Goal: Task Accomplishment & Management: Use online tool/utility

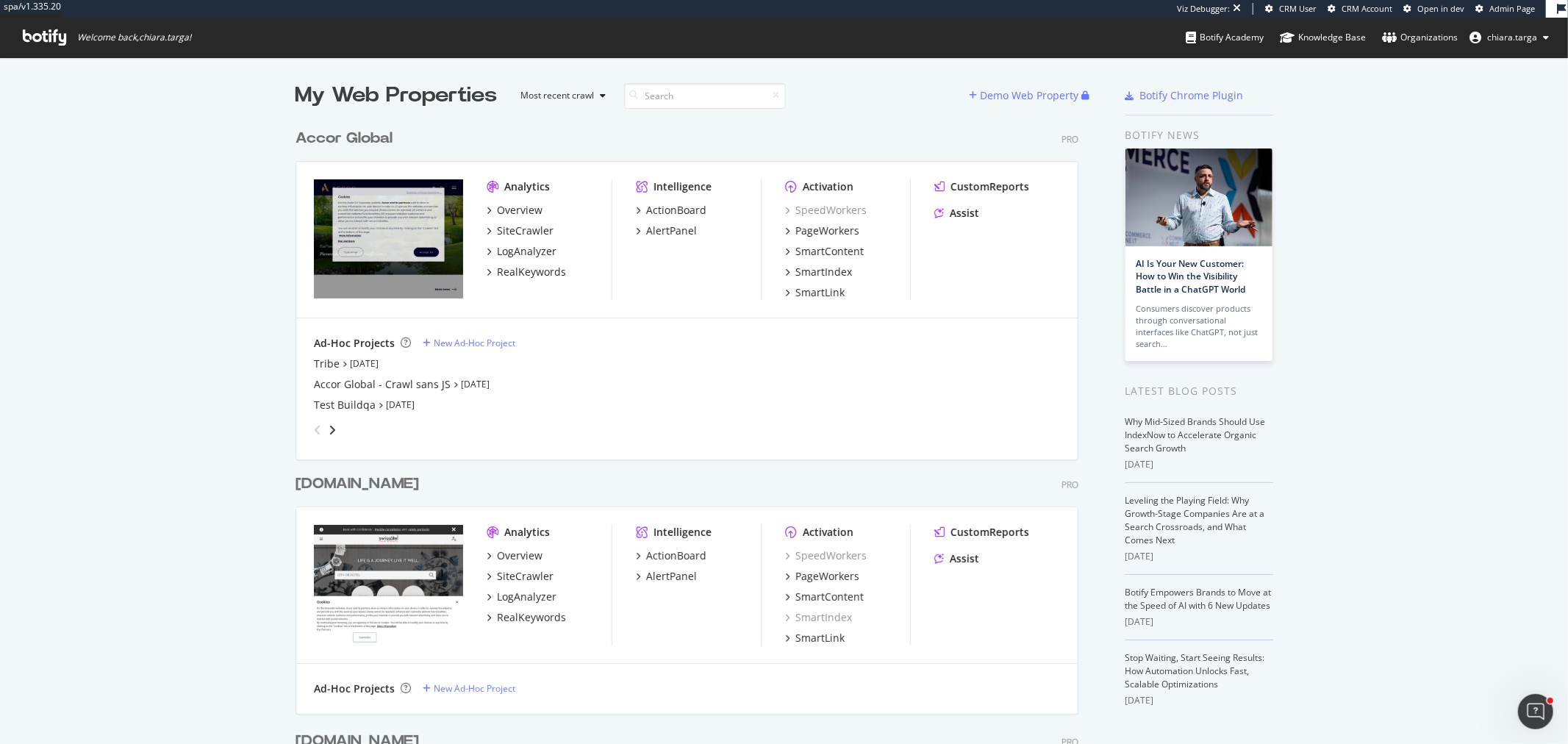
click at [831, 221] on div "SpeedWorkers PageWorkers SmartContent SmartIndex SmartLink" at bounding box center [847, 252] width 125 height 97
click at [831, 225] on div "PageWorkers" at bounding box center [826, 230] width 64 height 14
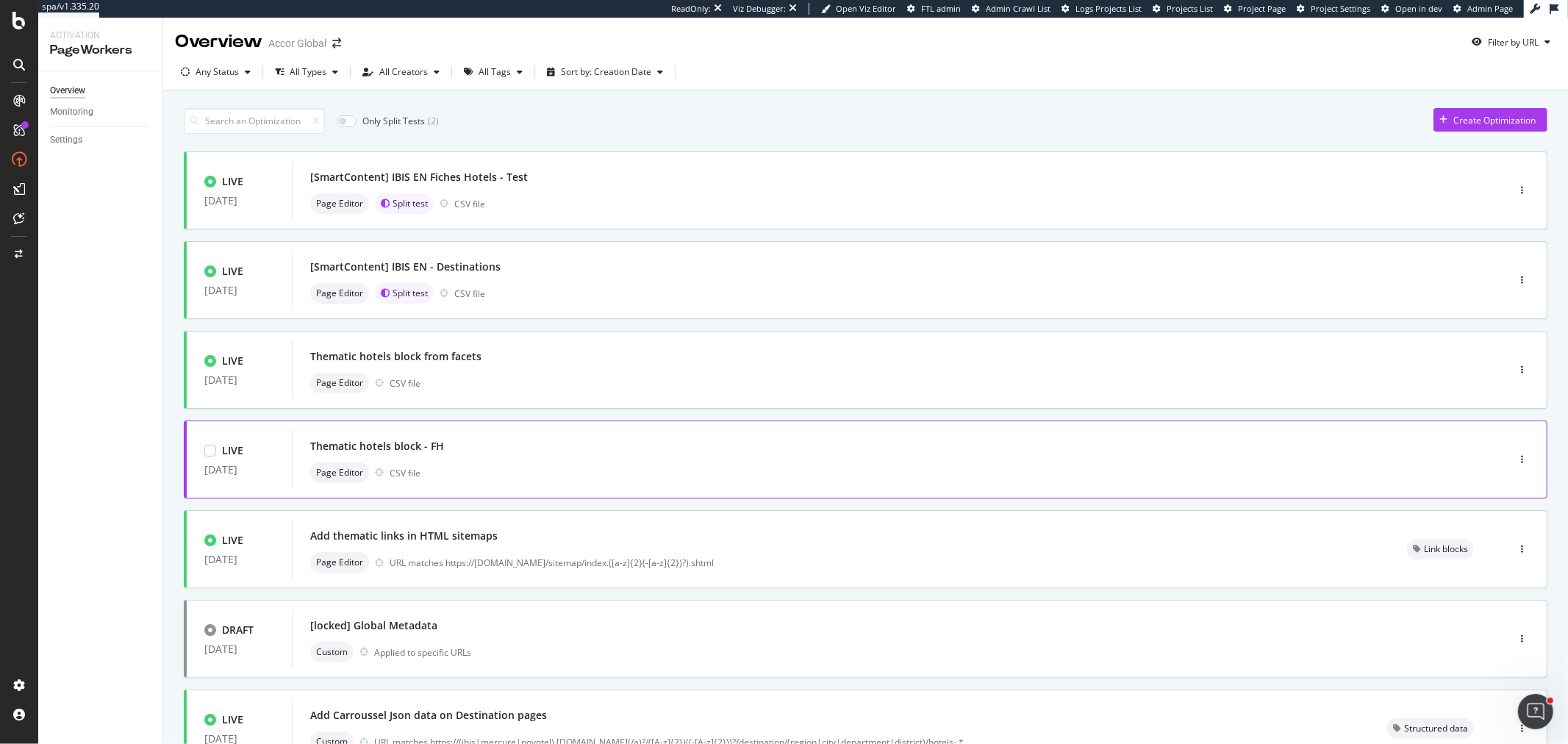
click at [538, 458] on div "Thematic hotels block - FH Page Editor CSV file" at bounding box center [878, 460] width 1134 height 48
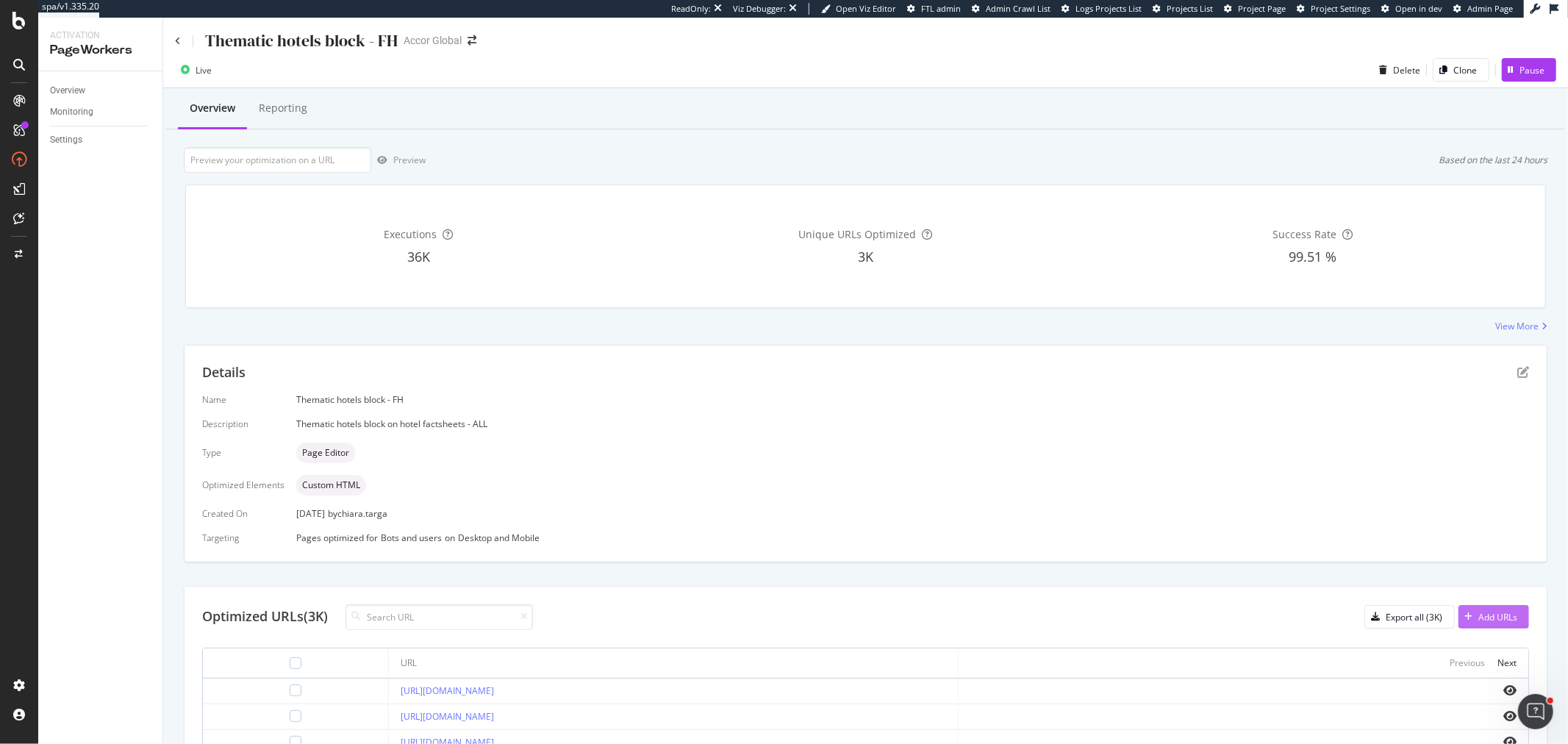
click at [1480, 623] on div "Add URLs" at bounding box center [1487, 617] width 59 height 22
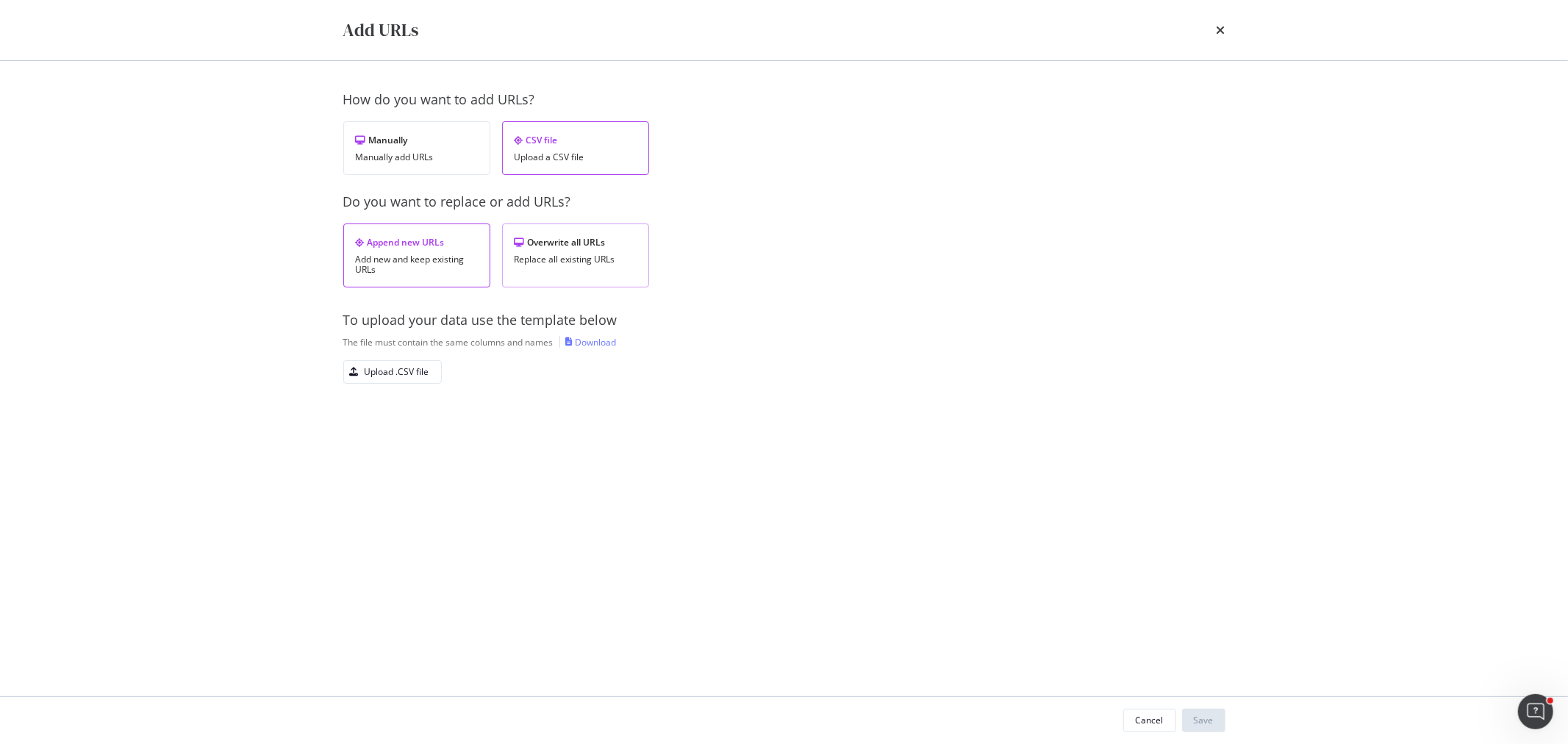
click at [609, 258] on div "Replace all existing URLs" at bounding box center [576, 259] width 122 height 10
click at [421, 369] on div "Upload .CSV file" at bounding box center [397, 372] width 65 height 12
click at [1195, 721] on div "Save" at bounding box center [1203, 719] width 20 height 12
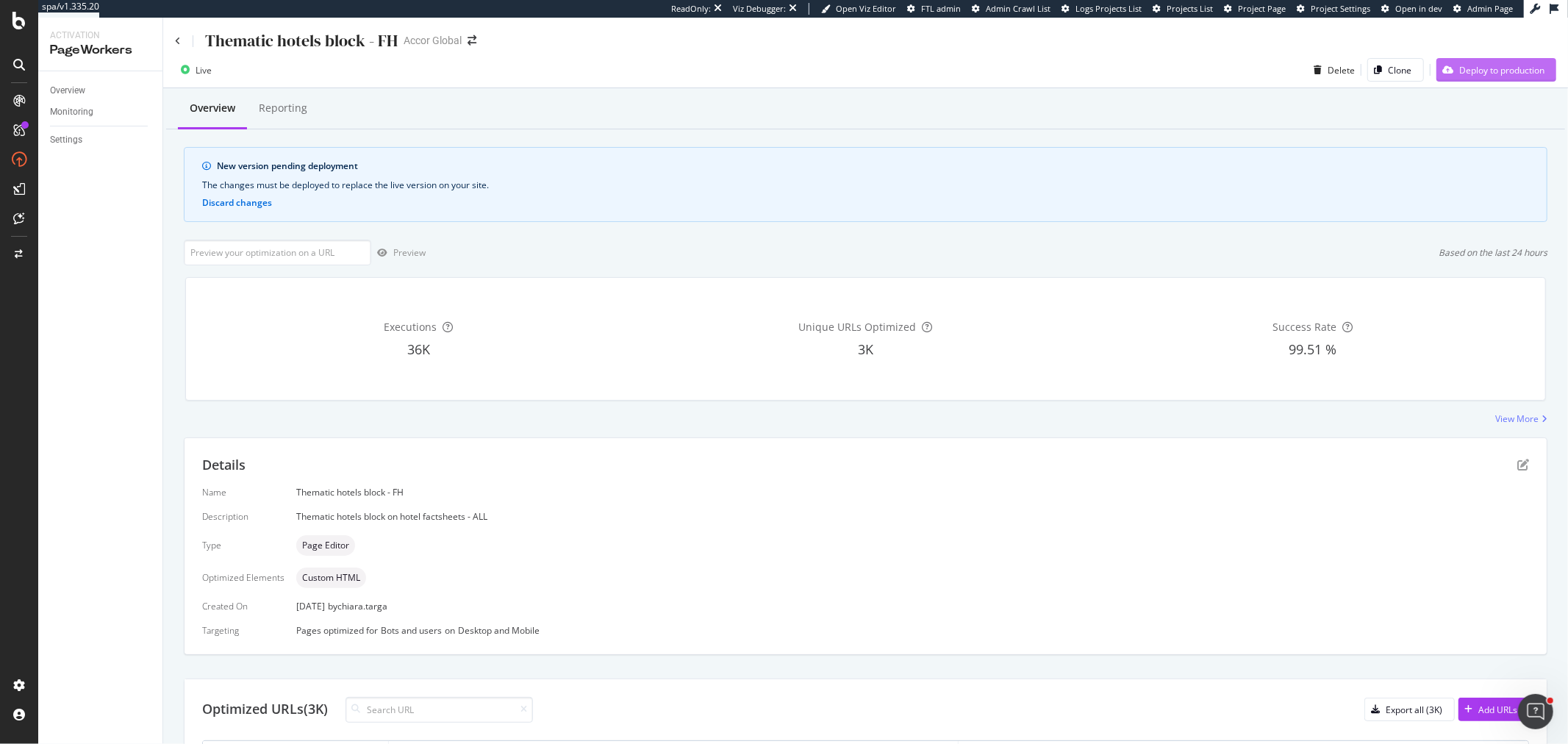
click at [1464, 70] on div "Deploy to production" at bounding box center [1502, 69] width 85 height 12
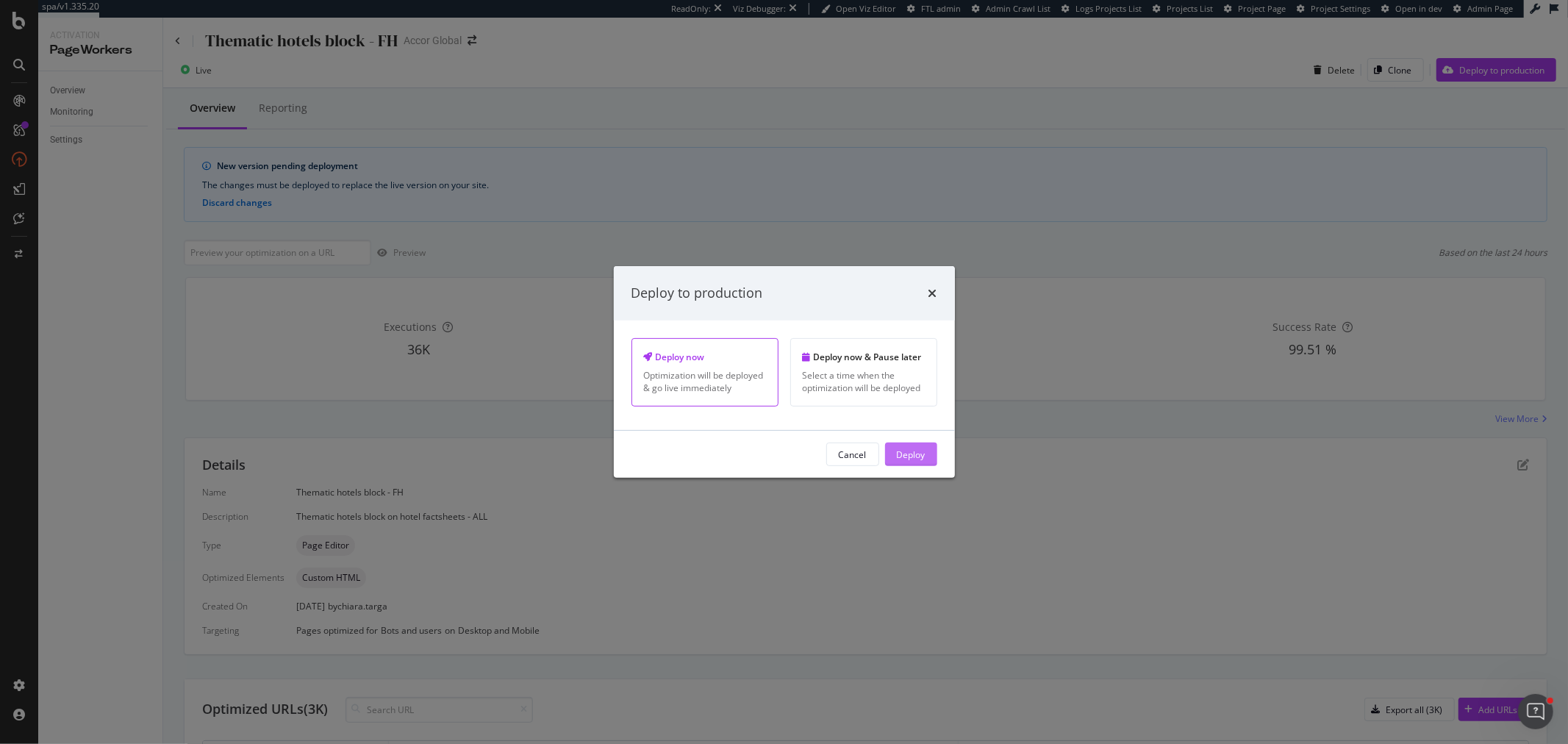
click at [886, 456] on button "Deploy" at bounding box center [911, 454] width 52 height 24
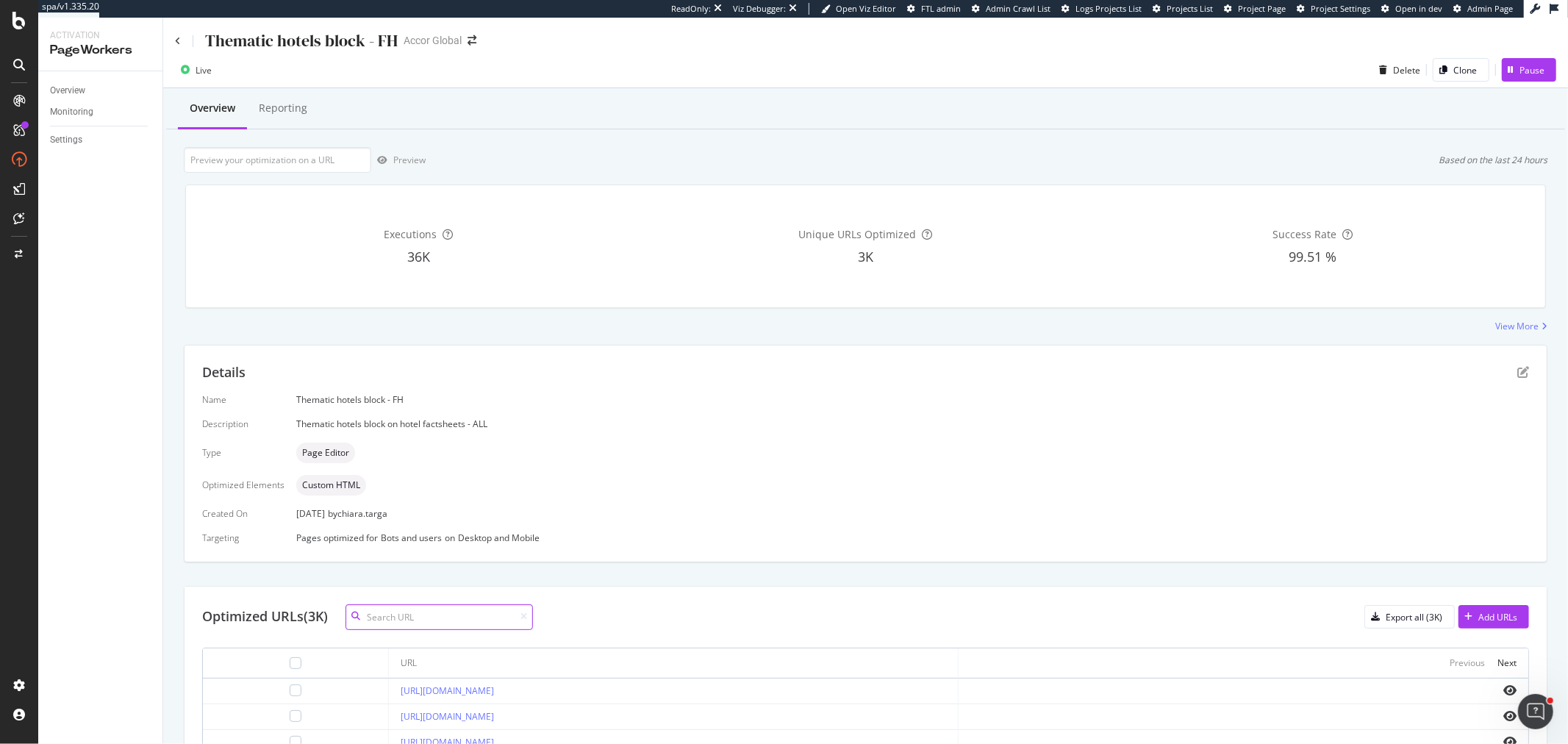
paste input "https://all.accor.com/hotel/0785/index.fr.shtml"
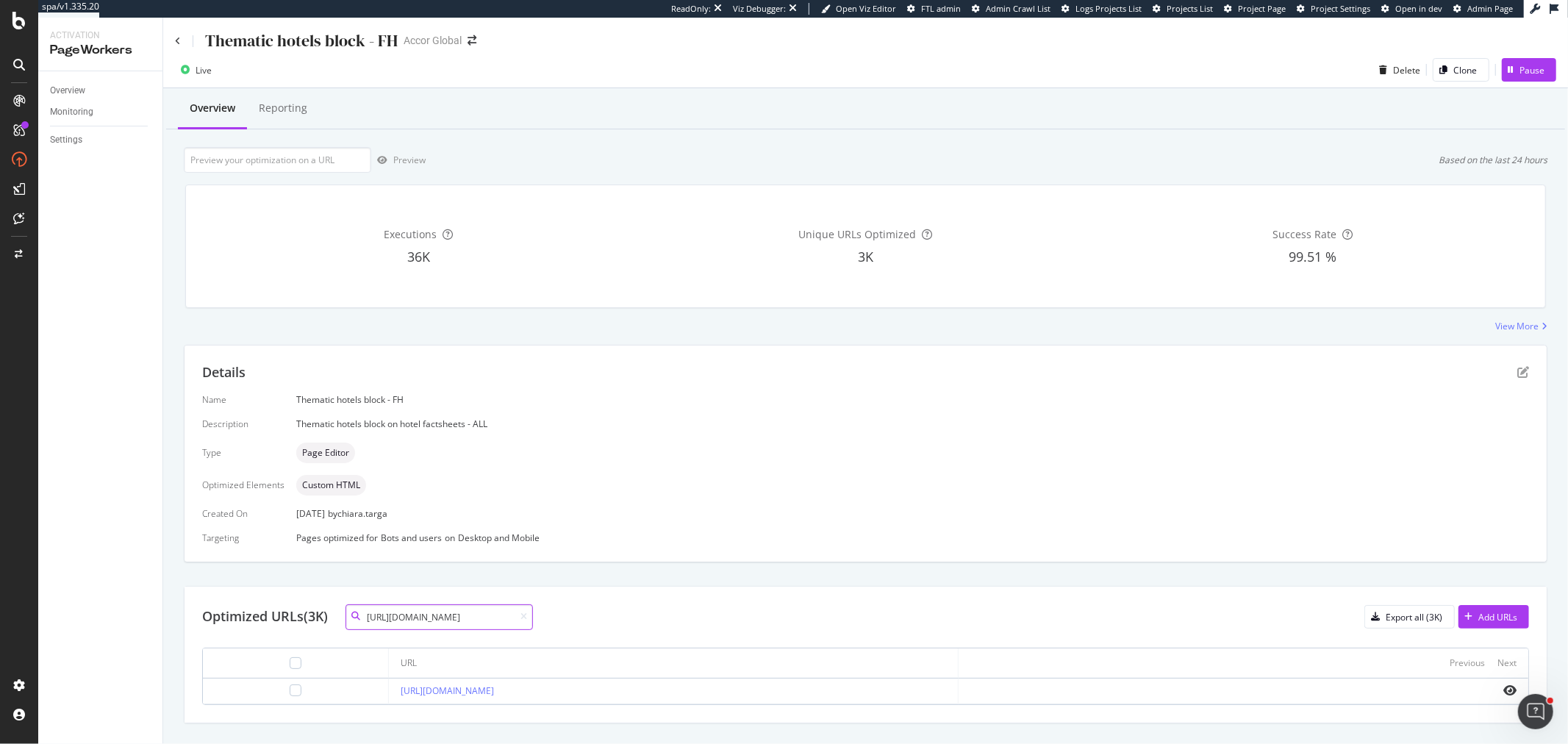
scroll to position [31, 0]
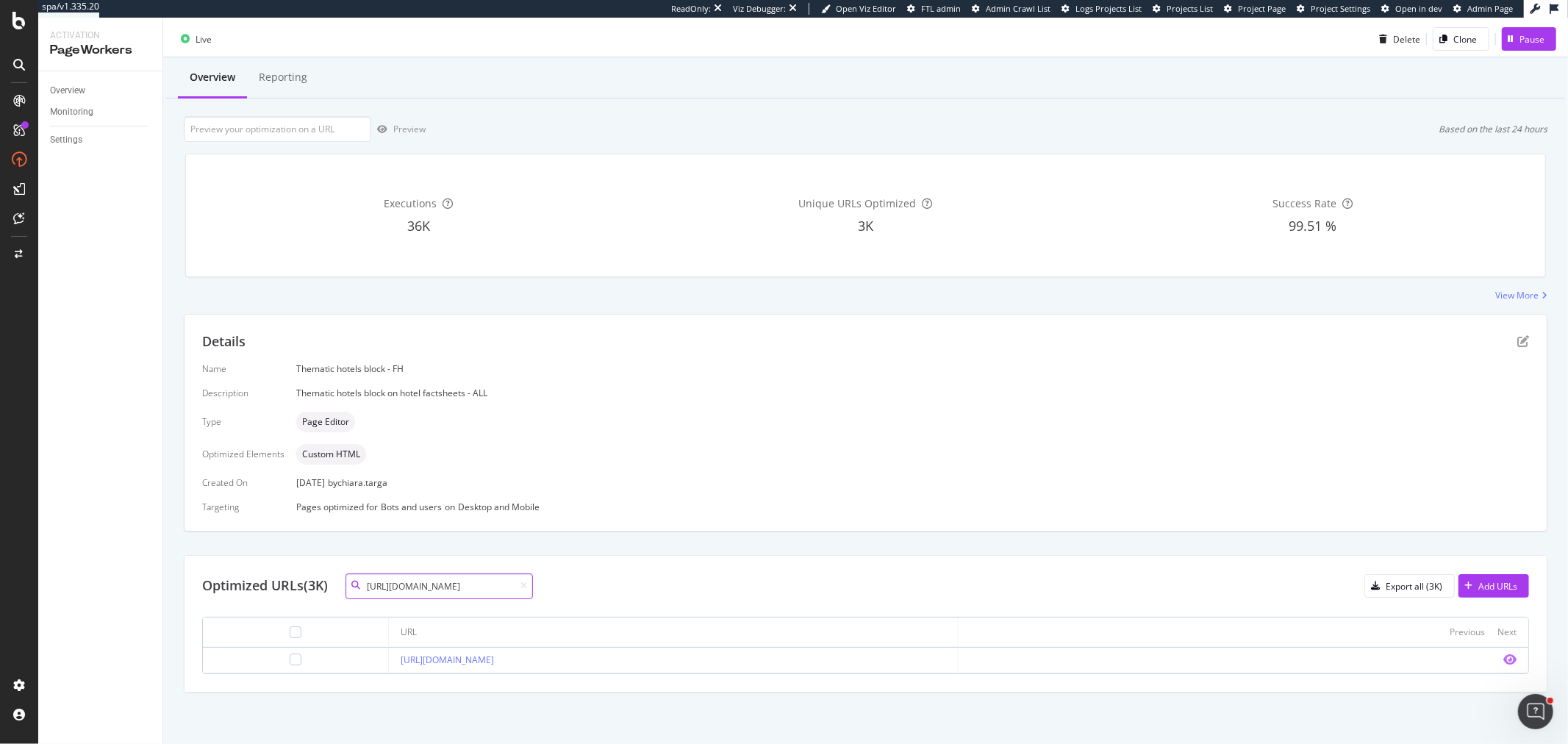
type input "https://all.accor.com/hotel/0785/index.fr.shtml"
click at [1503, 662] on icon "eye" at bounding box center [1510, 659] width 13 height 11
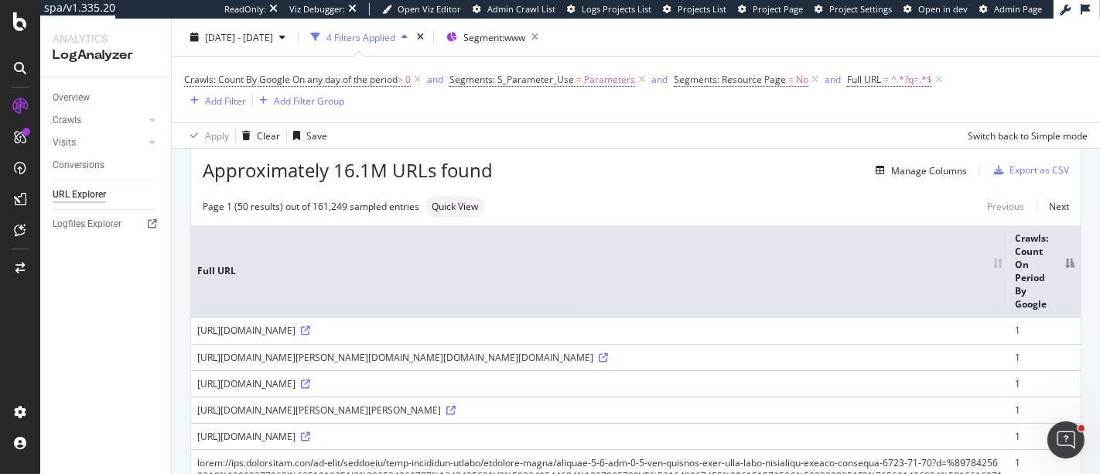
scroll to position [86, 0]
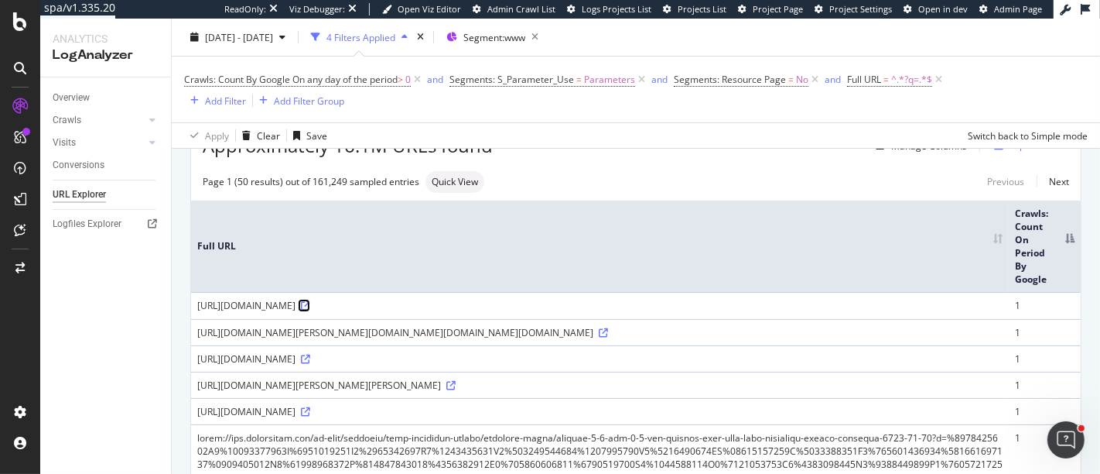
click at [310, 310] on icon at bounding box center [305, 305] width 9 height 9
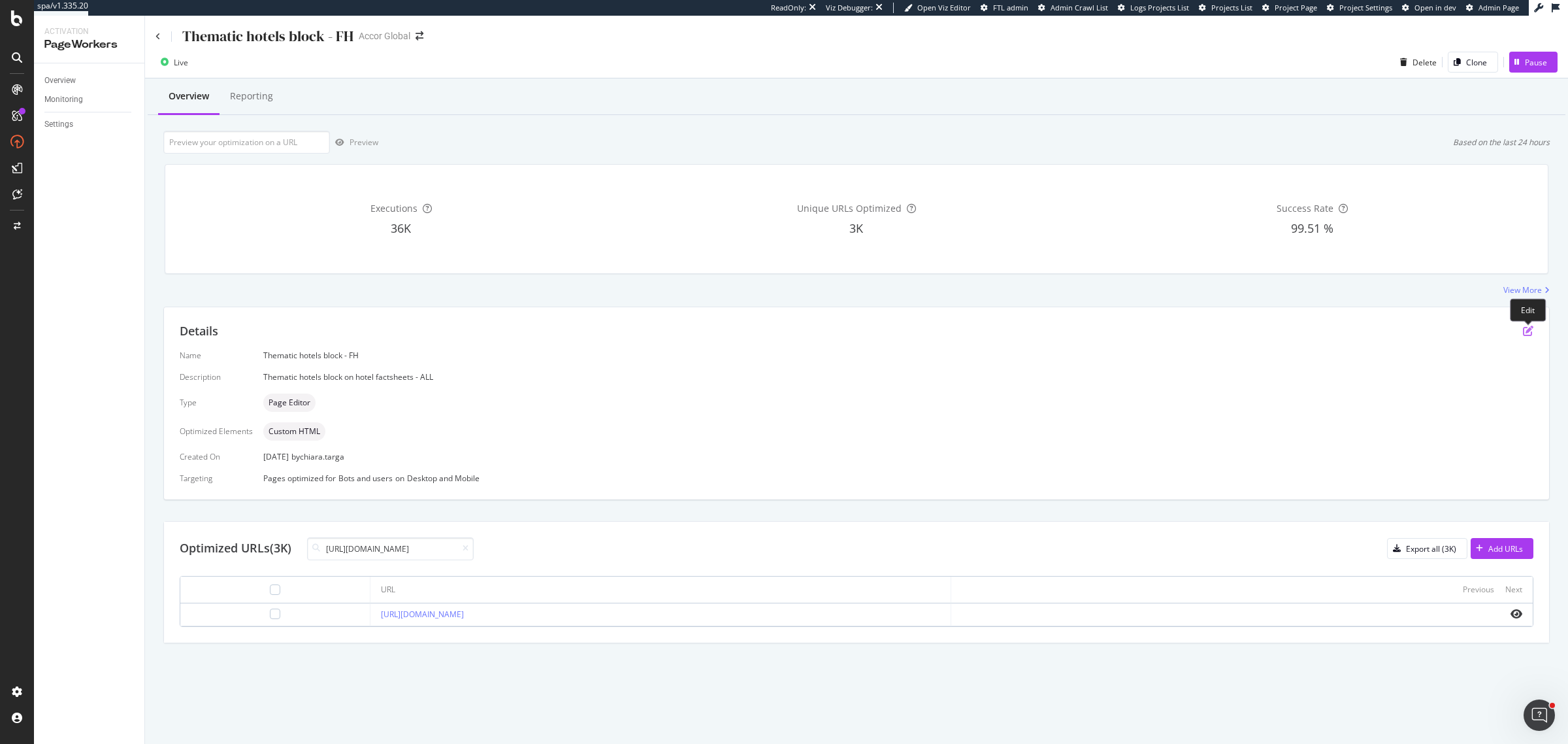
click at [1527, 334] on icon "pen-to-square" at bounding box center [1528, 330] width 10 height 10
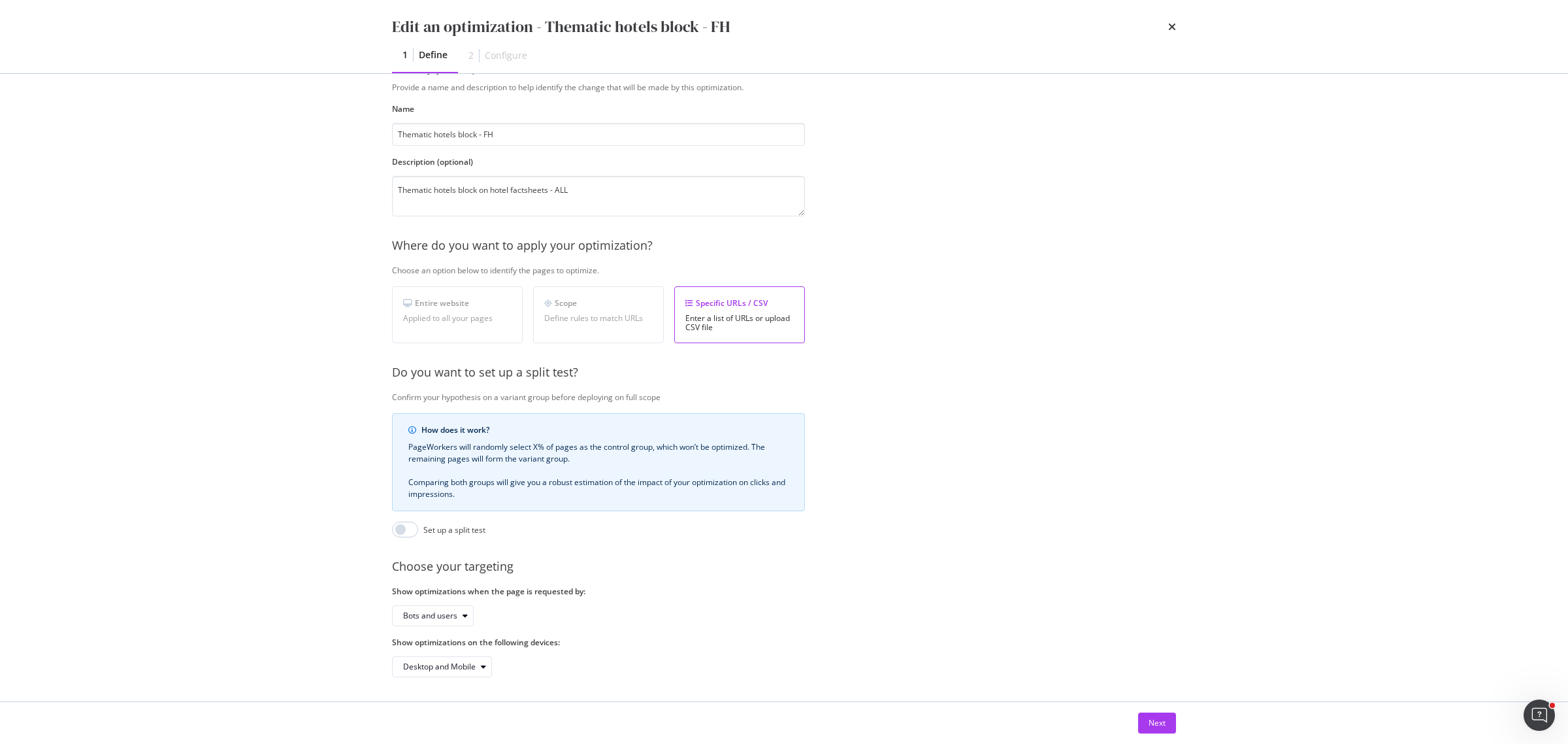
scroll to position [56, 0]
click at [1158, 725] on div "Next" at bounding box center [1157, 722] width 17 height 11
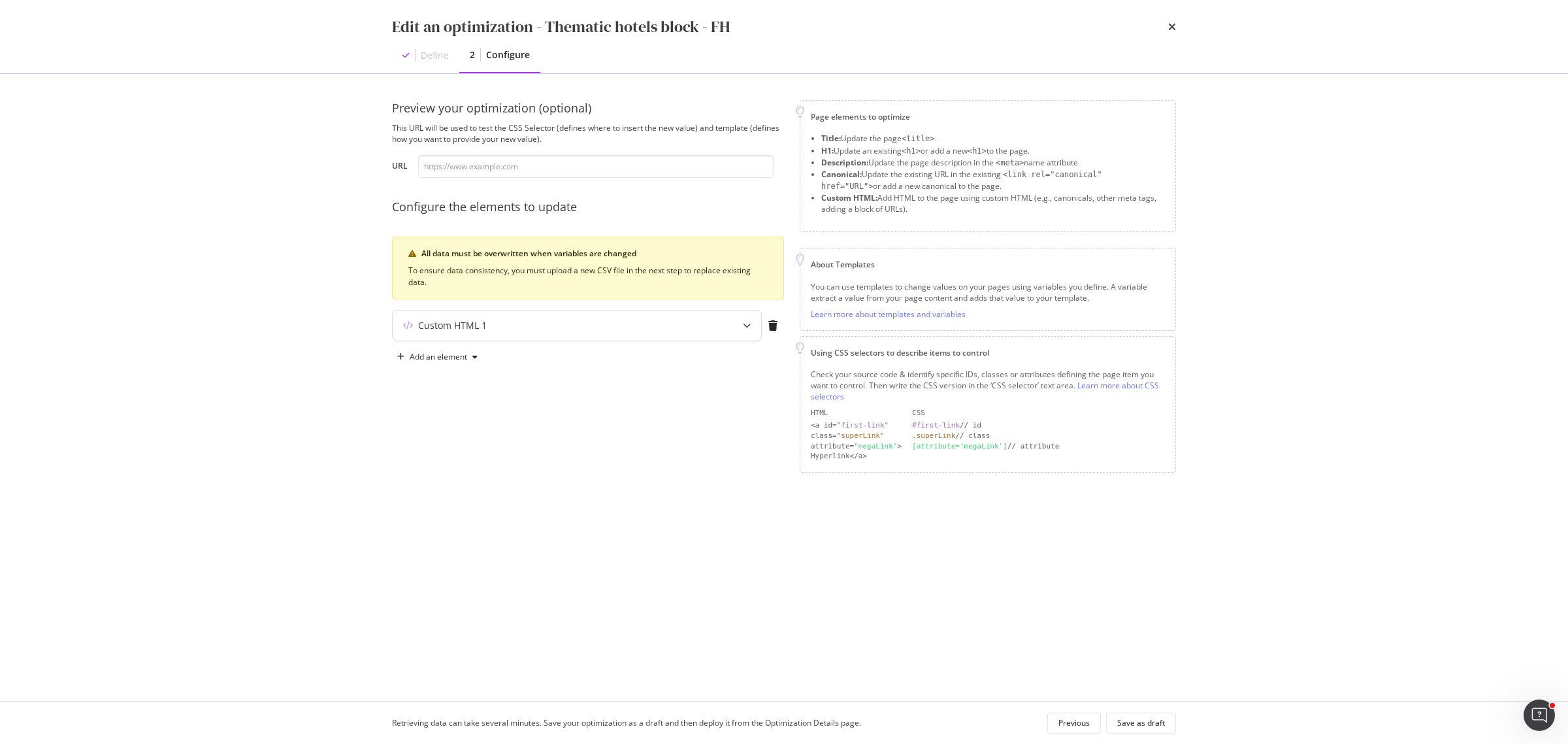
click at [741, 317] on div "modal" at bounding box center [747, 326] width 29 height 30
click at [748, 322] on icon "modal" at bounding box center [746, 325] width 8 height 8
click at [745, 334] on div "modal" at bounding box center [747, 326] width 29 height 30
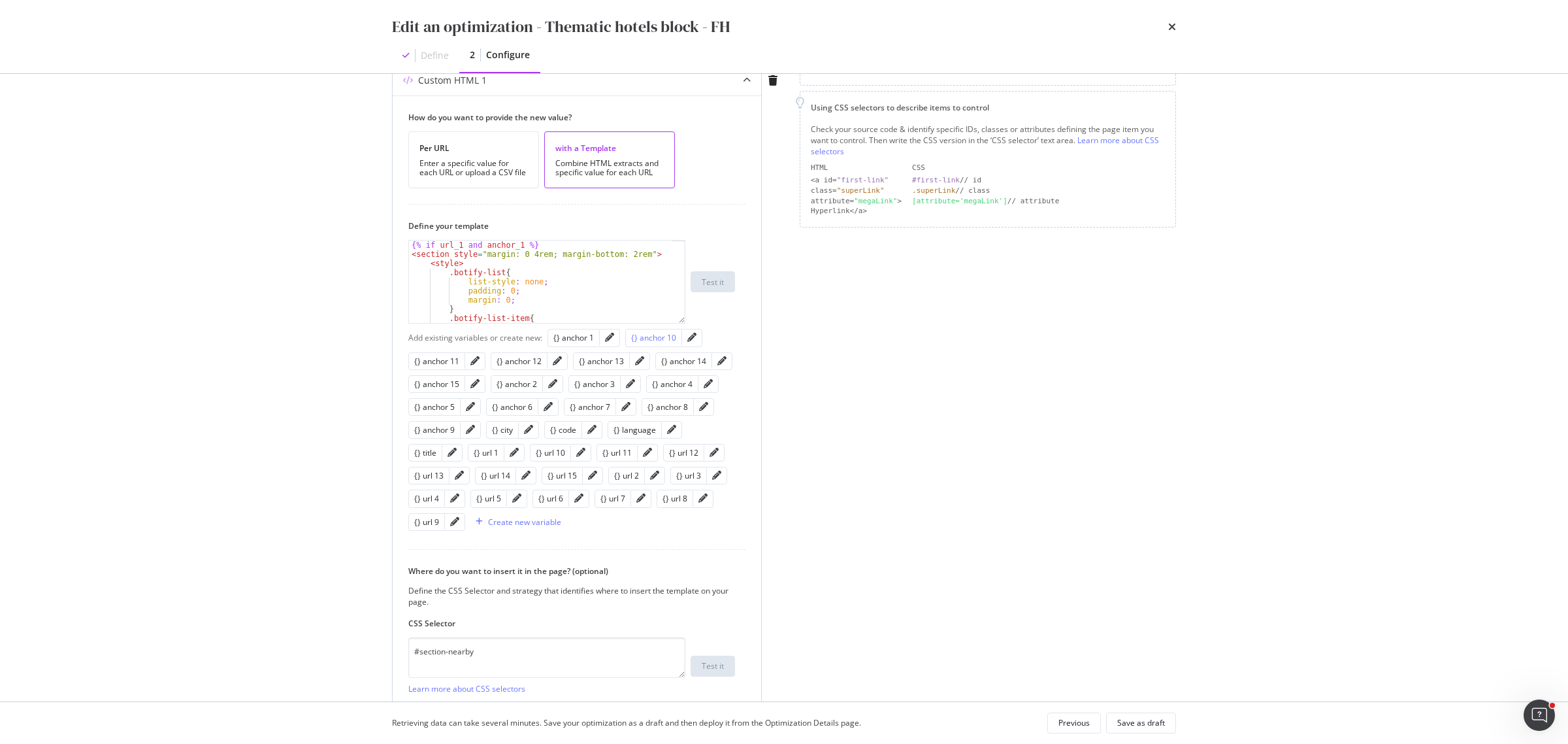
scroll to position [33, 0]
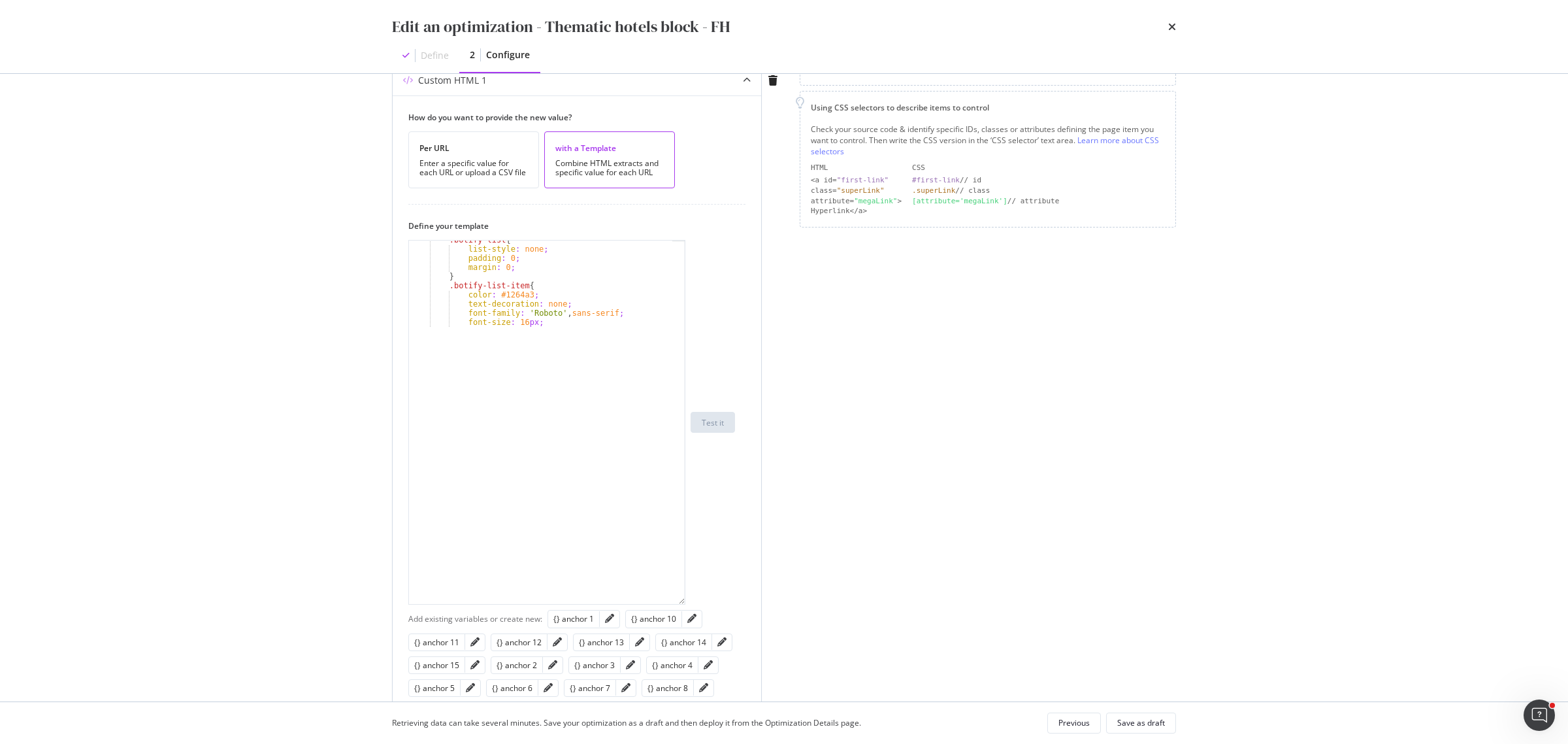
drag, startPoint x: 676, startPoint y: 322, endPoint x: 646, endPoint y: 638, distance: 317.4
click at [646, 605] on div ".botify-list { list-style : none ; padding : 0 ; margin : 0 ; } .botify-list-it…" at bounding box center [547, 422] width 277 height 365
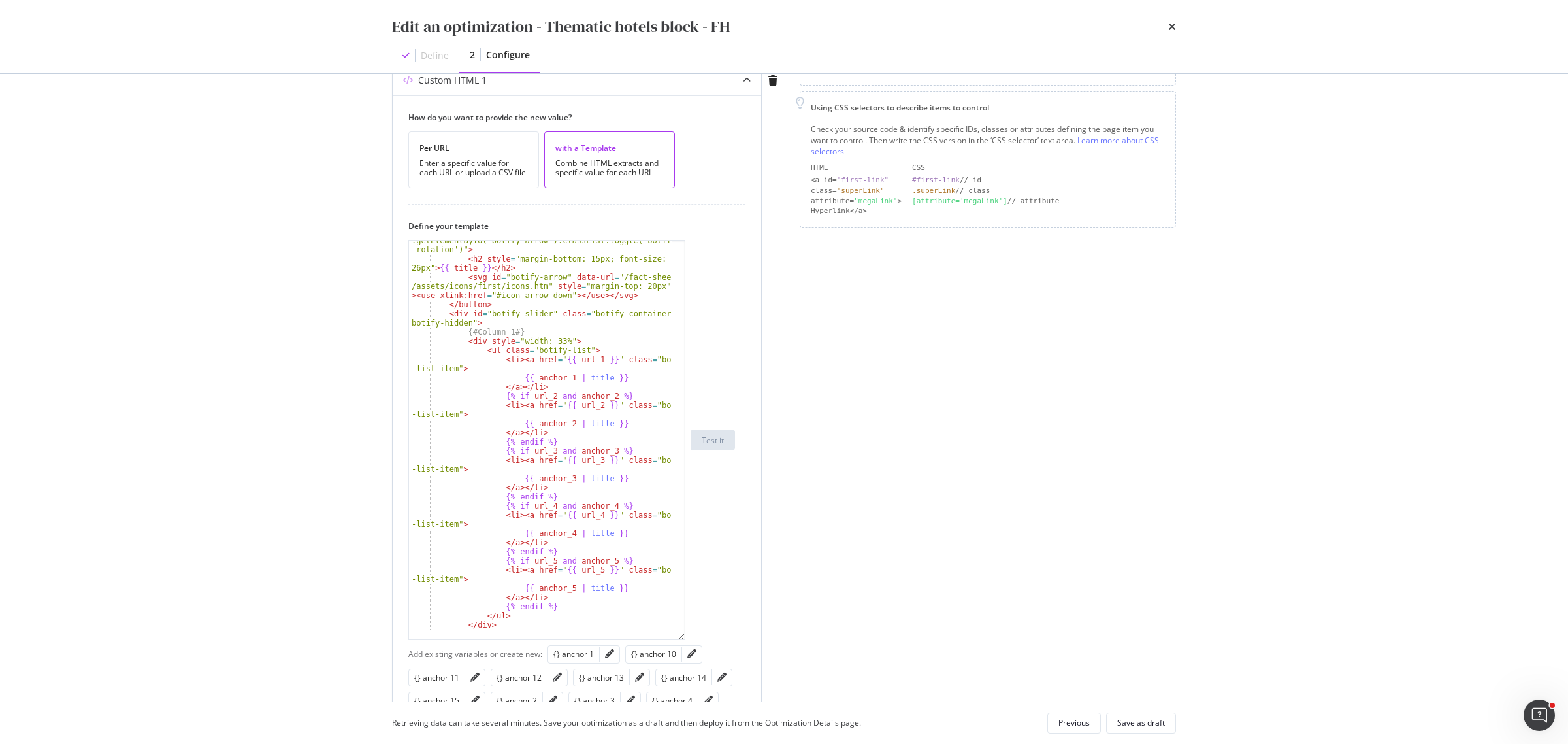
scroll to position [526, 0]
type textarea "{{ anchor_1 | title }}"
click at [593, 383] on div "< button class = "botify-button" onclick = "document .getElementById('botify-sl…" at bounding box center [540, 430] width 263 height 462
click at [1178, 33] on div "Edit an optimization - Thematic hotels block - FH Define 2 Configure" at bounding box center [784, 36] width 837 height 73
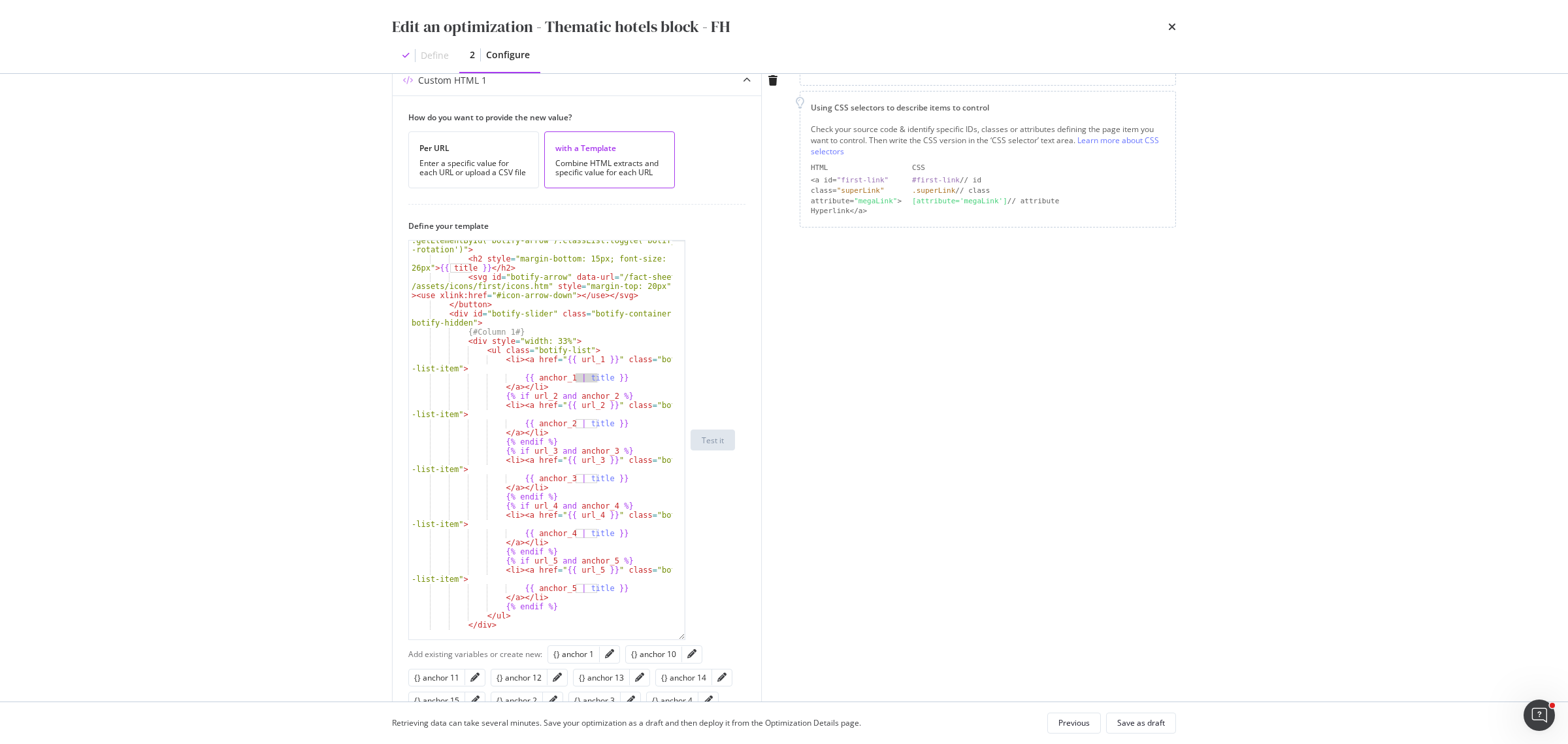
click at [1178, 30] on div "Edit an optimization - Thematic hotels block - FH Define 2 Configure" at bounding box center [784, 36] width 837 height 73
click at [1175, 28] on icon "times" at bounding box center [1172, 27] width 8 height 10
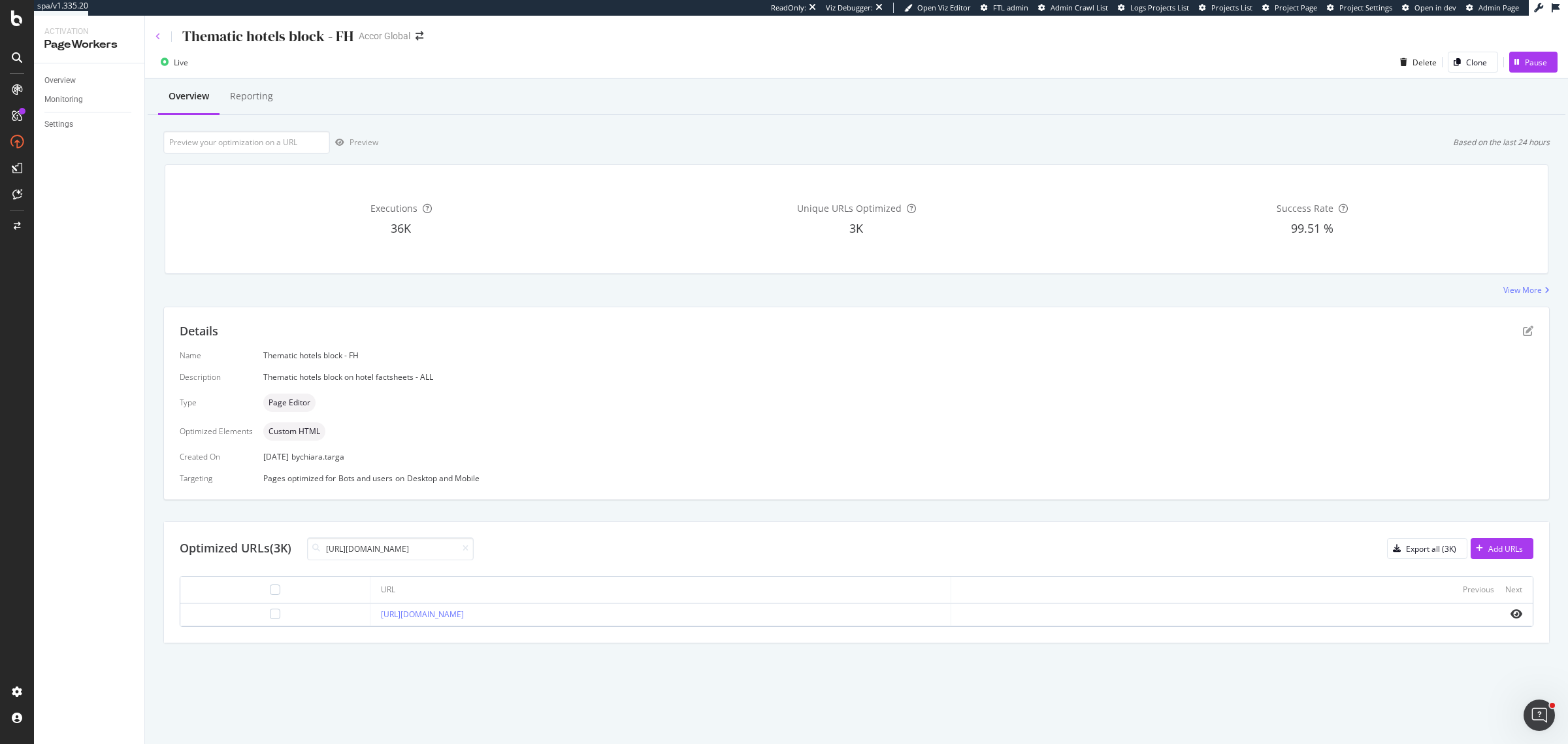
click at [155, 40] on icon at bounding box center [158, 36] width 5 height 8
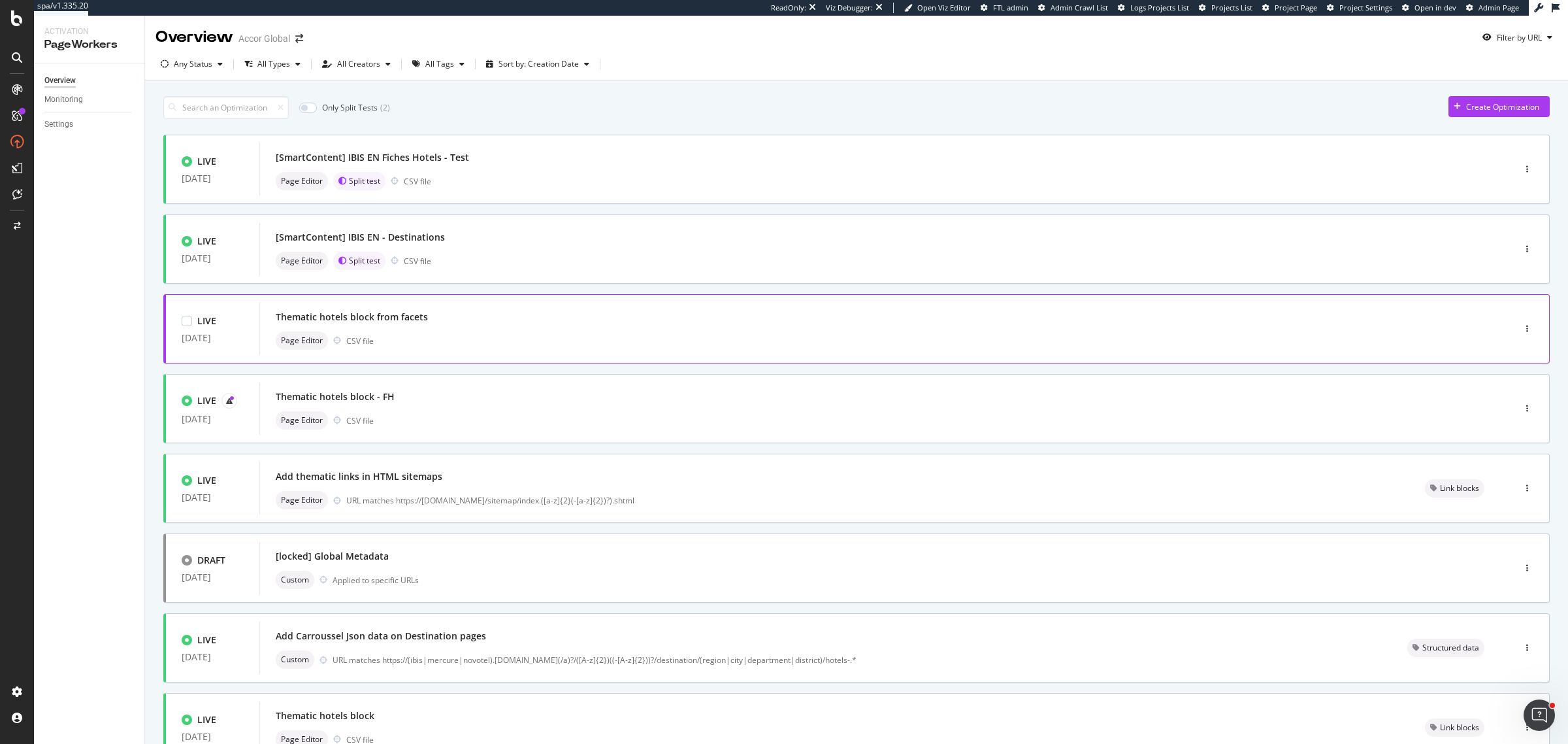
click at [588, 334] on div "Page Editor CSV file" at bounding box center [867, 340] width 1183 height 19
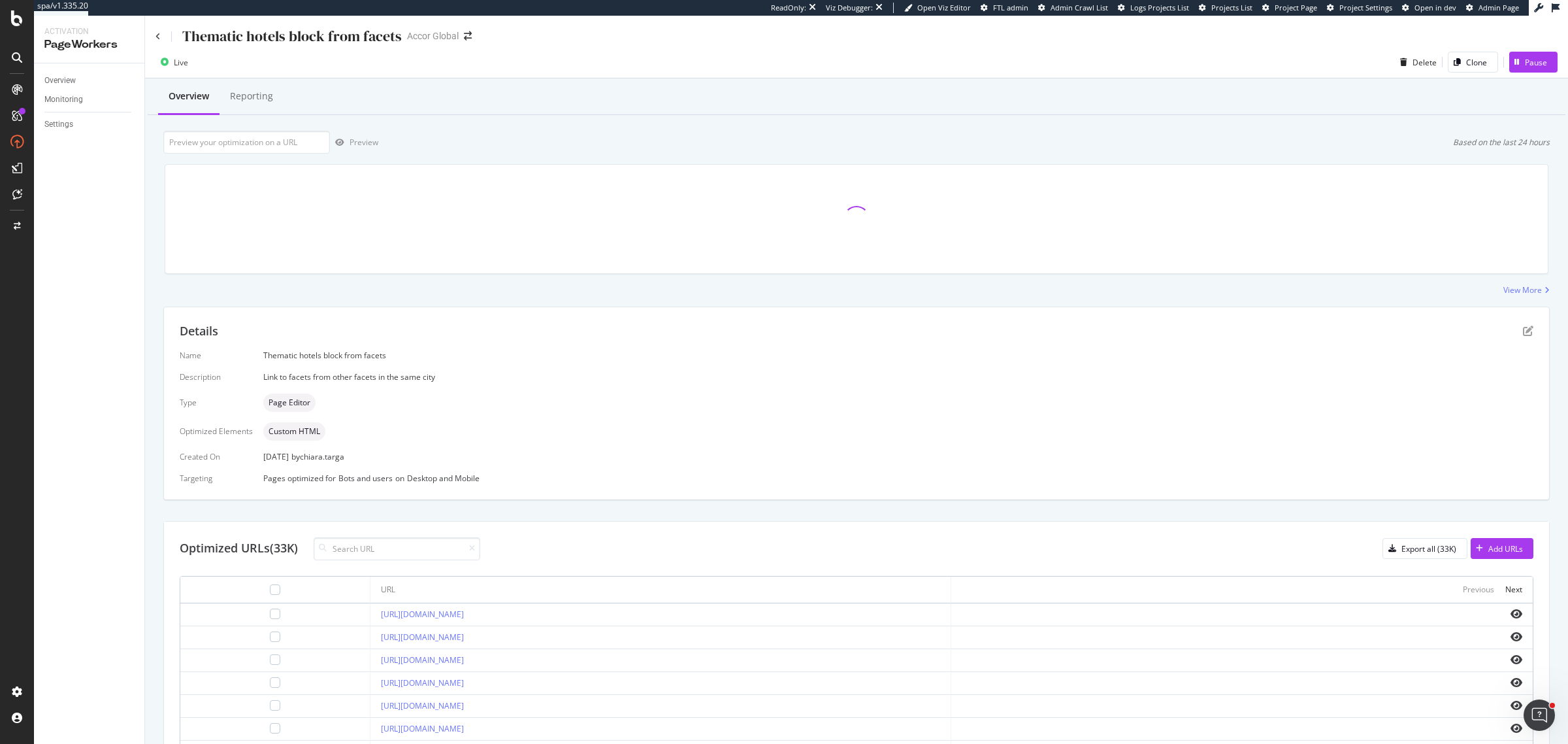
scroll to position [82, 0]
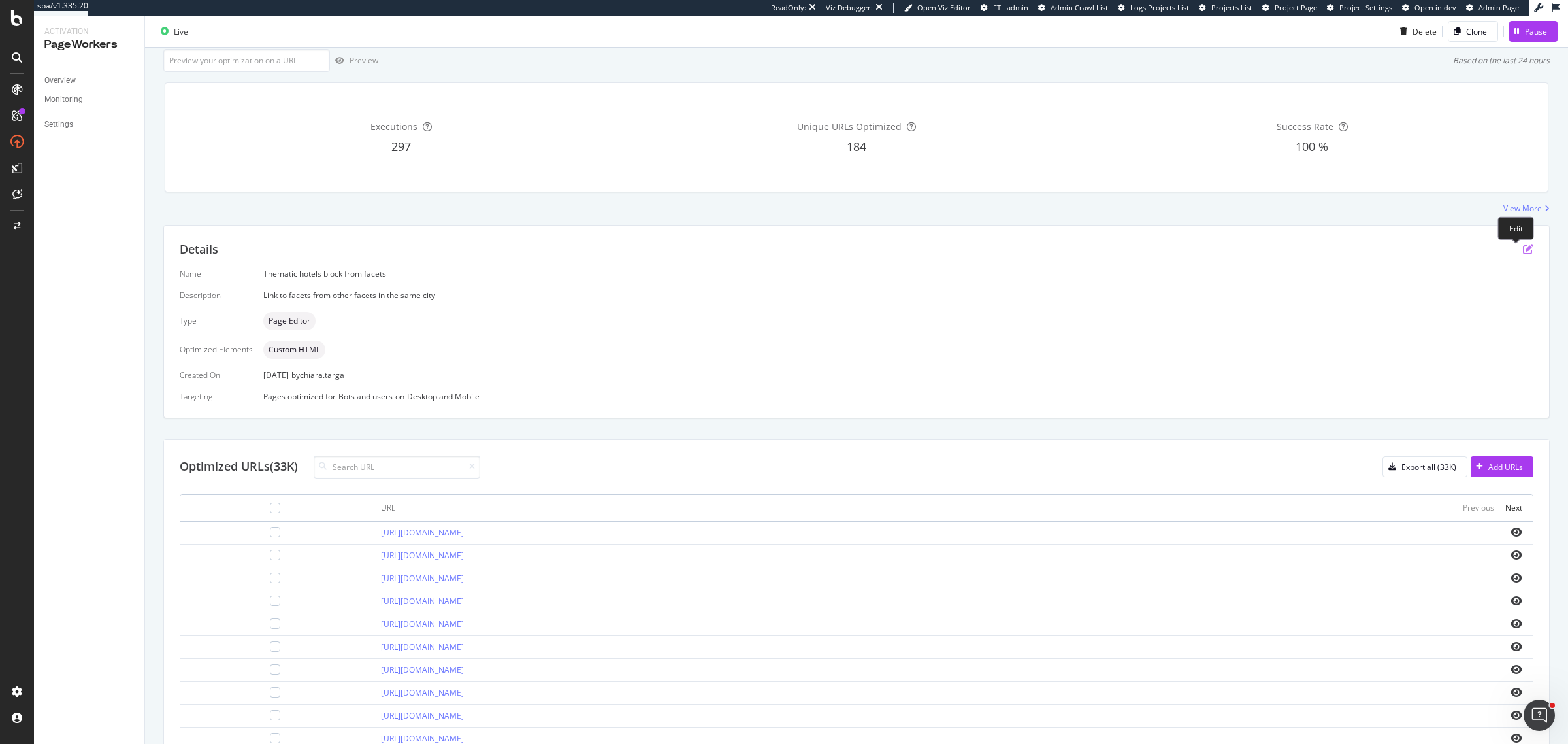
click at [1523, 250] on icon "pen-to-square" at bounding box center [1528, 249] width 10 height 10
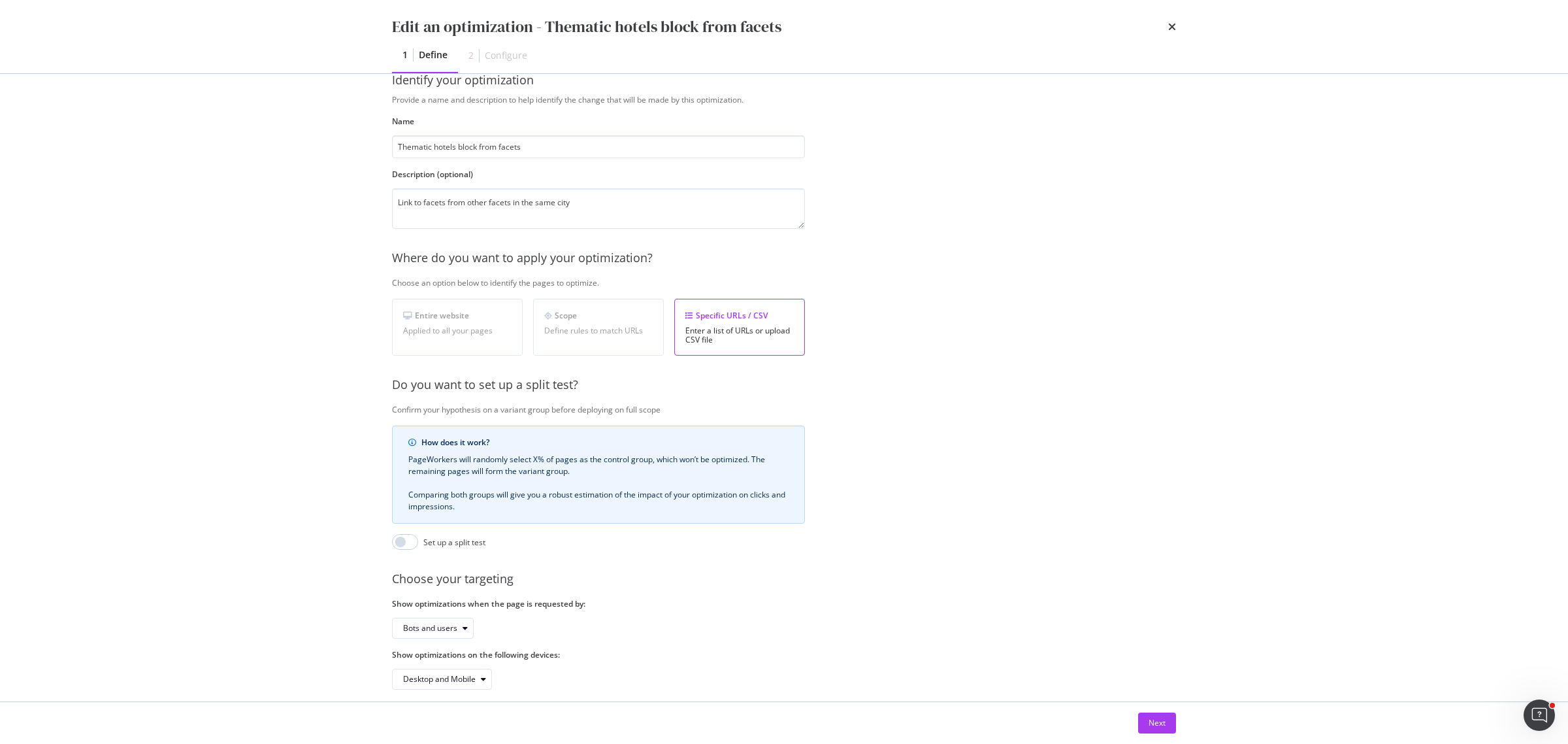
scroll to position [56, 0]
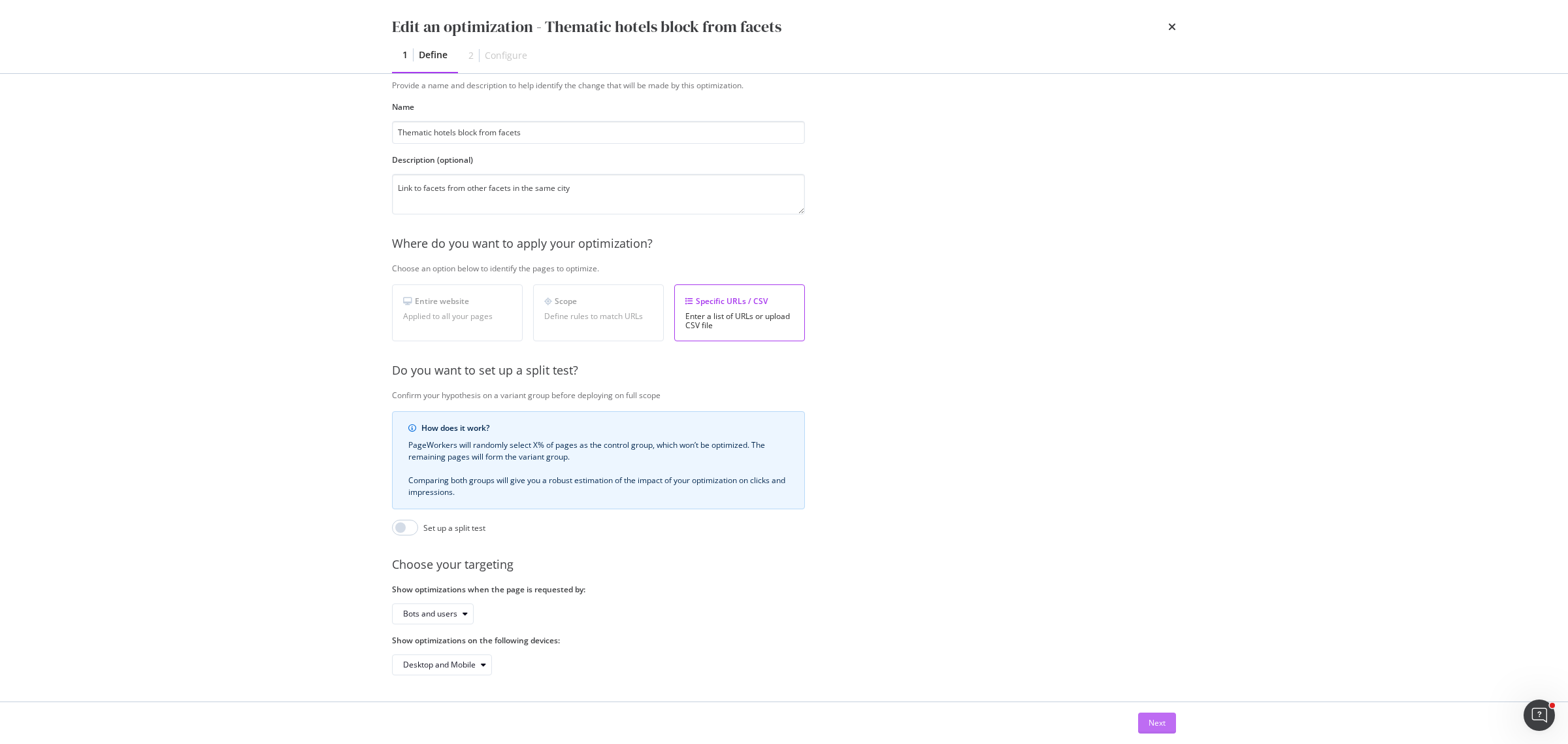
click at [1164, 726] on div "Next" at bounding box center [1157, 722] width 17 height 11
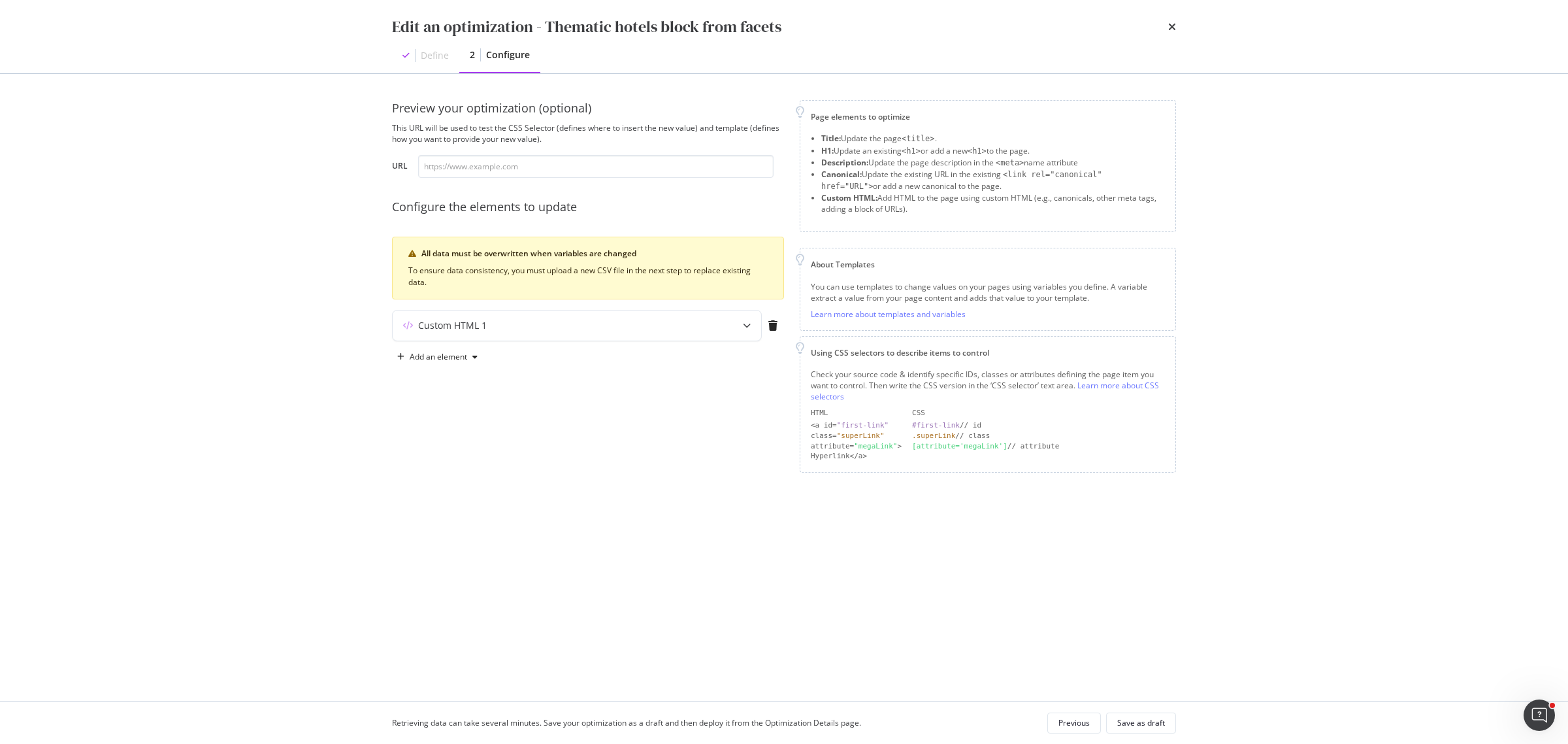
scroll to position [0, 0]
click at [748, 324] on icon "modal" at bounding box center [746, 325] width 8 height 8
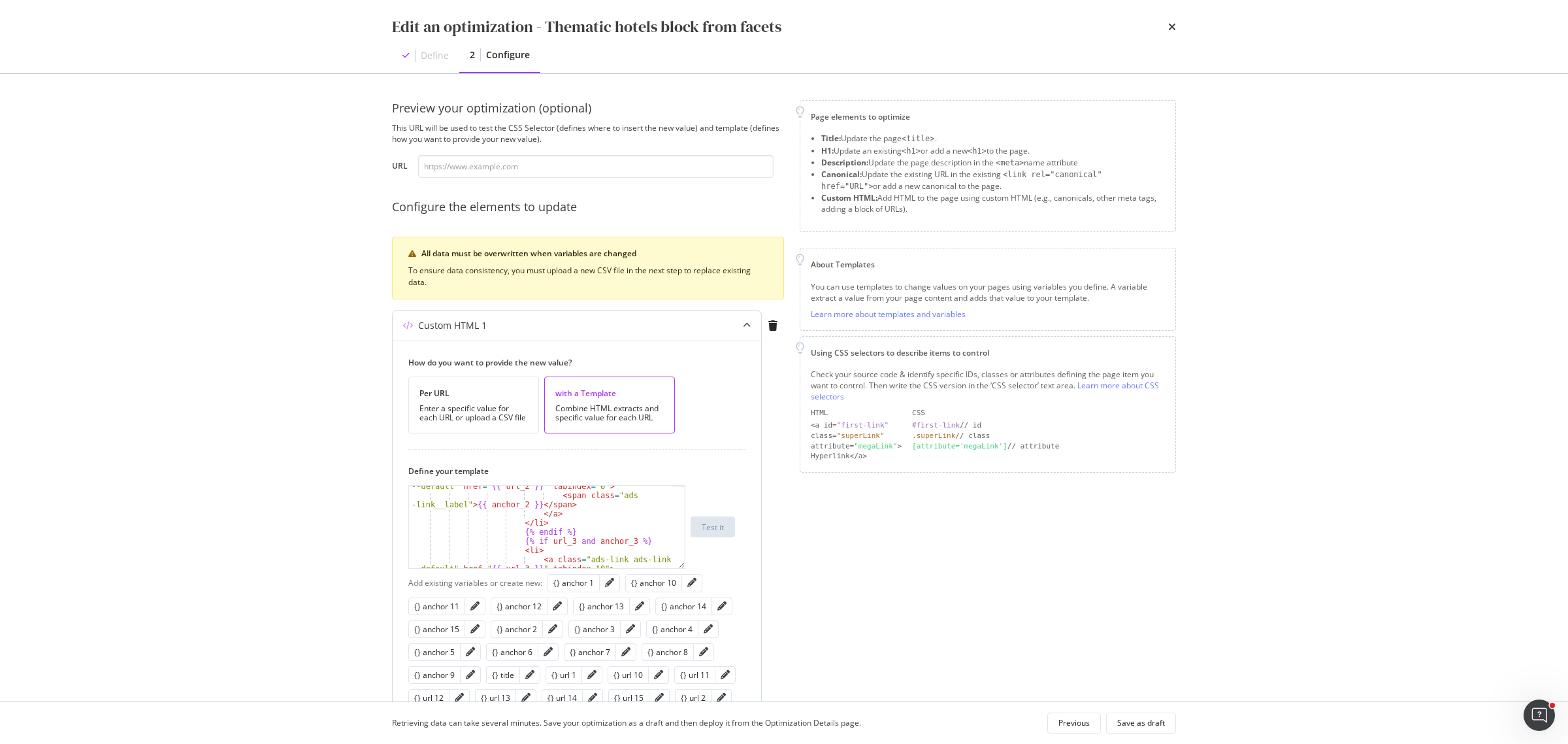
scroll to position [245, 0]
click at [1170, 24] on icon "times" at bounding box center [1172, 27] width 8 height 10
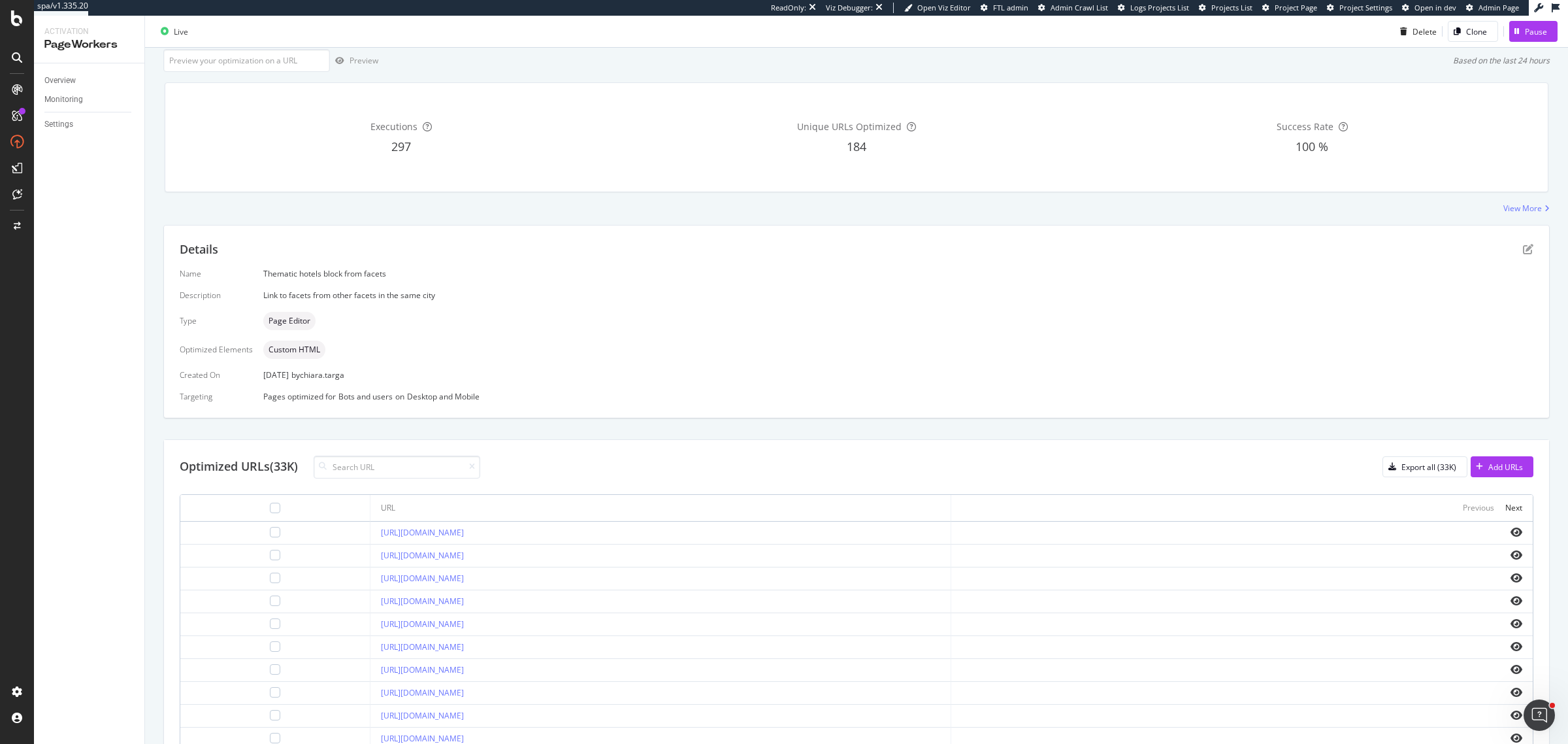
scroll to position [0, 0]
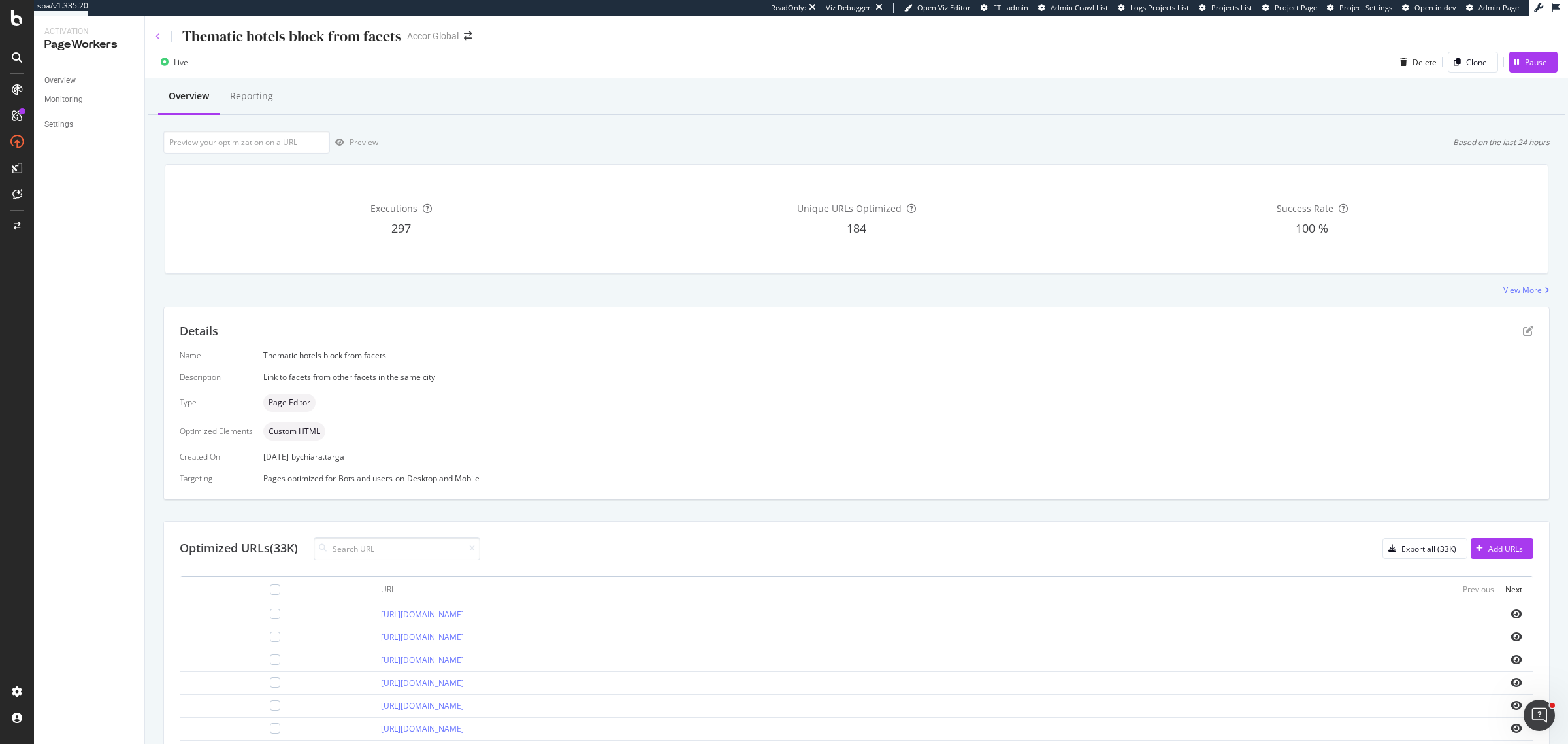
click at [159, 39] on icon at bounding box center [158, 36] width 5 height 8
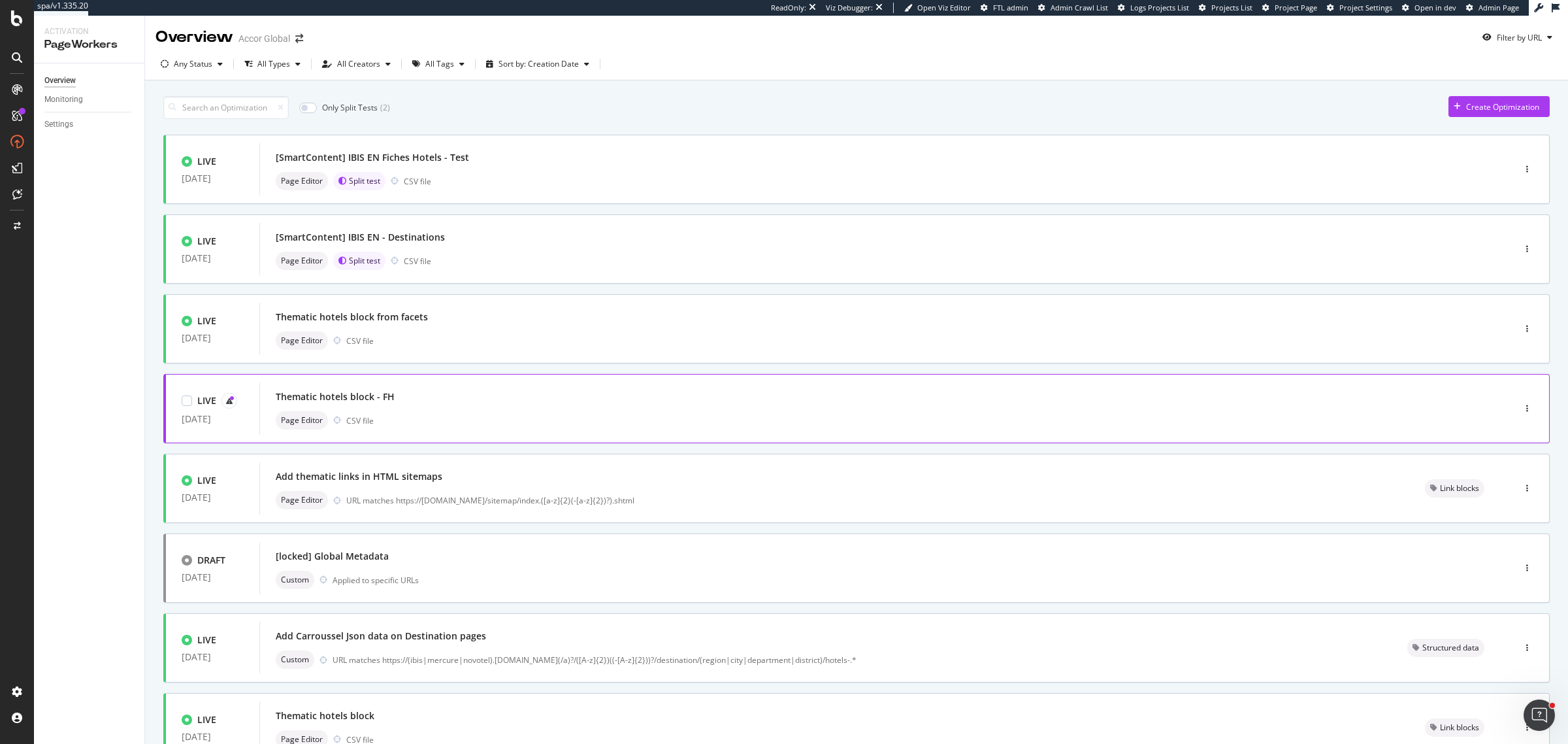
click at [608, 409] on div "Thematic hotels block - FH Page Editor CSV file" at bounding box center [867, 409] width 1183 height 42
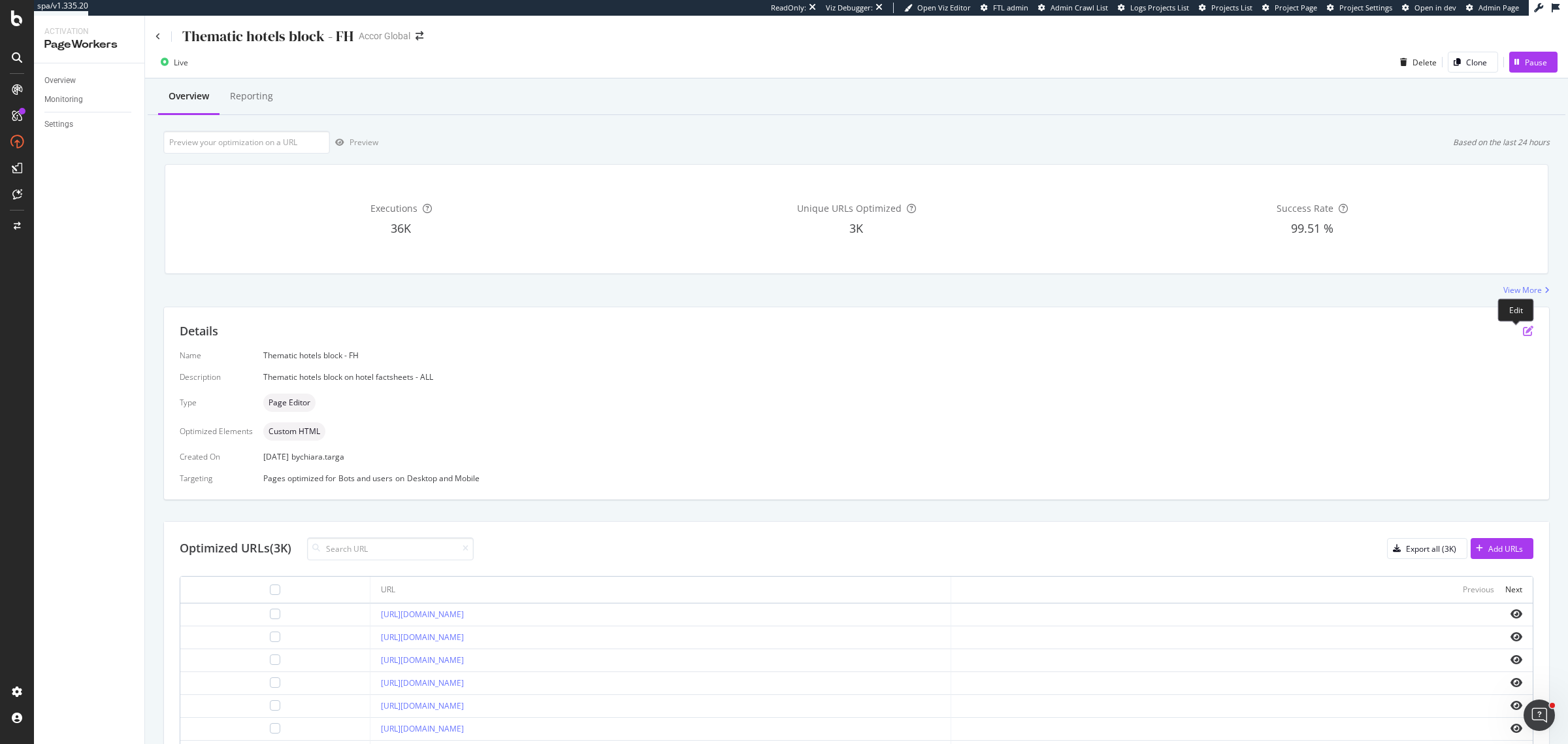
click at [1523, 330] on icon "pen-to-square" at bounding box center [1528, 330] width 10 height 10
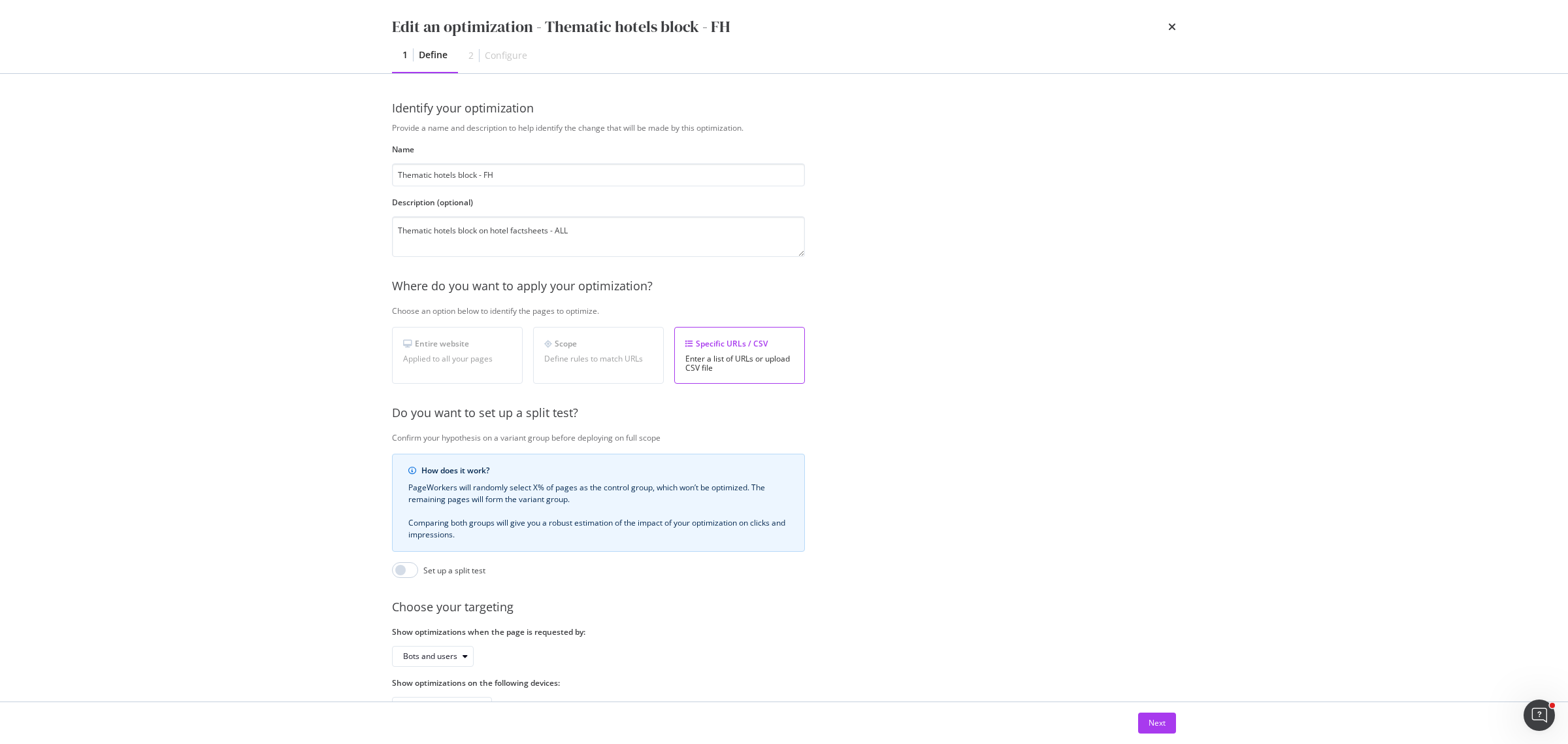
scroll to position [56, 0]
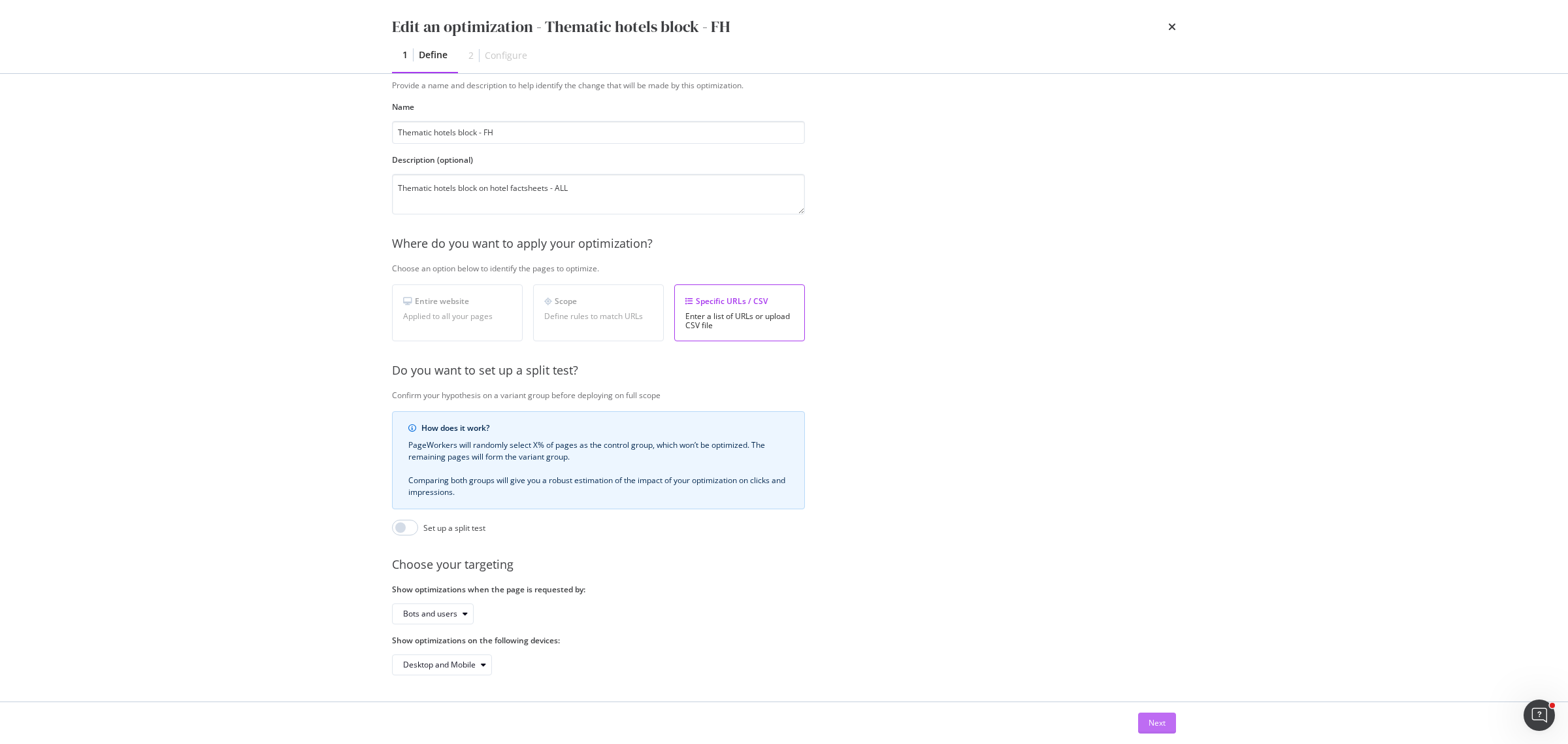
click at [1163, 721] on div "Next" at bounding box center [1157, 722] width 17 height 11
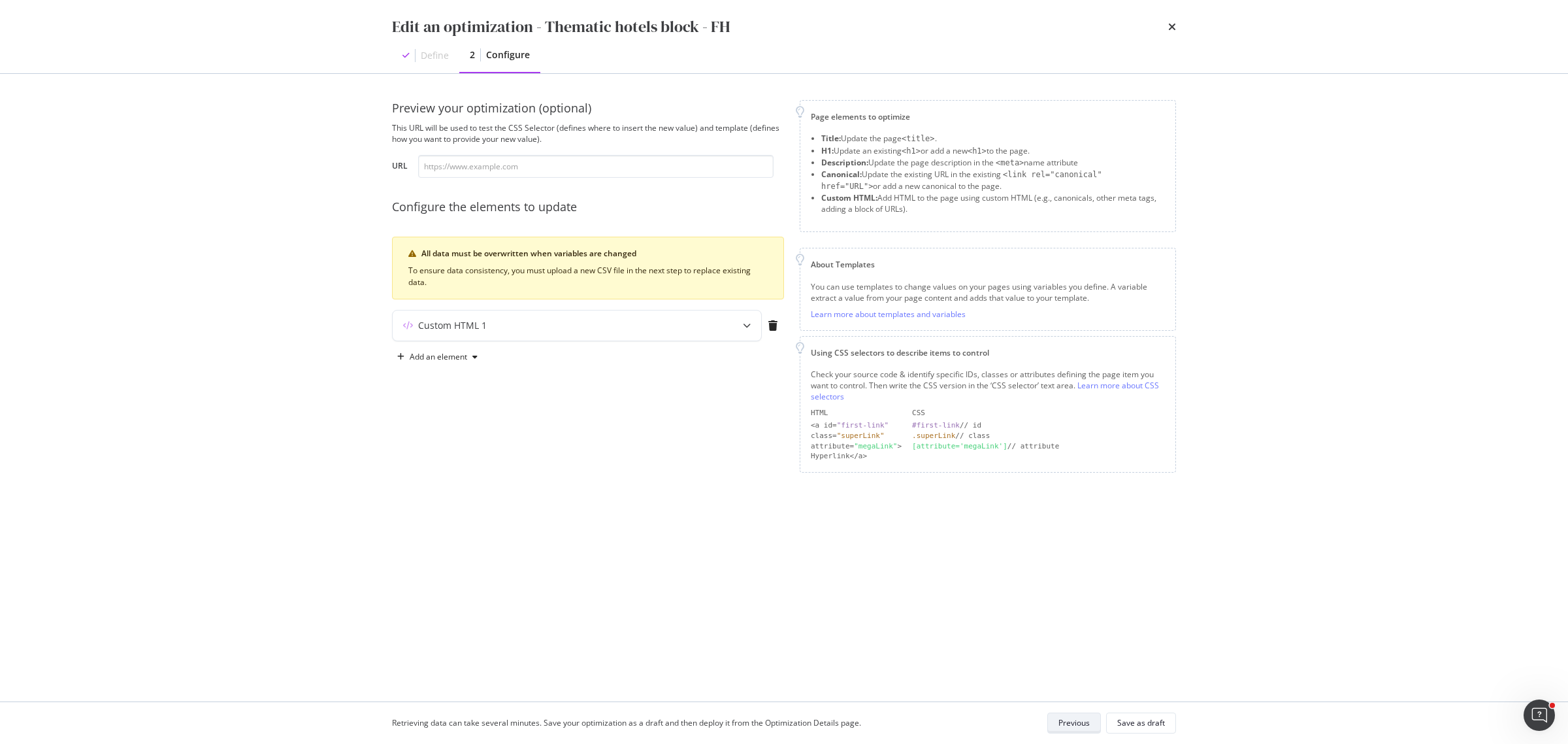
scroll to position [0, 0]
click at [743, 325] on icon "modal" at bounding box center [746, 325] width 8 height 8
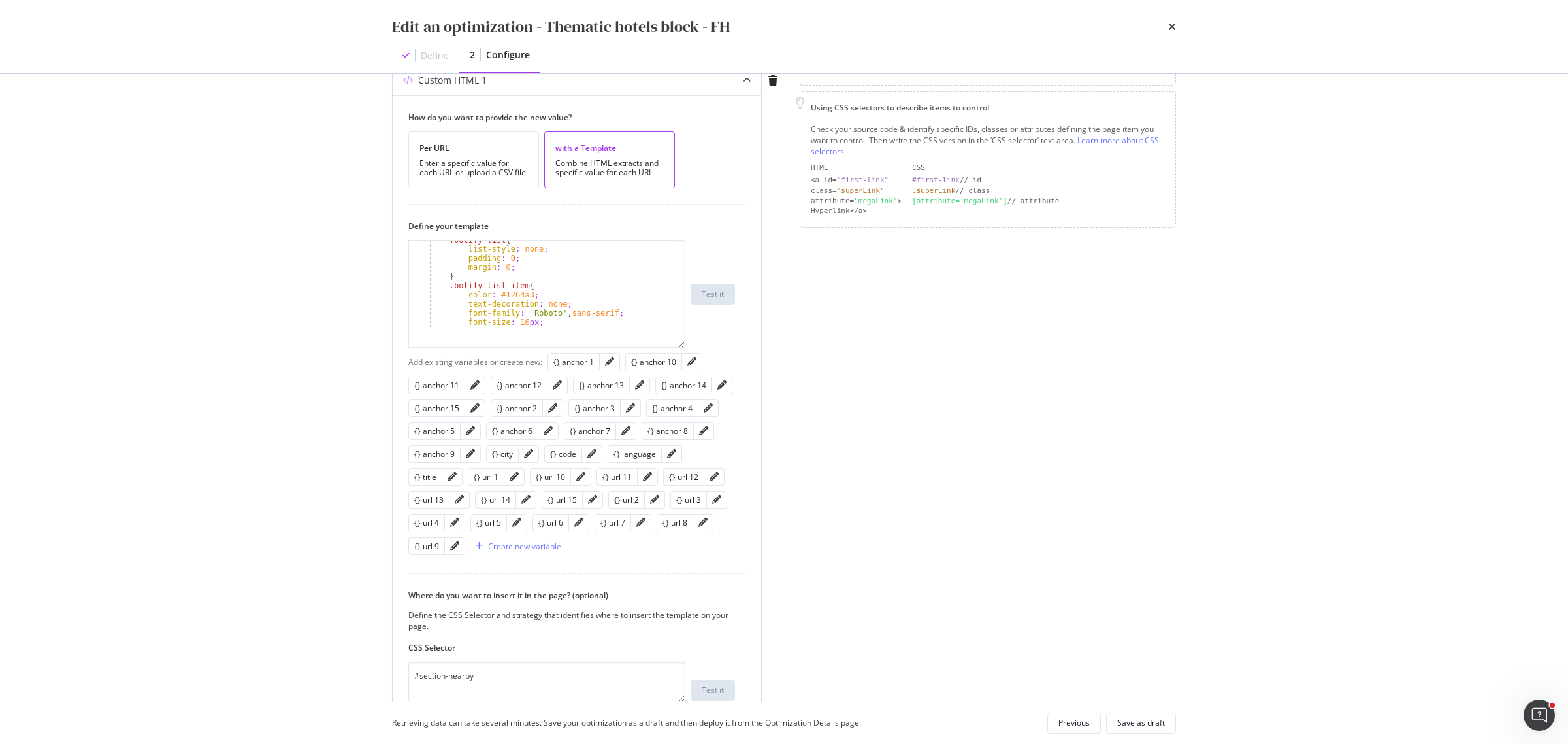
scroll to position [33, 0]
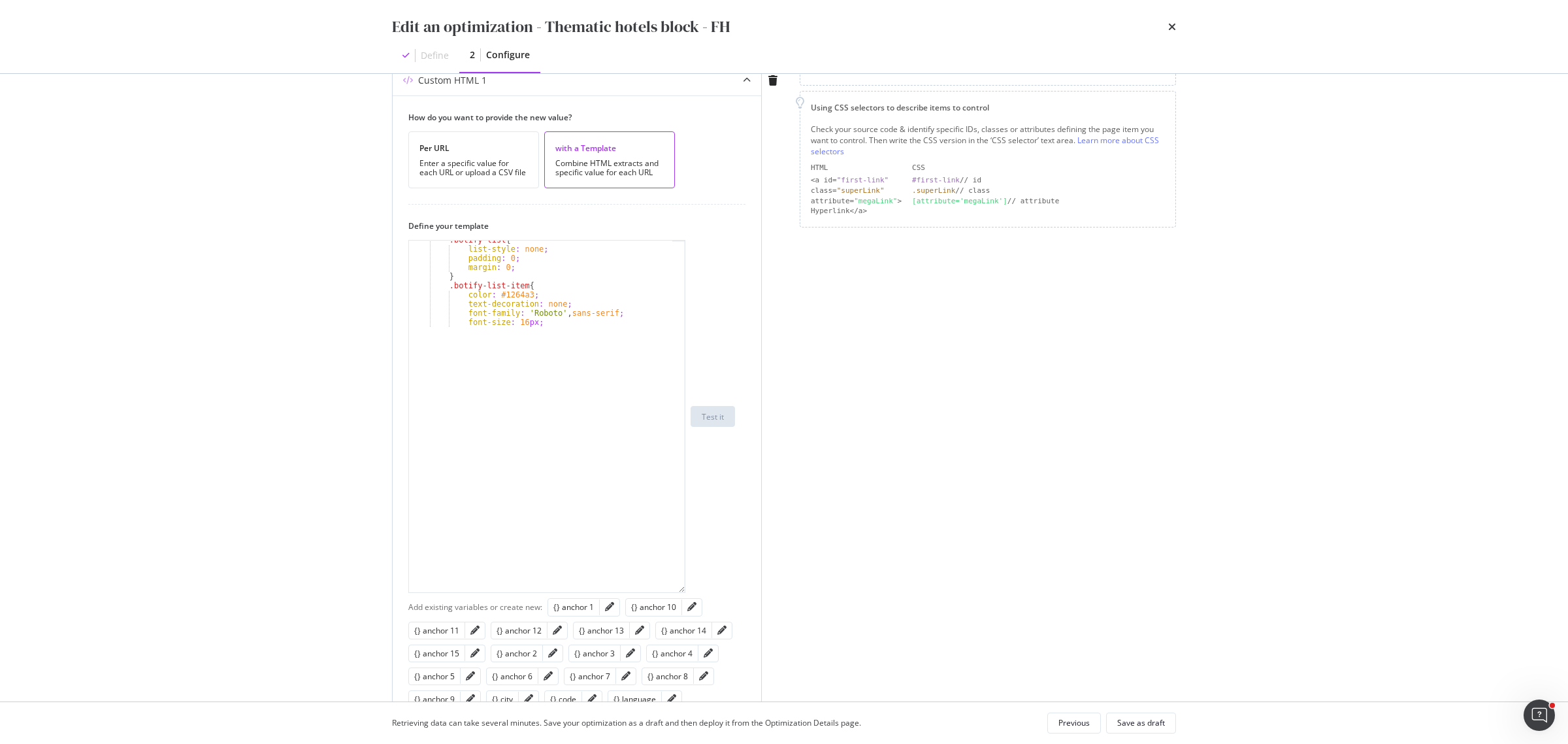
drag, startPoint x: 680, startPoint y: 318, endPoint x: 681, endPoint y: 665, distance: 347.0
click at [681, 593] on div ".botify-list { list-style : none ; padding : 0 ; margin : 0 ; } .botify-list-it…" at bounding box center [547, 416] width 277 height 353
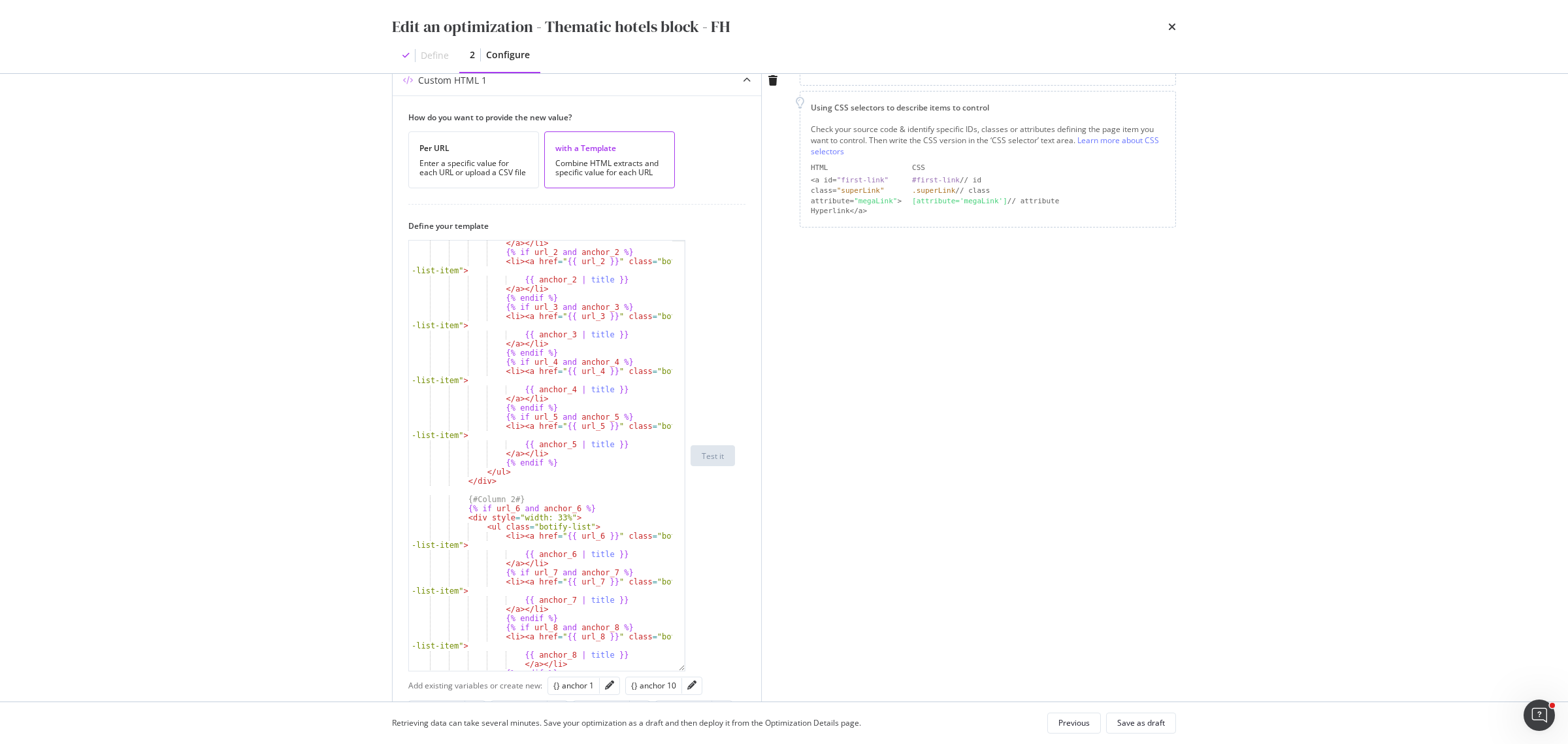
scroll to position [621, 0]
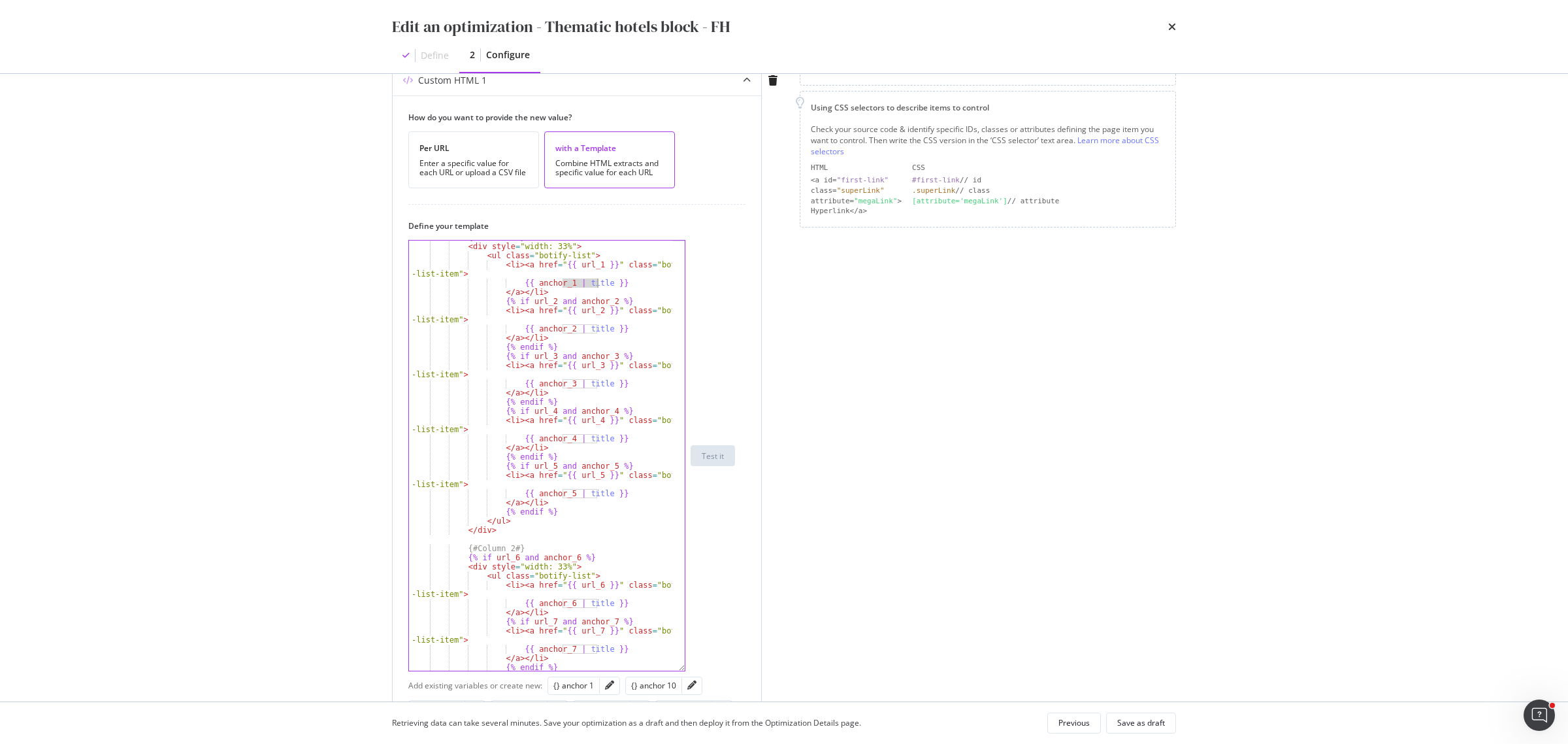
drag, startPoint x: 564, startPoint y: 286, endPoint x: 600, endPoint y: 286, distance: 36.0
click at [600, 286] on div "{# Column 1 #} < div style = "width: 33%" > < ul class = "botify-list" > < li >…" at bounding box center [540, 456] width 263 height 448
drag, startPoint x: 566, startPoint y: 328, endPoint x: 596, endPoint y: 328, distance: 30.0
click at [596, 328] on div "{# Column 1 #} < div style = "width: 33%" > < ul class = "botify-list" > < li >…" at bounding box center [540, 456] width 263 height 448
drag, startPoint x: 565, startPoint y: 386, endPoint x: 598, endPoint y: 386, distance: 33.0
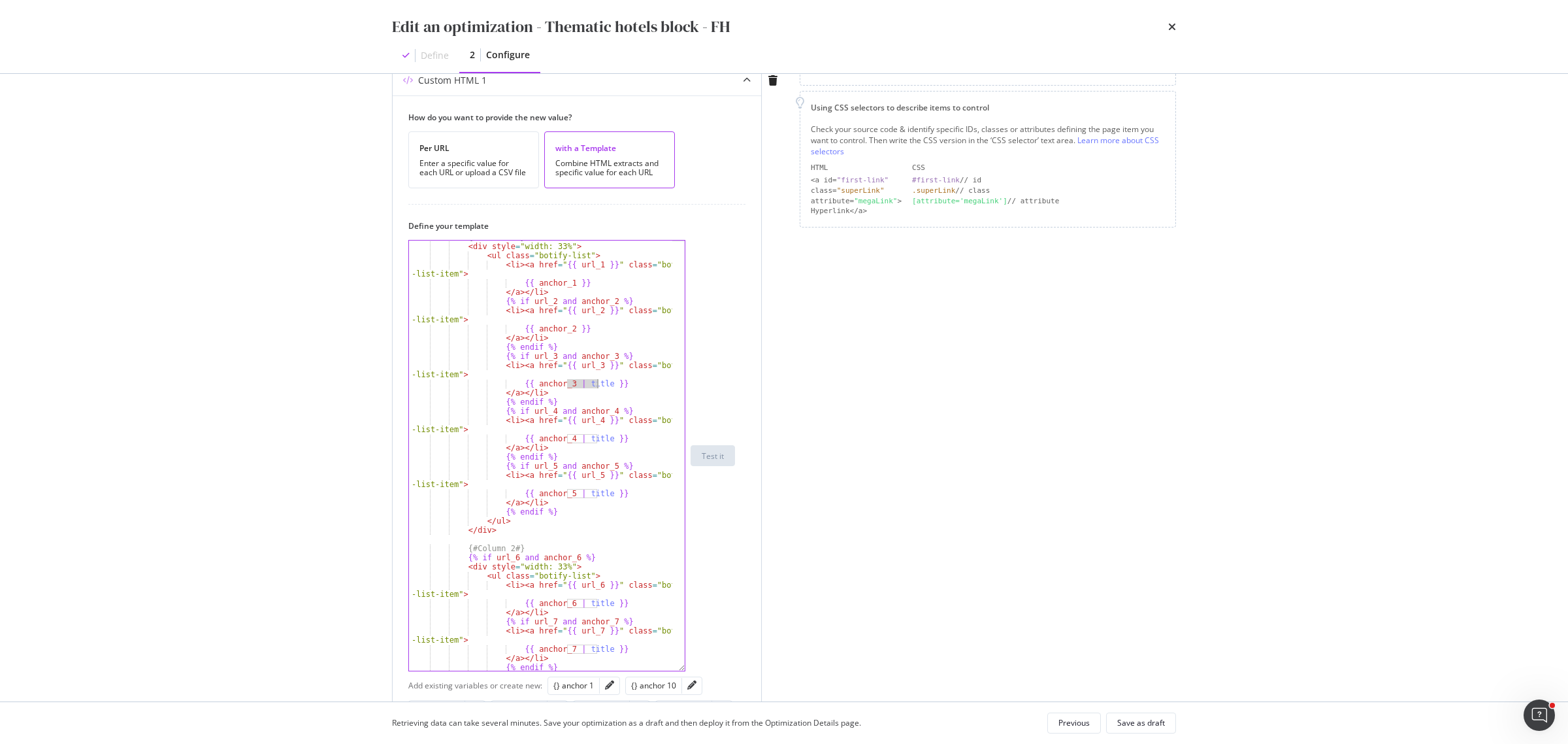
click at [598, 386] on div "{# Column 1 #} < div style = "width: 33%" > < ul class = "botify-list" > < li >…" at bounding box center [540, 456] width 263 height 448
drag, startPoint x: 567, startPoint y: 443, endPoint x: 597, endPoint y: 442, distance: 30.0
click at [597, 442] on div "{# Column 1 #} < div style = "width: 33%" > < ul class = "botify-list" > < li >…" at bounding box center [540, 456] width 263 height 448
drag, startPoint x: 567, startPoint y: 491, endPoint x: 597, endPoint y: 496, distance: 30.4
click at [597, 496] on div "{# Column 1 #} < div style = "width: 33%" > < ul class = "botify-list" > < li >…" at bounding box center [540, 456] width 263 height 448
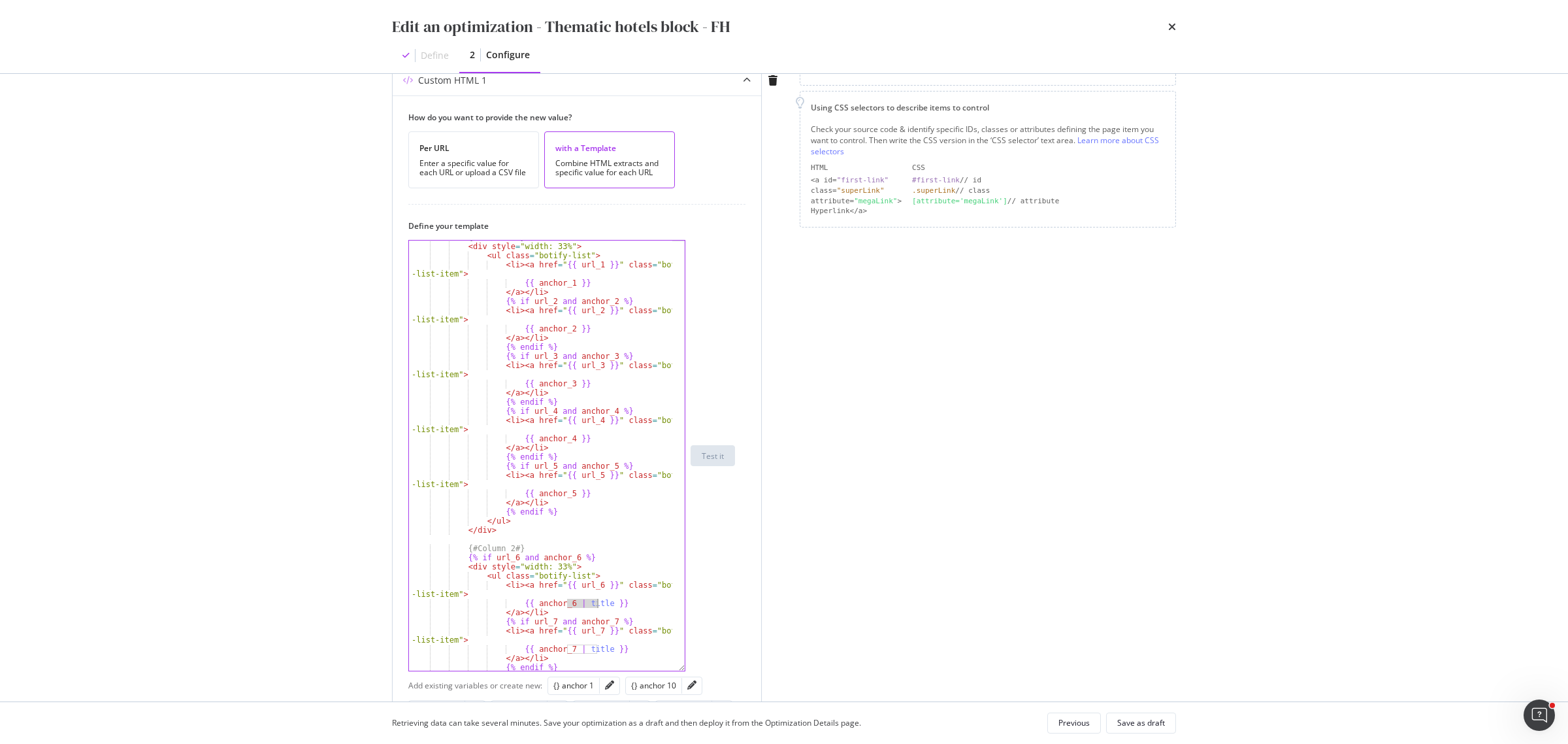
drag, startPoint x: 567, startPoint y: 606, endPoint x: 595, endPoint y: 606, distance: 28.0
click at [595, 606] on div "{# Column 1 #} < div style = "width: 33%" > < ul class = "botify-list" > < li >…" at bounding box center [540, 456] width 263 height 448
drag, startPoint x: 567, startPoint y: 650, endPoint x: 595, endPoint y: 651, distance: 28.0
click at [595, 651] on div "{# Column 1 #} < div style = "width: 33%" > < ul class = "botify-list" > < li >…" at bounding box center [540, 456] width 263 height 448
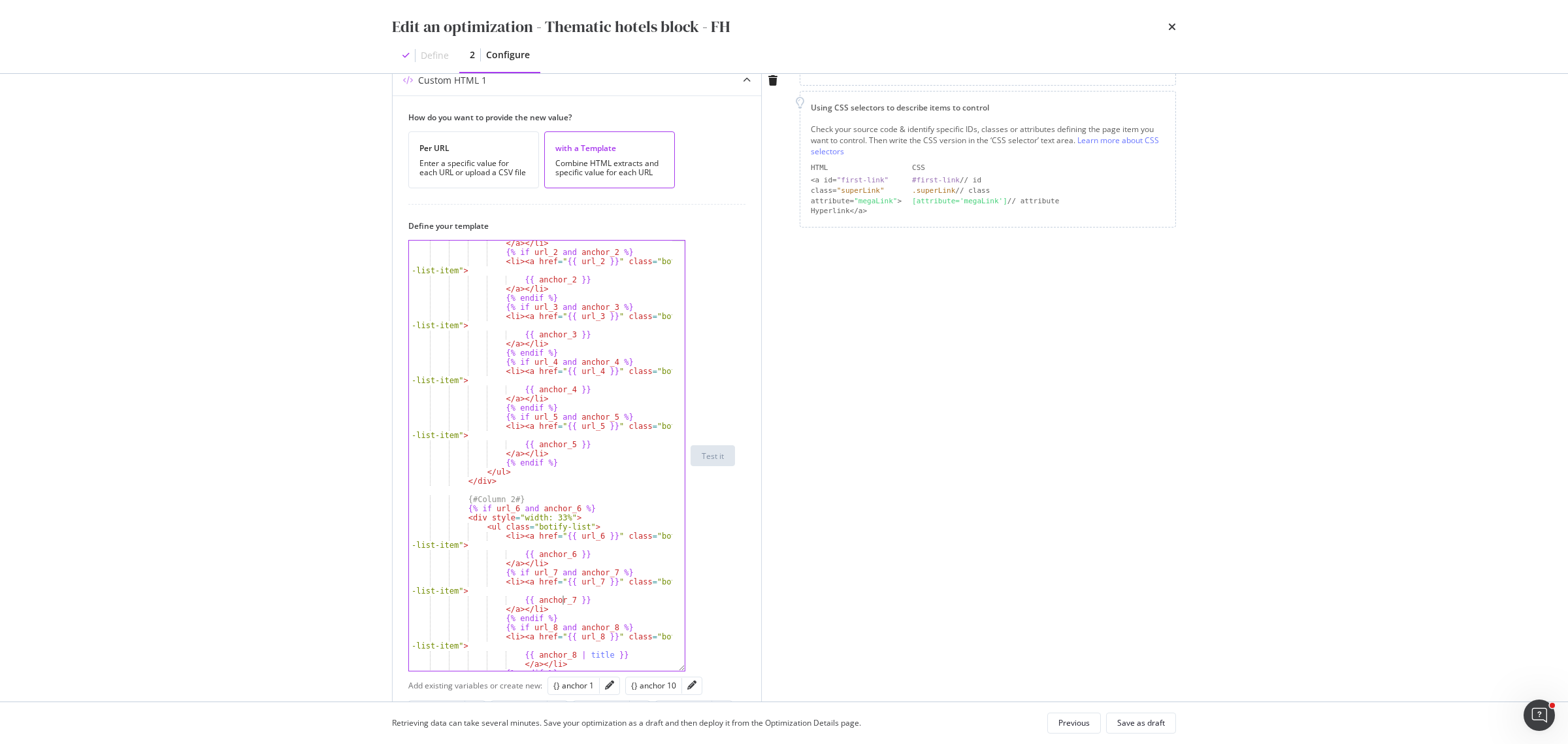
scroll to position [670, 0]
drag, startPoint x: 569, startPoint y: 654, endPoint x: 595, endPoint y: 654, distance: 26.0
click at [595, 654] on div "</ a > </ li > {% if url_2 and anchor_2 %} < li > < a href = " {{ url_2 }} " cl…" at bounding box center [540, 462] width 263 height 448
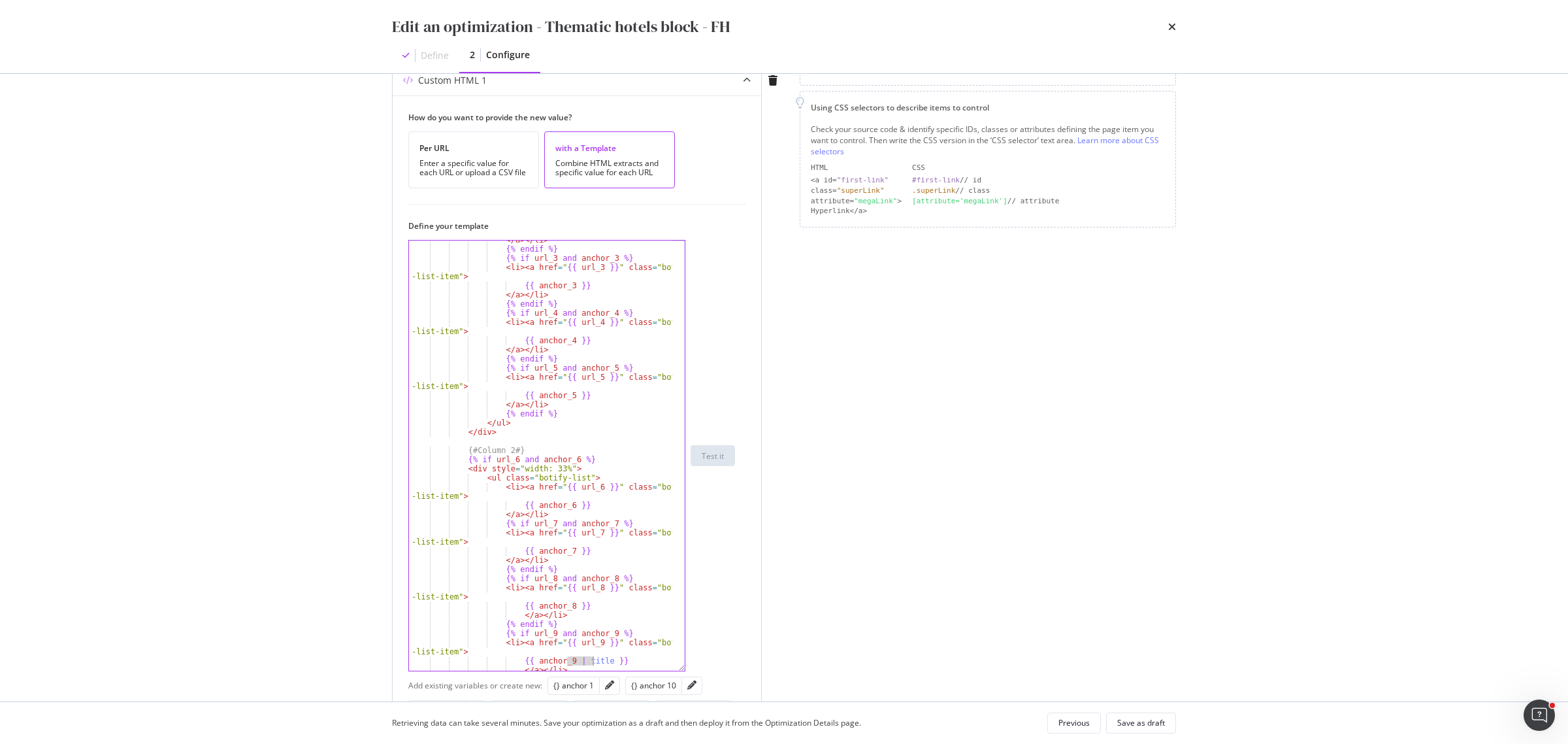
drag, startPoint x: 567, startPoint y: 665, endPoint x: 595, endPoint y: 665, distance: 28.0
click at [595, 665] on div "</ a > </ li > {% endif %} {% if url_3 and anchor_3 %} < li > < a href = " {{ u…" at bounding box center [540, 459] width 263 height 448
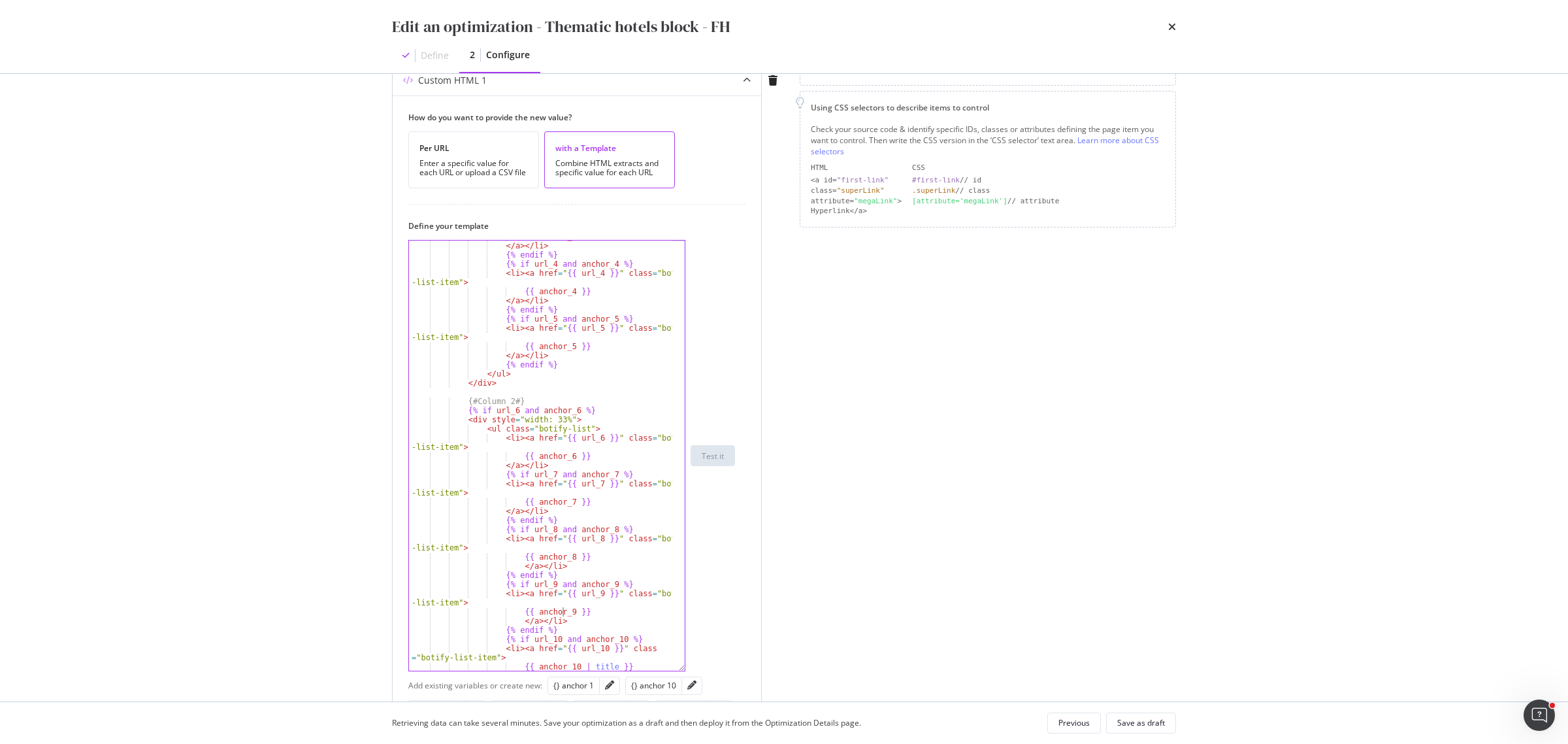
scroll to position [817, 0]
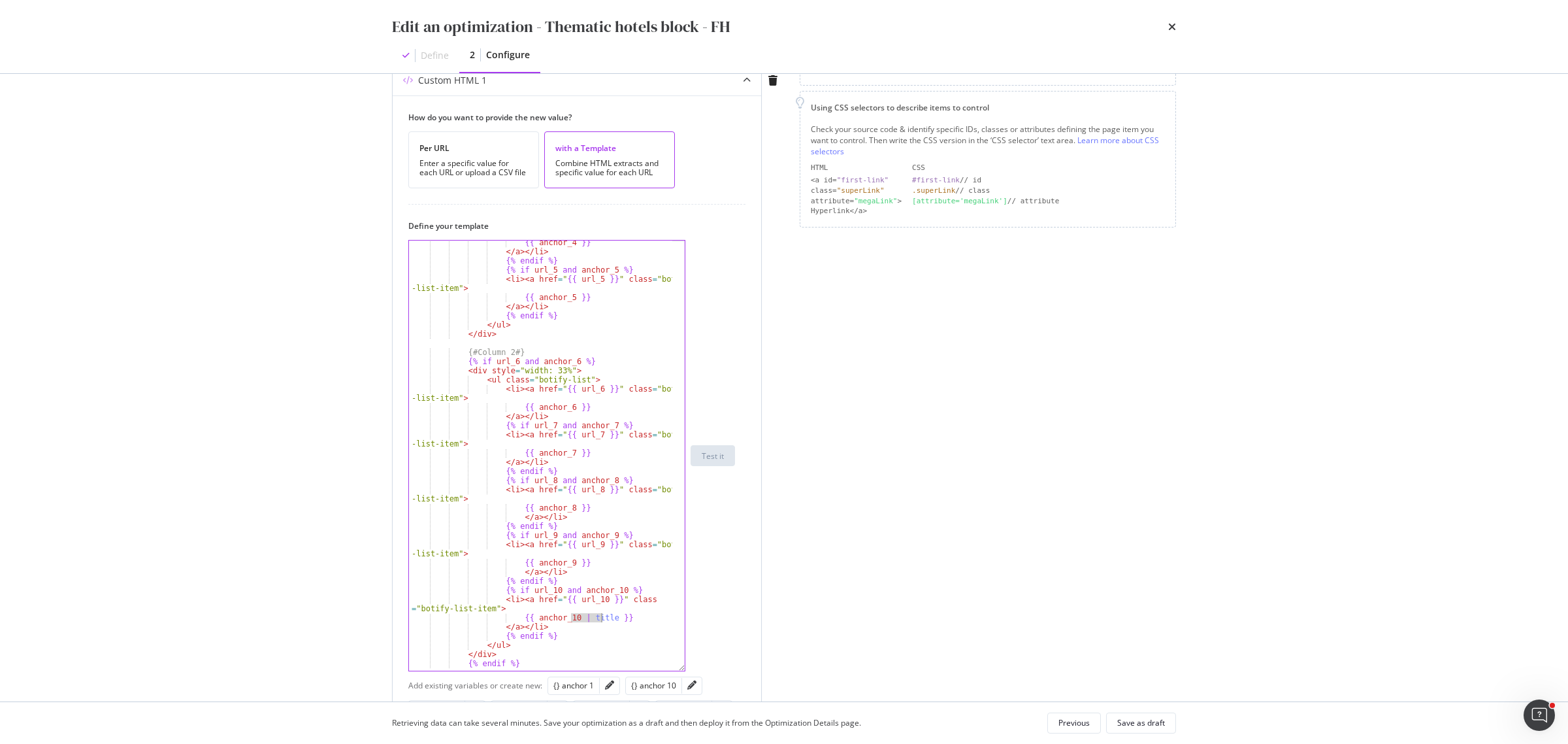
drag, startPoint x: 572, startPoint y: 619, endPoint x: 601, endPoint y: 619, distance: 29.0
click at [601, 619] on div "{{ anchor_4 }} </ a > </ li > {% endif %} {% if url_5 and anchor_5 %} < li > < …" at bounding box center [540, 462] width 263 height 448
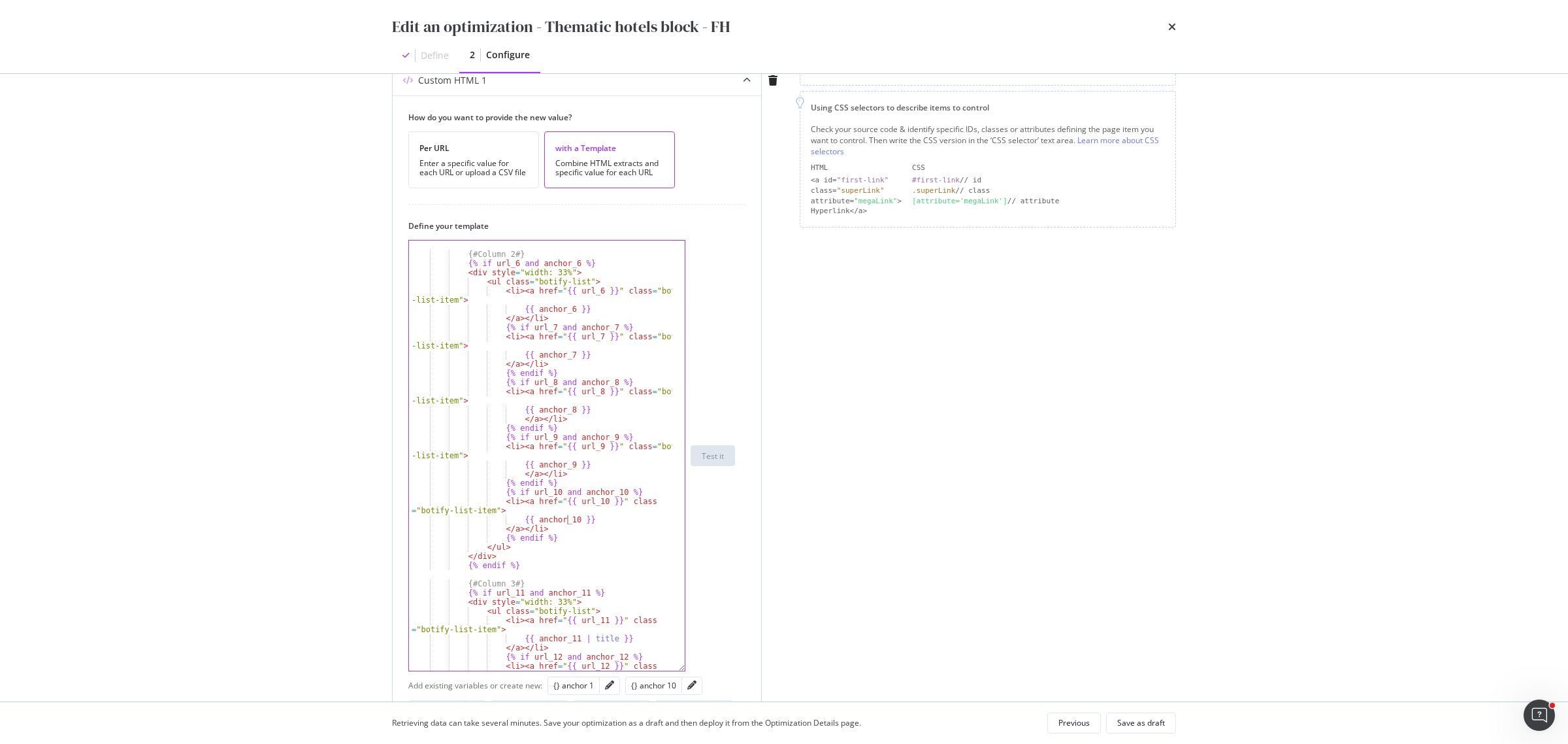
scroll to position [964, 0]
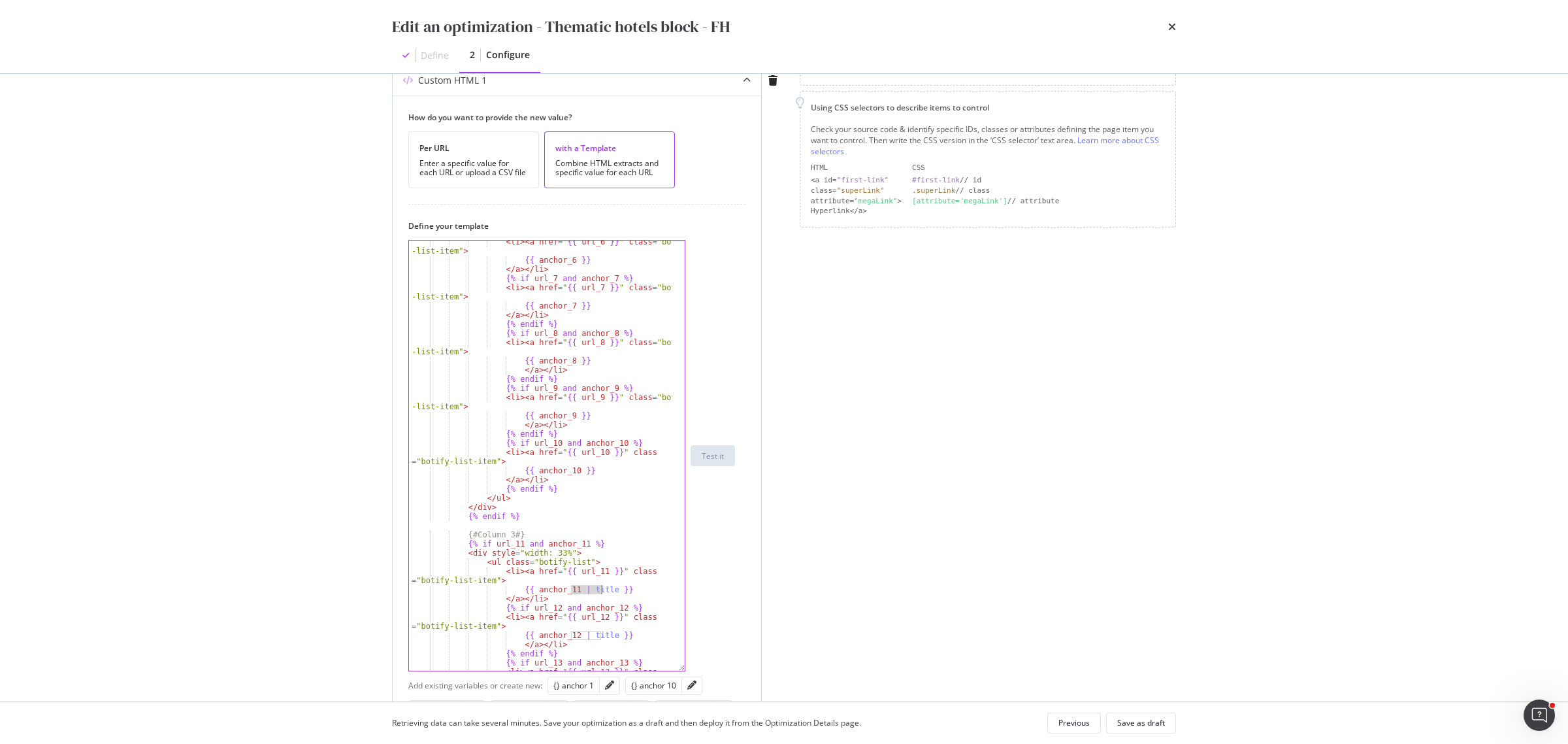
drag, startPoint x: 575, startPoint y: 595, endPoint x: 601, endPoint y: 594, distance: 26.0
click at [601, 594] on div "< li > < a href = " {{ url_6 }} " class = "botify -list-item" > {{ anchor_6 }} …" at bounding box center [540, 470] width 263 height 467
drag, startPoint x: 570, startPoint y: 639, endPoint x: 600, endPoint y: 640, distance: 30.0
click at [600, 640] on div "< li > < a href = " {{ url_6 }} " class = "botify -list-item" > {{ anchor_6 }} …" at bounding box center [540, 470] width 263 height 467
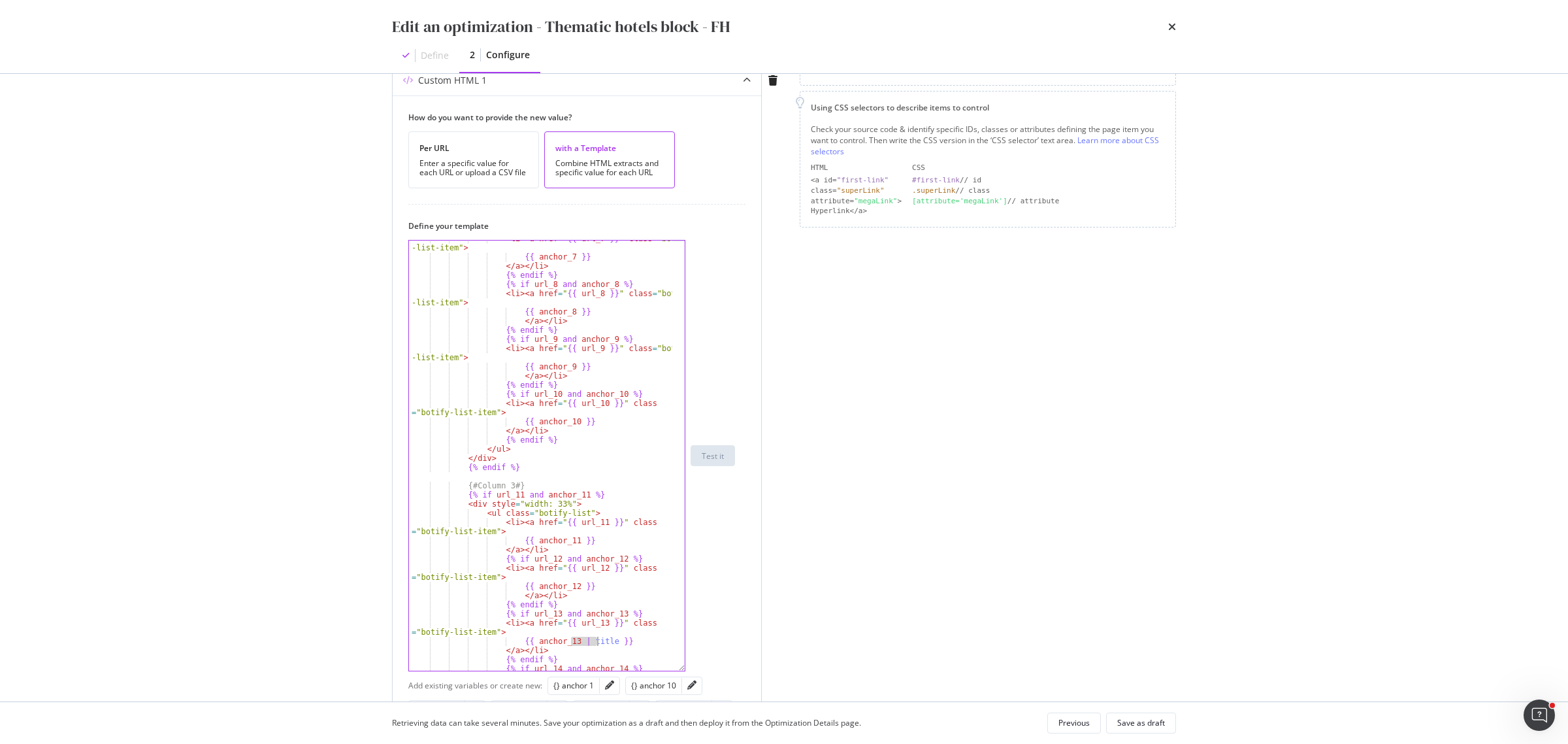
drag, startPoint x: 572, startPoint y: 643, endPoint x: 598, endPoint y: 644, distance: 26.0
click at [598, 644] on div "< li > < a href = " {{ url_7 }} " class = "botify -list-item" > {{ anchor_7 }} …" at bounding box center [540, 463] width 263 height 458
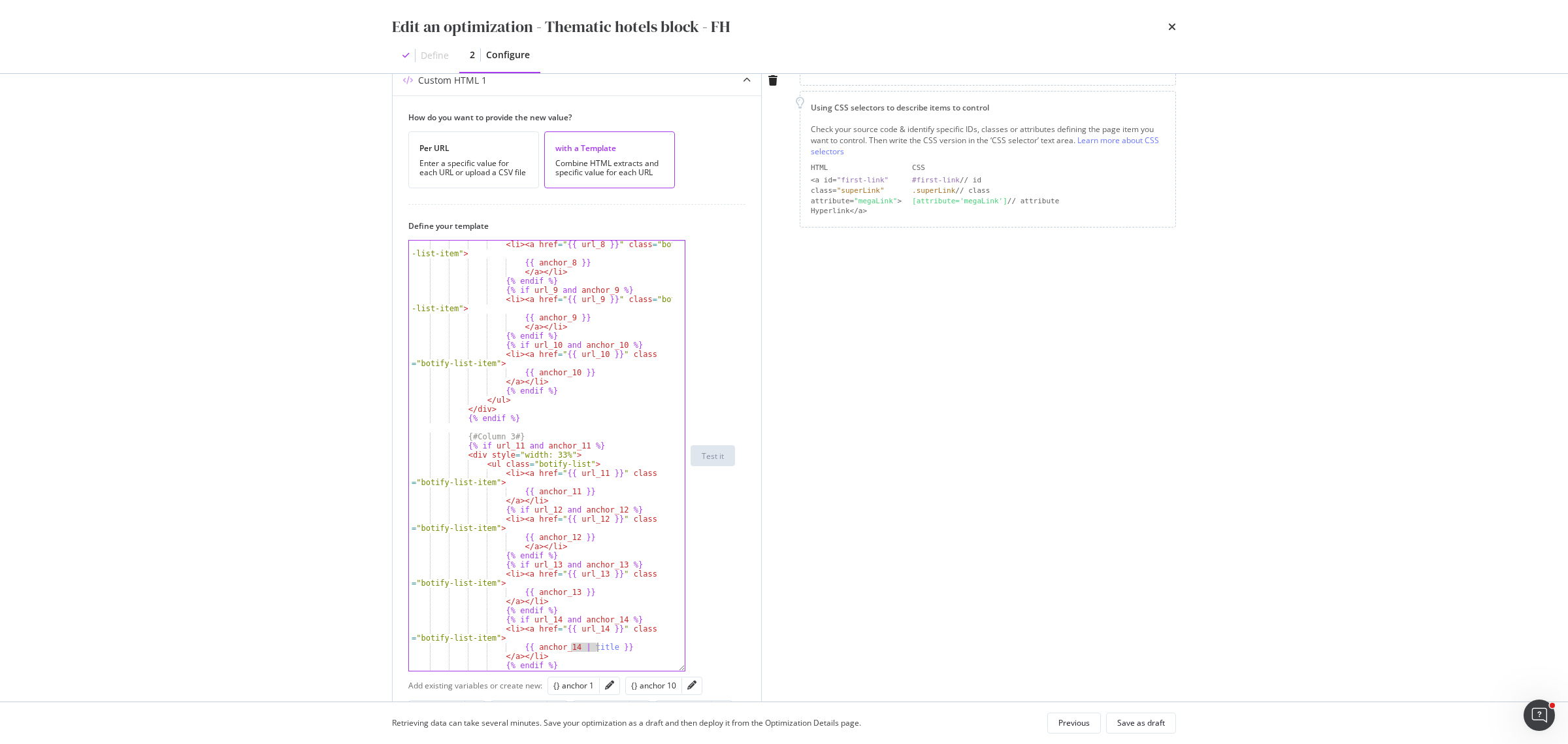
drag, startPoint x: 572, startPoint y: 652, endPoint x: 599, endPoint y: 651, distance: 27.0
click at [599, 651] on div "< li > < a href = " {{ url_8 }} " class = "botify -list-item" > {{ anchor_8 }} …" at bounding box center [540, 469] width 263 height 458
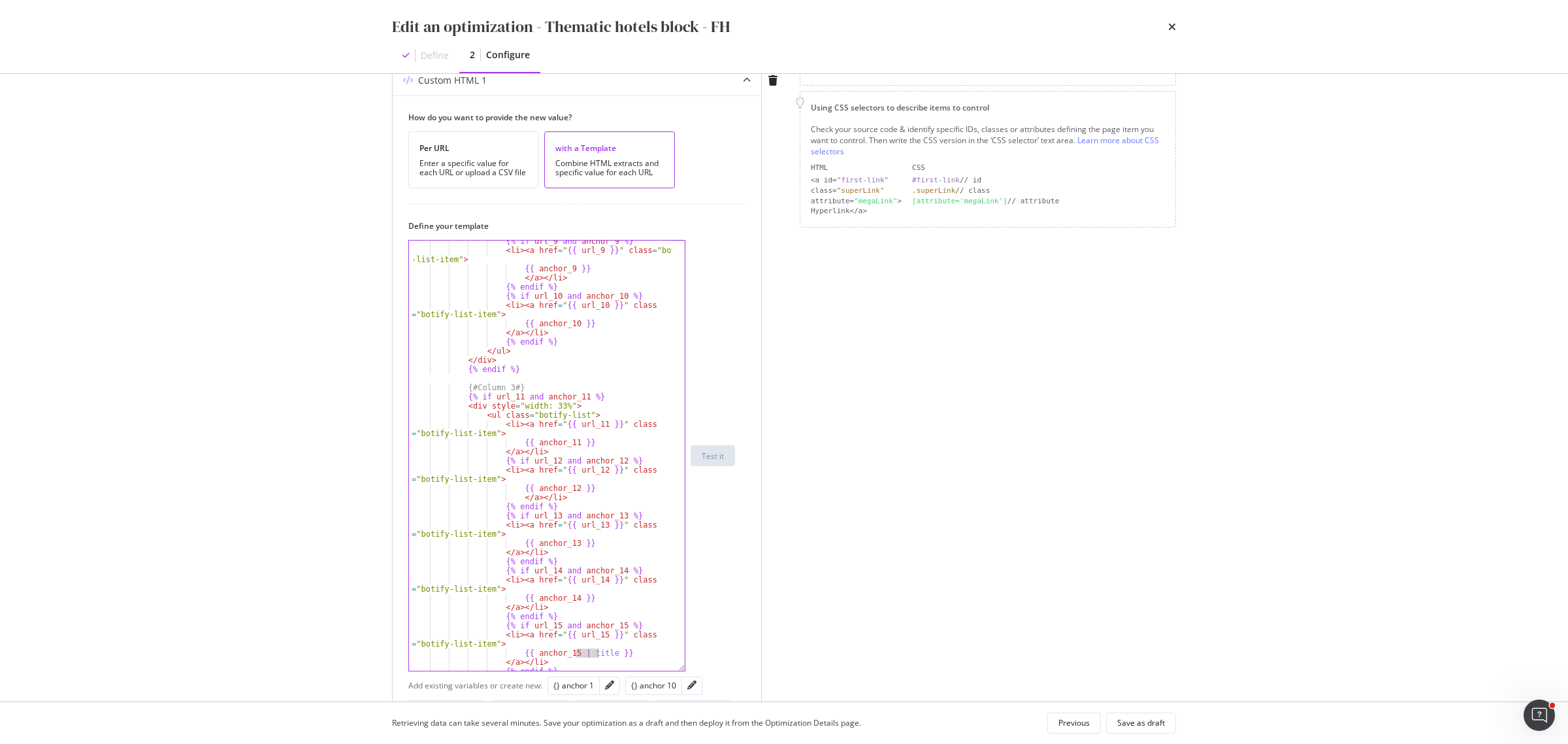
drag, startPoint x: 573, startPoint y: 652, endPoint x: 600, endPoint y: 652, distance: 27.0
click at [600, 652] on div "{% if url_9 and anchor_9 %} < li > < a href = " {{ url_9 }} " class = "botify -…" at bounding box center [540, 460] width 263 height 448
type textarea "{{ anchor_15 }}"
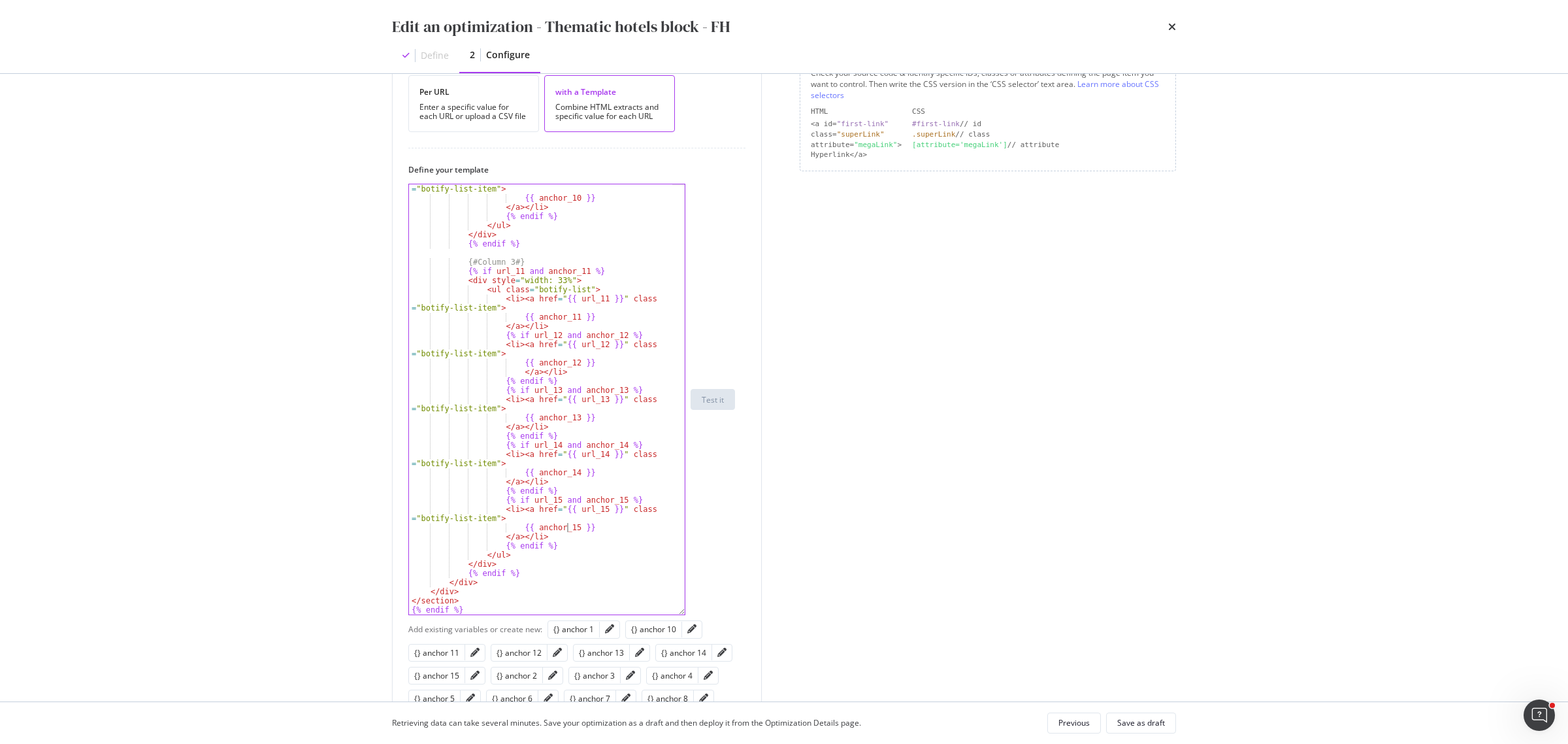
scroll to position [327, 0]
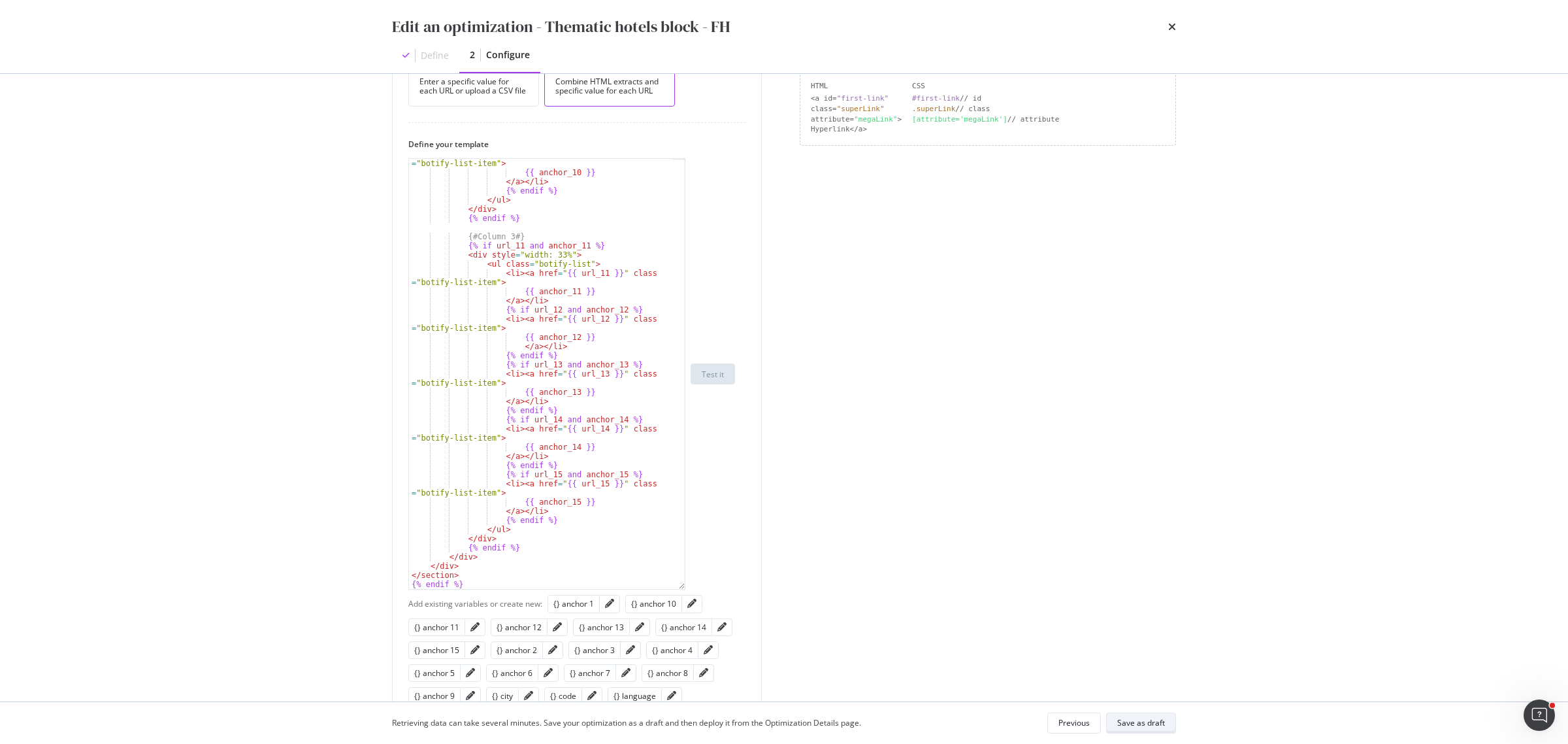
click at [1163, 730] on div "Save as draft" at bounding box center [1141, 723] width 47 height 19
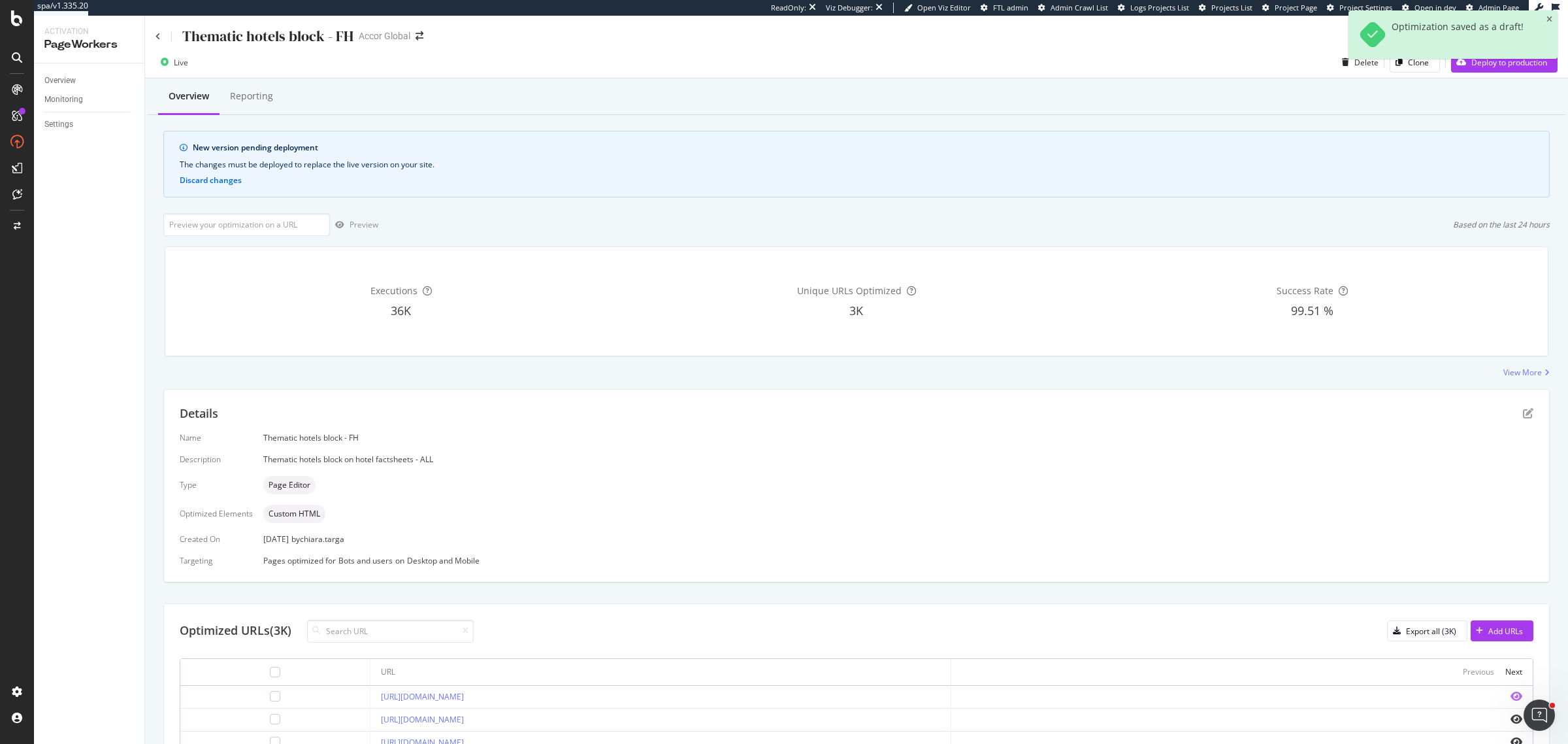
click at [1511, 697] on icon "eye" at bounding box center [1516, 696] width 12 height 10
click at [1482, 69] on div "Deploy to production" at bounding box center [1500, 62] width 96 height 19
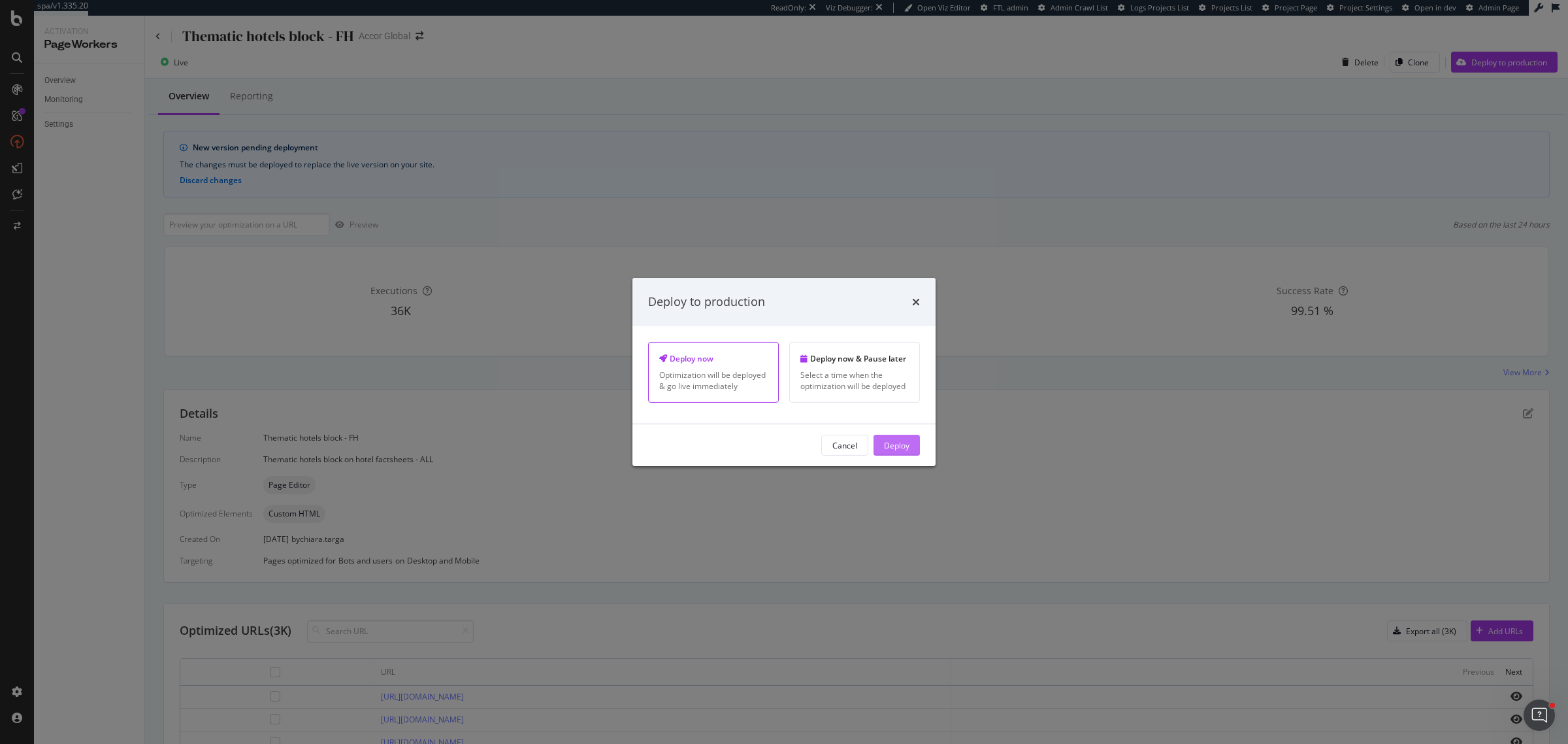
click at [900, 450] on div "Deploy" at bounding box center [897, 444] width 25 height 11
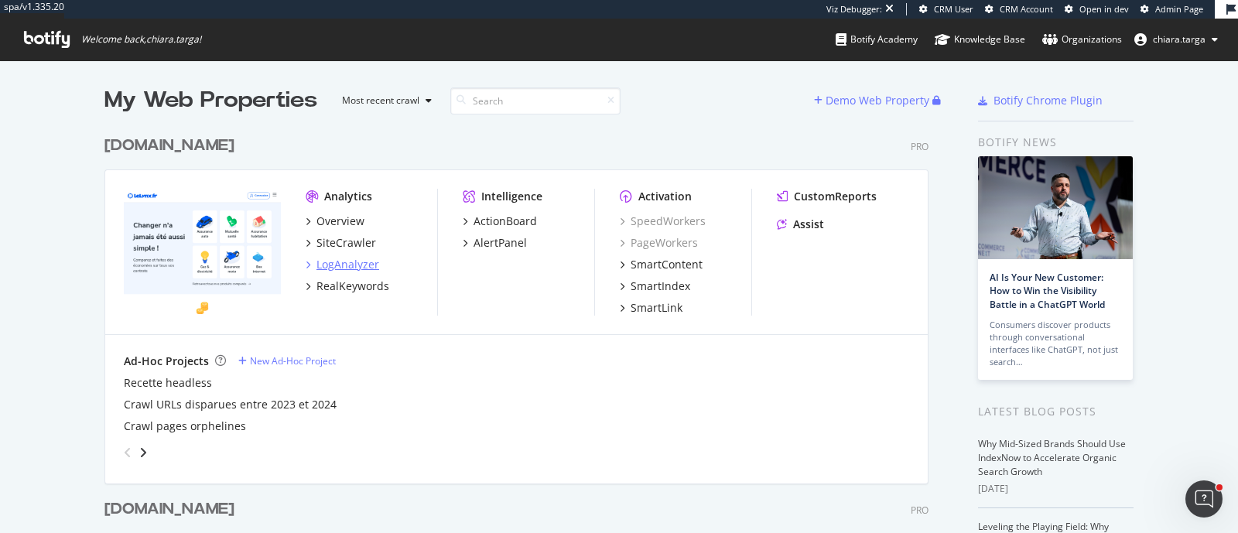
click at [364, 262] on div "LogAnalyzer" at bounding box center [348, 264] width 63 height 15
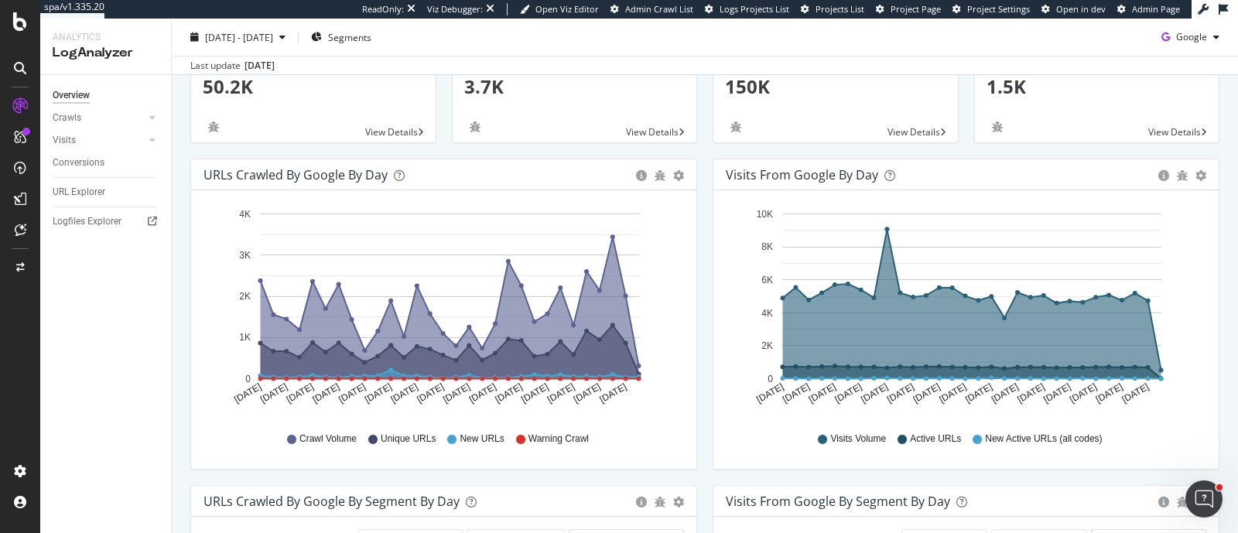
scroll to position [96, 0]
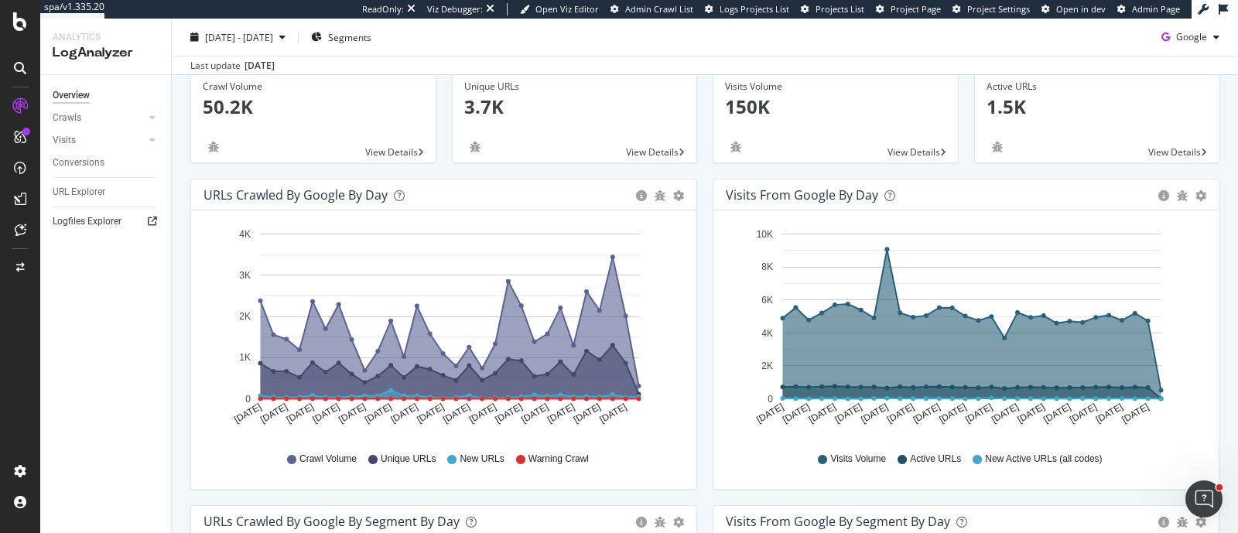
click at [148, 224] on icon at bounding box center [152, 221] width 9 height 9
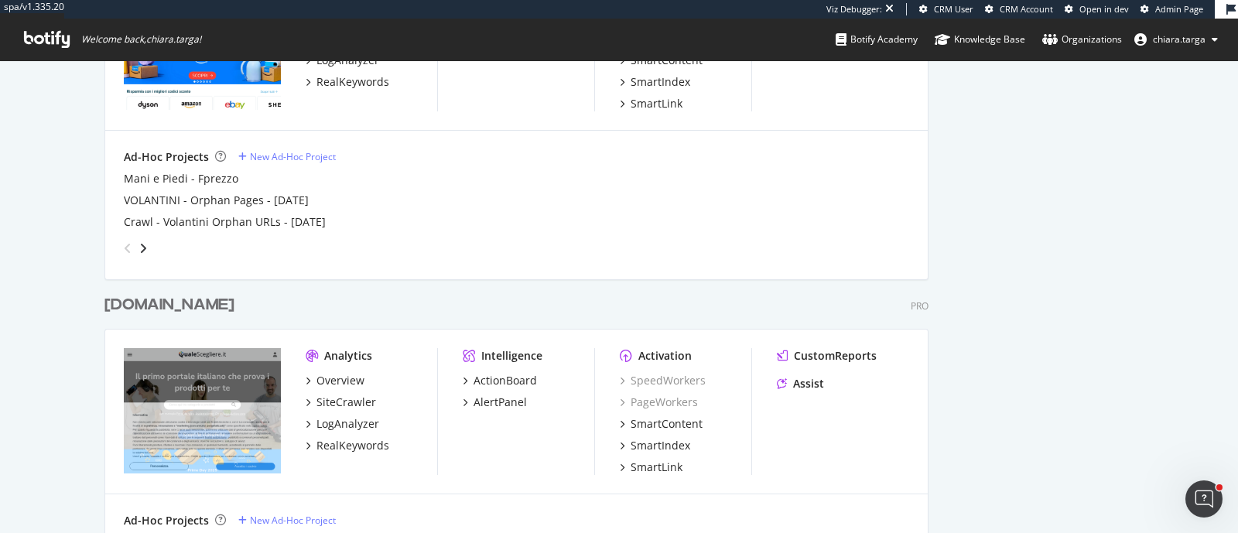
scroll to position [871, 0]
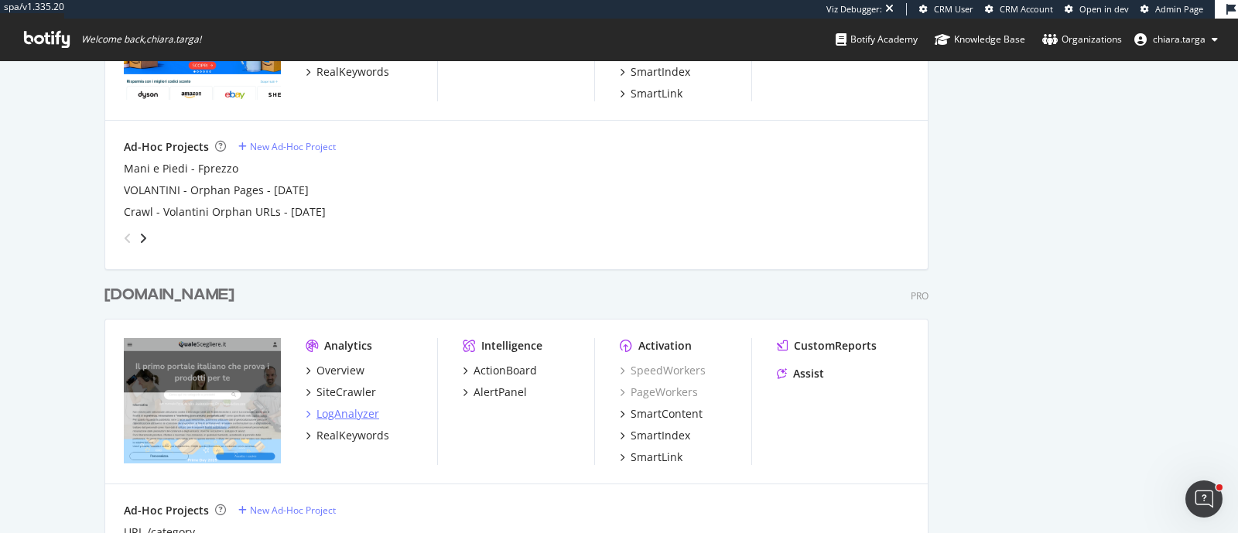
click at [346, 420] on div "LogAnalyzer" at bounding box center [348, 413] width 63 height 15
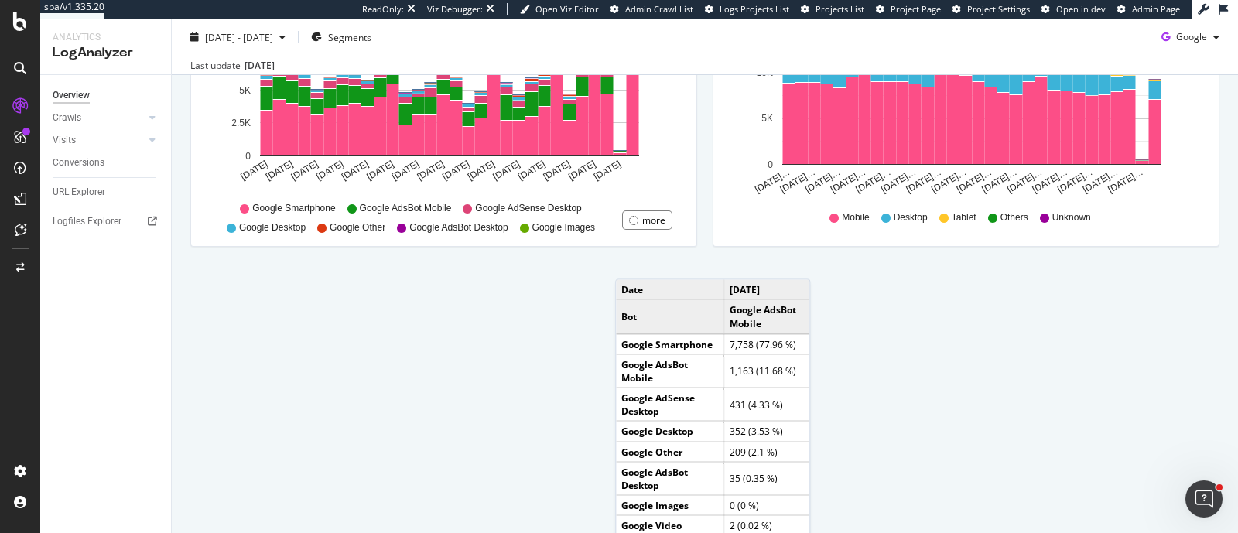
scroll to position [774, 0]
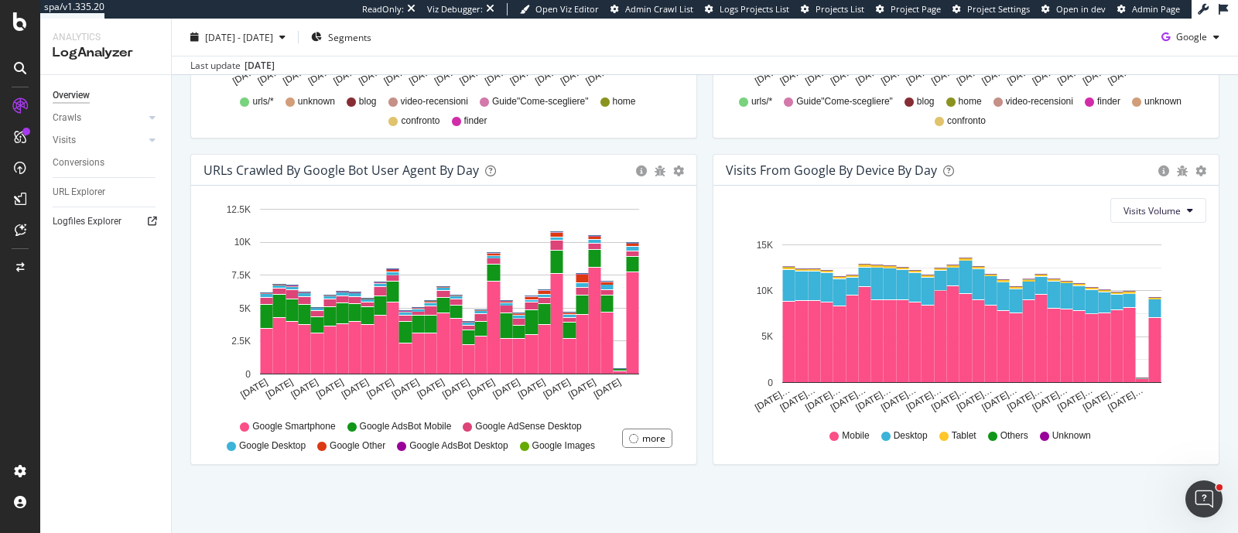
click at [149, 223] on icon at bounding box center [152, 221] width 9 height 9
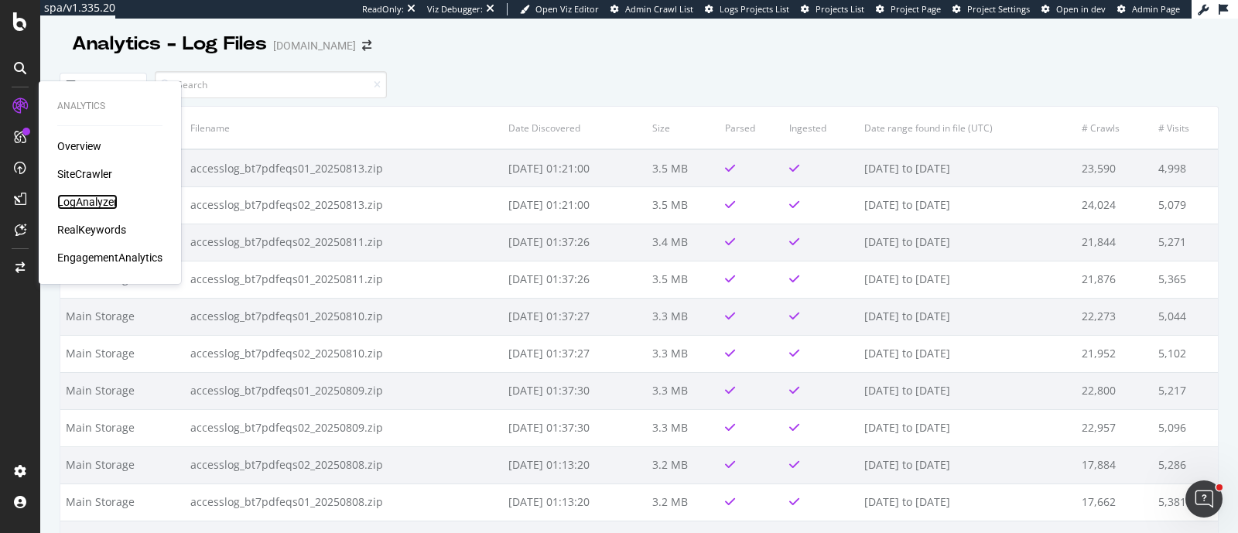
click at [91, 204] on div "LogAnalyzer" at bounding box center [87, 201] width 60 height 15
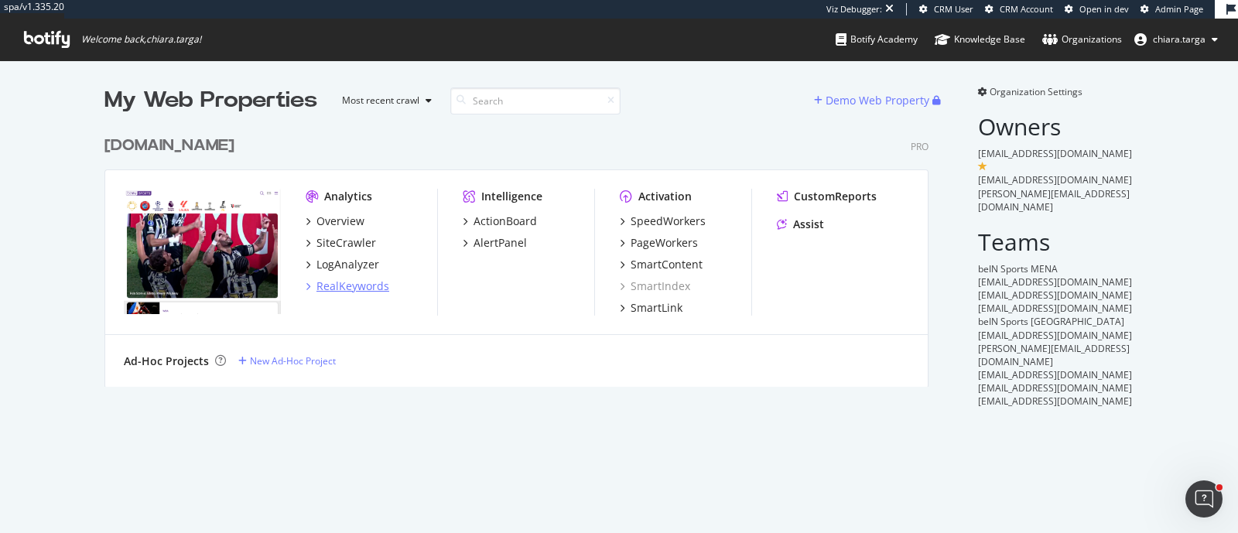
click at [366, 293] on div "RealKeywords" at bounding box center [353, 286] width 73 height 15
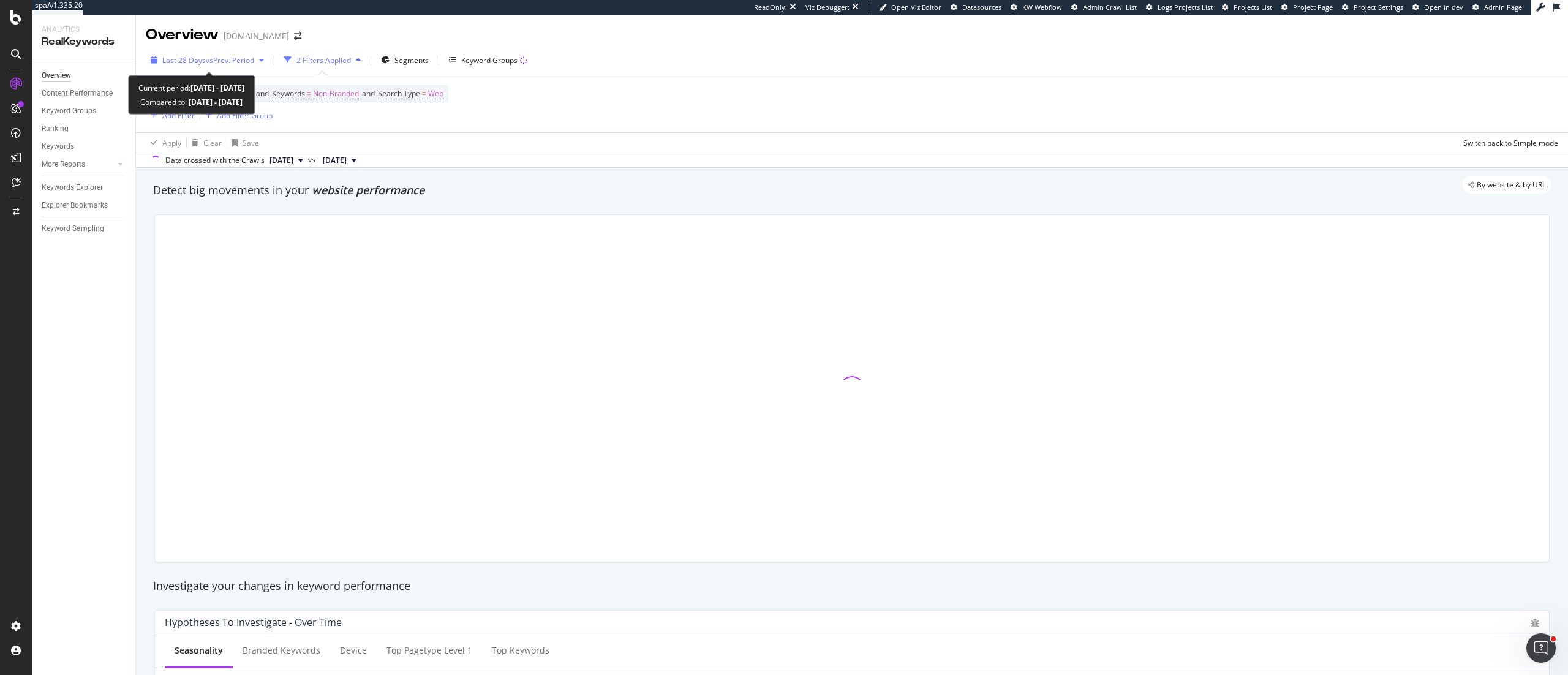
click at [253, 66] on div "Last 28 Days vs Prev. Period" at bounding box center [207, 59] width 123 height 18
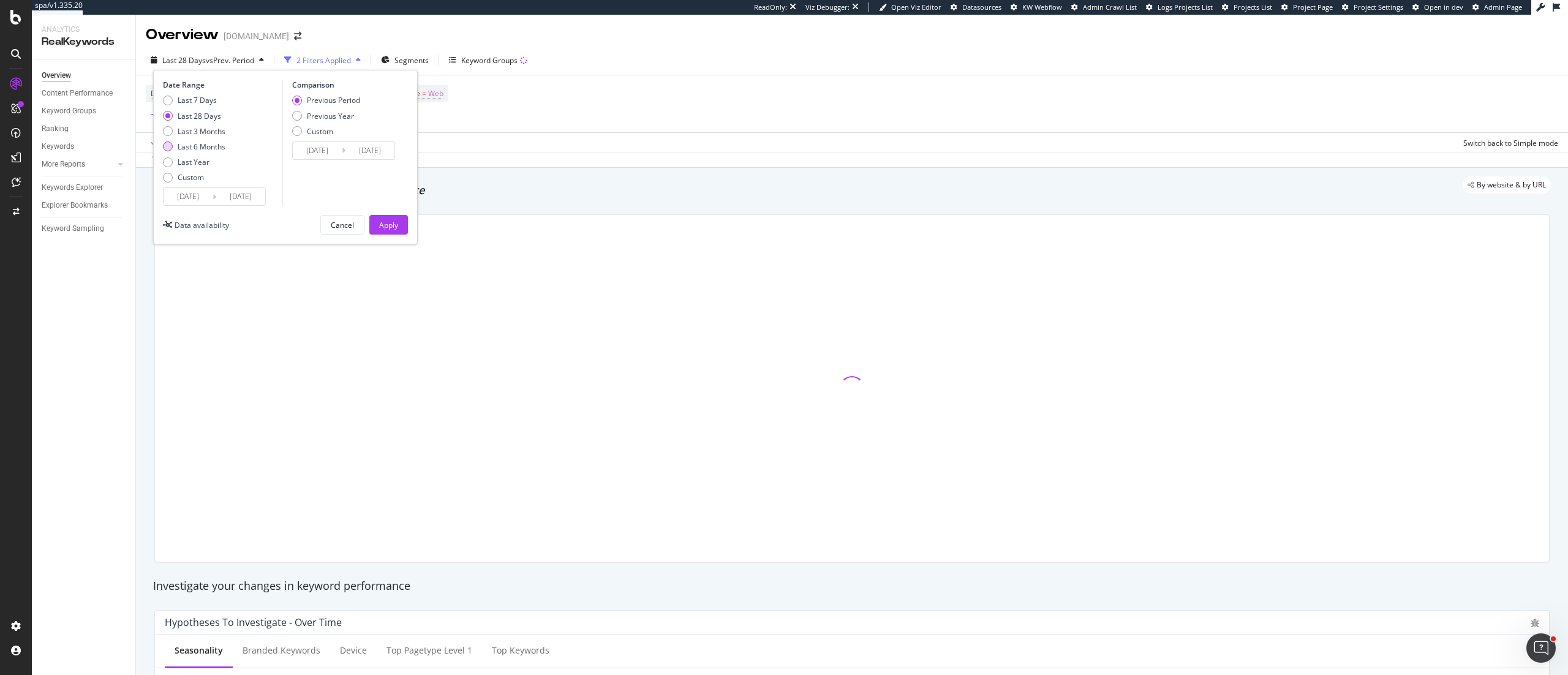
click at [215, 142] on div "Last 6 Months" at bounding box center [201, 146] width 47 height 10
type input "[DATE]"
click at [396, 229] on div "Apply" at bounding box center [389, 225] width 19 height 10
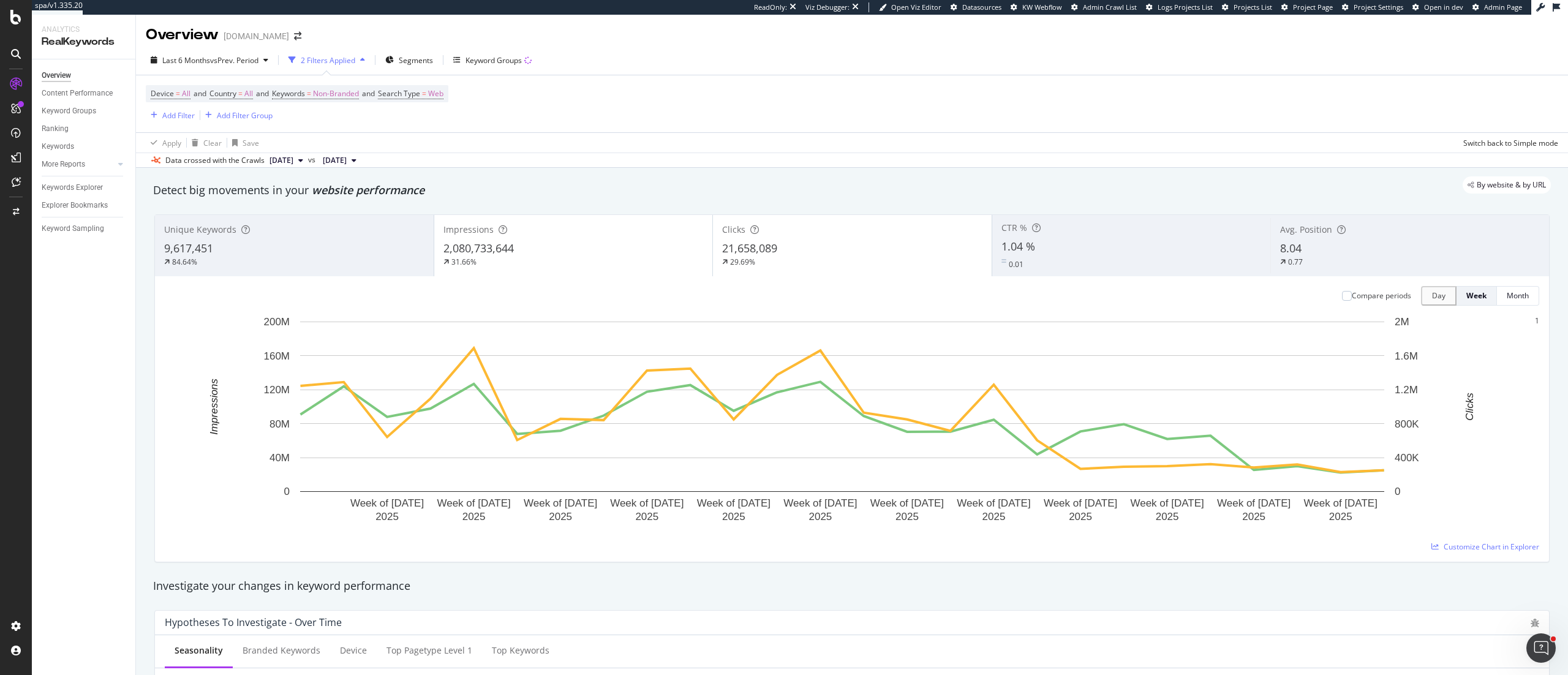
drag, startPoint x: 1262, startPoint y: 476, endPoint x: 1365, endPoint y: 245, distance: 252.9
click at [979, 245] on div "8.04" at bounding box center [1410, 248] width 260 height 16
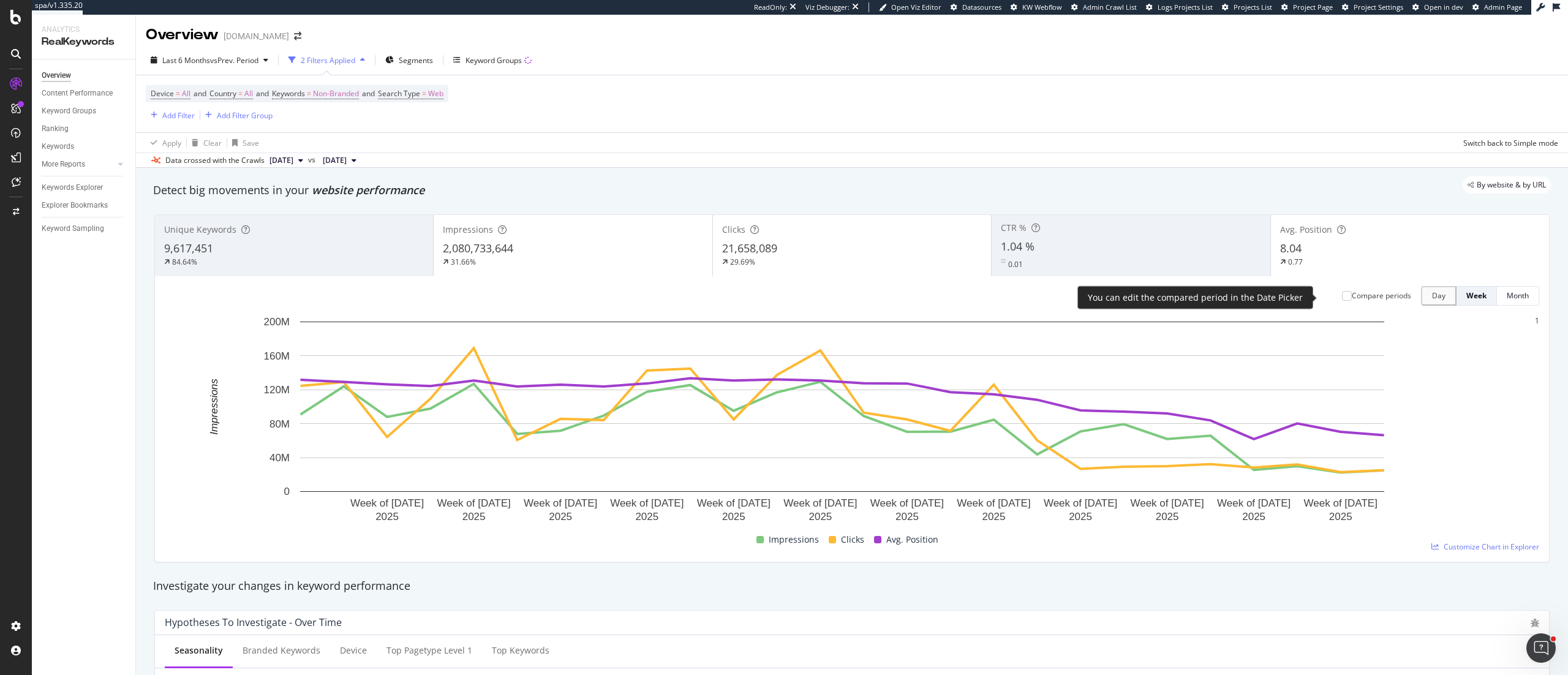
click at [979, 291] on div "Compare periods" at bounding box center [1381, 295] width 59 height 10
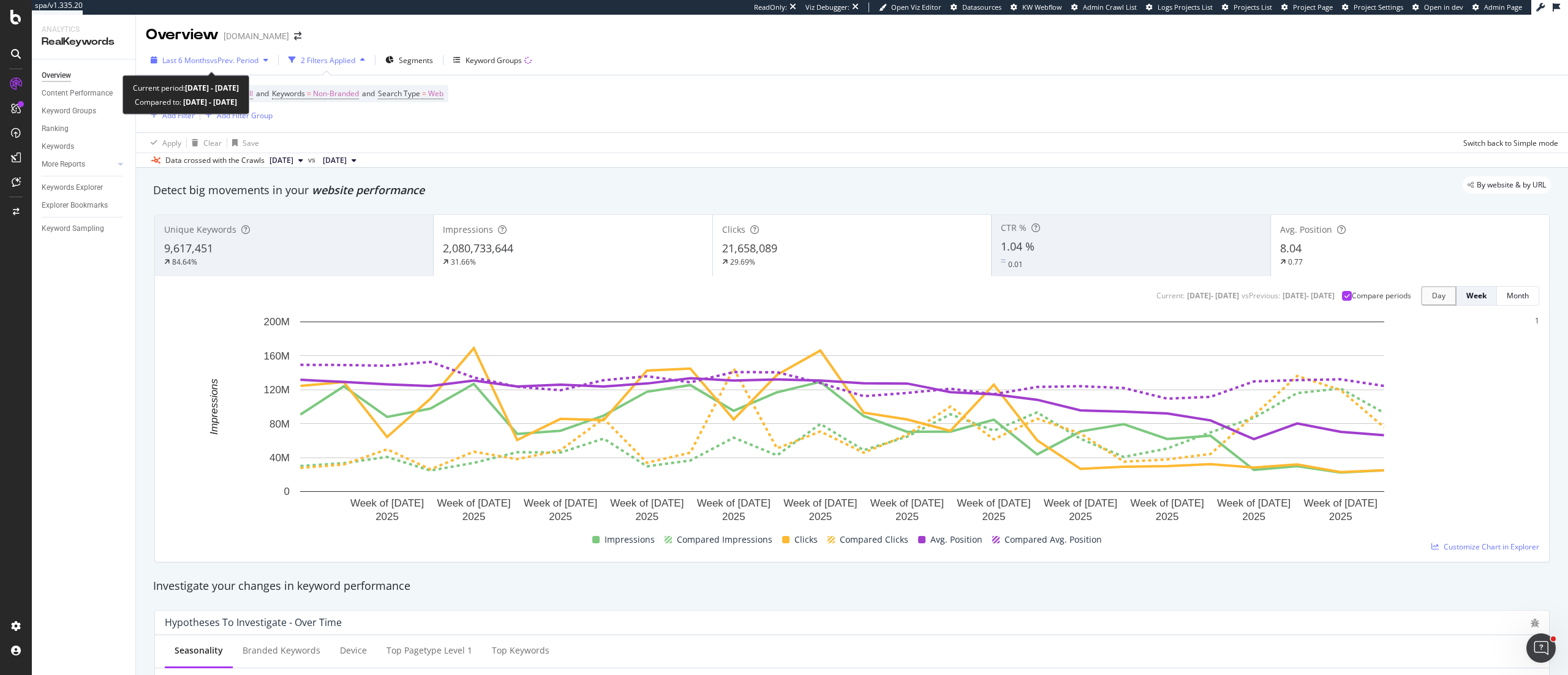
click at [194, 55] on span "Last 6 Months" at bounding box center [186, 60] width 47 height 10
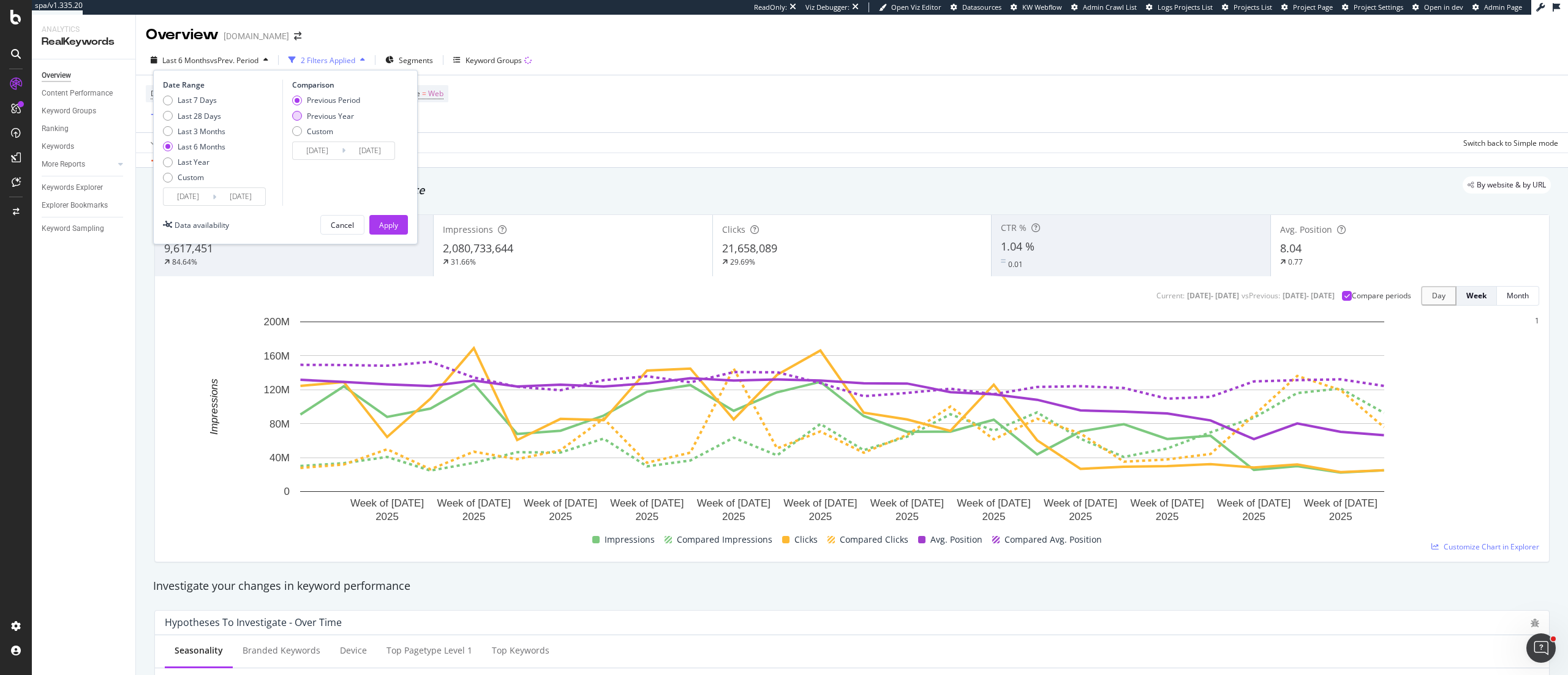
click at [315, 115] on div "Previous Year" at bounding box center [331, 116] width 47 height 10
type input "[DATE]"
click at [396, 222] on div "Apply" at bounding box center [389, 225] width 19 height 10
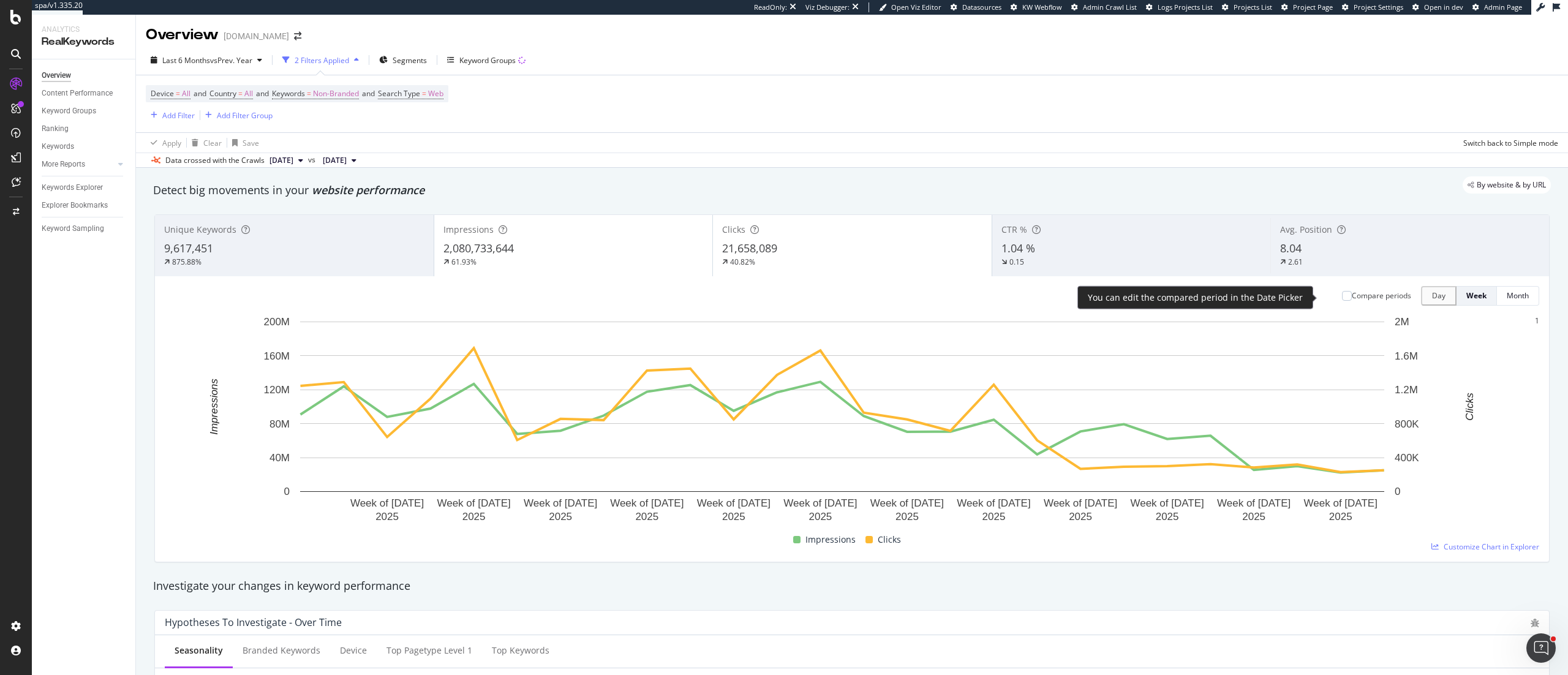
click at [979, 299] on div "Compare periods" at bounding box center [1381, 295] width 59 height 10
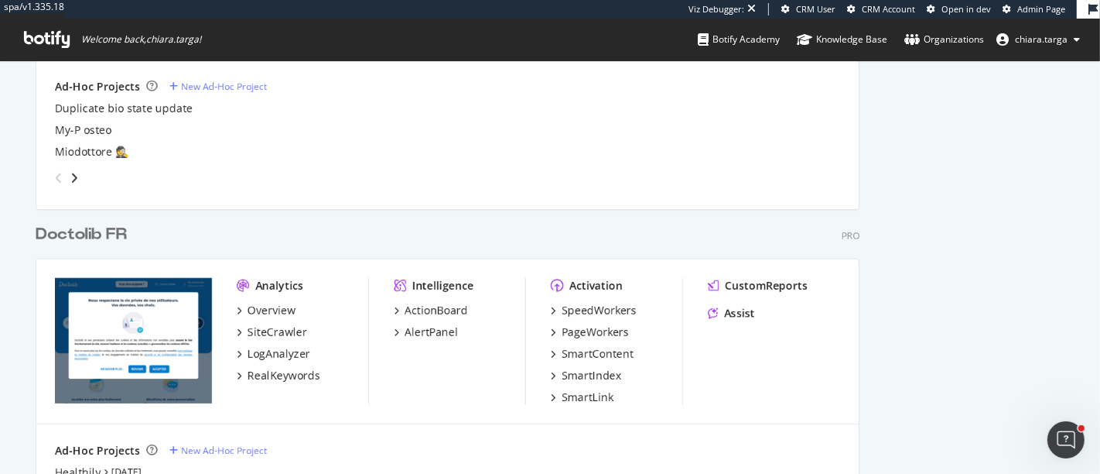
scroll to position [601, 0]
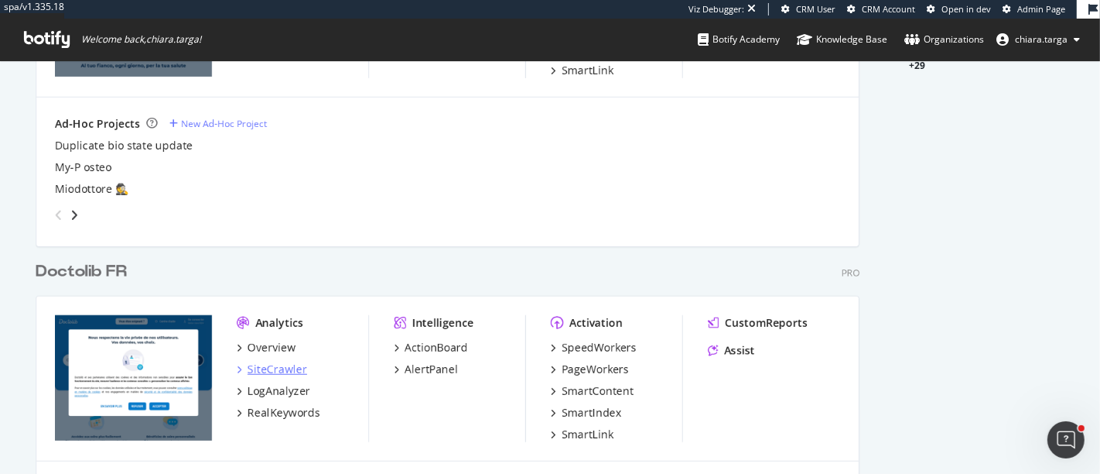
click at [289, 365] on div "SiteCrawler" at bounding box center [278, 368] width 60 height 15
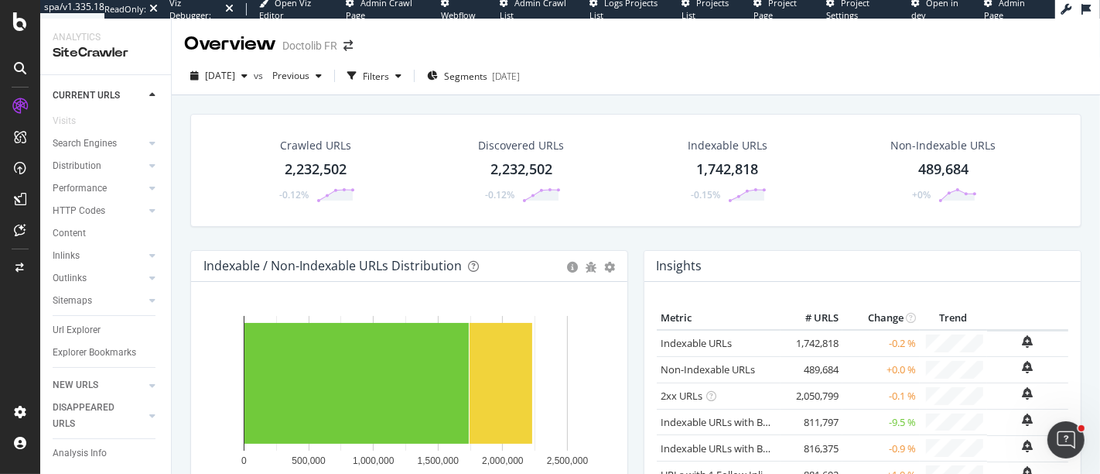
scroll to position [79, 0]
click at [77, 158] on div "Distribution" at bounding box center [77, 166] width 49 height 16
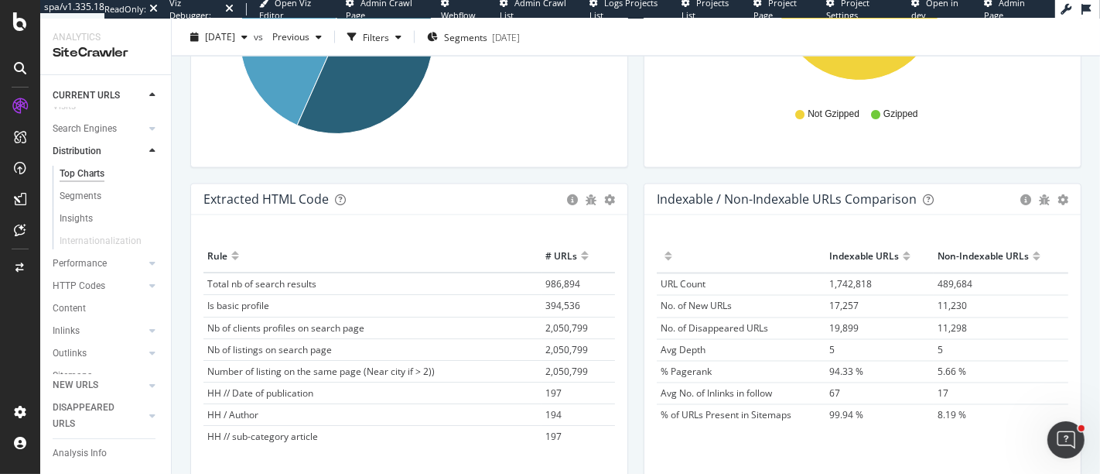
scroll to position [22, 0]
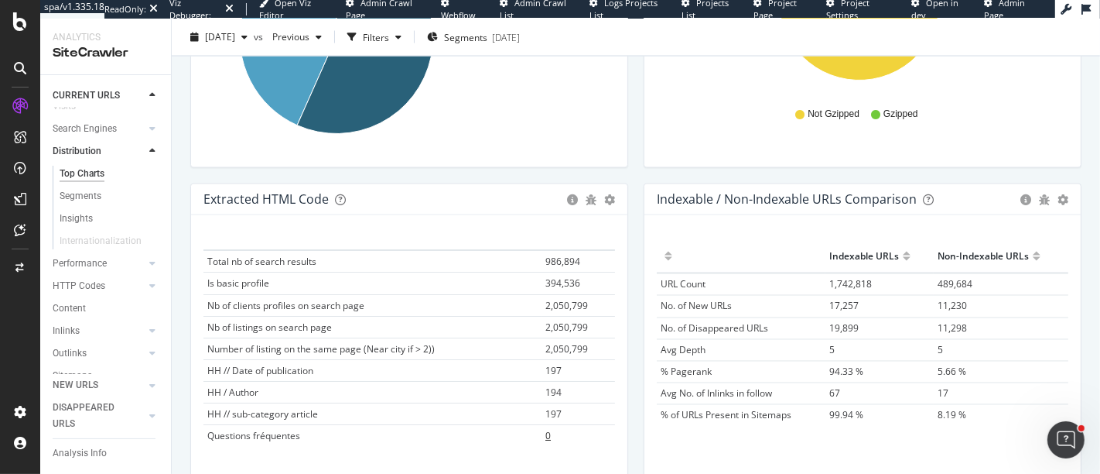
click at [546, 433] on span "0" at bounding box center [548, 435] width 5 height 13
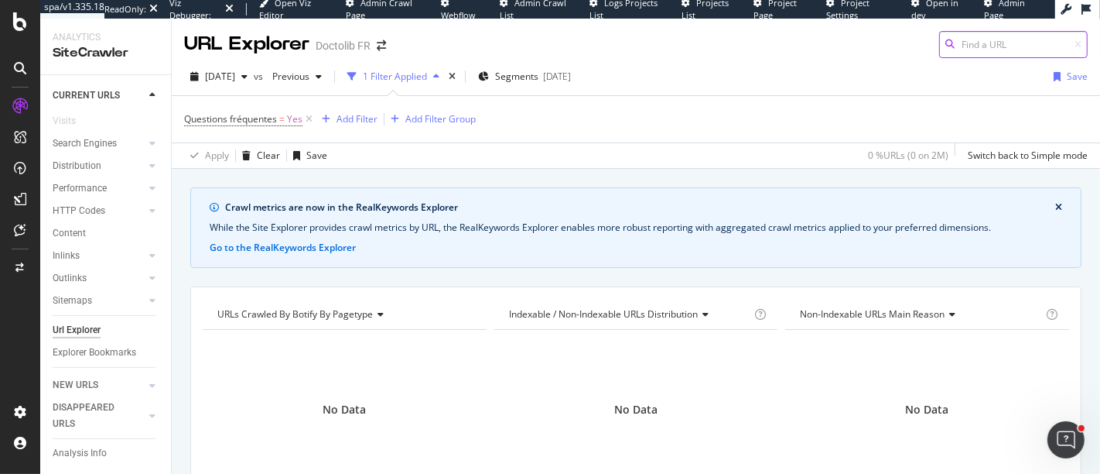
click at [1019, 50] on input at bounding box center [1013, 44] width 149 height 27
paste input "[URL][DOMAIN_NAME]"
type input "[URL][DOMAIN_NAME]"
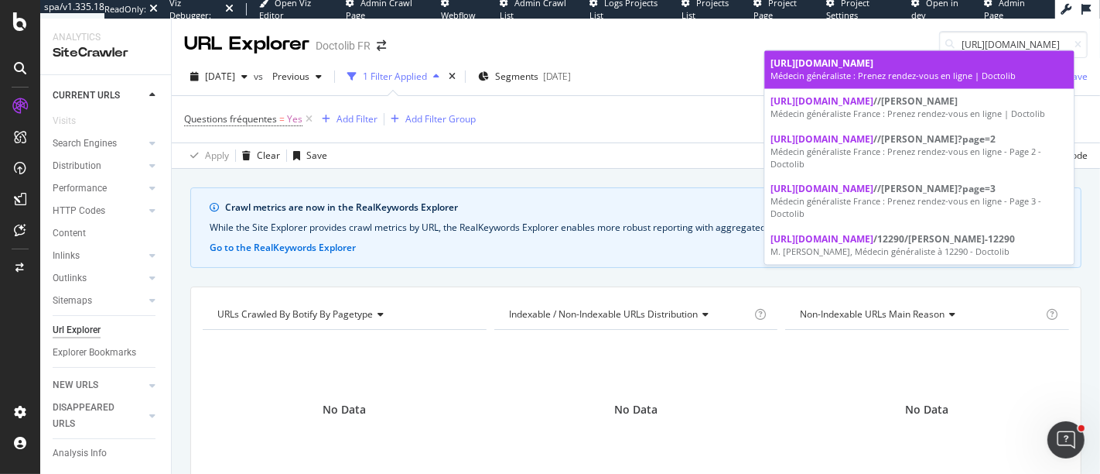
click at [1013, 76] on div "Médecin généraliste : Prenez rendez-vous en ligne | Doctolib" at bounding box center [919, 76] width 297 height 12
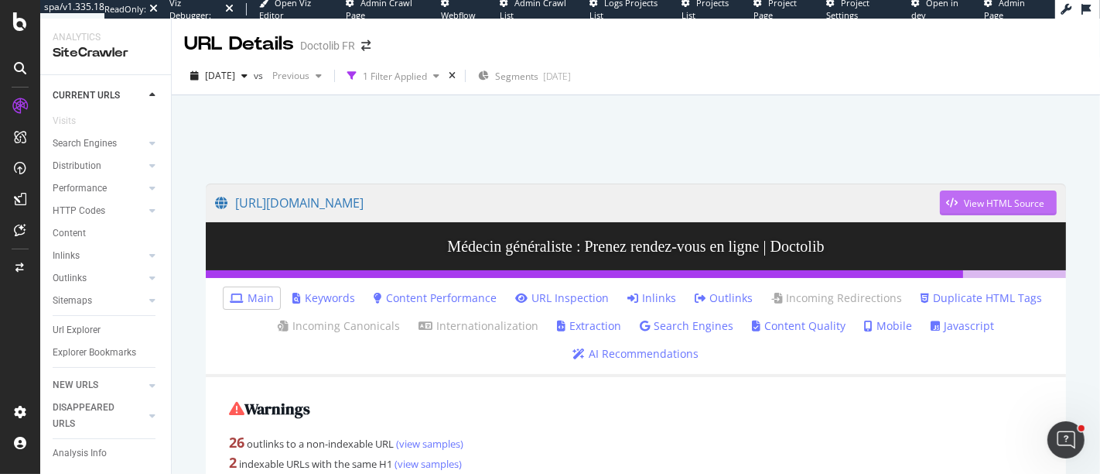
click at [956, 193] on div "View HTML Source" at bounding box center [992, 202] width 104 height 23
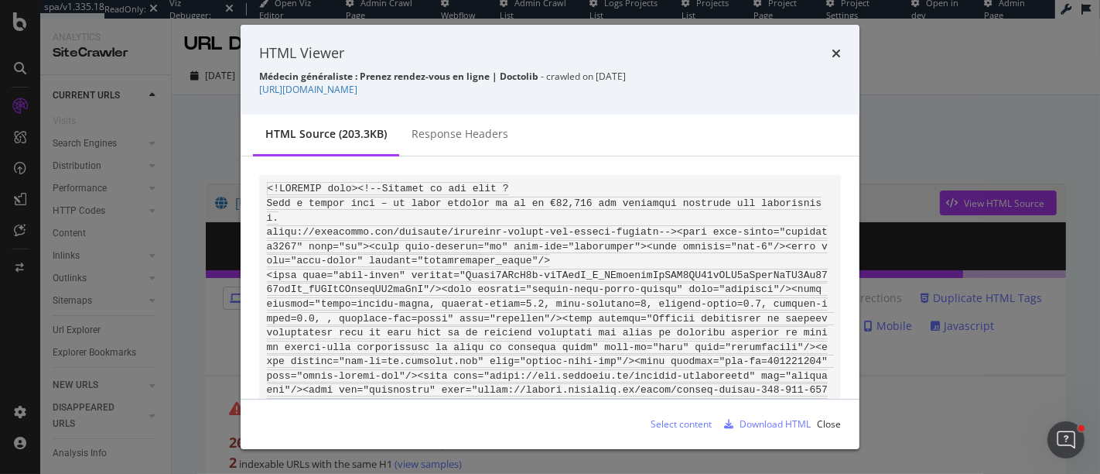
click at [766, 423] on div "Download HTML" at bounding box center [775, 423] width 71 height 13
click at [839, 49] on icon "times" at bounding box center [836, 53] width 9 height 12
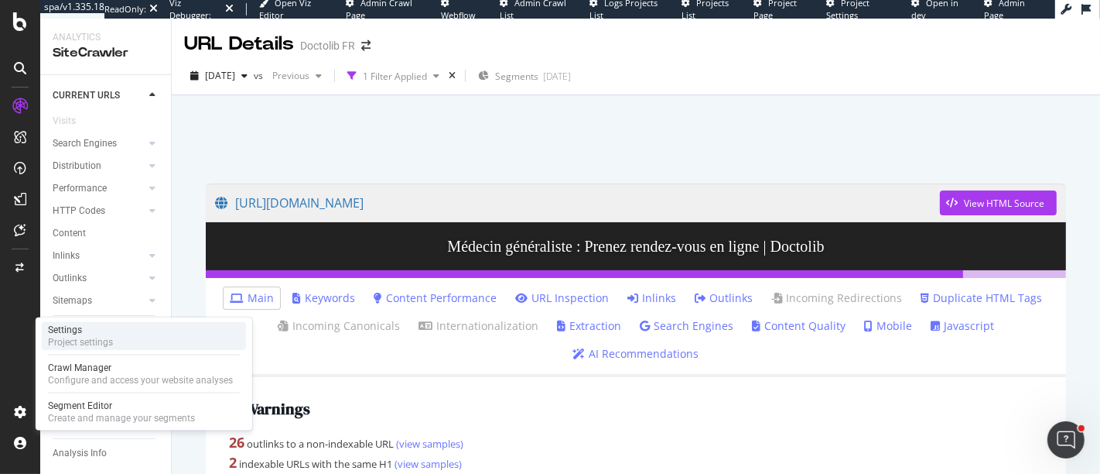
click at [88, 344] on div "Project settings" at bounding box center [80, 342] width 65 height 12
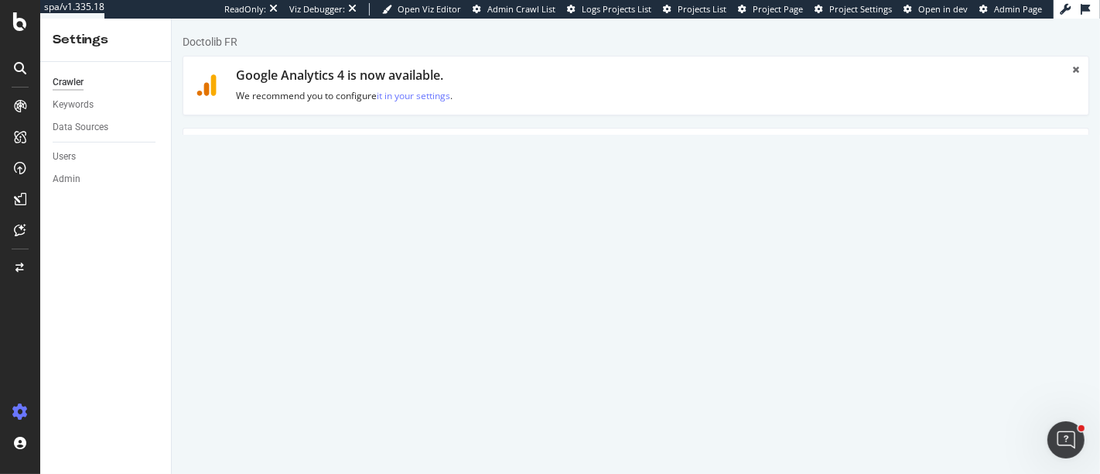
click at [523, 160] on link "HTML Extract" at bounding box center [534, 149] width 91 height 43
select select "count"
select select "exist"
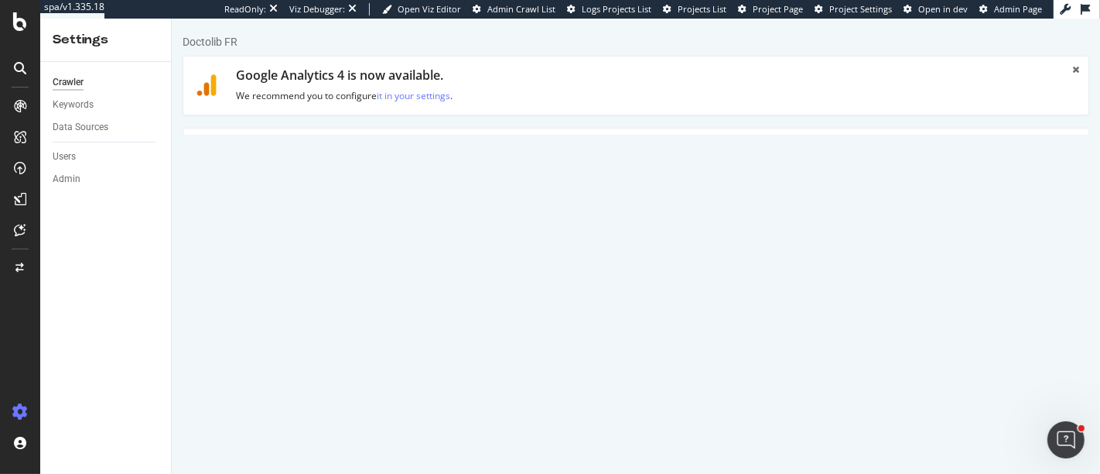
select select "i"
select select "count"
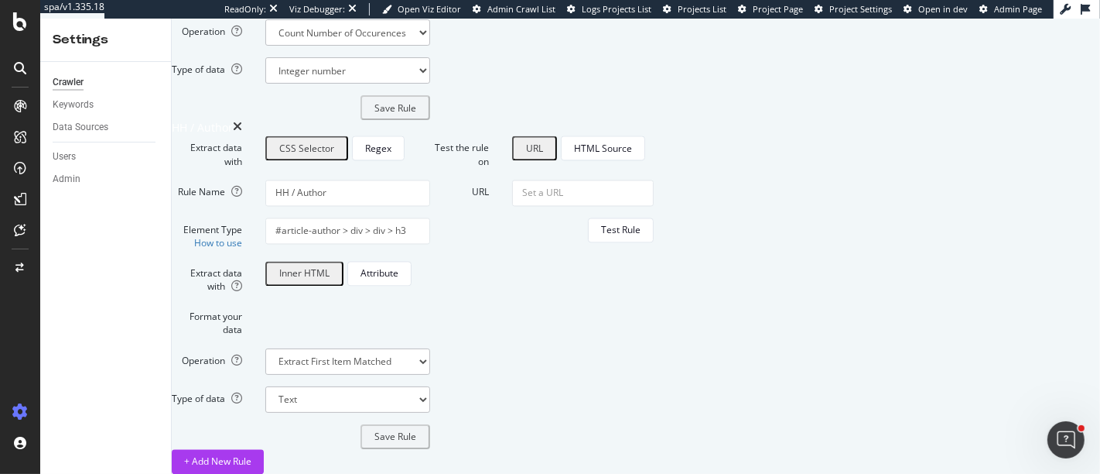
scroll to position [3305, 0]
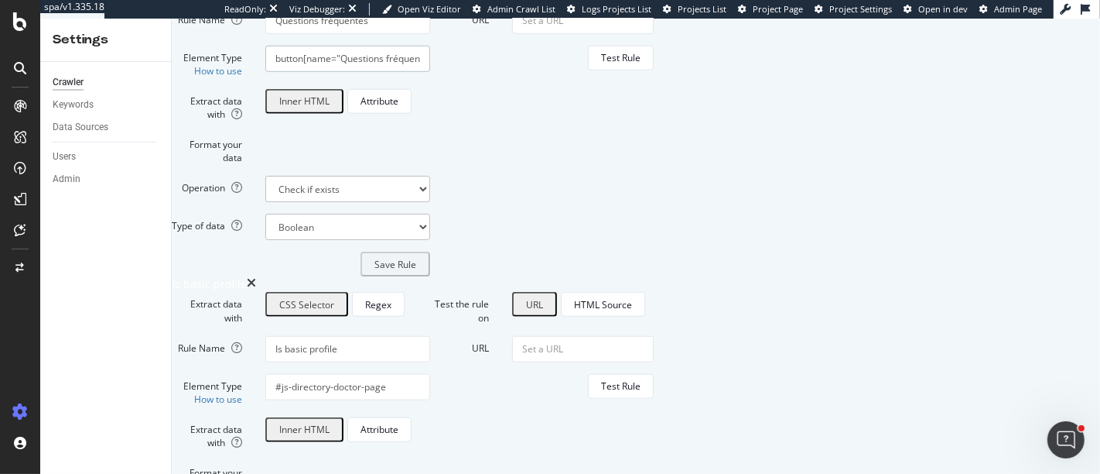
drag, startPoint x: 572, startPoint y: 370, endPoint x: 371, endPoint y: 361, distance: 200.6
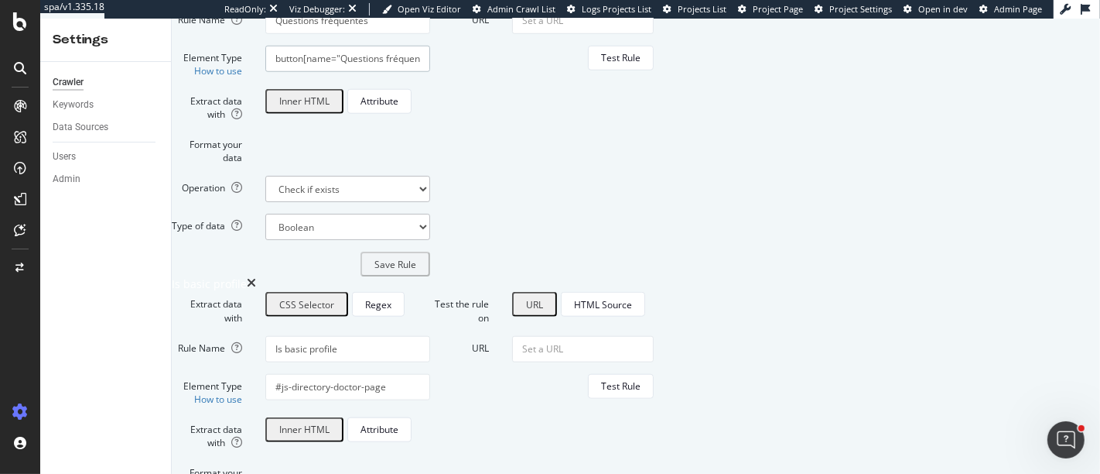
click at [371, 72] on div "button[name="Questions fréquentes"]" at bounding box center [348, 59] width 188 height 26
click at [654, 45] on textarea "HTML code" at bounding box center [583, 26] width 142 height 37
paste textarea "<button aria-controls=":rb:content" aria-expanded="false" class="dl-accordion-i…"
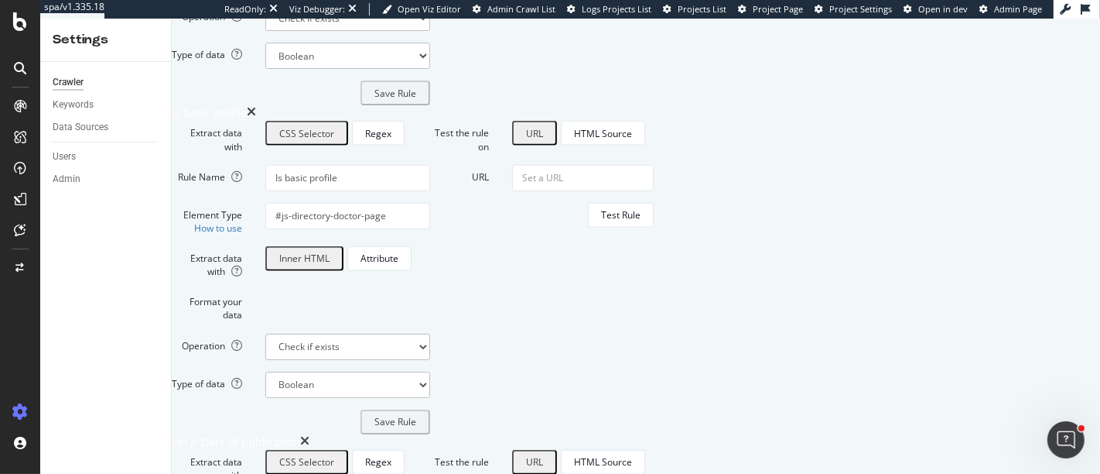
scroll to position [1348, 0]
type textarea "<button aria-controls=":rb:content" aria-expanded="false" class="dl-accordion-i…"
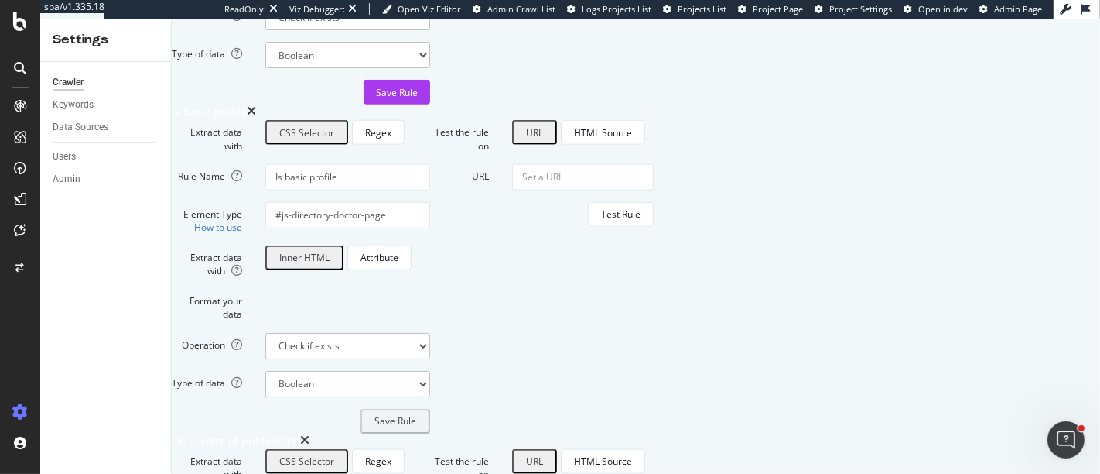
scroll to position [55, 0]
type input "button[name="Questions fréquentes"]"
click at [582, 434] on div "HTML Extraction Rules Create up to 10 rules to extract data from your pages/HTM…" at bounding box center [602, 262] width 860 height 3075
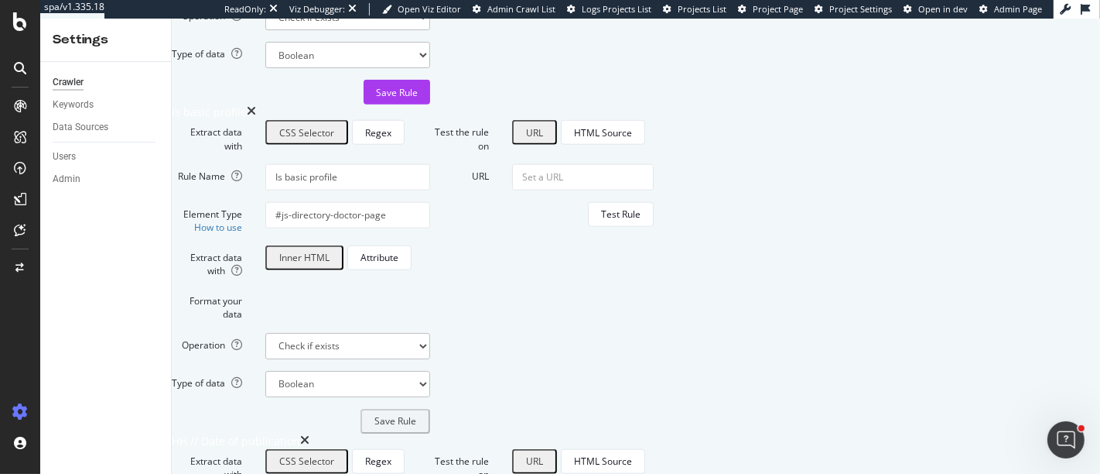
drag, startPoint x: 588, startPoint y: 193, endPoint x: 378, endPoint y: 190, distance: 209.7
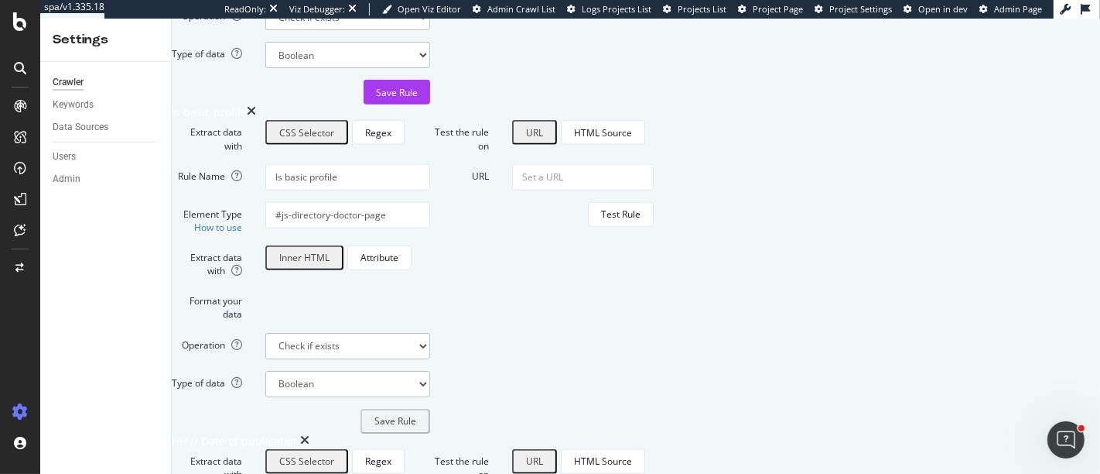
drag, startPoint x: 385, startPoint y: 195, endPoint x: 375, endPoint y: 196, distance: 9.3
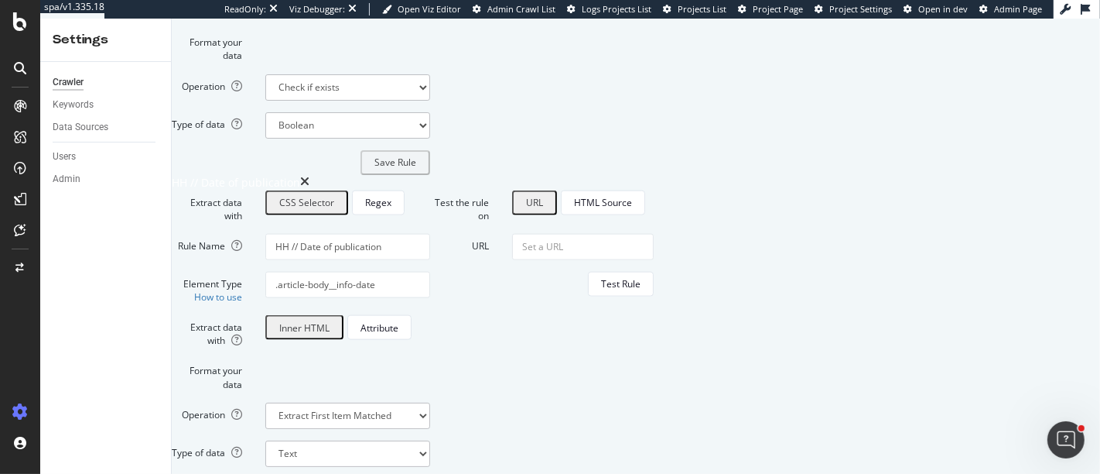
scroll to position [1692, 0]
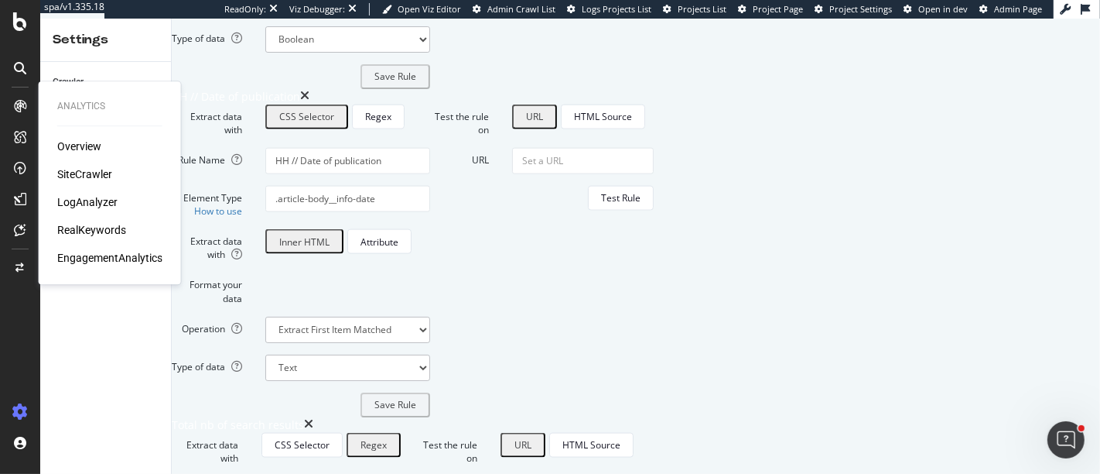
click at [13, 103] on div at bounding box center [20, 106] width 25 height 25
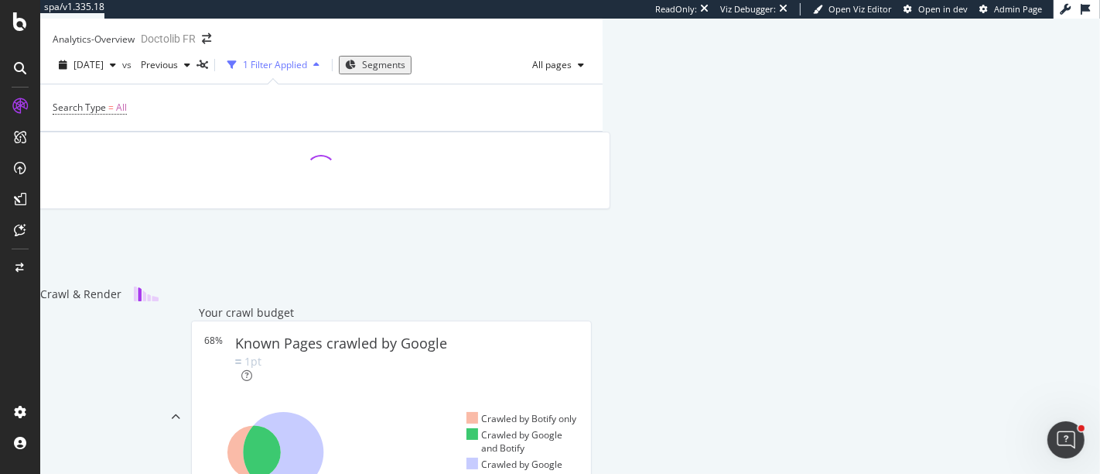
scroll to position [707, 0]
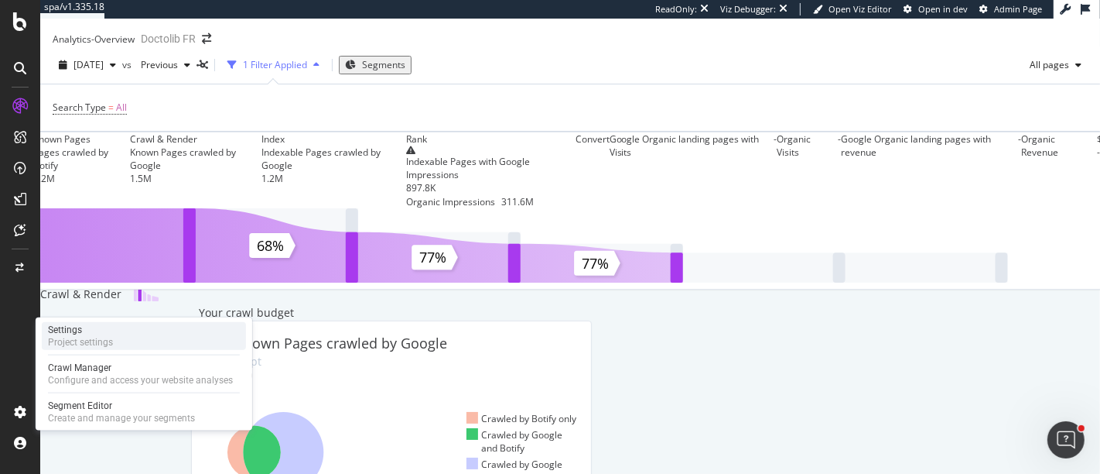
click at [107, 341] on div "Project settings" at bounding box center [80, 342] width 65 height 12
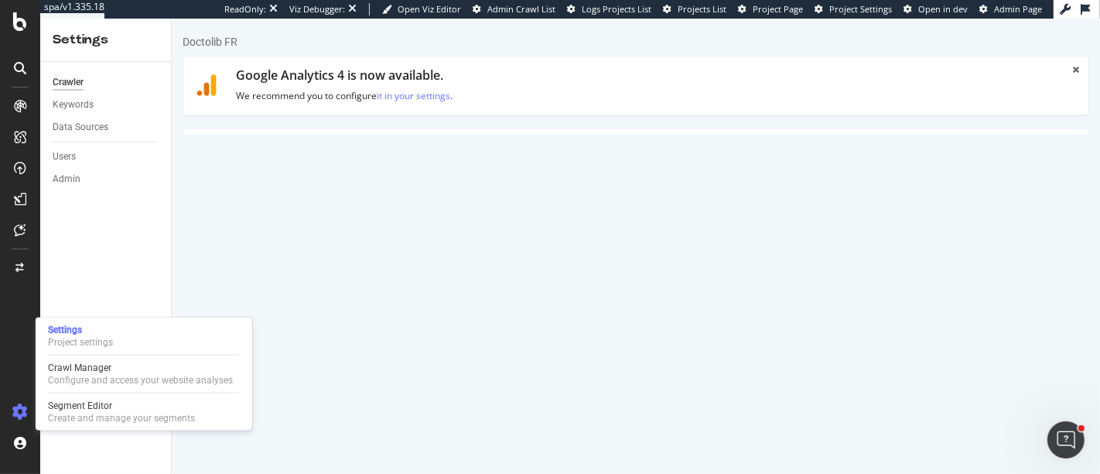
click at [542, 150] on link "HTML Extract" at bounding box center [534, 149] width 91 height 43
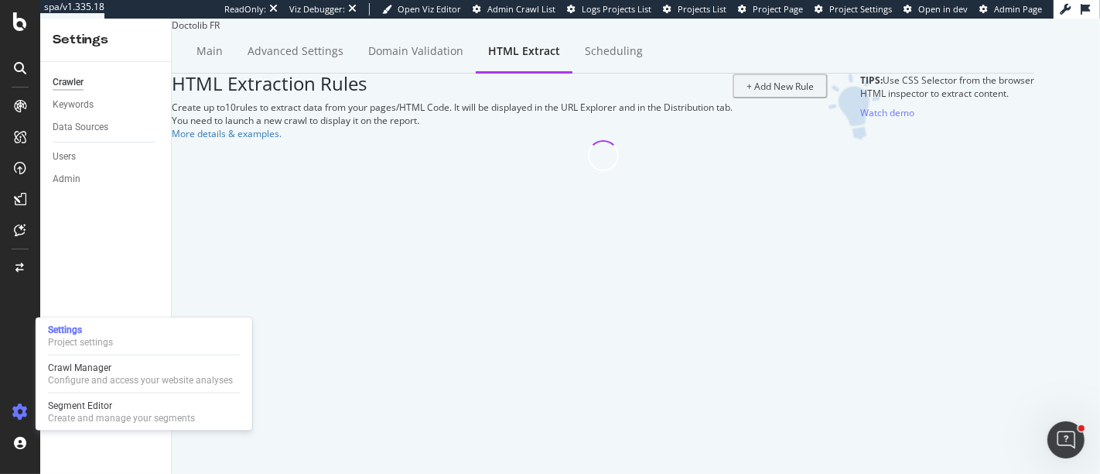
select select "count"
select select "exist"
select select "i"
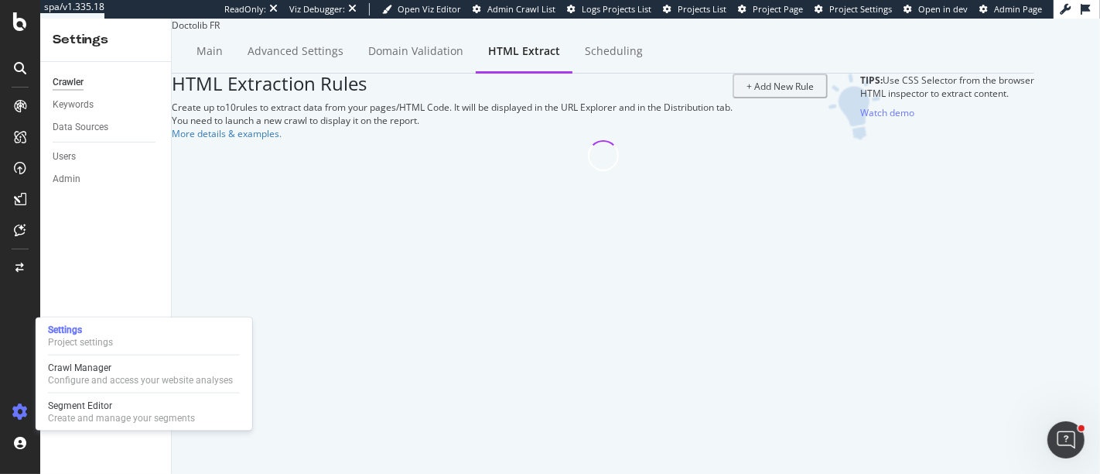
select select "count"
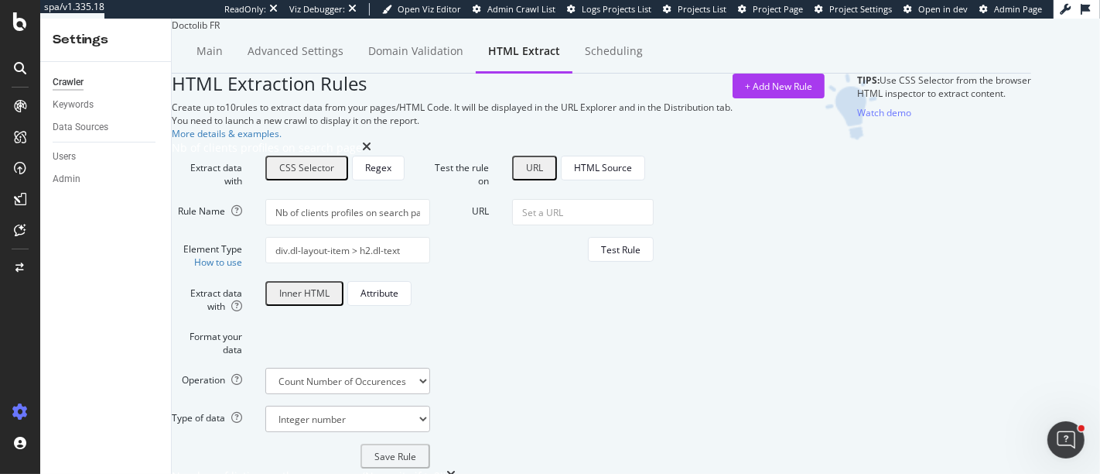
click at [565, 140] on div "HTML Extraction Rules Create up to 10 rules to extract data from your pages/HTM…" at bounding box center [452, 107] width 561 height 67
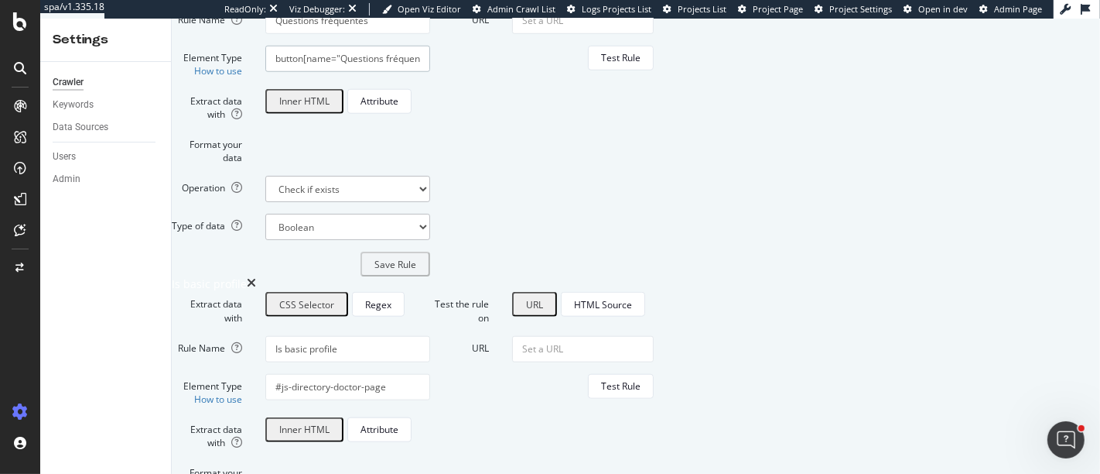
drag, startPoint x: 566, startPoint y: 370, endPoint x: 374, endPoint y: 361, distance: 192.1
paste input "h3 >"
type input "h3 > button[name="Questions fréquentes"]"
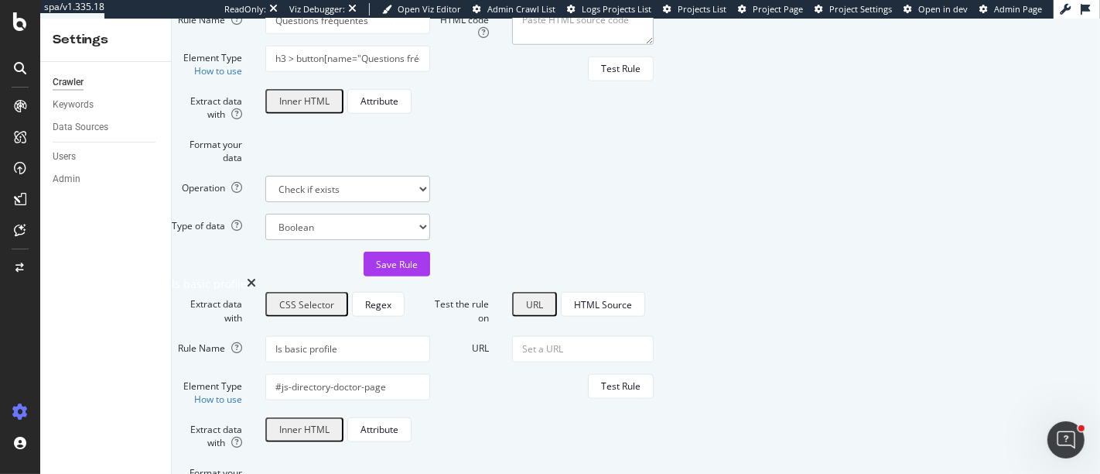
click at [654, 45] on textarea "HTML code" at bounding box center [583, 26] width 142 height 37
paste textarea "<p class="XZWvFVZmM9FHf461kjNO G5dSlmEET4Zf5bQ5PR69" data-design-system-compone…"
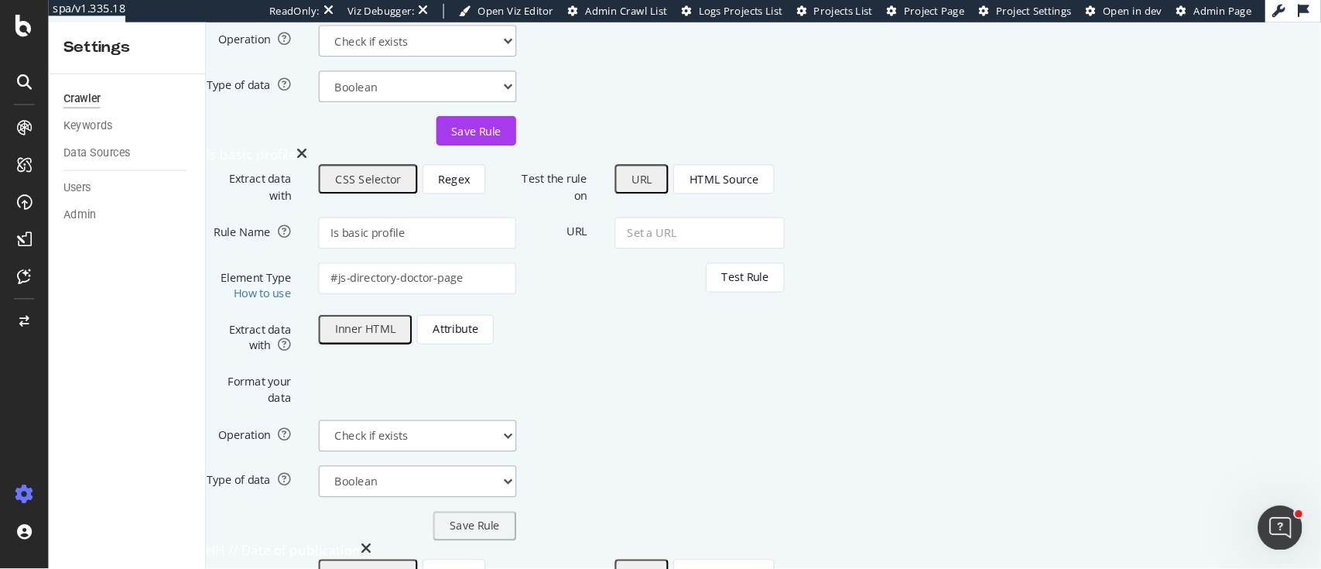
scroll to position [1435, 0]
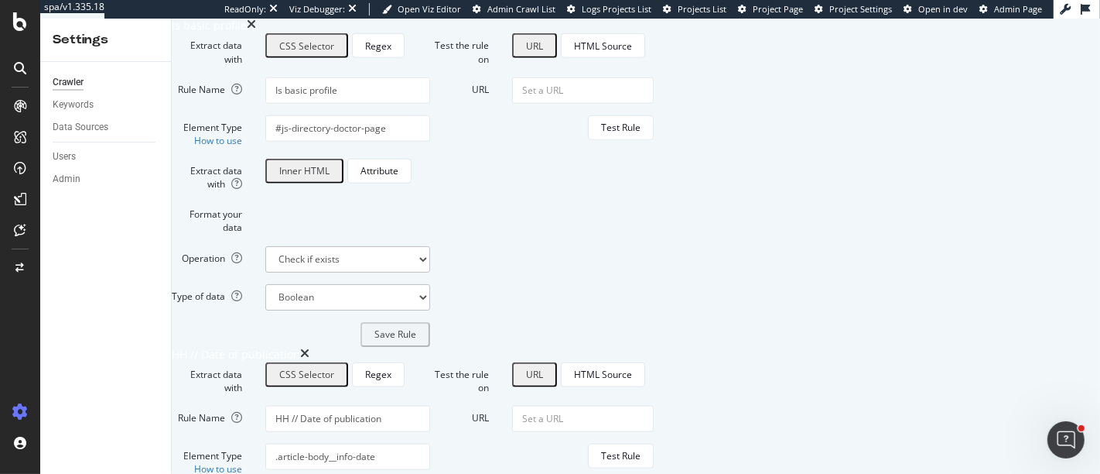
type textarea "<p class="XZWvFVZmM9FHf461kjNO G5dSlmEET4Zf5bQ5PR69" data-design-system-compone…"
click at [418, 12] on div "Save Rule" at bounding box center [397, 5] width 42 height 13
click at [528, 10] on span "Admin Crawl List" at bounding box center [522, 9] width 68 height 12
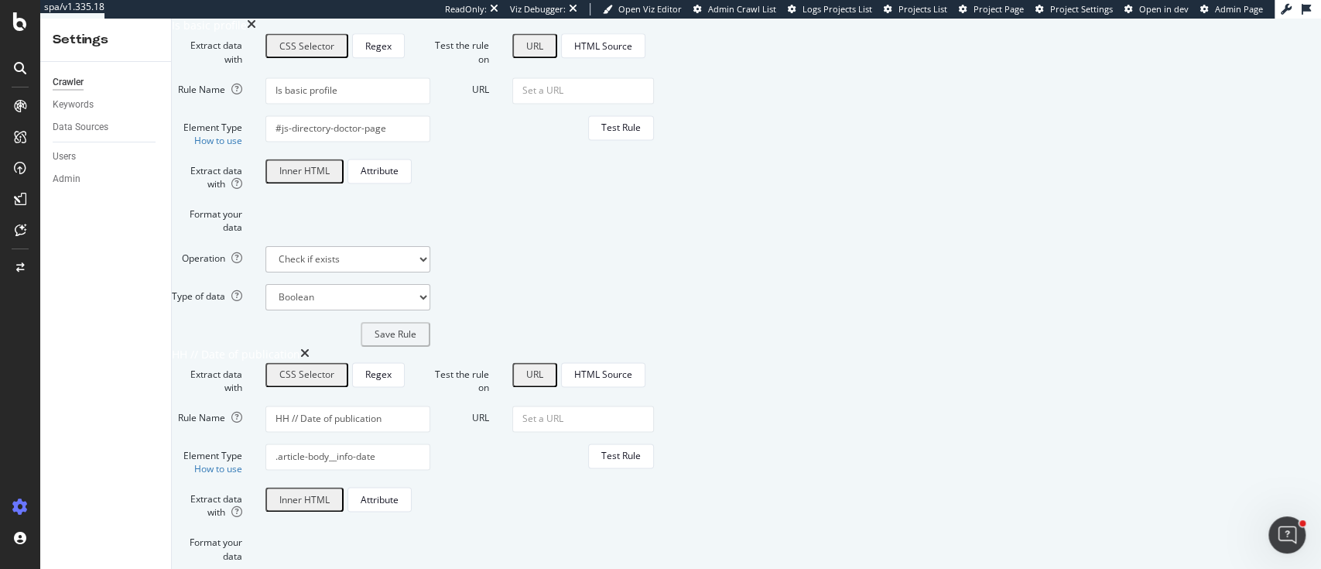
scroll to position [888, 0]
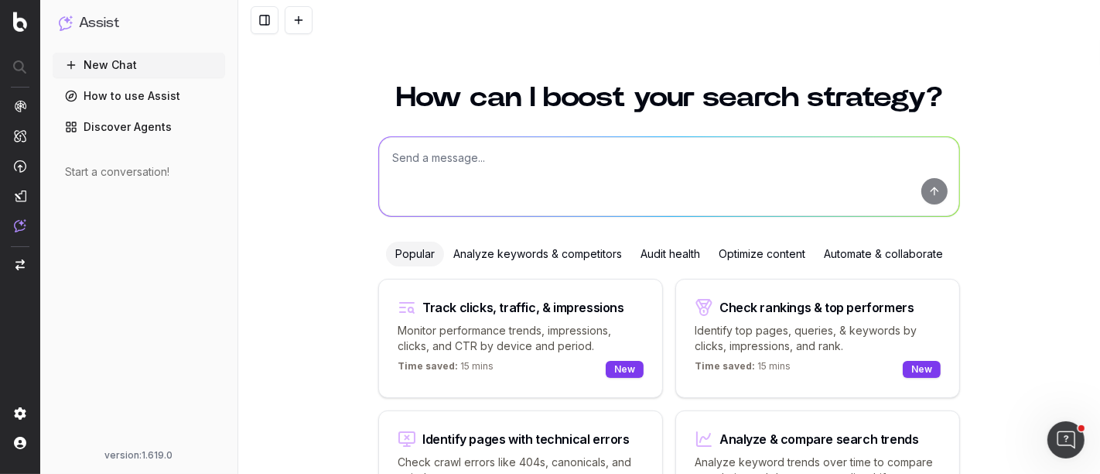
click at [494, 180] on textarea at bounding box center [669, 176] width 580 height 79
paste textarea "button[name="Questions fréquentes"]"
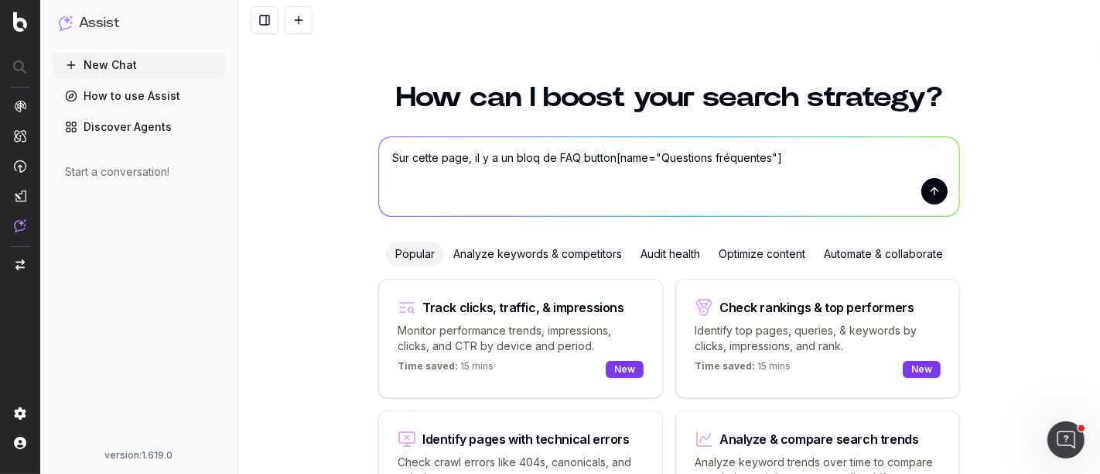
click at [570, 153] on textarea "Sur cette page, il y a un bloq de FAQ button[name="Questions fréquentes"]" at bounding box center [669, 176] width 580 height 79
click at [658, 180] on textarea "Sur cette page, il y a un bloq de FAQ que tu peux retrouver grâce à ce selecteu…" at bounding box center [669, 176] width 580 height 79
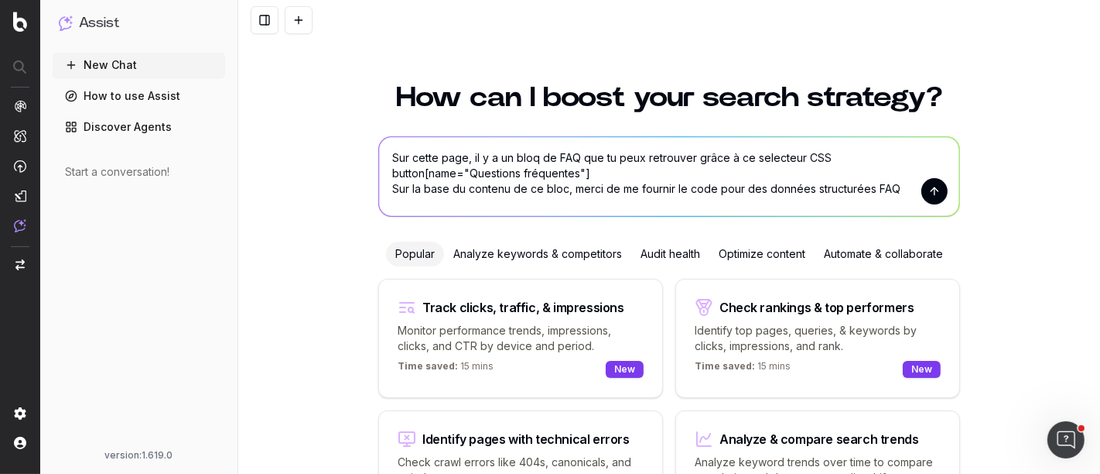
click at [462, 156] on textarea "Sur cette page, il y a un bloq de FAQ que tu peux retrouver grâce à ce selecteu…" at bounding box center [669, 176] width 580 height 79
paste textarea "https://www.doctolib.fr/medecin-generaliste"
click at [464, 168] on textarea "Sur cette page https://www.doctolib.fr/medecin-generaliste, il y a un bloq de F…" at bounding box center [669, 176] width 580 height 79
click at [466, 171] on textarea "Sur cette page https://www.doctolib.fr/medecin-generaliste, il y a un bloq de F…" at bounding box center [669, 176] width 580 height 79
click at [479, 173] on textarea "Sur cette page https://www.doctolib.fr/medecin-generaliste, il y a un bloq de F…" at bounding box center [669, 176] width 580 height 79
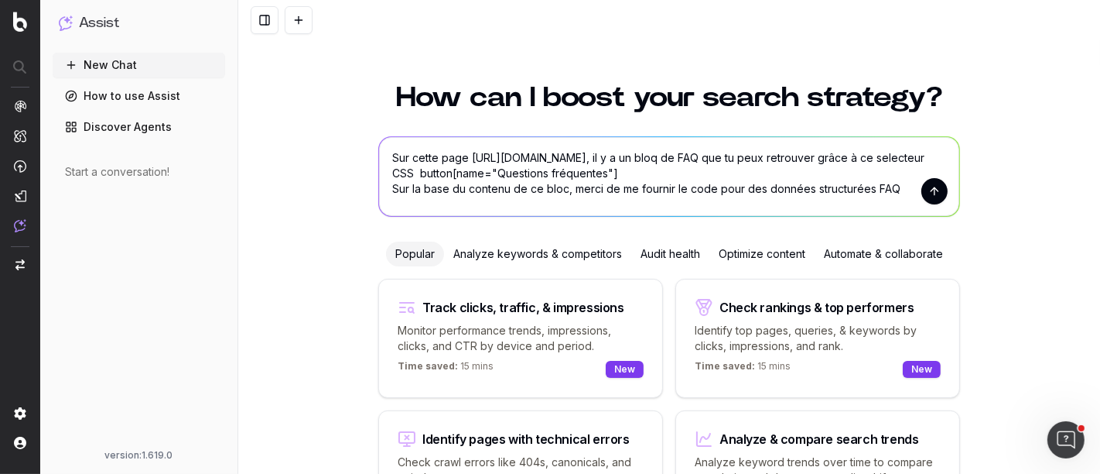
type textarea "Sur cette page https://www.doctolib.fr/medecin-generaliste, il y a un bloq de F…"
click at [924, 195] on button "submit" at bounding box center [935, 191] width 26 height 26
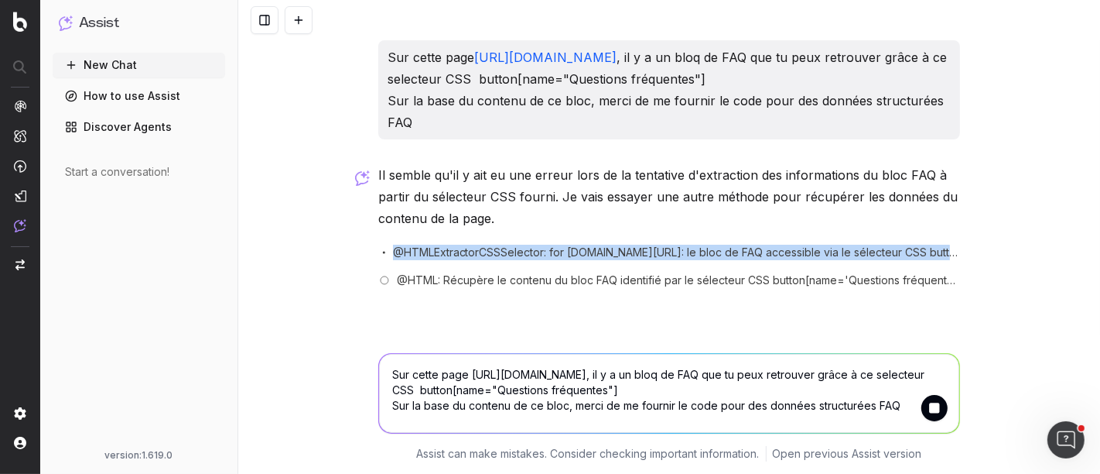
drag, startPoint x: 391, startPoint y: 255, endPoint x: 955, endPoint y: 248, distance: 564.2
click at [955, 248] on span "@HTMLExtractorCSSSelector: for www.doctolib.fr/medecin-generaliste: le bloc de …" at bounding box center [676, 252] width 567 height 15
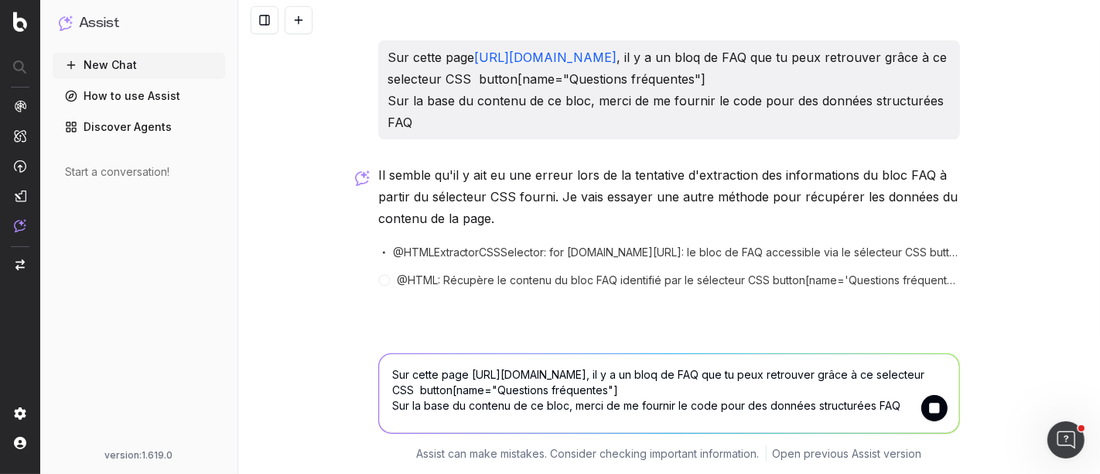
click at [804, 280] on span "@ HTML : Récupère le contenu du bloc FAQ identifié par le sélecteur CSS button[…" at bounding box center [678, 279] width 563 height 15
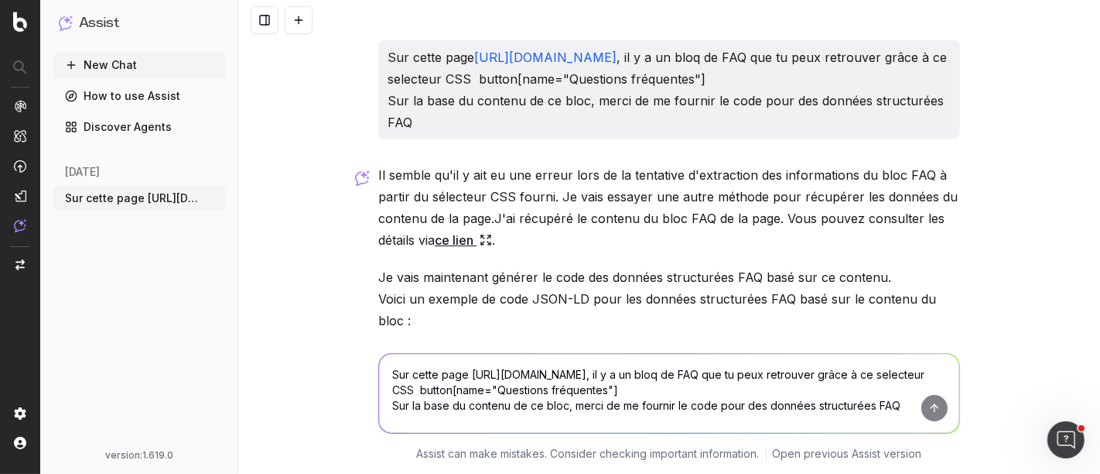
click at [484, 246] on link "ce lien" at bounding box center [463, 240] width 57 height 22
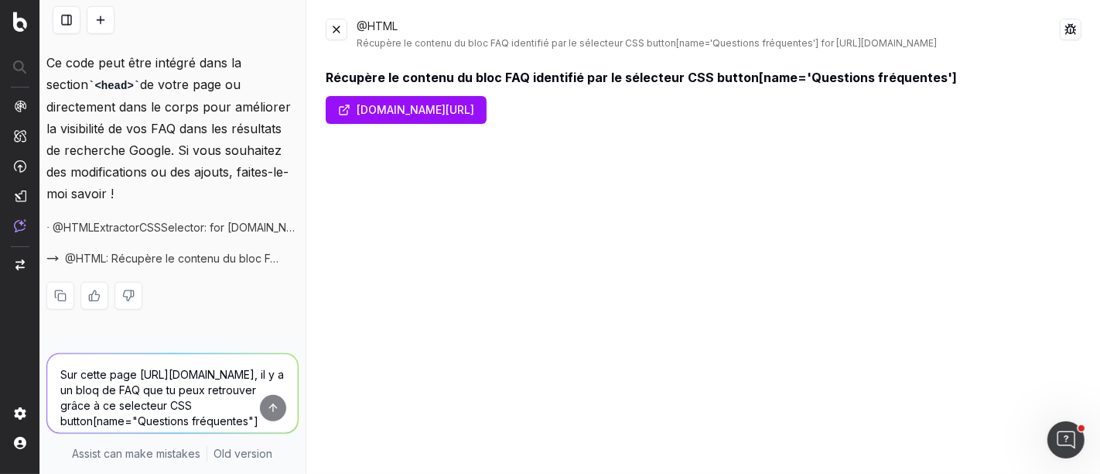
scroll to position [1117, 0]
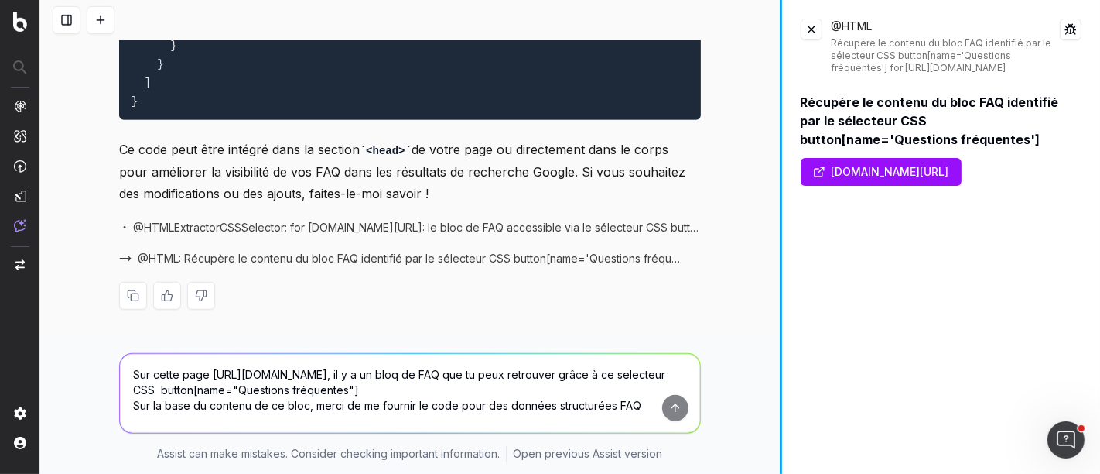
click at [809, 310] on div "Sur cette page https://www.doctolib.fr/medecin-generaliste , il y a un bloq de …" at bounding box center [570, 237] width 1060 height 474
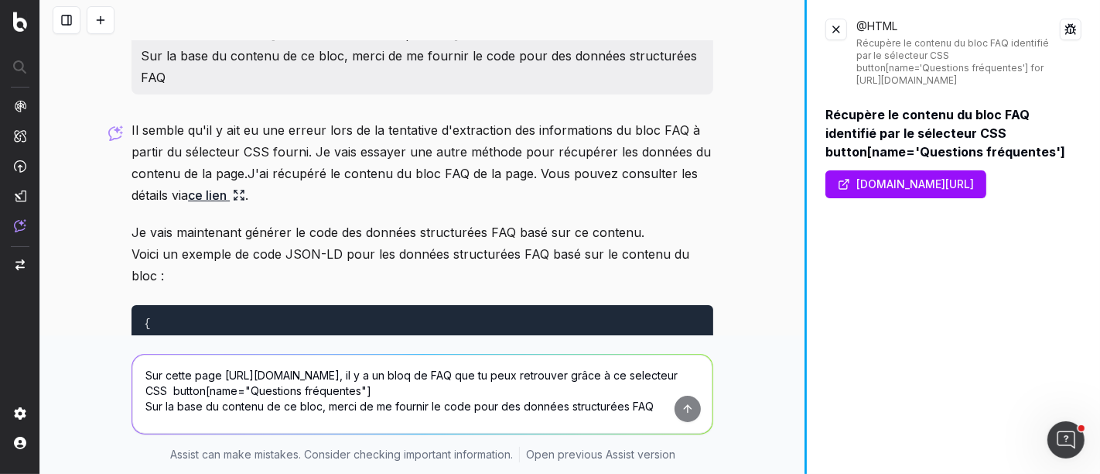
scroll to position [22, 0]
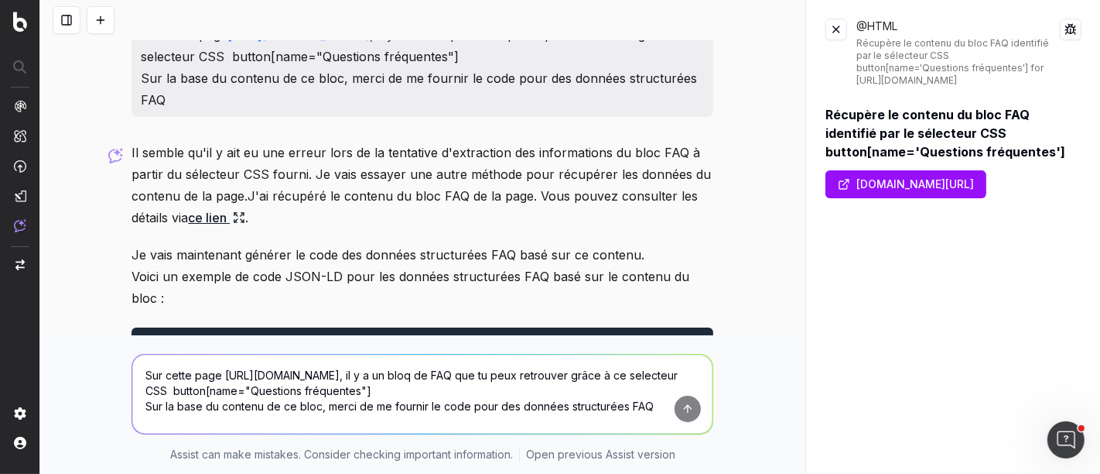
click at [946, 68] on div "Récupère le contenu du bloc FAQ identifié par le sélecteur CSS button[name='Que…" at bounding box center [959, 62] width 204 height 50
click at [946, 74] on div "Récupère le contenu du bloc FAQ identifié par le sélecteur CSS button[name='Que…" at bounding box center [959, 62] width 204 height 50
click at [918, 129] on div "Récupère le contenu du bloc FAQ identifié par le sélecteur CSS button[name='Que…" at bounding box center [954, 133] width 256 height 56
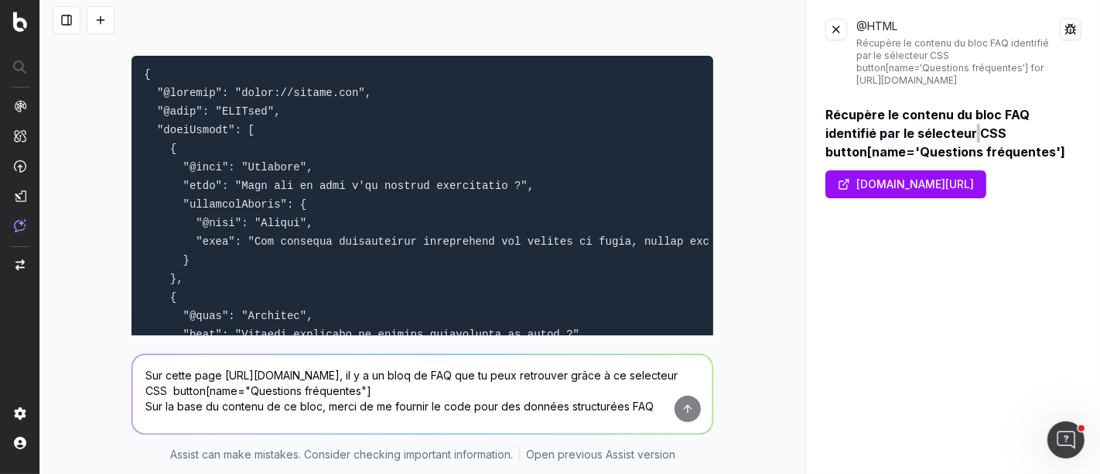
scroll to position [269, 0]
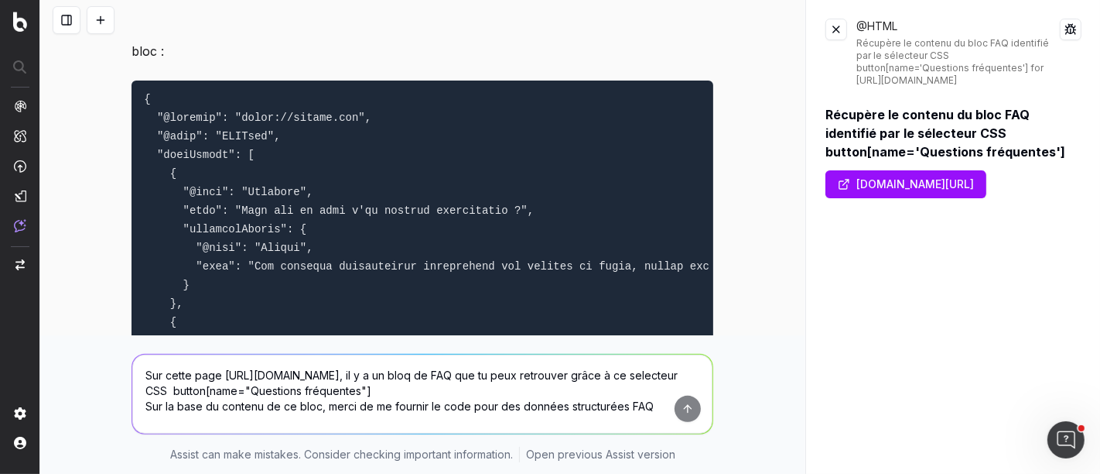
click at [526, 258] on code at bounding box center [921, 368] width 1554 height 551
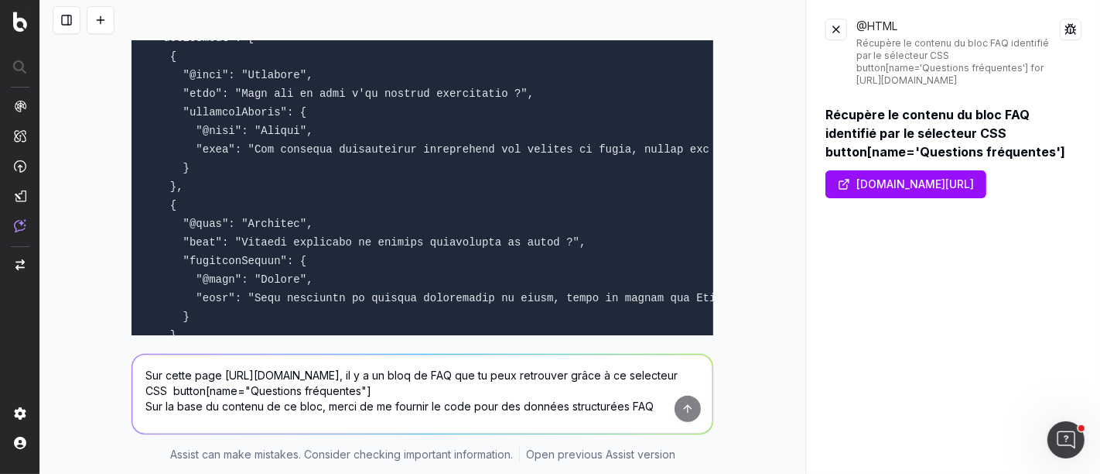
scroll to position [442, 0]
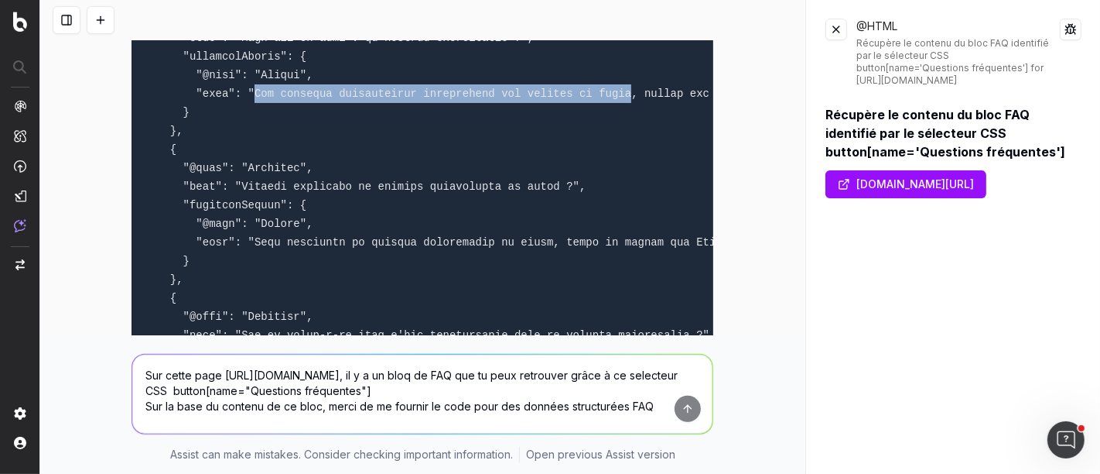
drag, startPoint x: 239, startPoint y: 91, endPoint x: 584, endPoint y: 87, distance: 345.2
click at [584, 87] on code at bounding box center [921, 195] width 1554 height 551
copy code "Les médecins généralistes coordonnent vos besoins de santé"
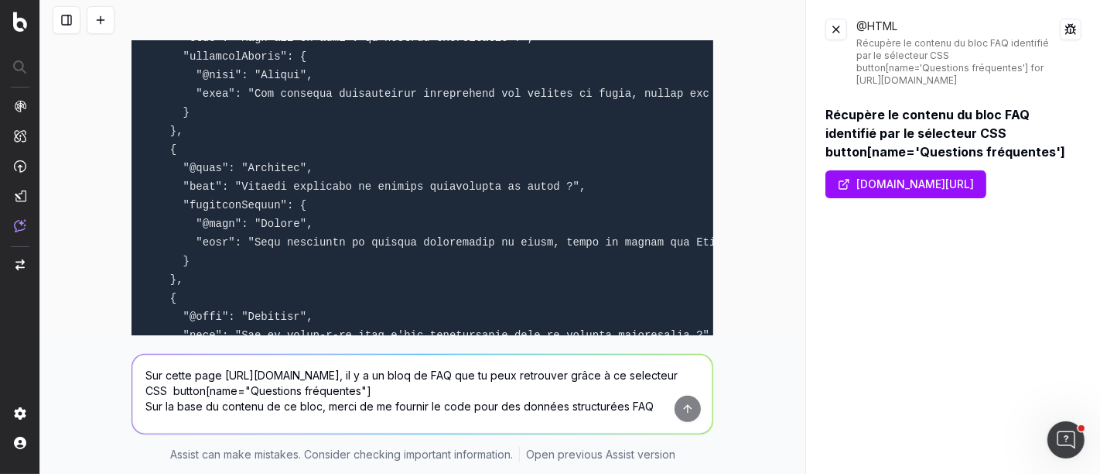
click at [406, 381] on textarea "Sur cette page https://www.doctolib.fr/medecin-generaliste, il y a un bloq de F…" at bounding box center [422, 393] width 580 height 79
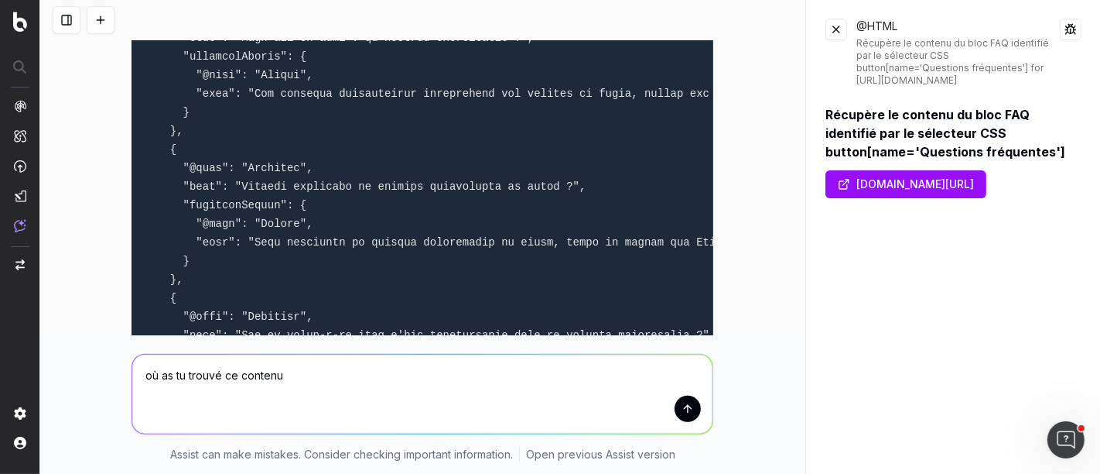
type textarea "où as tu trouvé ce contenu?"
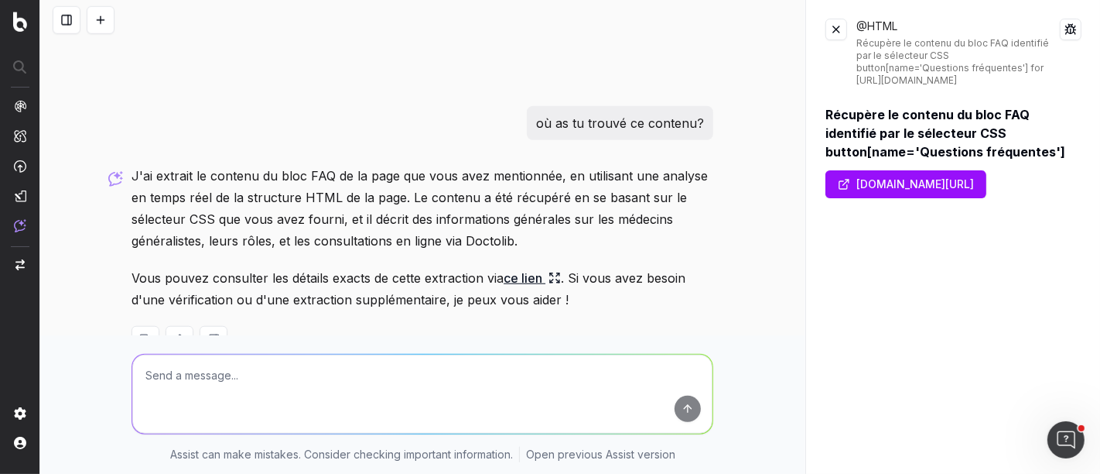
scroll to position [1090, 0]
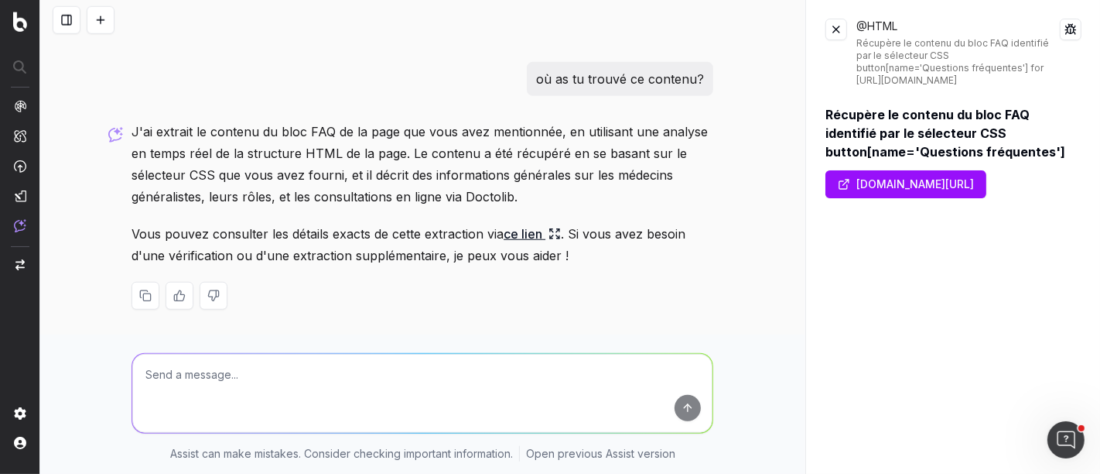
click at [542, 231] on link "ce lien" at bounding box center [532, 234] width 57 height 22
click at [549, 235] on icon at bounding box center [555, 234] width 12 height 12
click at [914, 187] on link "www.doctolib.fr/medecin-generaliste" at bounding box center [906, 184] width 161 height 28
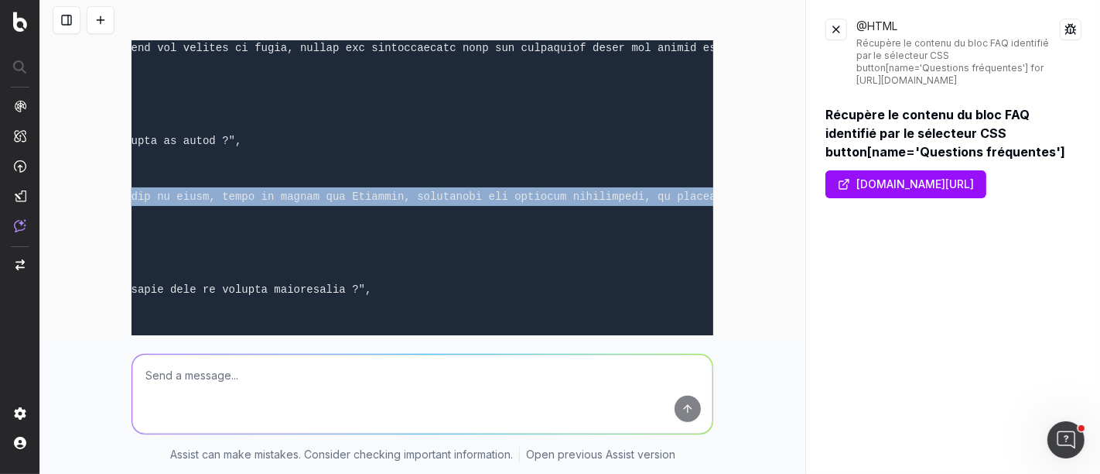
scroll to position [0, 419]
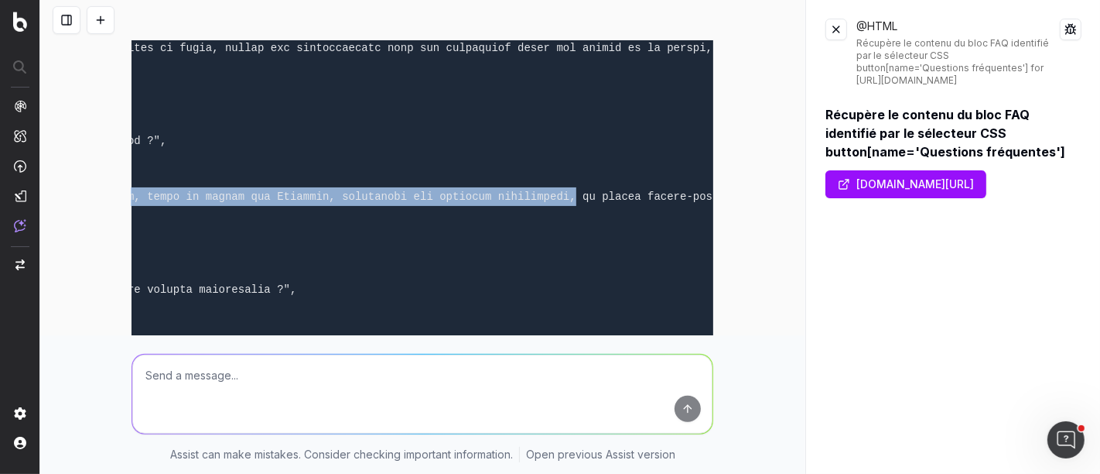
drag, startPoint x: 240, startPoint y: 194, endPoint x: 499, endPoint y: 192, distance: 259.3
click at [499, 192] on code at bounding box center [502, 150] width 1554 height 551
copy code "Pour consulter un médecin généraliste en ligne, créez un compte sur Doctolib, r…"
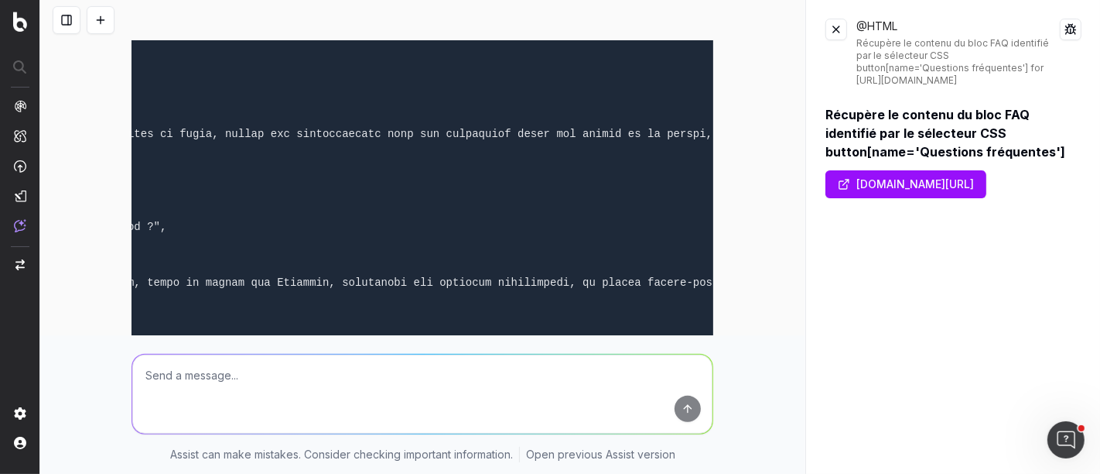
click at [447, 233] on pre at bounding box center [423, 236] width 582 height 576
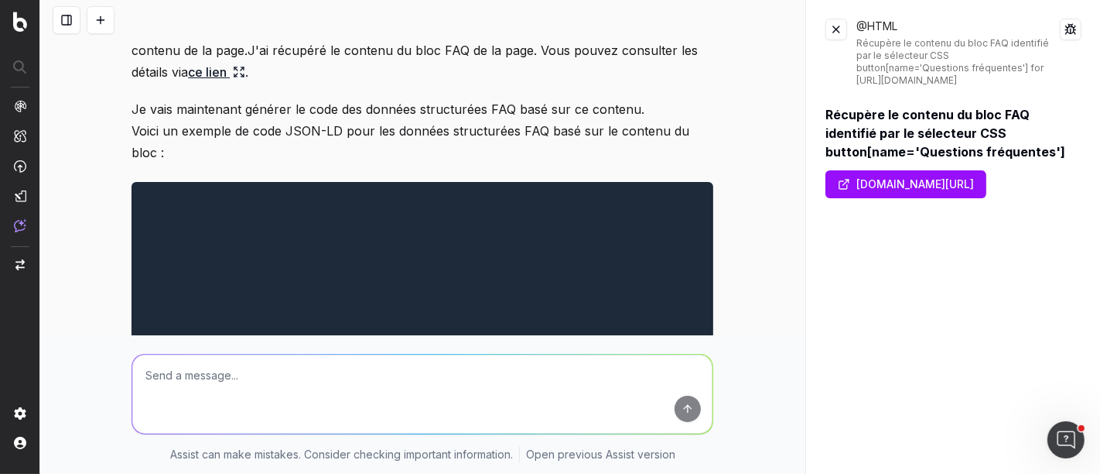
scroll to position [230, 0]
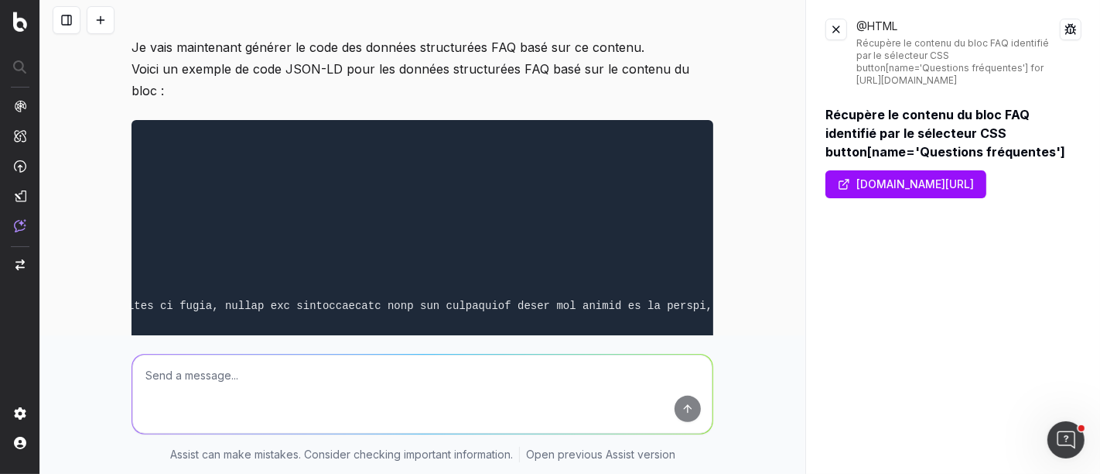
click at [572, 228] on pre at bounding box center [423, 408] width 582 height 576
click at [269, 261] on pre at bounding box center [423, 408] width 582 height 576
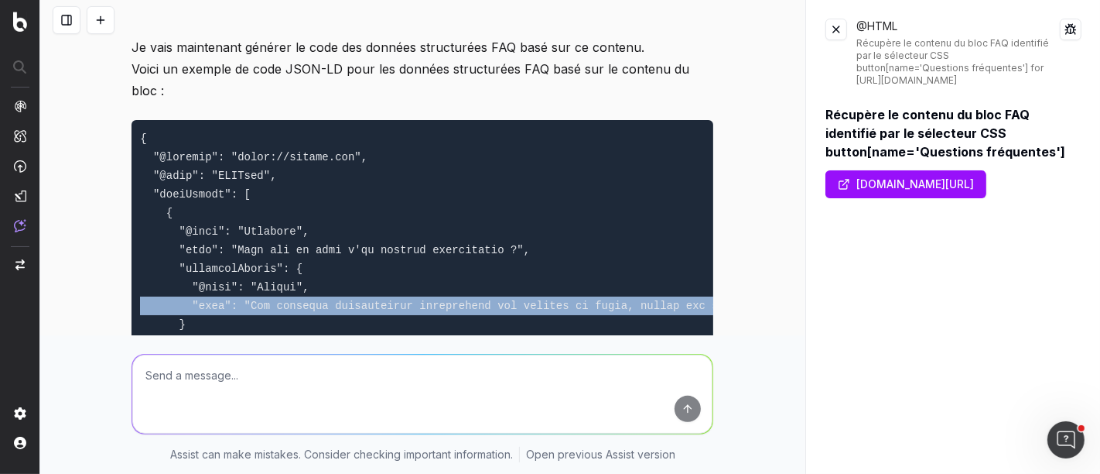
scroll to position [0, 0]
drag, startPoint x: 275, startPoint y: 303, endPoint x: 115, endPoint y: 296, distance: 159.6
click at [115, 296] on div "Sur cette page https://www.doctolib.fr/medecin-generaliste , il y a un bloq de …" at bounding box center [422, 237] width 765 height 474
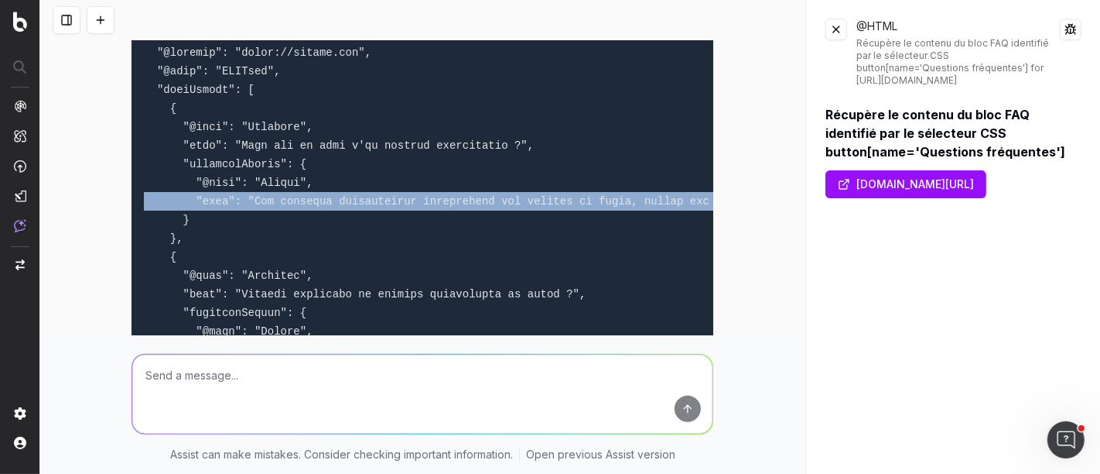
scroll to position [488, 0]
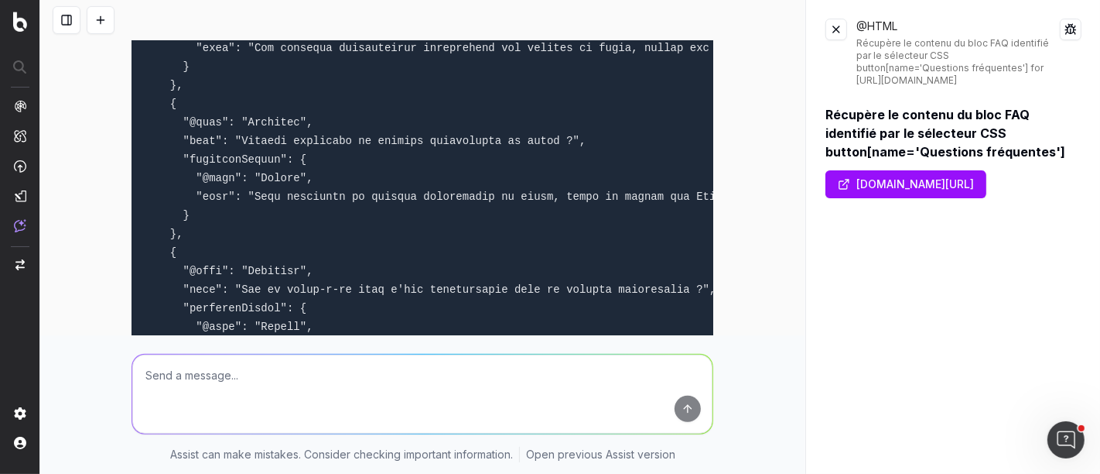
click at [380, 191] on code at bounding box center [921, 150] width 1554 height 551
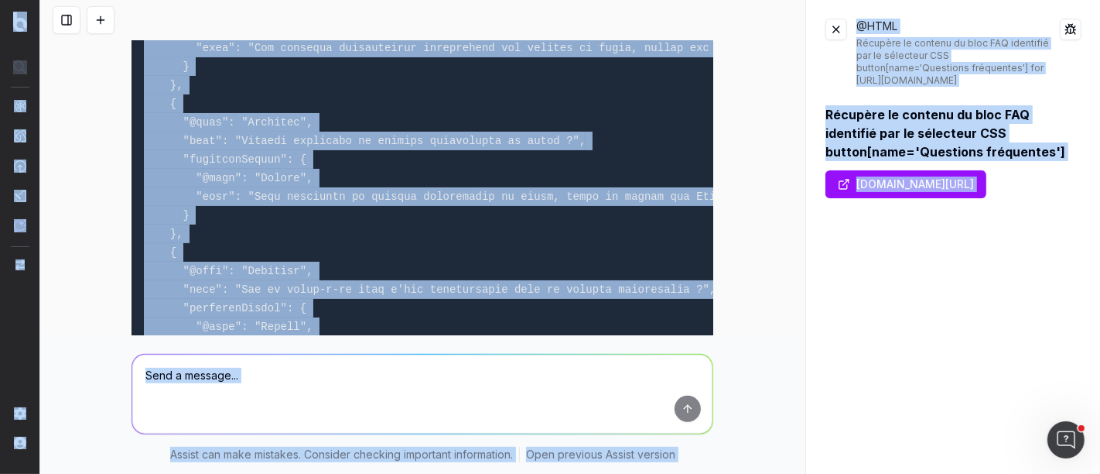
click at [380, 191] on code at bounding box center [921, 150] width 1554 height 551
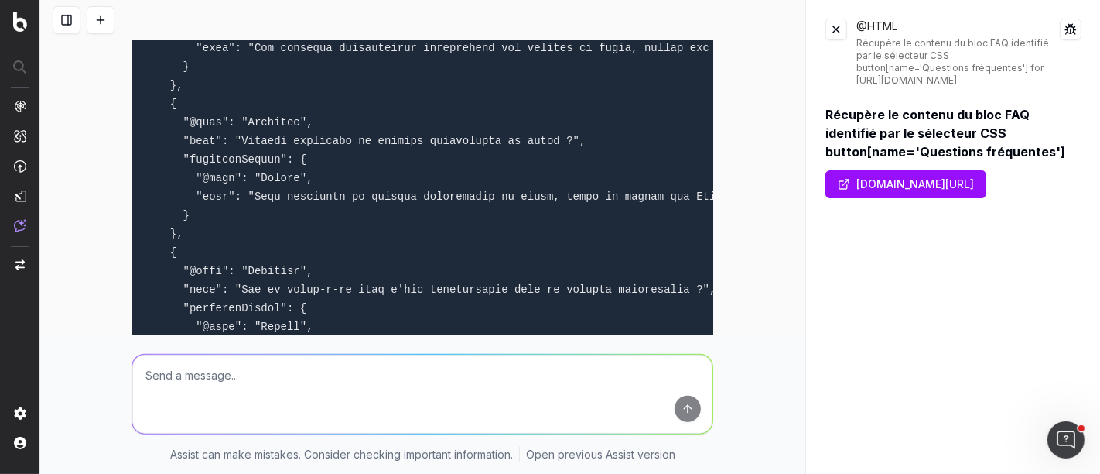
click at [325, 272] on pre at bounding box center [423, 150] width 582 height 576
click at [317, 288] on code at bounding box center [921, 150] width 1554 height 551
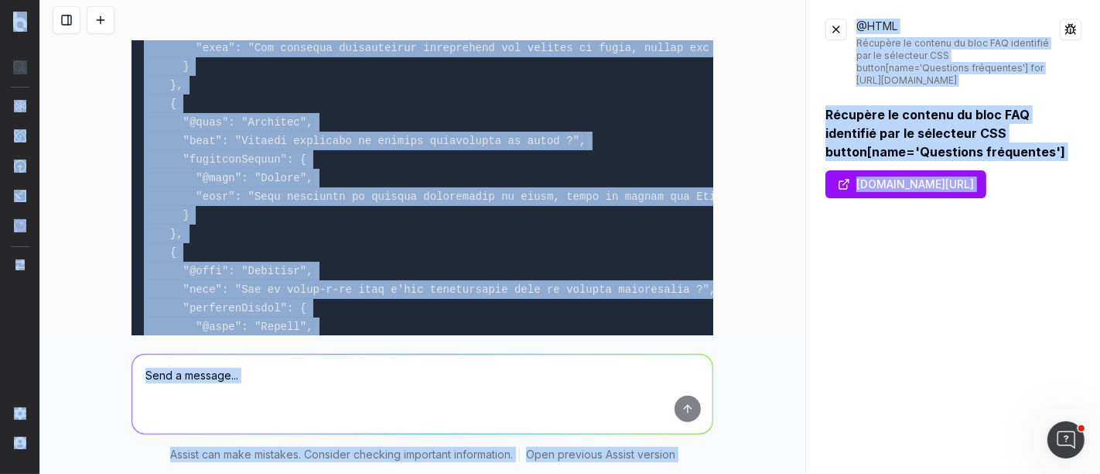
click at [317, 288] on code at bounding box center [921, 150] width 1554 height 551
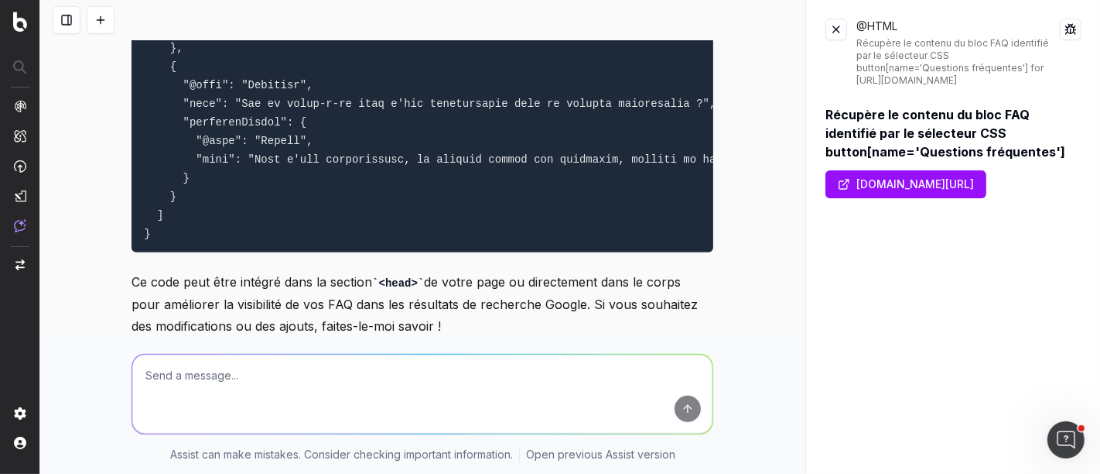
scroll to position [659, 0]
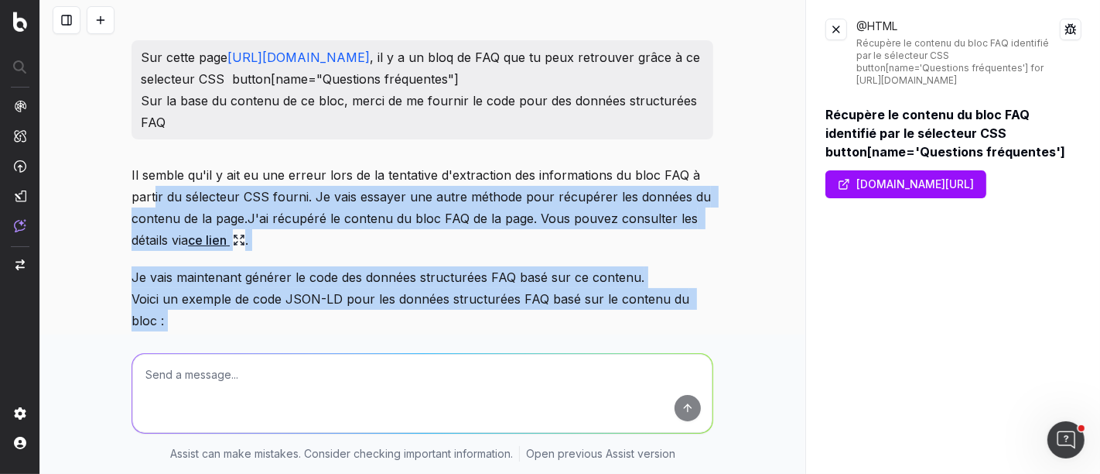
scroll to position [172, 0]
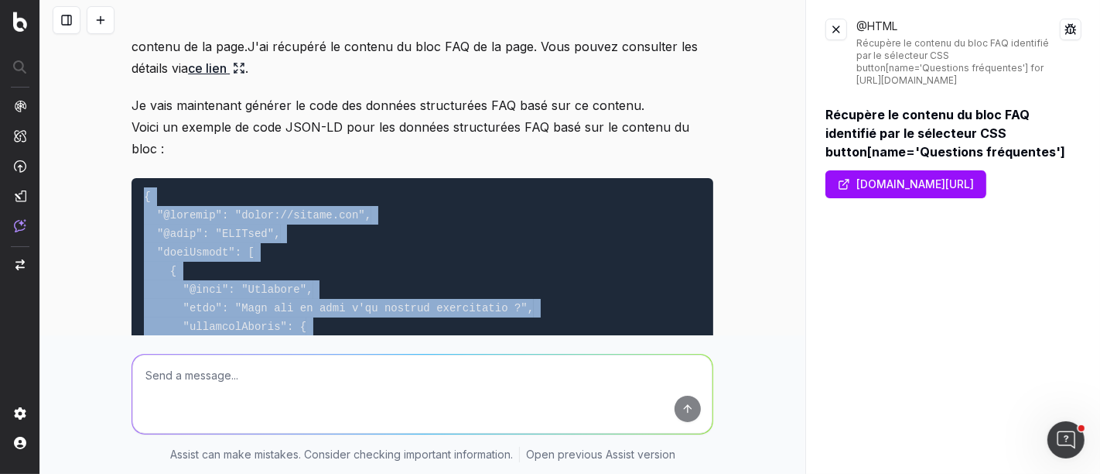
drag, startPoint x: 144, startPoint y: 242, endPoint x: 139, endPoint y: 194, distance: 48.3
click at [139, 194] on pre at bounding box center [423, 466] width 582 height 576
copy code "{ "@context": "https://schema.org", "@type": "FAQPage", "mainEntity": [ { "@typ…"
click at [627, 259] on pre at bounding box center [423, 466] width 582 height 576
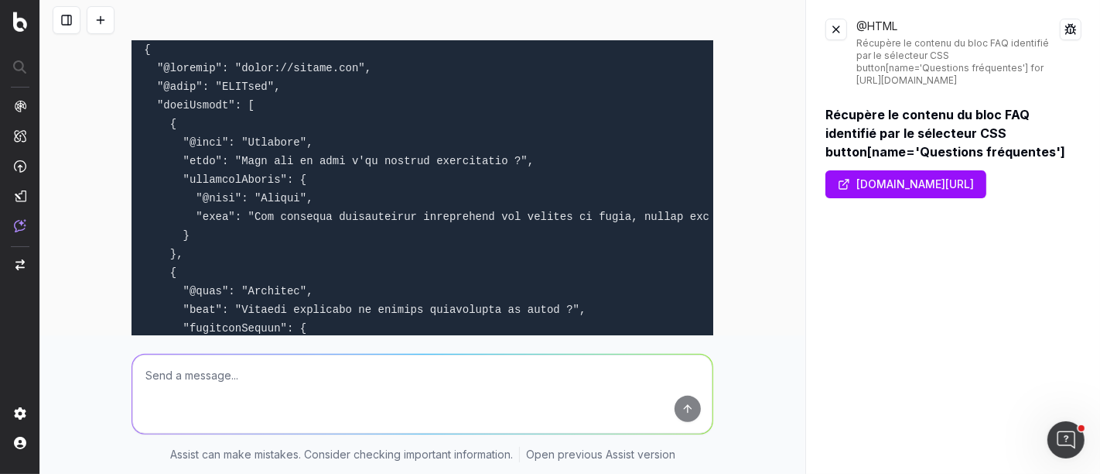
scroll to position [344, 0]
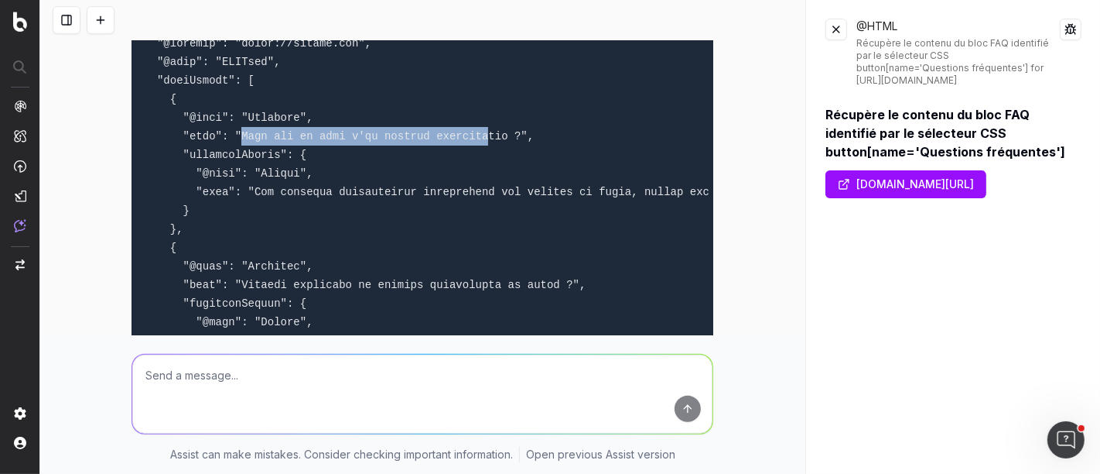
drag, startPoint x: 228, startPoint y: 139, endPoint x: 451, endPoint y: 140, distance: 223.6
click at [451, 140] on code at bounding box center [921, 294] width 1554 height 551
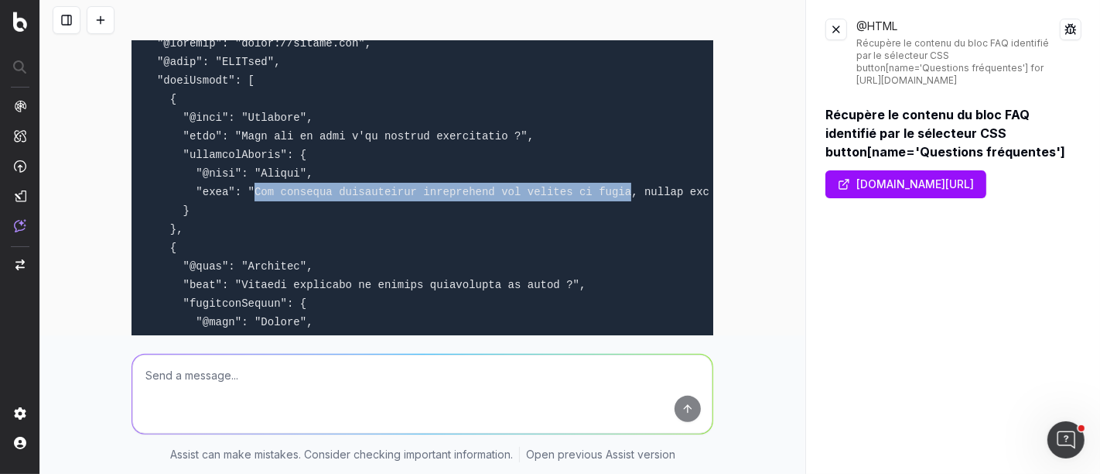
drag, startPoint x: 239, startPoint y: 191, endPoint x: 586, endPoint y: 189, distance: 346.7
click at [586, 189] on code at bounding box center [921, 294] width 1554 height 551
copy code "Les médecins généralistes coordonnent vos besoins de santé"
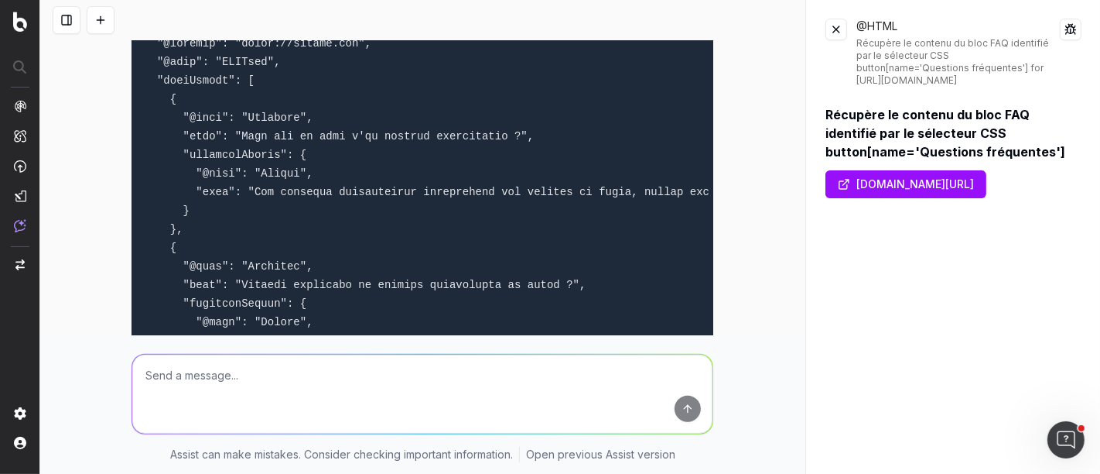
click at [334, 395] on textarea at bounding box center [422, 393] width 580 height 79
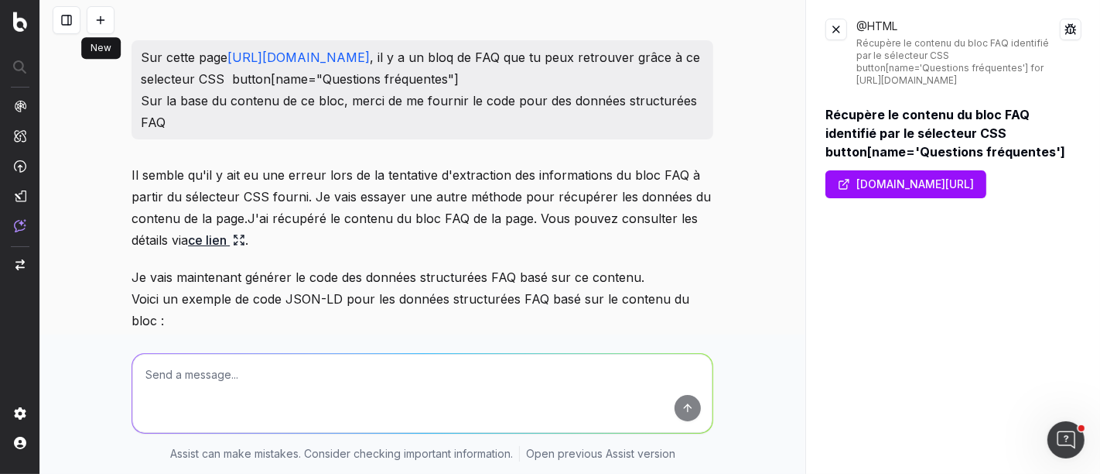
click at [99, 19] on button at bounding box center [101, 20] width 28 height 28
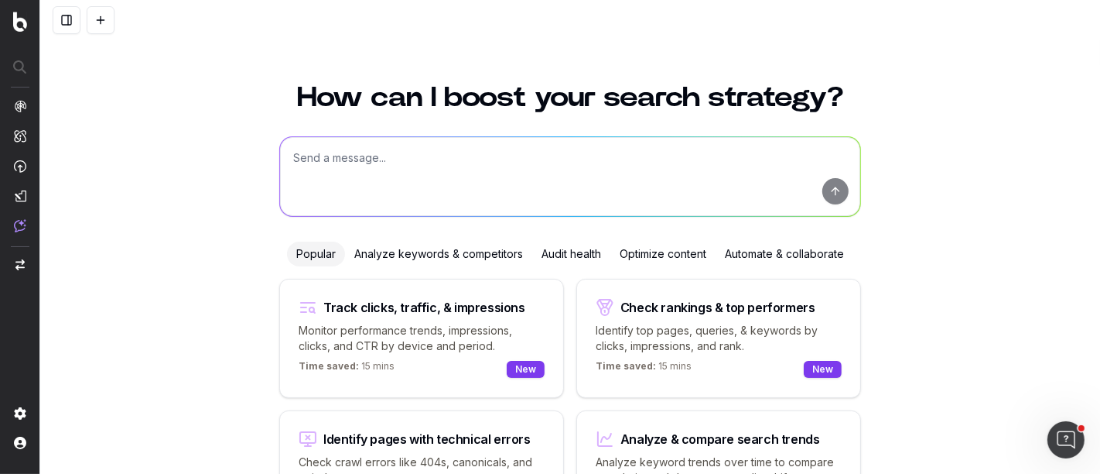
click at [397, 174] on textarea at bounding box center [570, 176] width 580 height 79
click at [592, 163] on textarea "J'aimerais récupérer les people also ask" at bounding box center [570, 176] width 580 height 79
drag, startPoint x: 542, startPoint y: 163, endPoint x: 212, endPoint y: 159, distance: 330.5
click at [212, 159] on div "How can I boost your search strategy? J'aimerais récupérer les people also ask …" at bounding box center [570, 302] width 1060 height 474
type textarea "B"
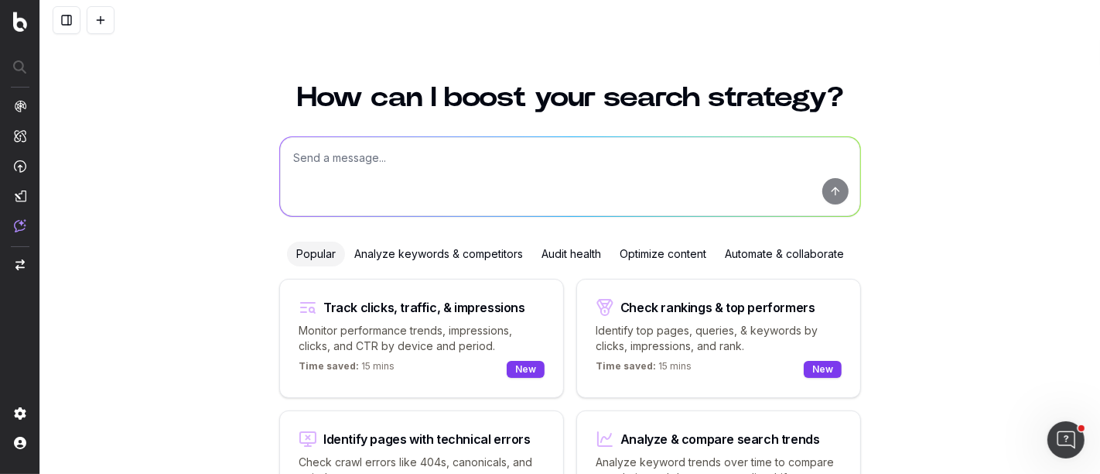
type textarea "A"
type textarea "j"
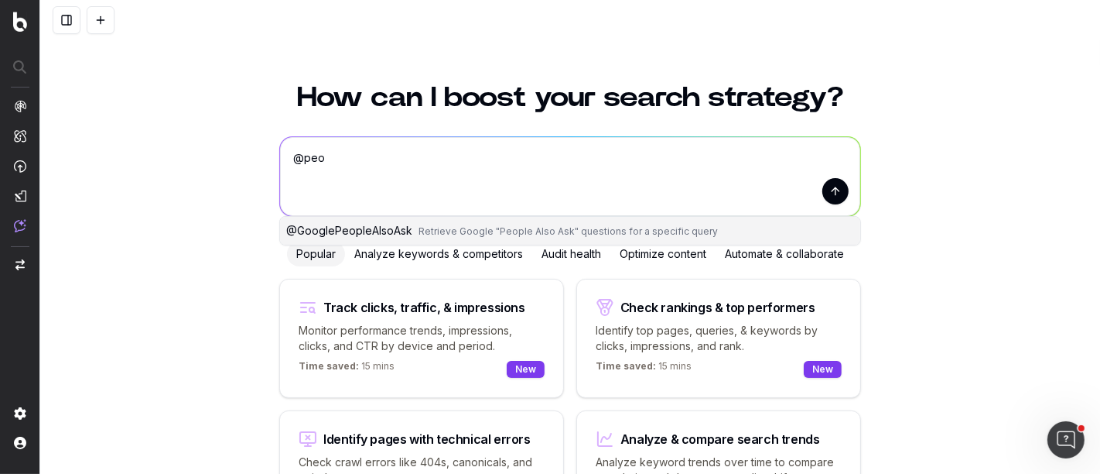
click at [507, 228] on span "Retrieve Google "People Also Ask" questions for a specific query" at bounding box center [568, 231] width 299 height 12
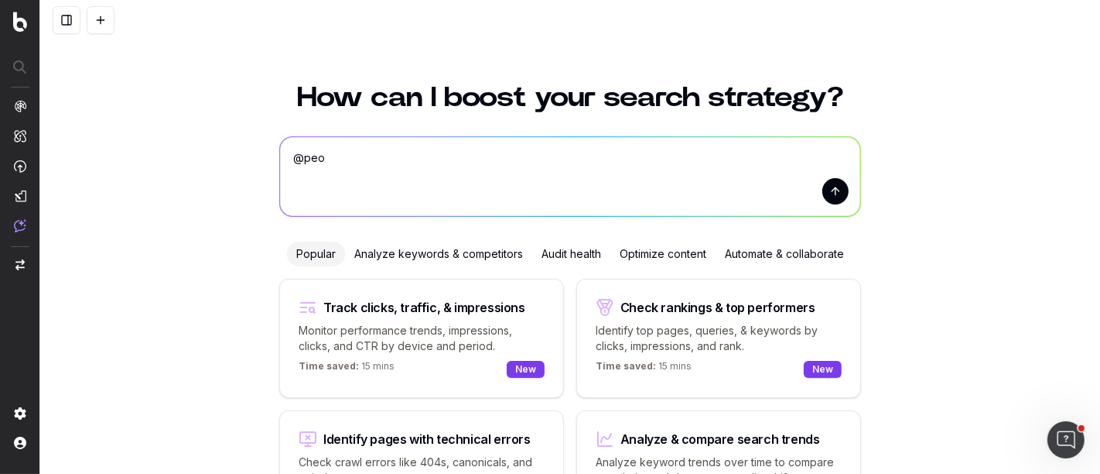
click at [496, 163] on textarea "@GooglePeopleAlsoAsk" at bounding box center [570, 176] width 580 height 79
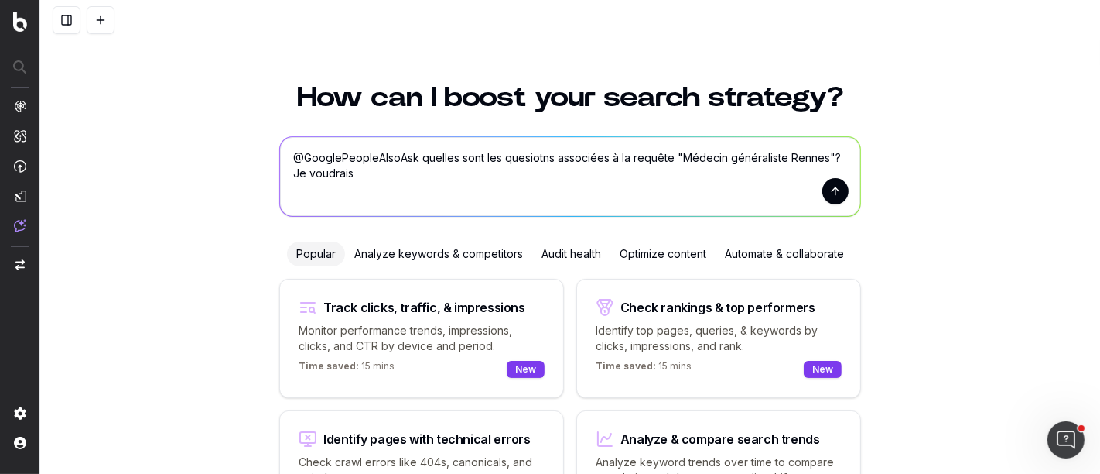
click at [499, 160] on textarea "@GooglePeopleAlsoAsk quelles sont les quesiotns associées à la requête "Médecin…" at bounding box center [570, 176] width 580 height 79
click at [500, 168] on textarea "@GooglePeopleAlsoAsk quelles sont les questions associées à la requête "Médecin…" at bounding box center [570, 176] width 580 height 79
paste textarea "https://www.doctolib.fr/medecin-generaliste/rennes"
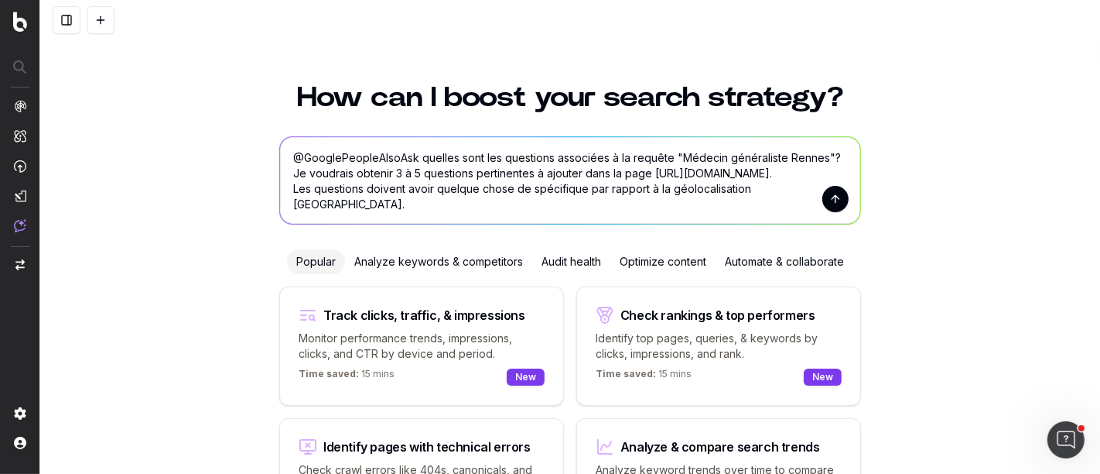
type textarea "@GooglePeopleAlsoAsk quelles sont les questions associées à la requête "Médecin…"
click at [823, 200] on button "submit" at bounding box center [836, 199] width 26 height 26
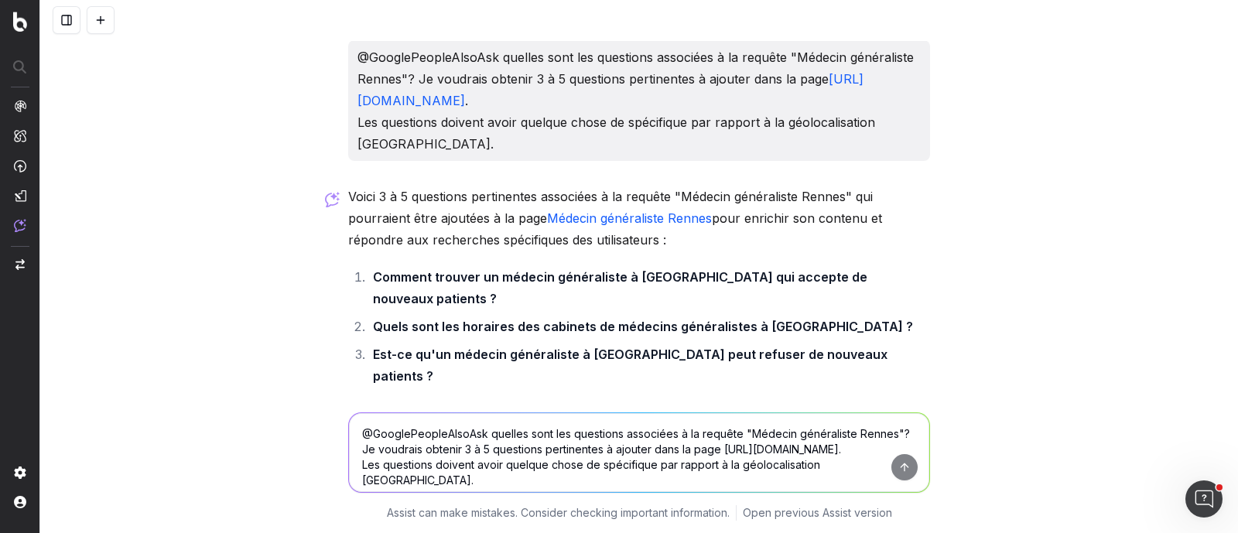
scroll to position [96, 0]
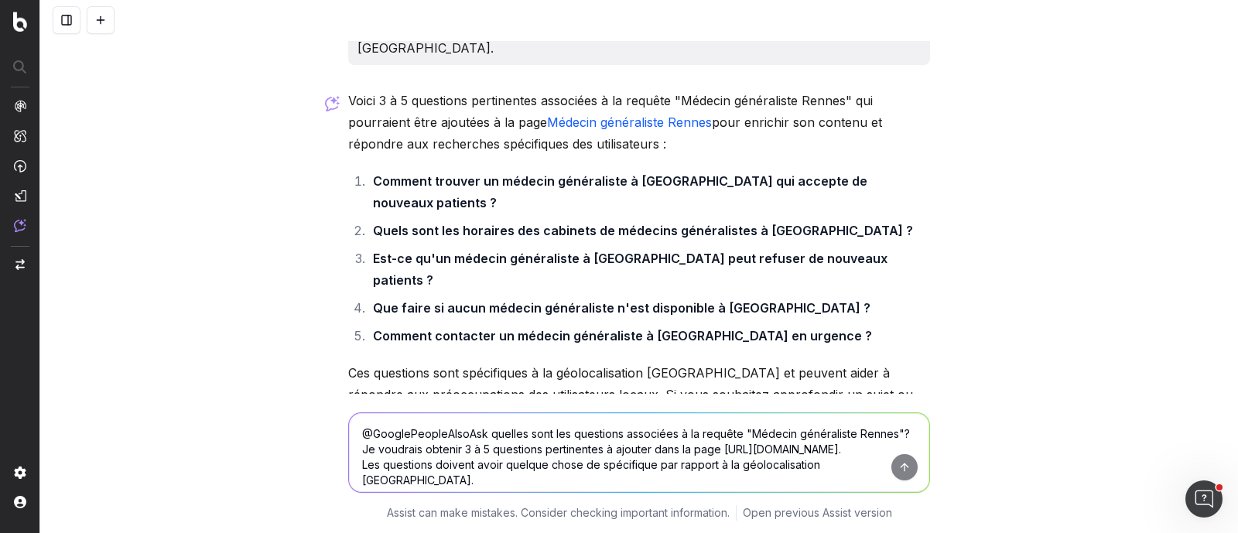
click at [669, 447] on textarea "@GooglePeopleAlsoAsk quelles sont les questions associées à la requête "Médecin…" at bounding box center [639, 452] width 580 height 79
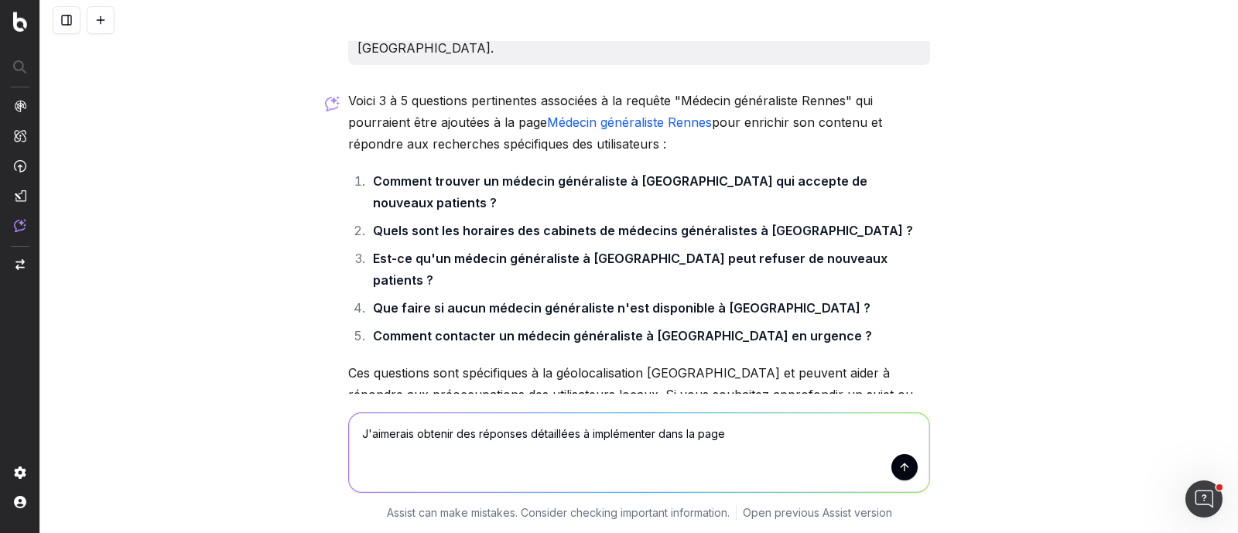
click at [724, 432] on textarea "J'aimerais obtenir des réponses détaillées à implémenter dans la page" at bounding box center [639, 452] width 580 height 79
paste textarea "https://www.doctolib.fr/medecin-generaliste/rennes"
type textarea "J'aimerais obtenir des réponses détaillées à implémenter dans la page https://w…"
click at [901, 472] on button "submit" at bounding box center [904, 467] width 26 height 26
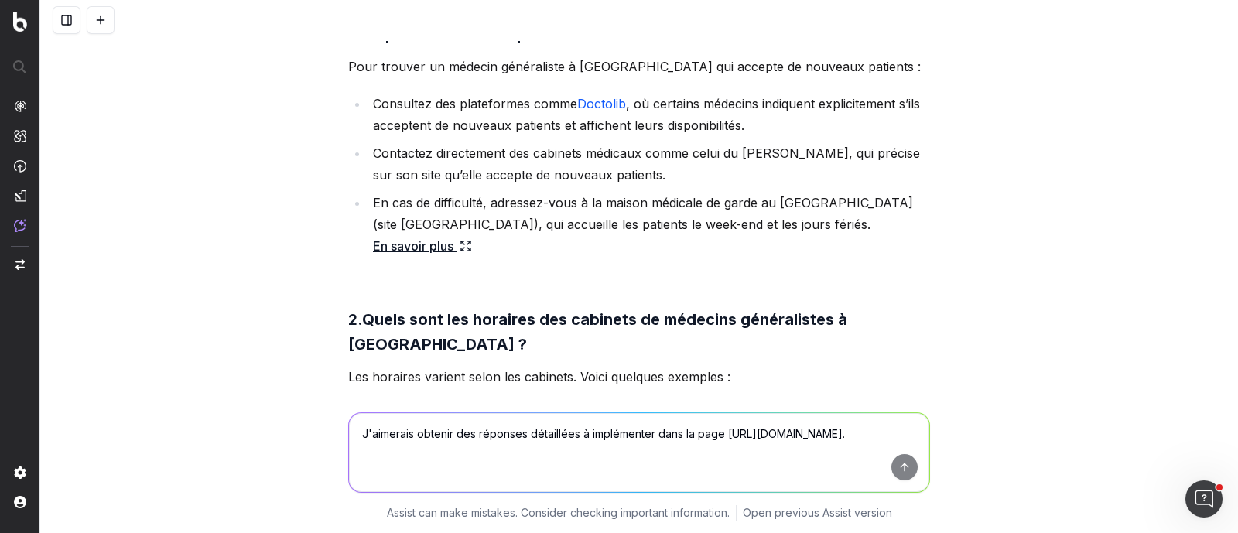
scroll to position [836, 0]
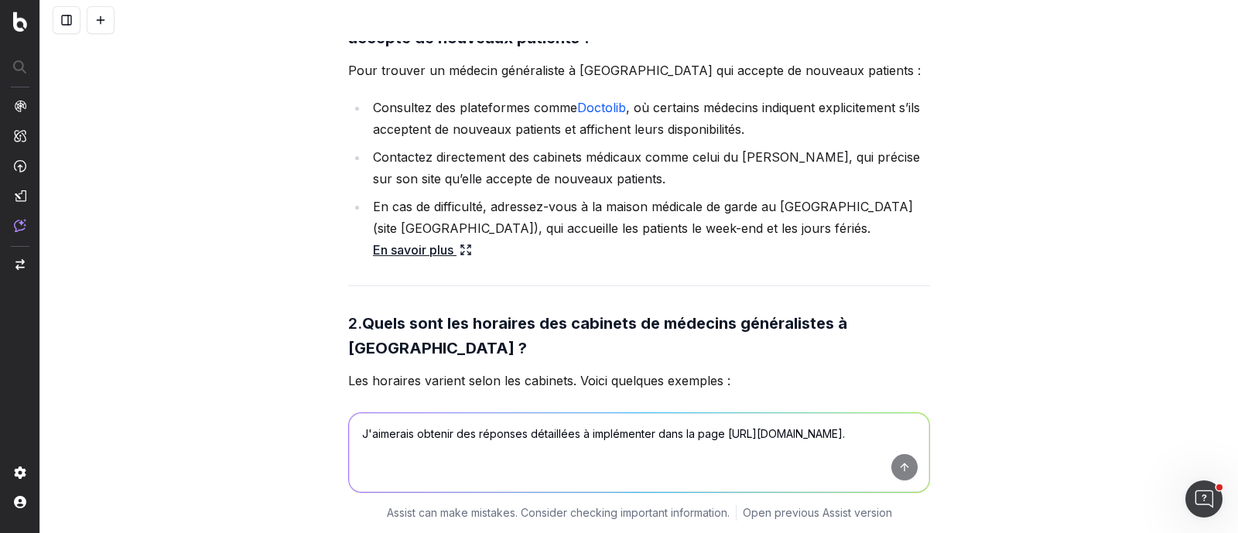
click at [511, 454] on textarea "J'aimerais obtenir des réponses détaillées à implémenter dans la page https://w…" at bounding box center [639, 452] width 580 height 79
type textarea "J'aimerais que les réponses ne citent pas de médecins ni cabinets spécifiques. …"
click at [895, 460] on button "submit" at bounding box center [904, 467] width 26 height 26
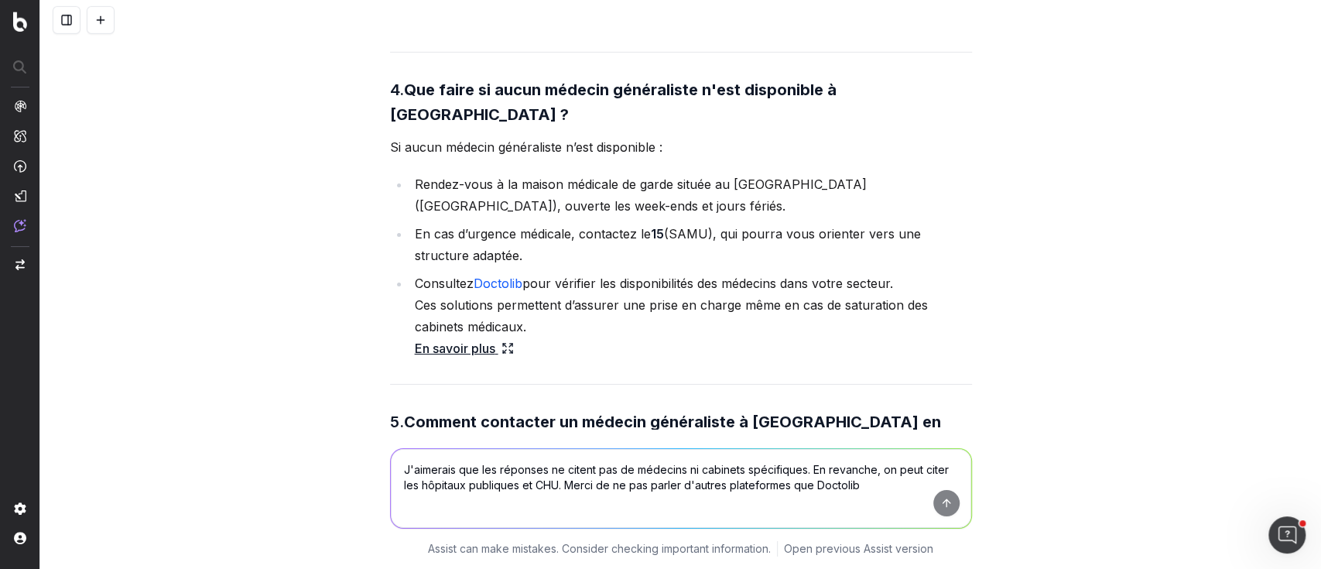
scroll to position [3448, 0]
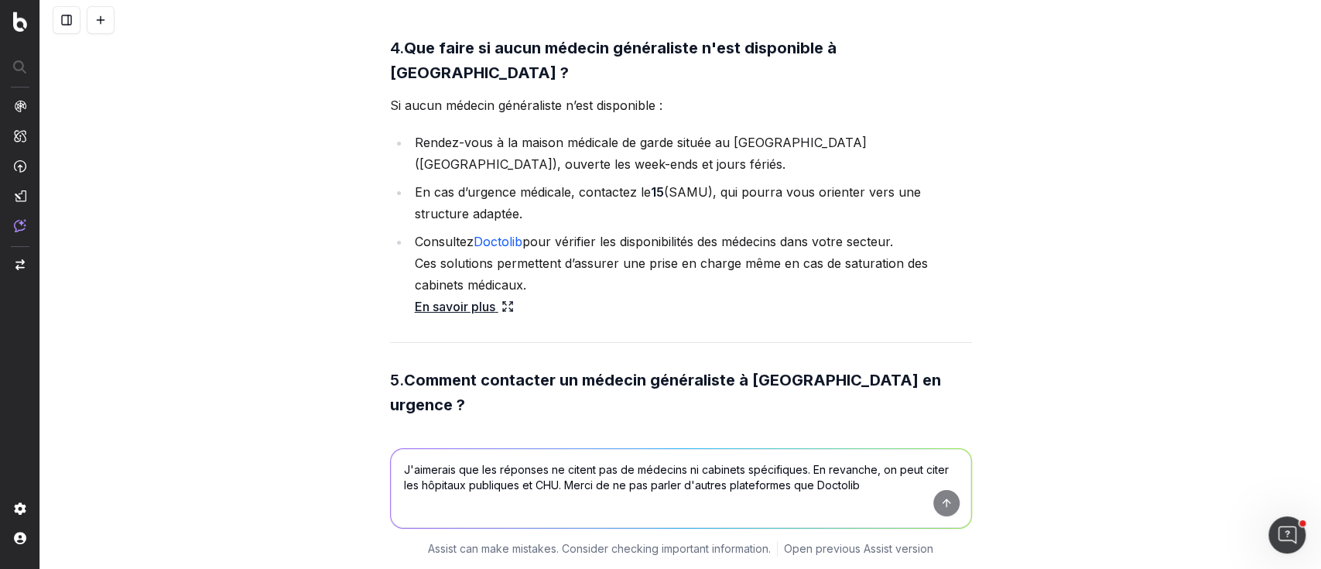
click at [462, 457] on textarea "J'aimerais que les réponses ne citent pas de médecins ni cabinets spécifiques. …" at bounding box center [681, 488] width 580 height 79
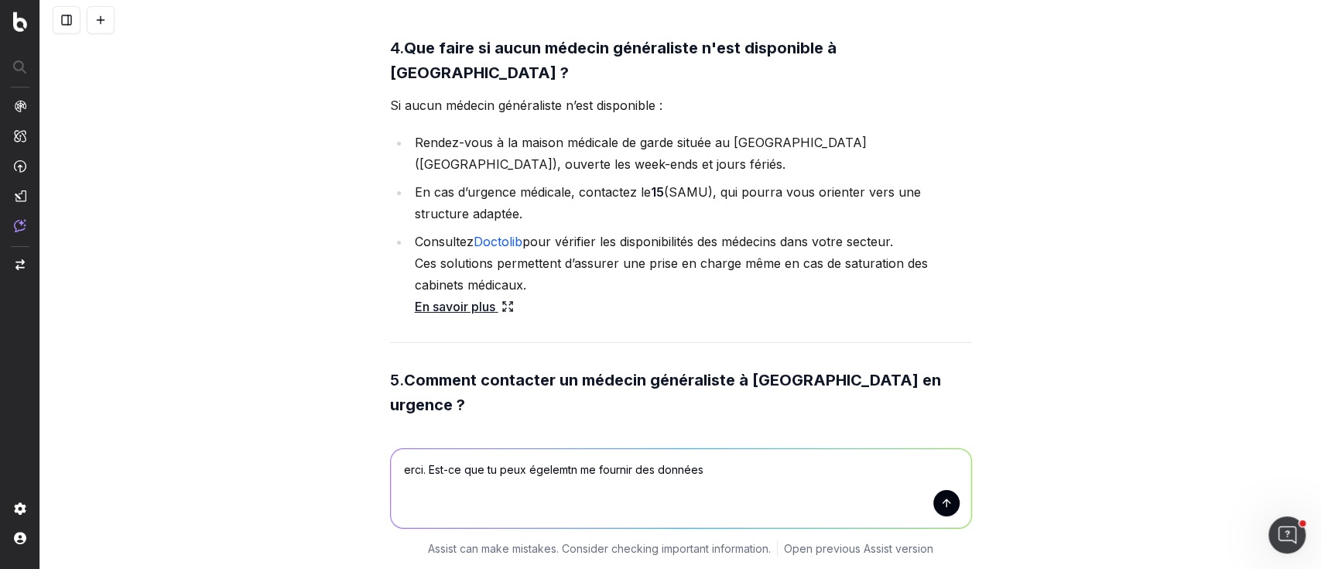
click at [553, 470] on textarea "erci. Est-ce que tu peux égelemtn me fournir des données" at bounding box center [681, 488] width 580 height 79
drag, startPoint x: 635, startPoint y: 462, endPoint x: 724, endPoint y: 466, distance: 89.1
click at [724, 466] on textarea "erci. Est-ce que tu peux également me fournir des données" at bounding box center [681, 488] width 580 height 79
type textarea "erci. Est-ce que tu peux également me fournir un code pour des données structur…"
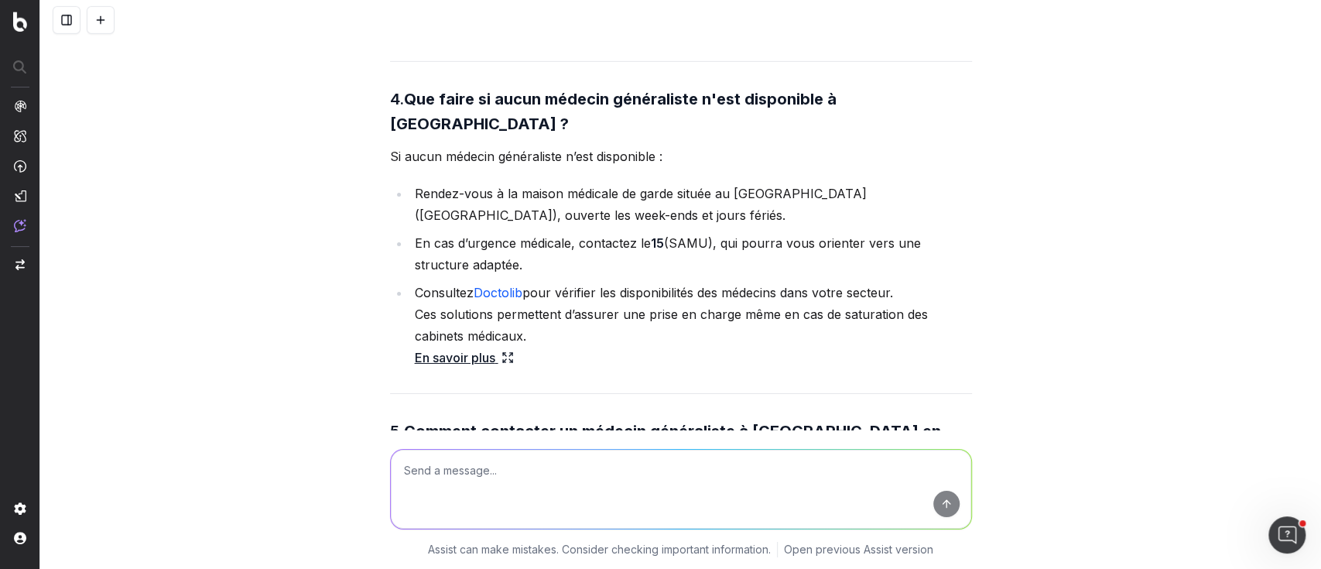
scroll to position [3365, 0]
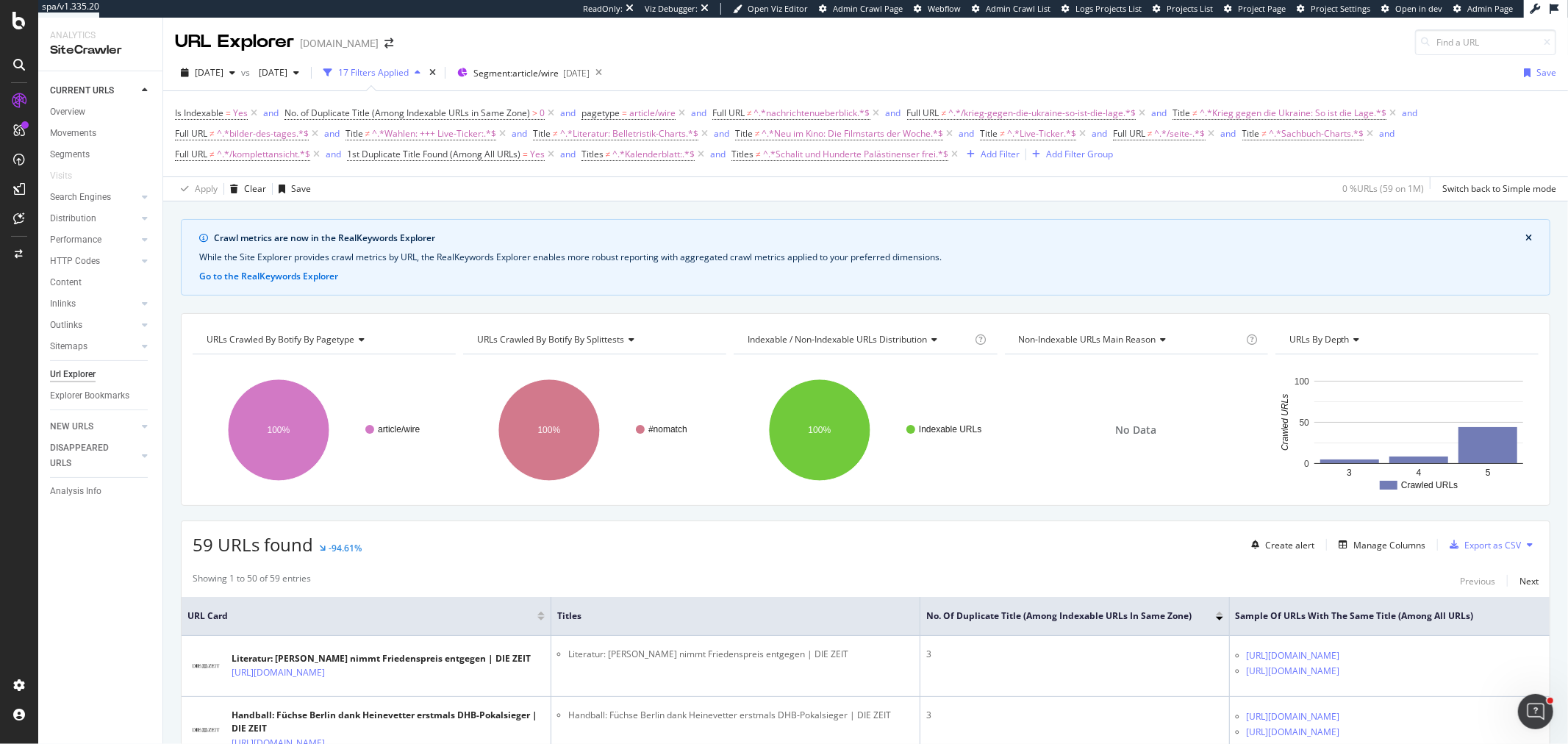
scroll to position [163, 0]
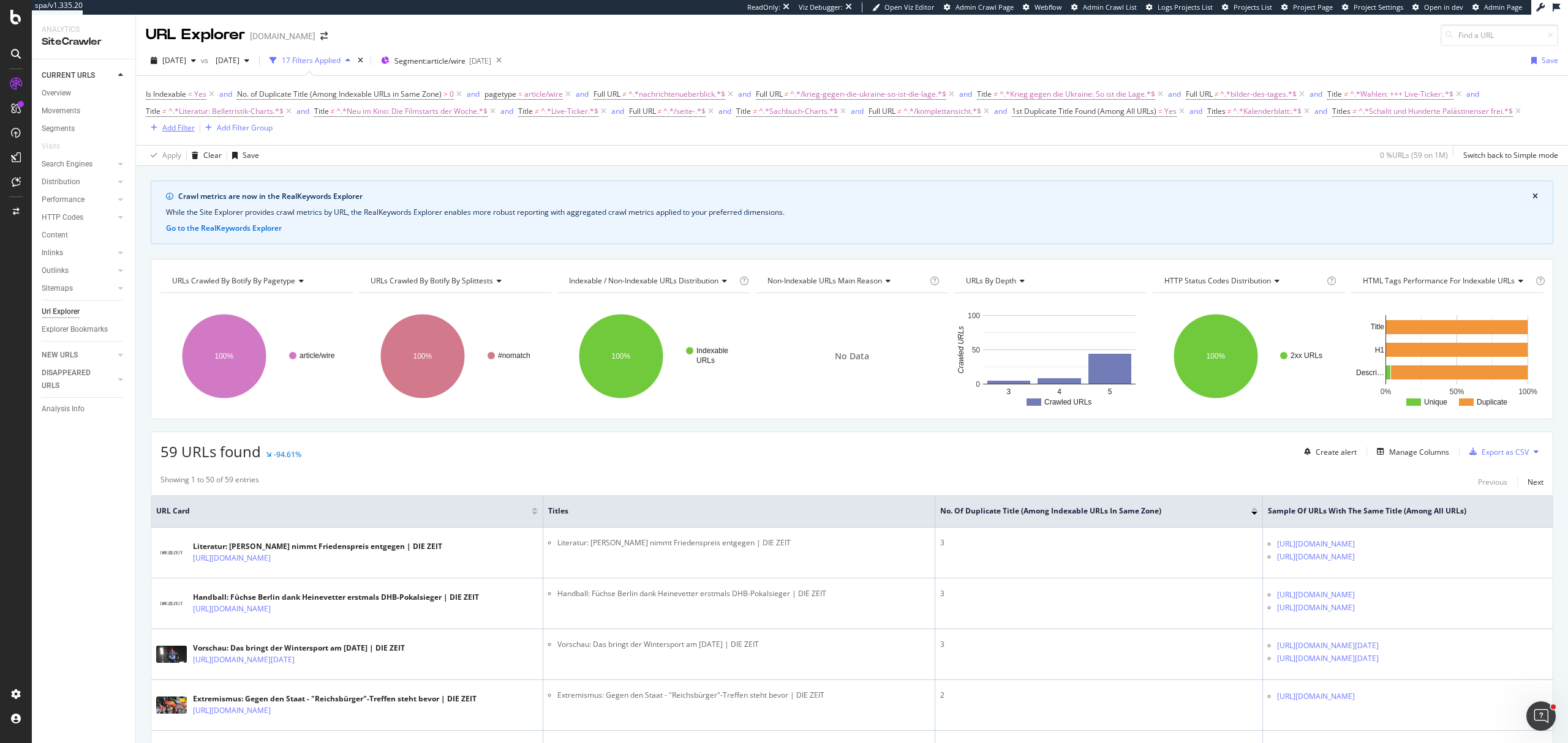
click at [169, 131] on div "Add Filter" at bounding box center [178, 127] width 32 height 10
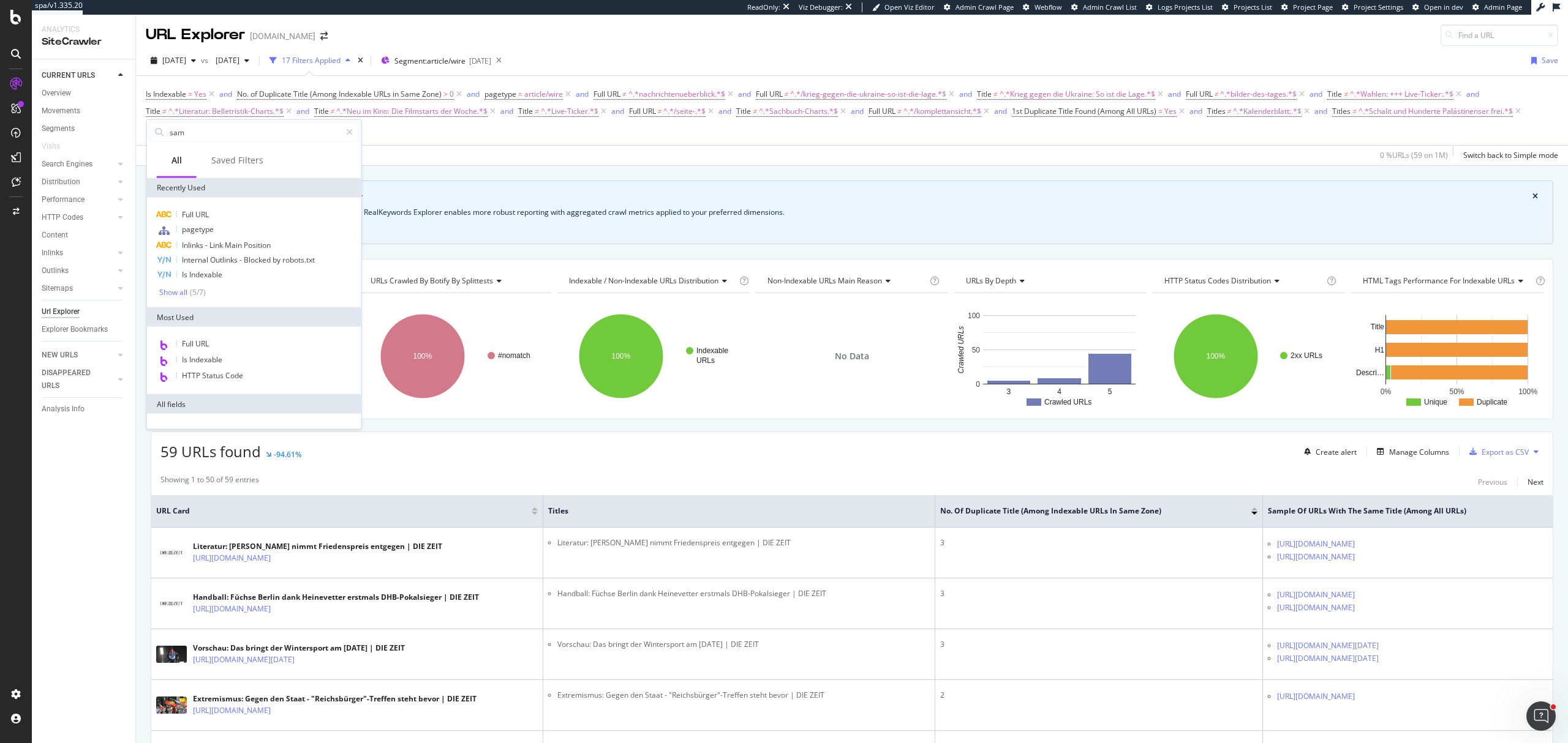
type input "same"
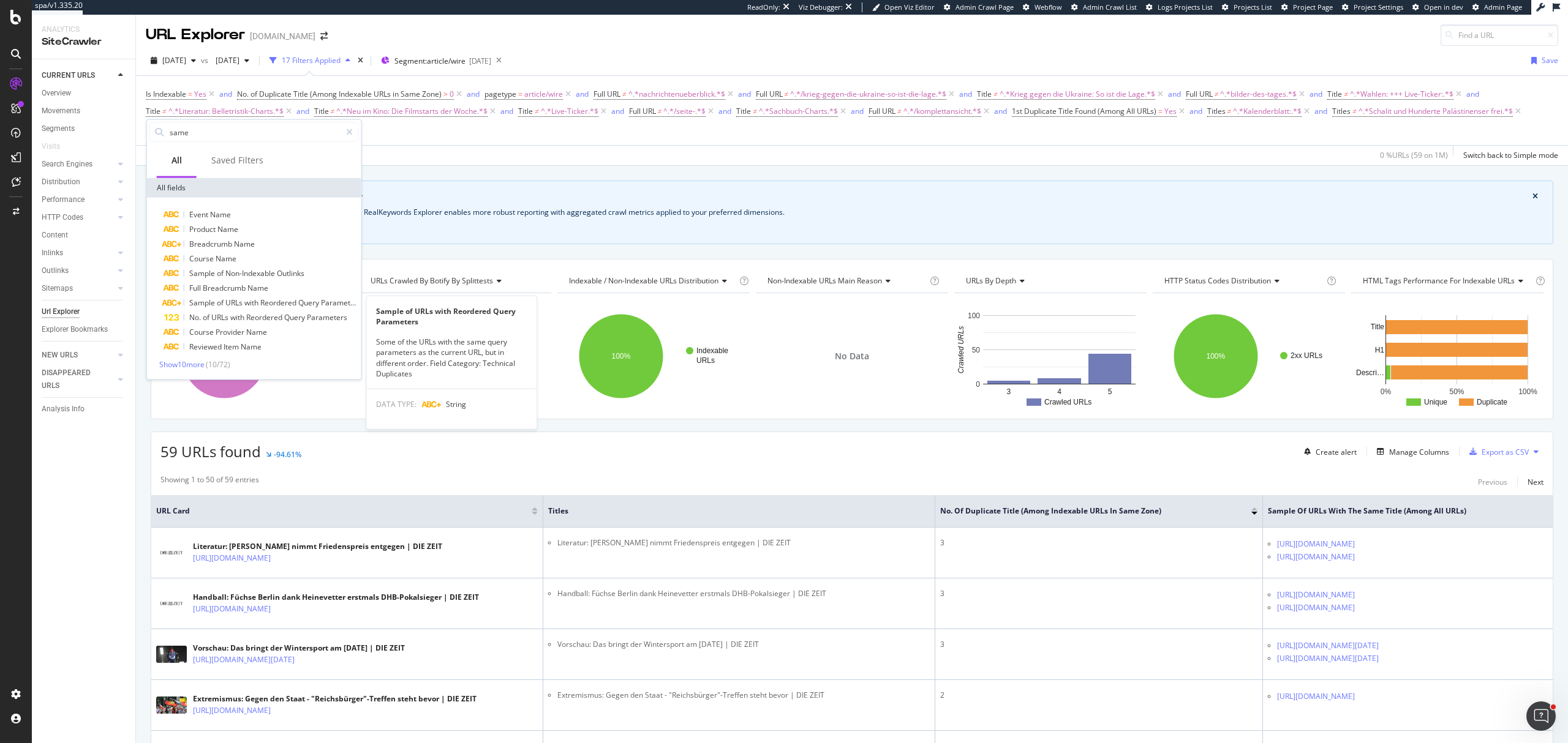
scroll to position [82, 0]
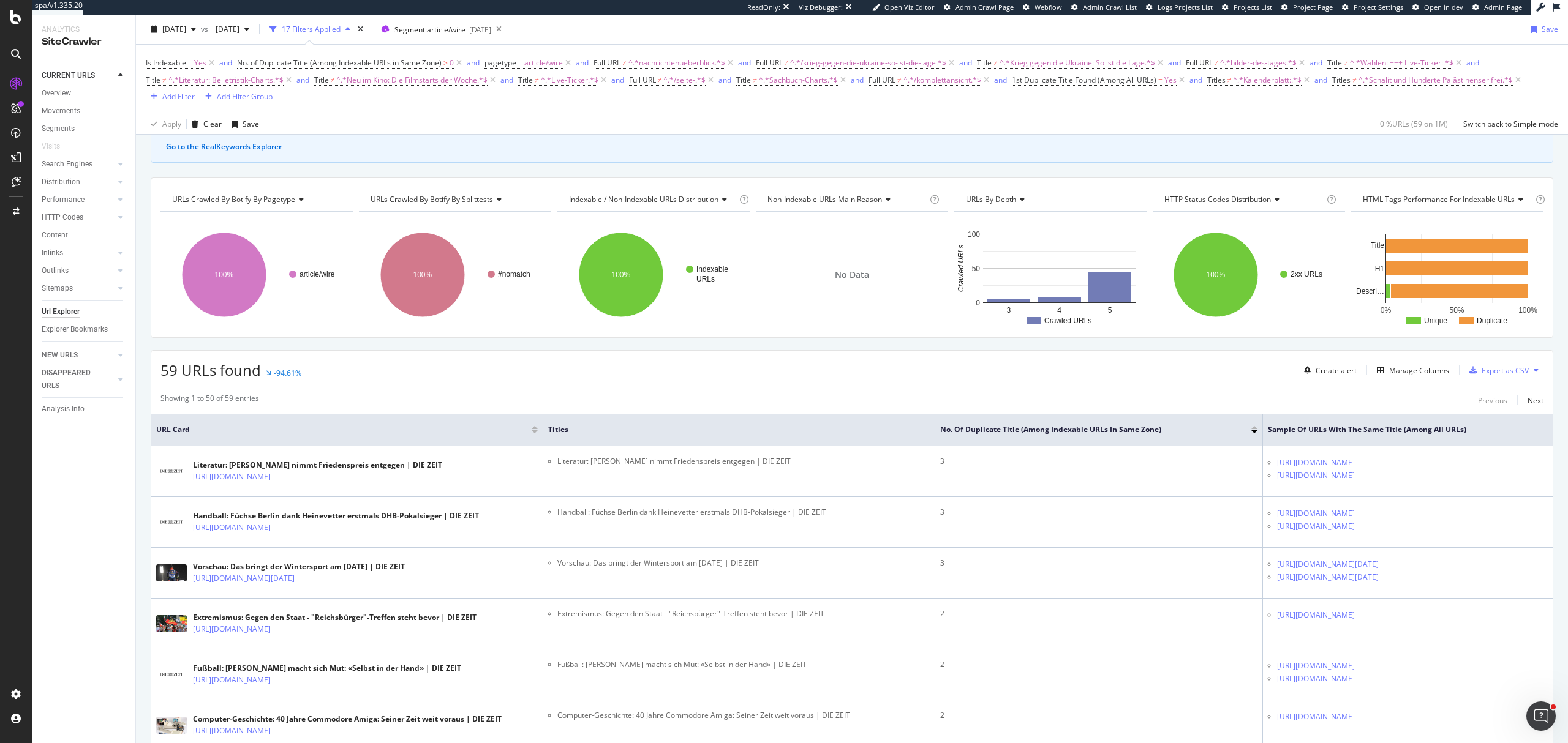
click at [248, 104] on div "Is Indexable = Yes and No. of Duplicate Title (Among Indexable URLs in Same Zon…" at bounding box center [852, 79] width 1413 height 50
click at [248, 93] on div "Add Filter Group" at bounding box center [245, 96] width 55 height 10
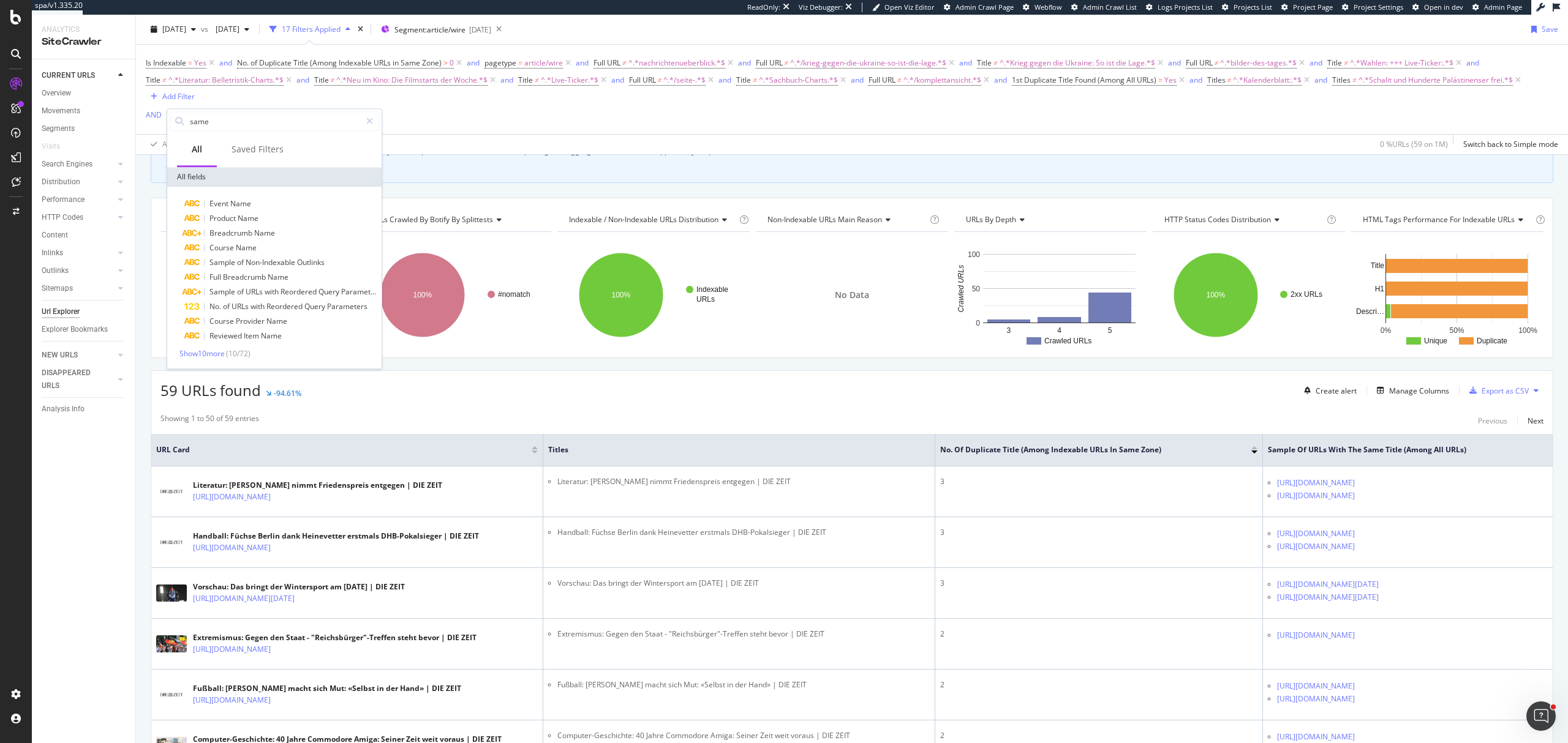
scroll to position [101, 0]
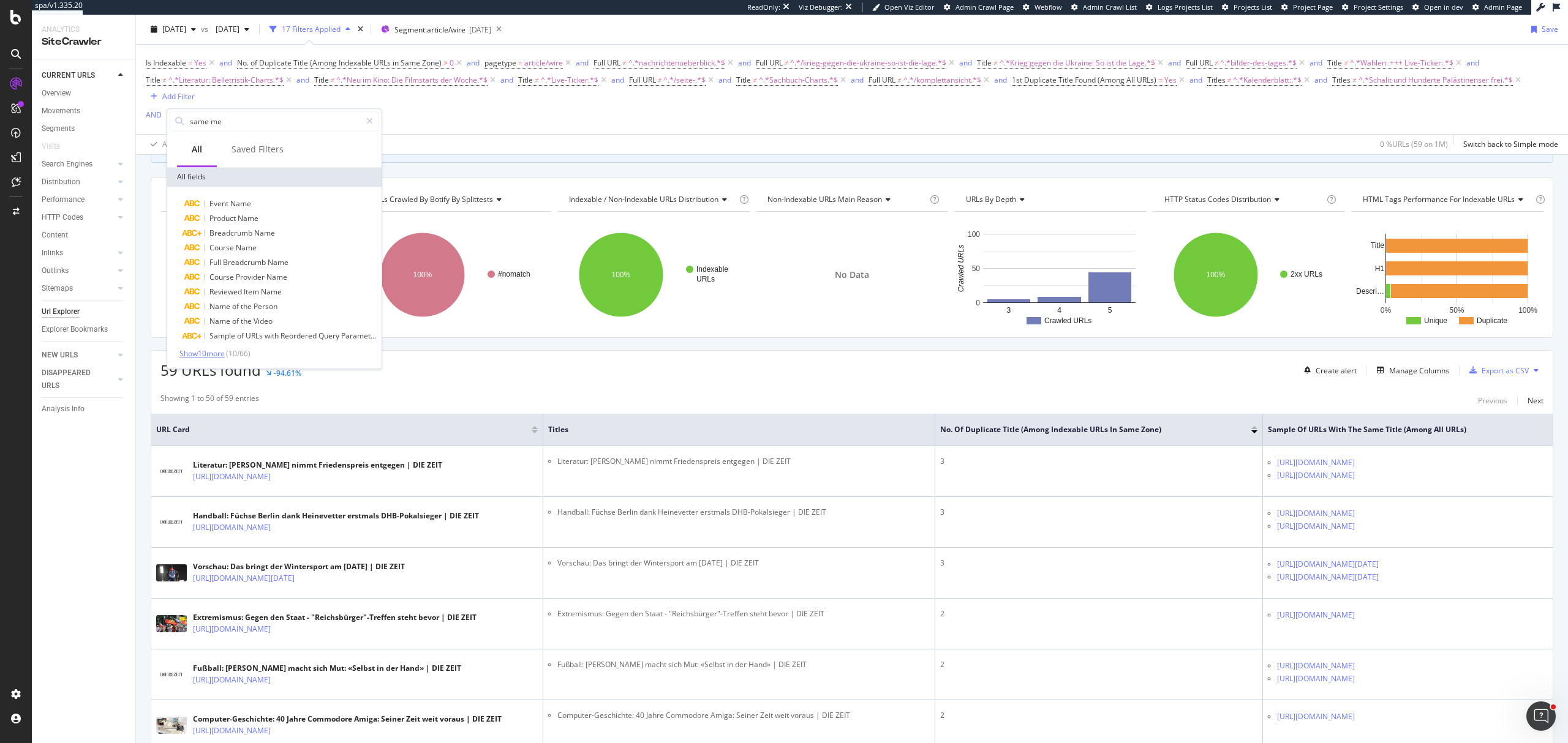
click at [225, 349] on span "Show 10 more" at bounding box center [202, 353] width 45 height 10
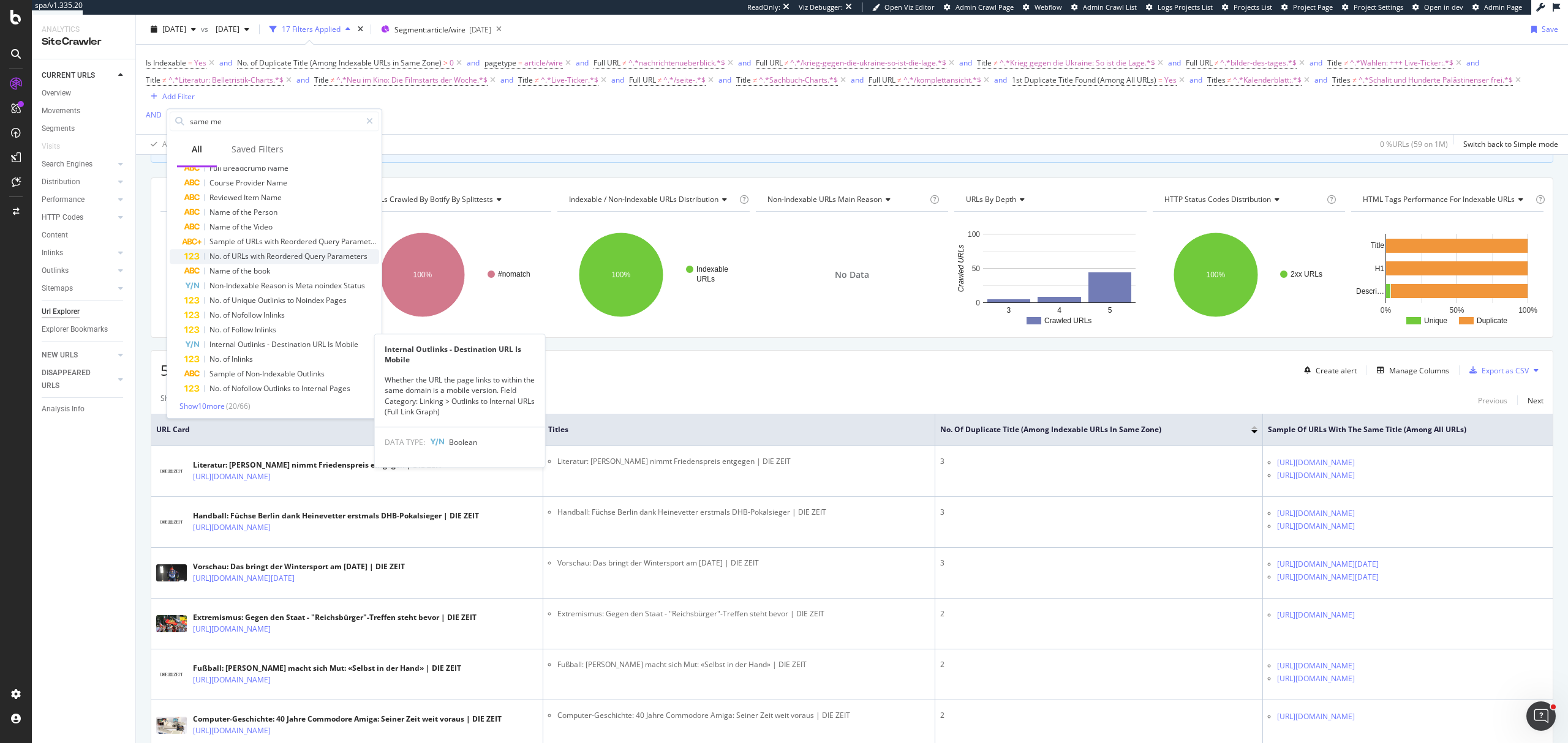
scroll to position [98, 0]
click at [208, 407] on span "Show 10 more" at bounding box center [202, 403] width 45 height 10
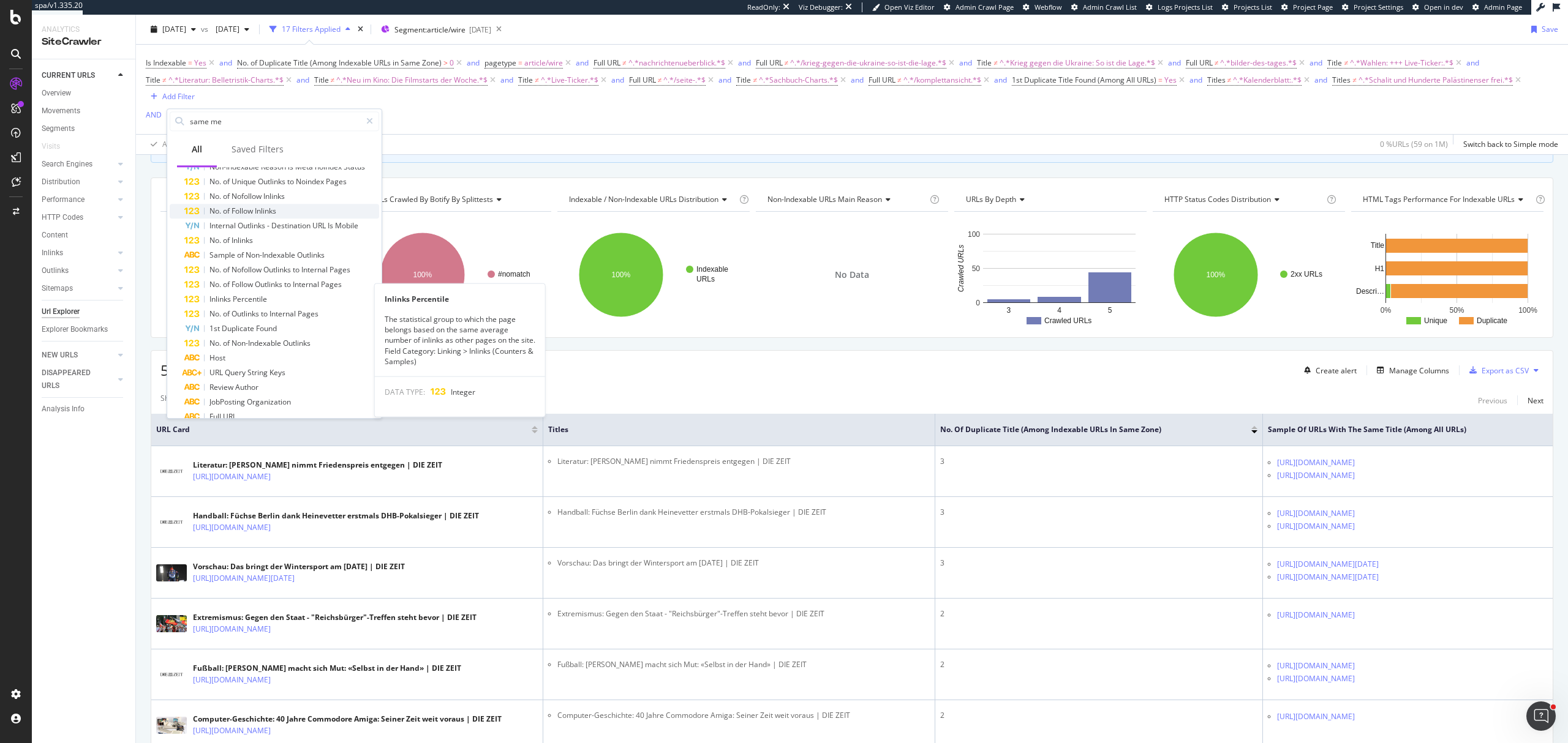
scroll to position [245, 0]
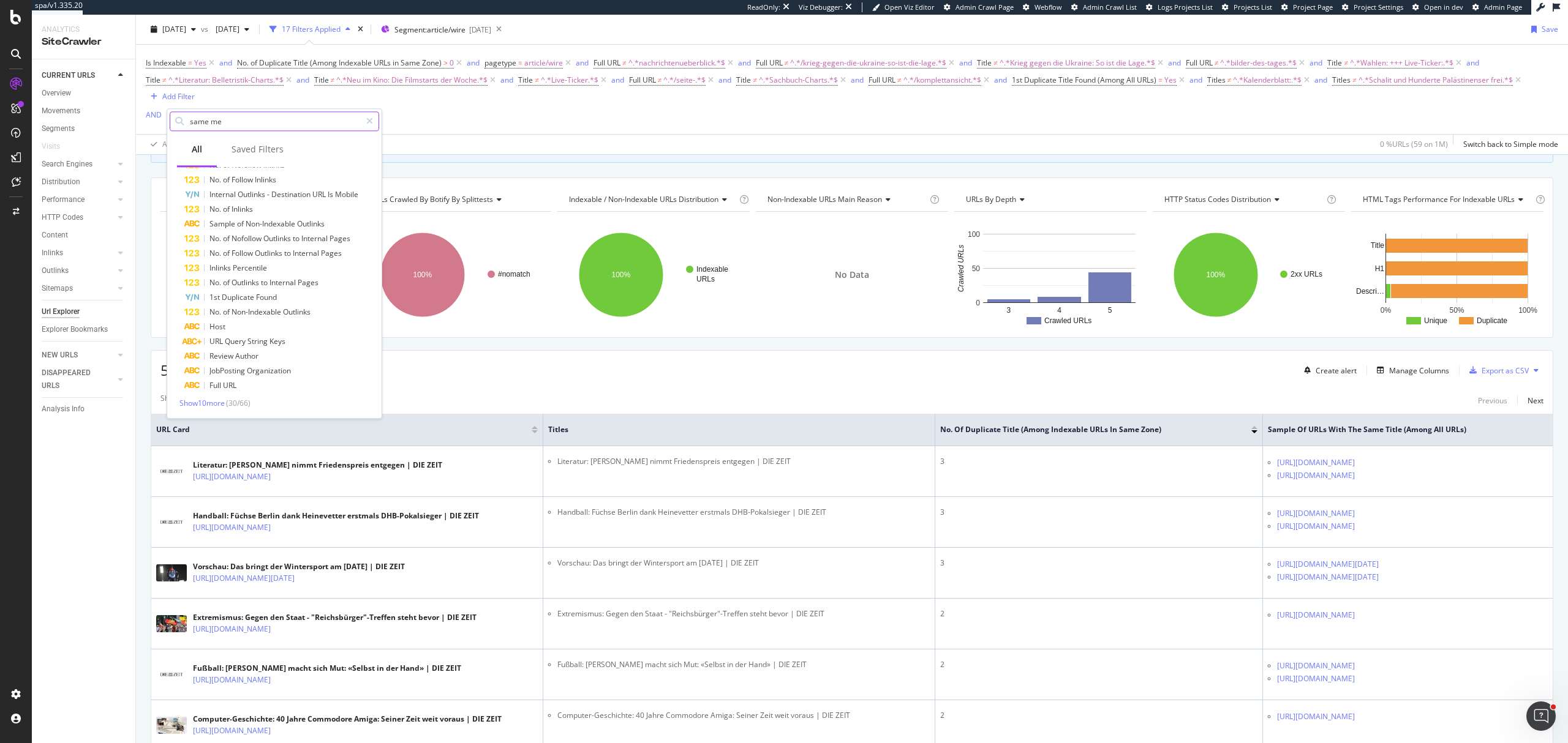
click at [243, 123] on input "same me" at bounding box center [274, 121] width 172 height 18
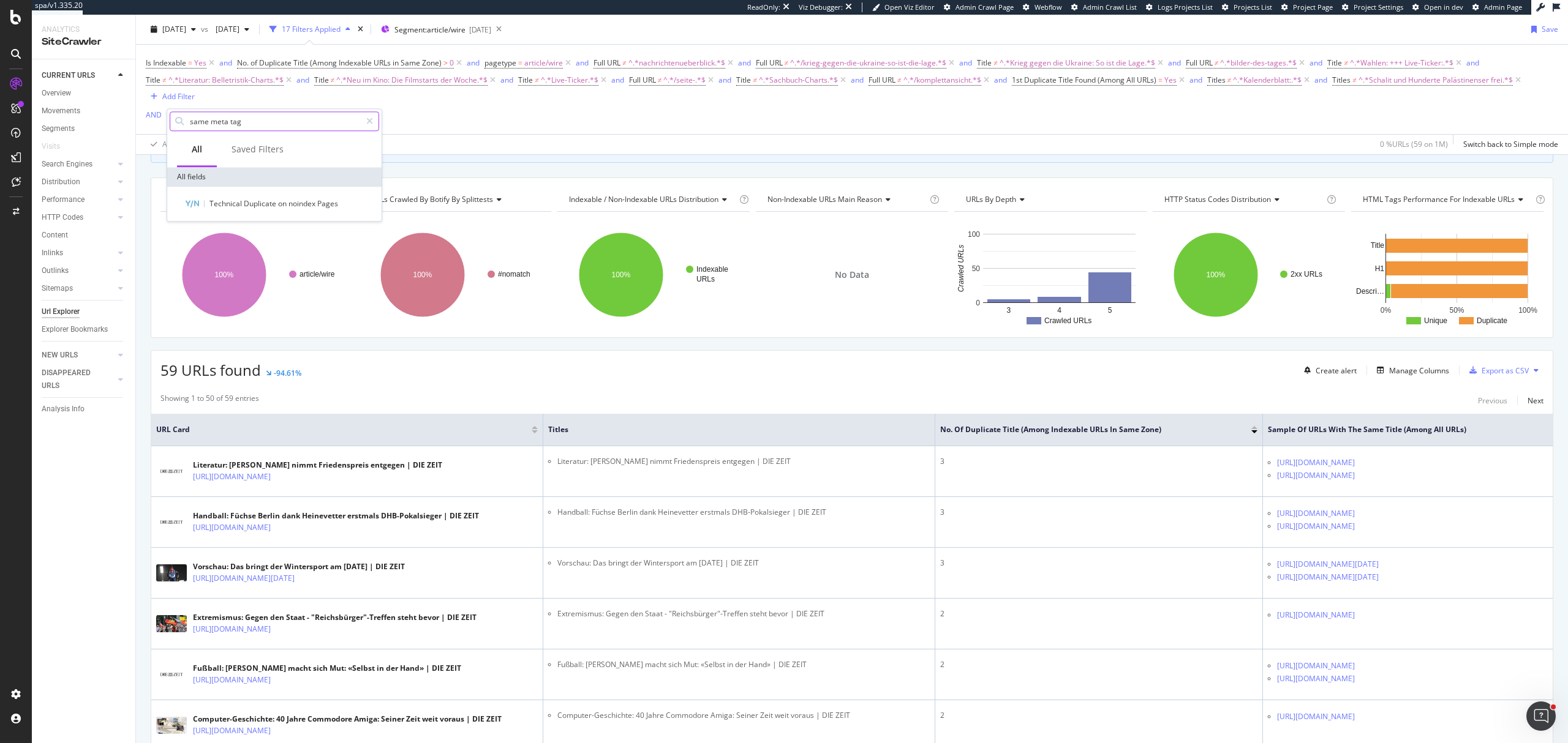
scroll to position [0, 0]
drag, startPoint x: 213, startPoint y: 120, endPoint x: 184, endPoint y: 121, distance: 29.0
click at [184, 121] on div "same meta tag" at bounding box center [274, 121] width 210 height 20
click at [215, 356] on span "Show 3 more" at bounding box center [200, 353] width 41 height 10
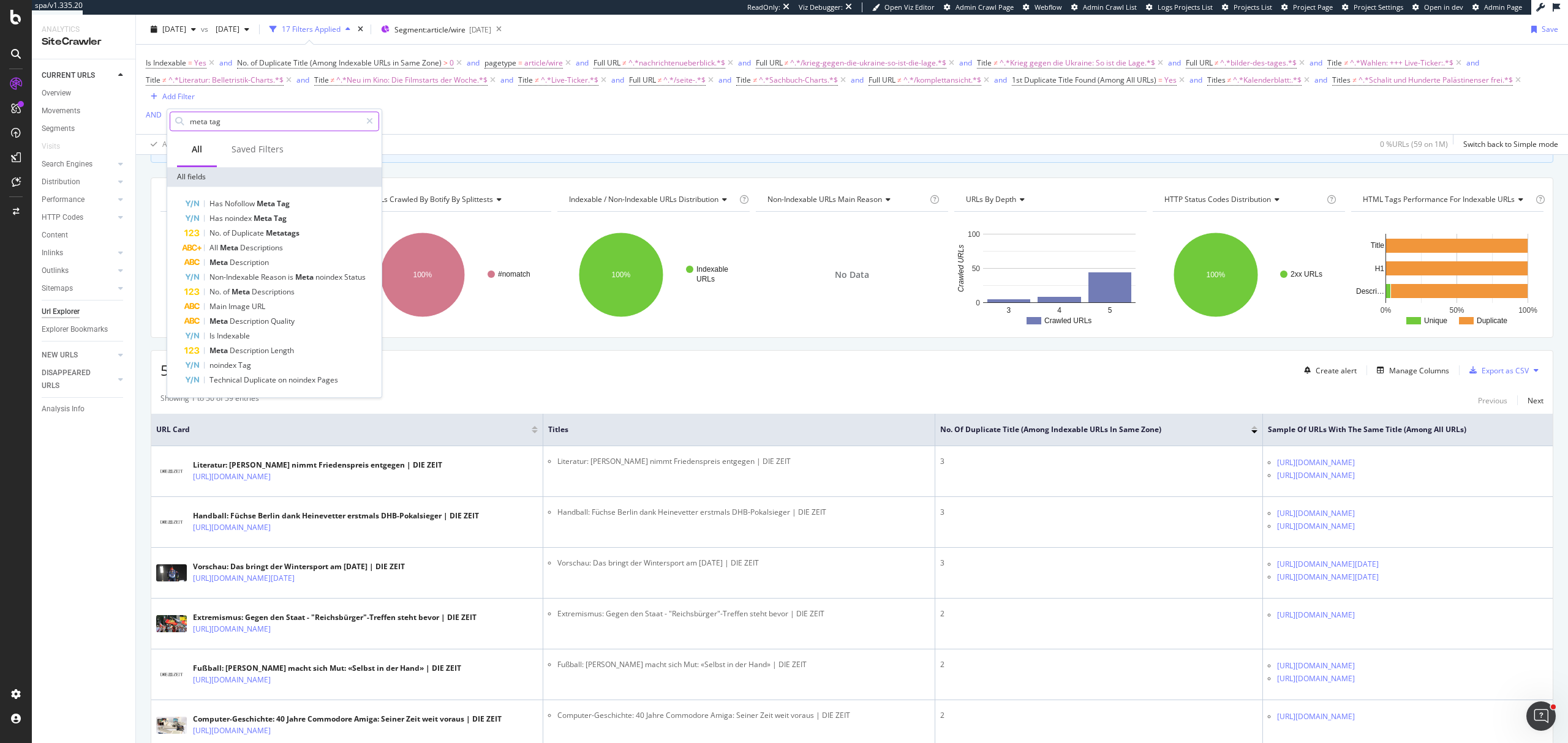
click at [210, 119] on input "meta tag" at bounding box center [274, 121] width 172 height 18
click at [212, 358] on div "Title Titles Title Quality Title Length No. of Titles JobPosting Title Job Titl…" at bounding box center [274, 278] width 215 height 182
click at [211, 354] on span "Show 10 more" at bounding box center [202, 353] width 45 height 10
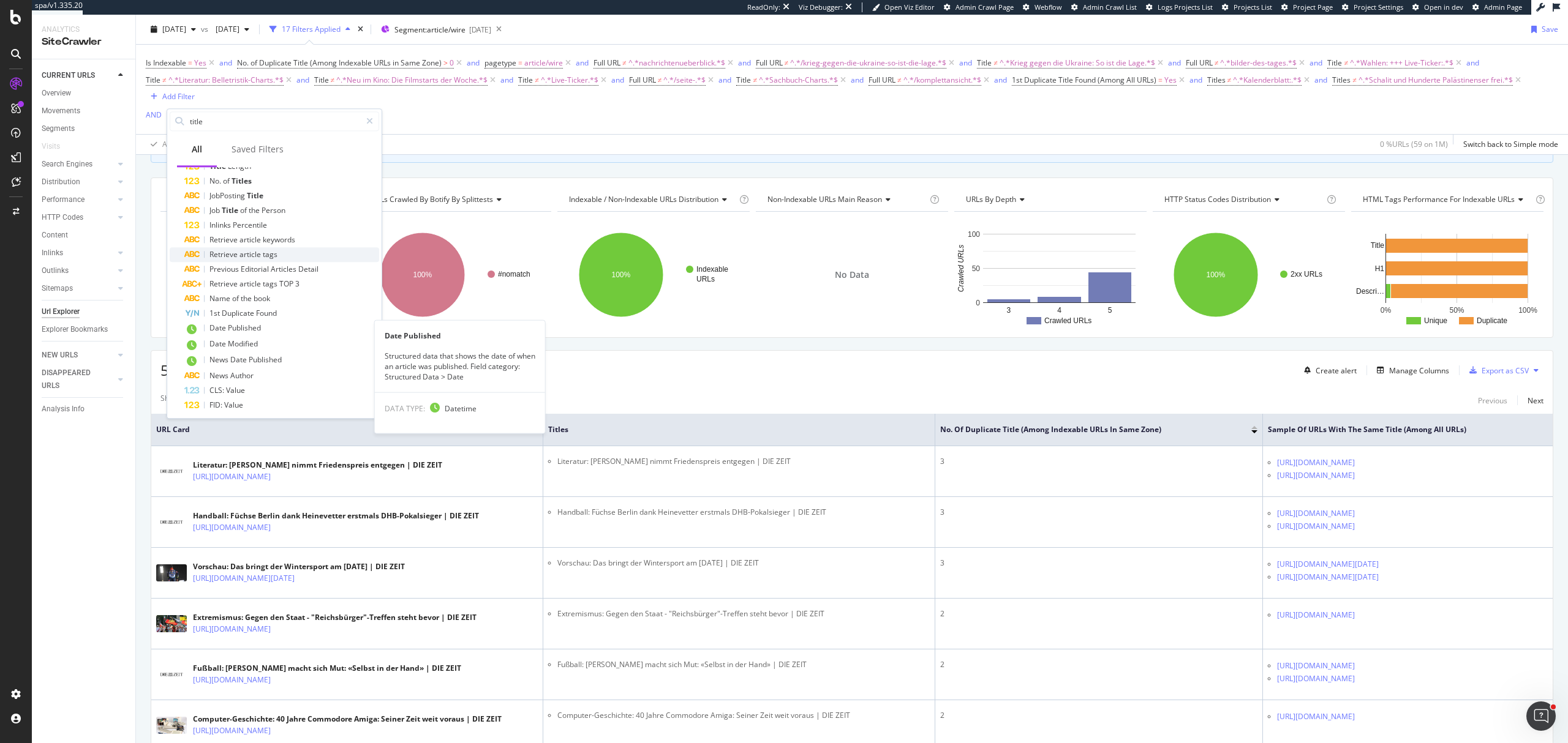
scroll to position [101, 0]
click at [214, 405] on span "Show 6 more" at bounding box center [200, 403] width 41 height 10
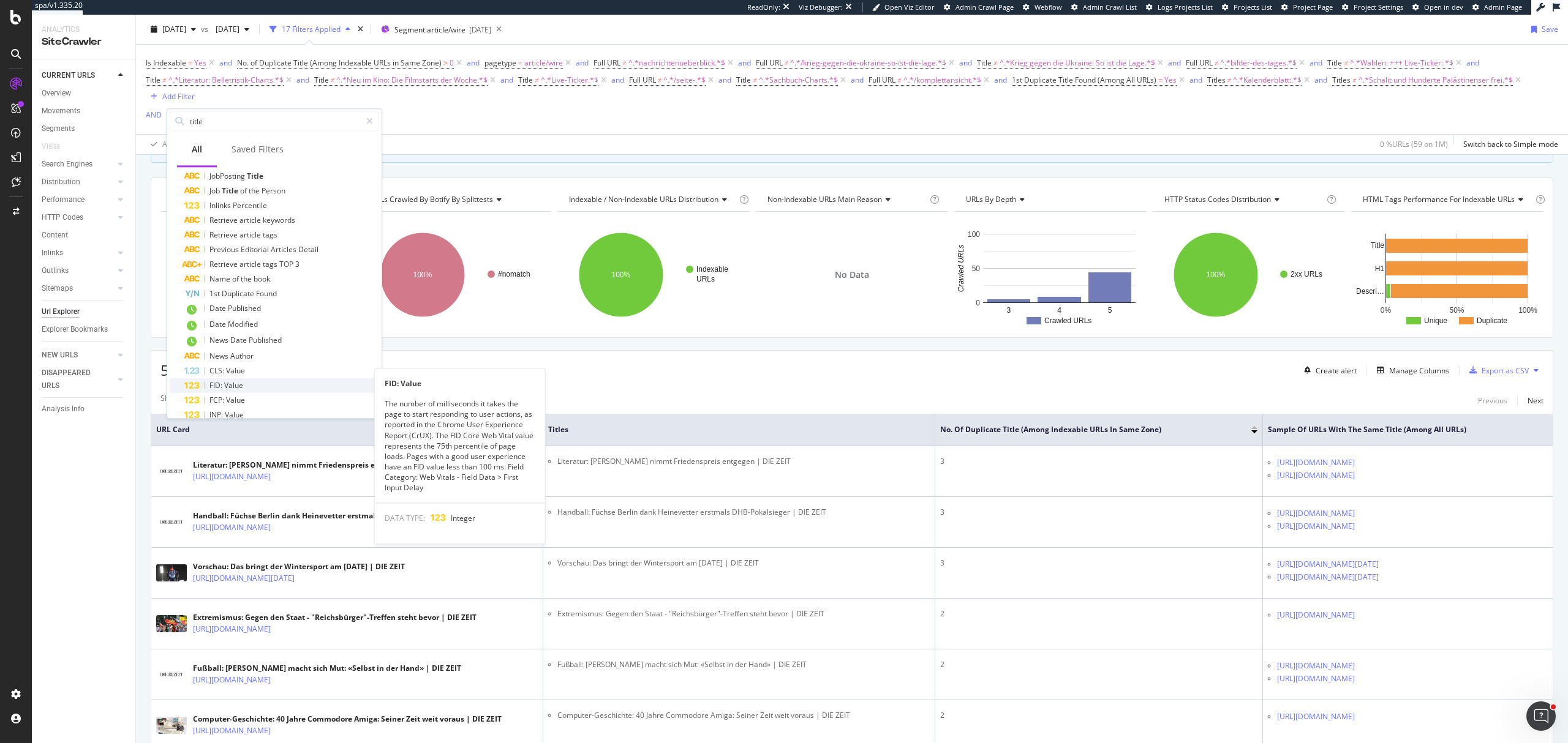
scroll to position [175, 0]
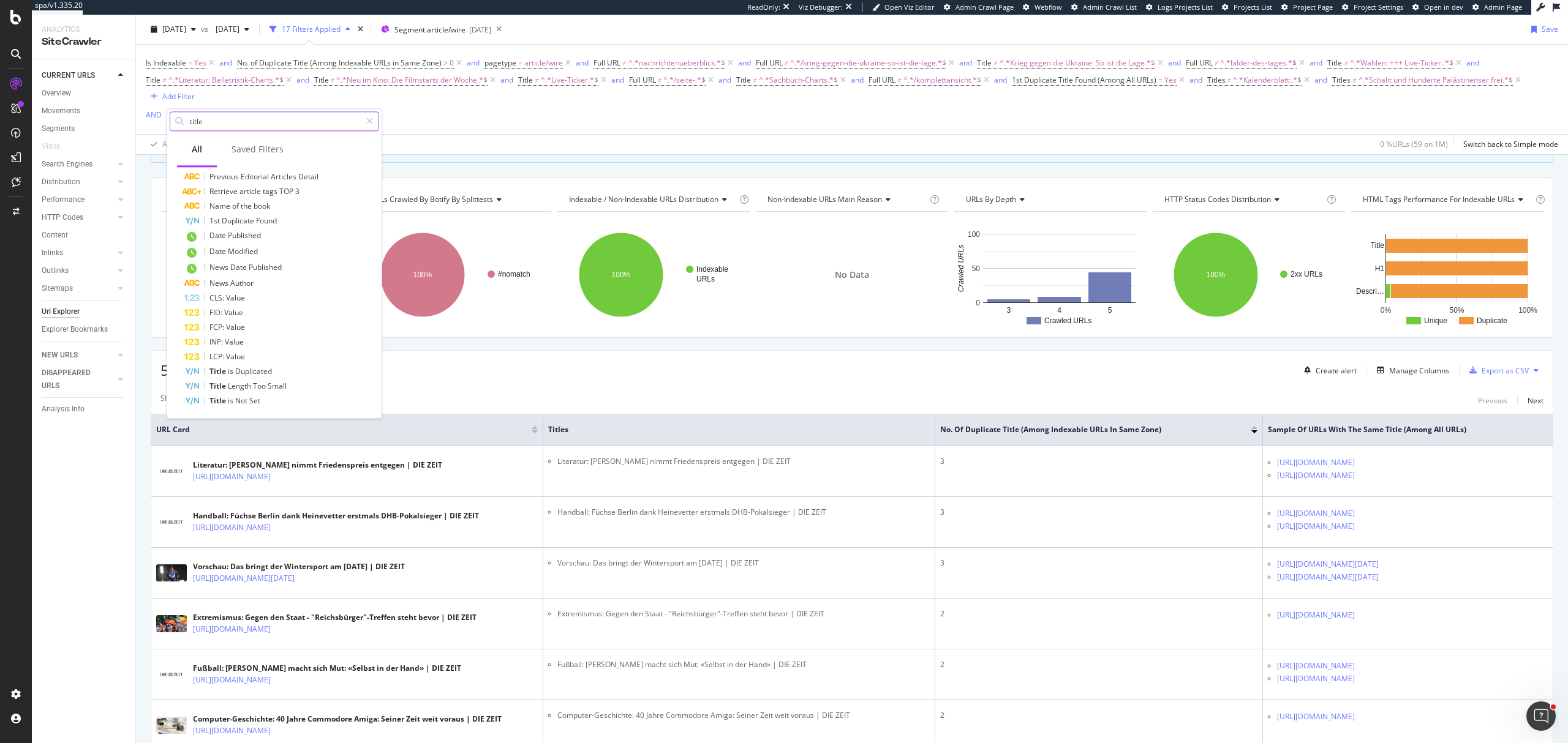
click at [214, 120] on input "title" at bounding box center [274, 121] width 172 height 18
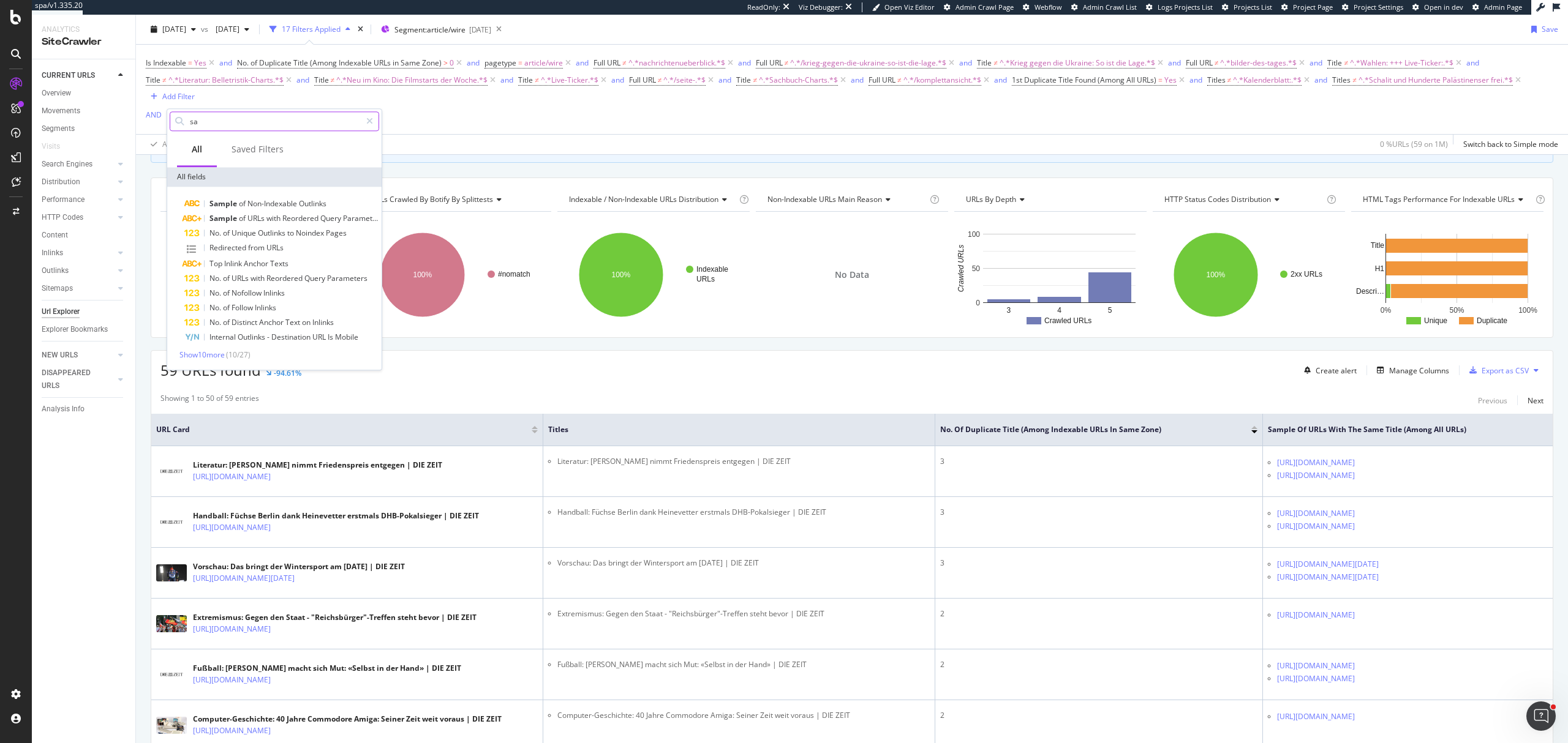
scroll to position [0, 0]
type input "sample"
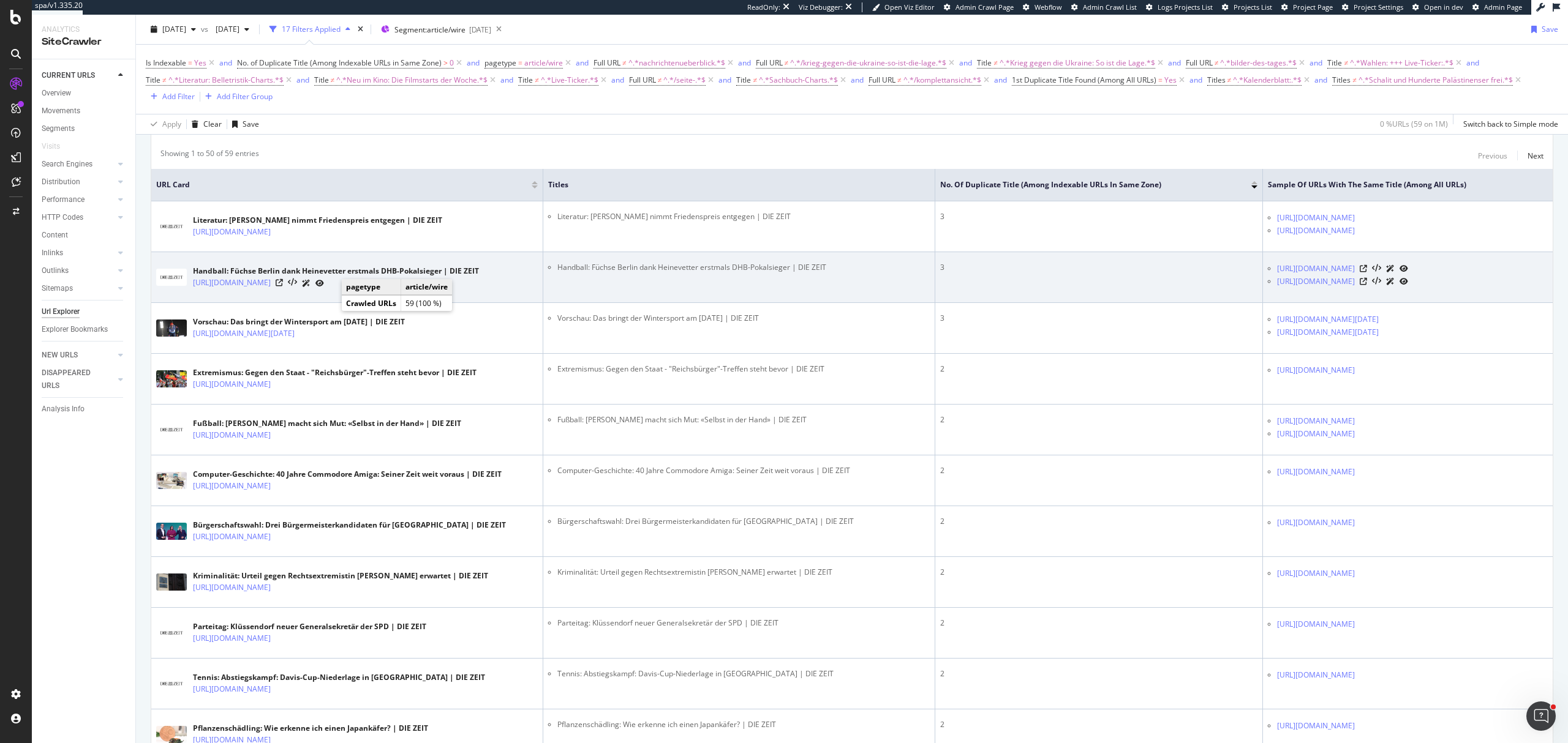
scroll to position [245, 0]
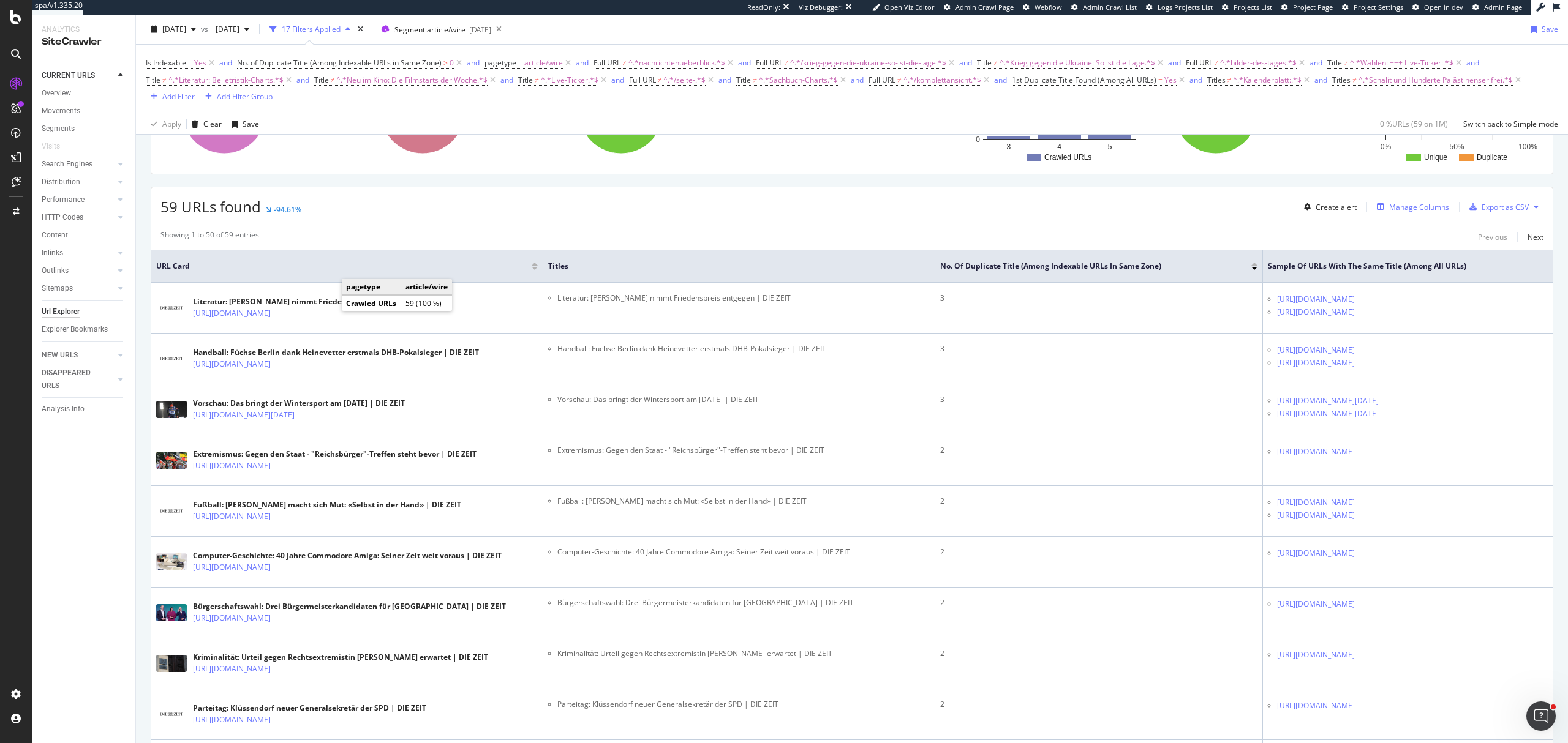
click at [1400, 213] on div "Manage Columns" at bounding box center [1419, 207] width 60 height 10
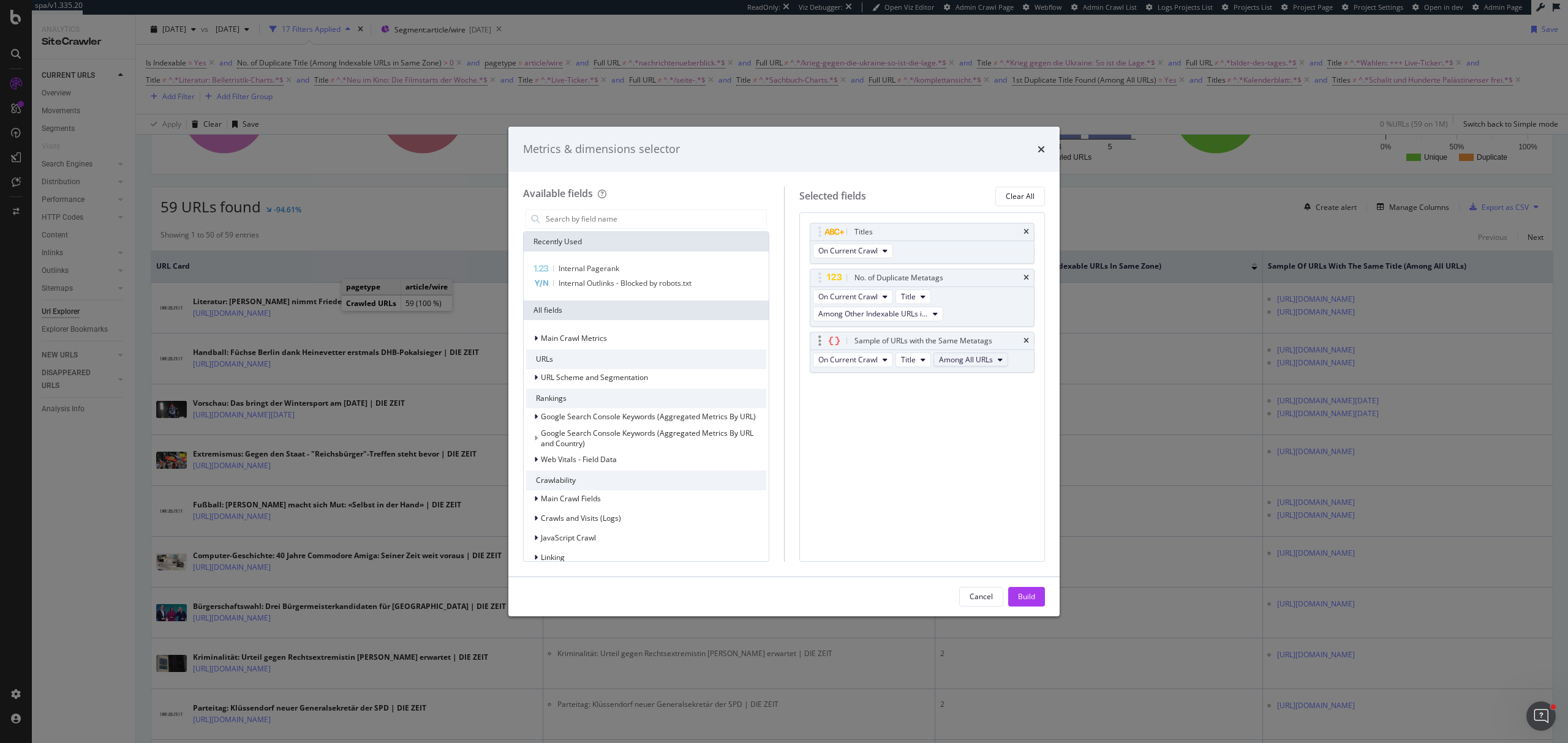
click at [964, 360] on span "Among All URLs" at bounding box center [966, 359] width 54 height 10
click at [986, 409] on span "Among Other Indexable URLs in Same Zone" at bounding box center [1018, 406] width 148 height 11
click at [1040, 596] on button "Build" at bounding box center [1027, 597] width 36 height 20
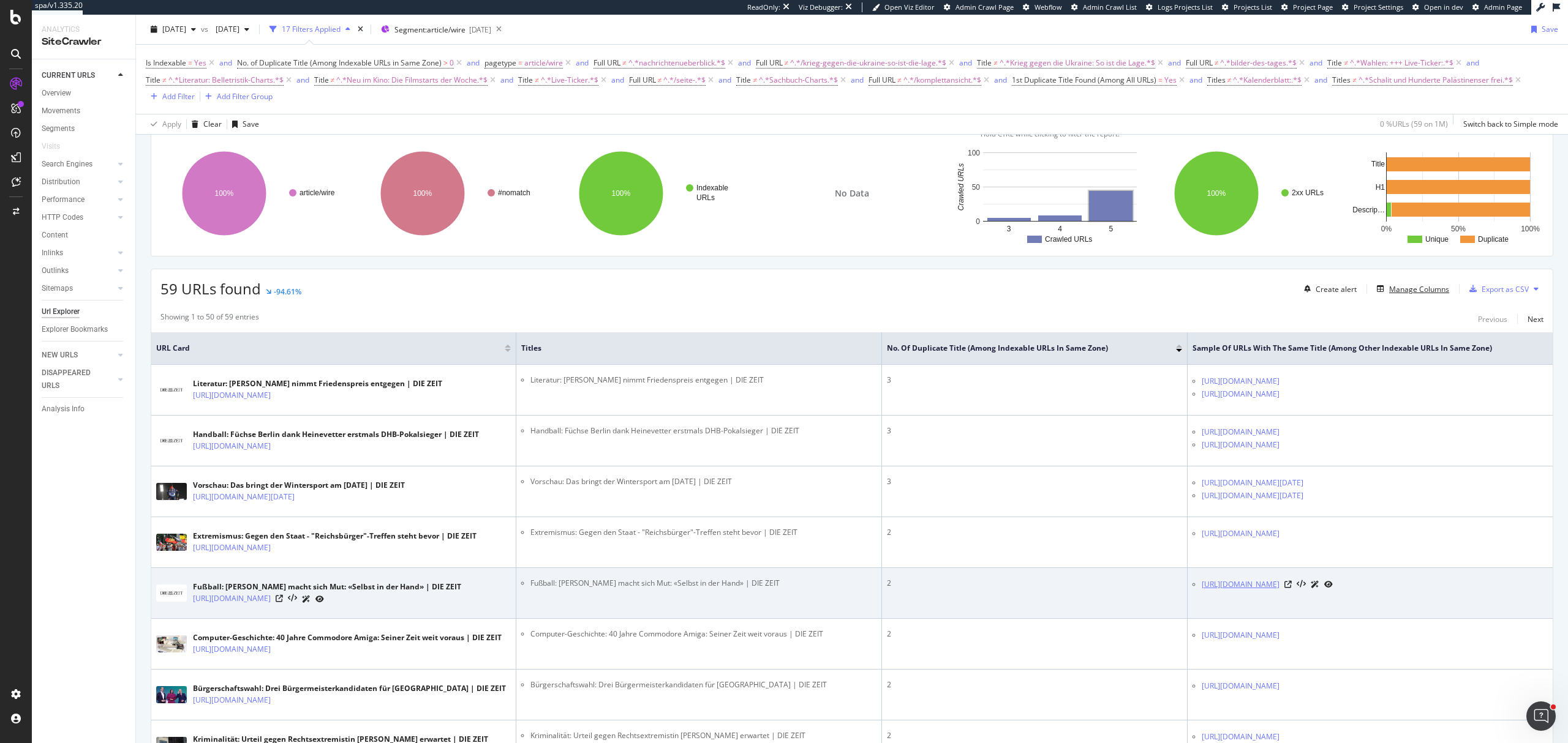
scroll to position [326, 0]
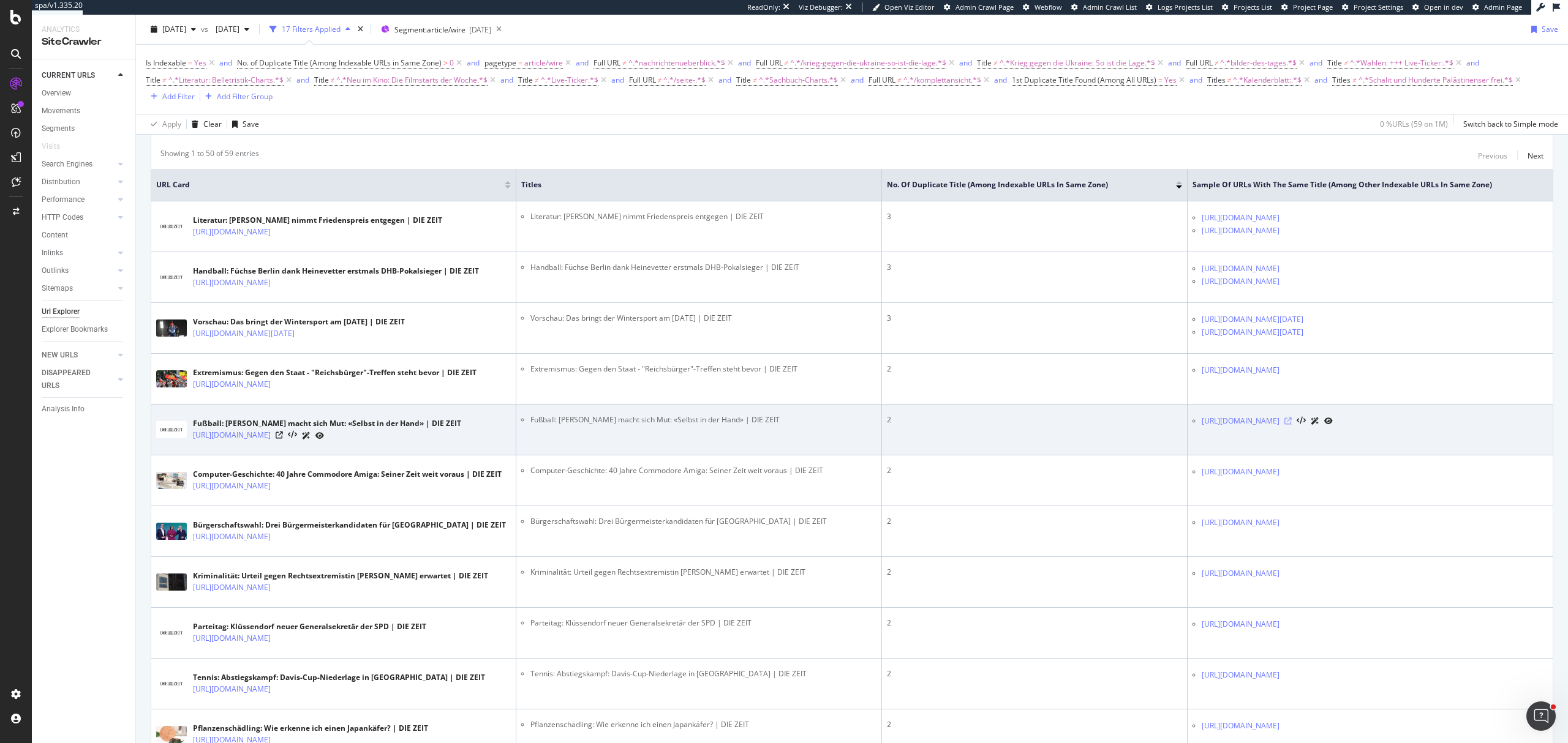
click at [1292, 425] on icon at bounding box center [1288, 421] width 7 height 7
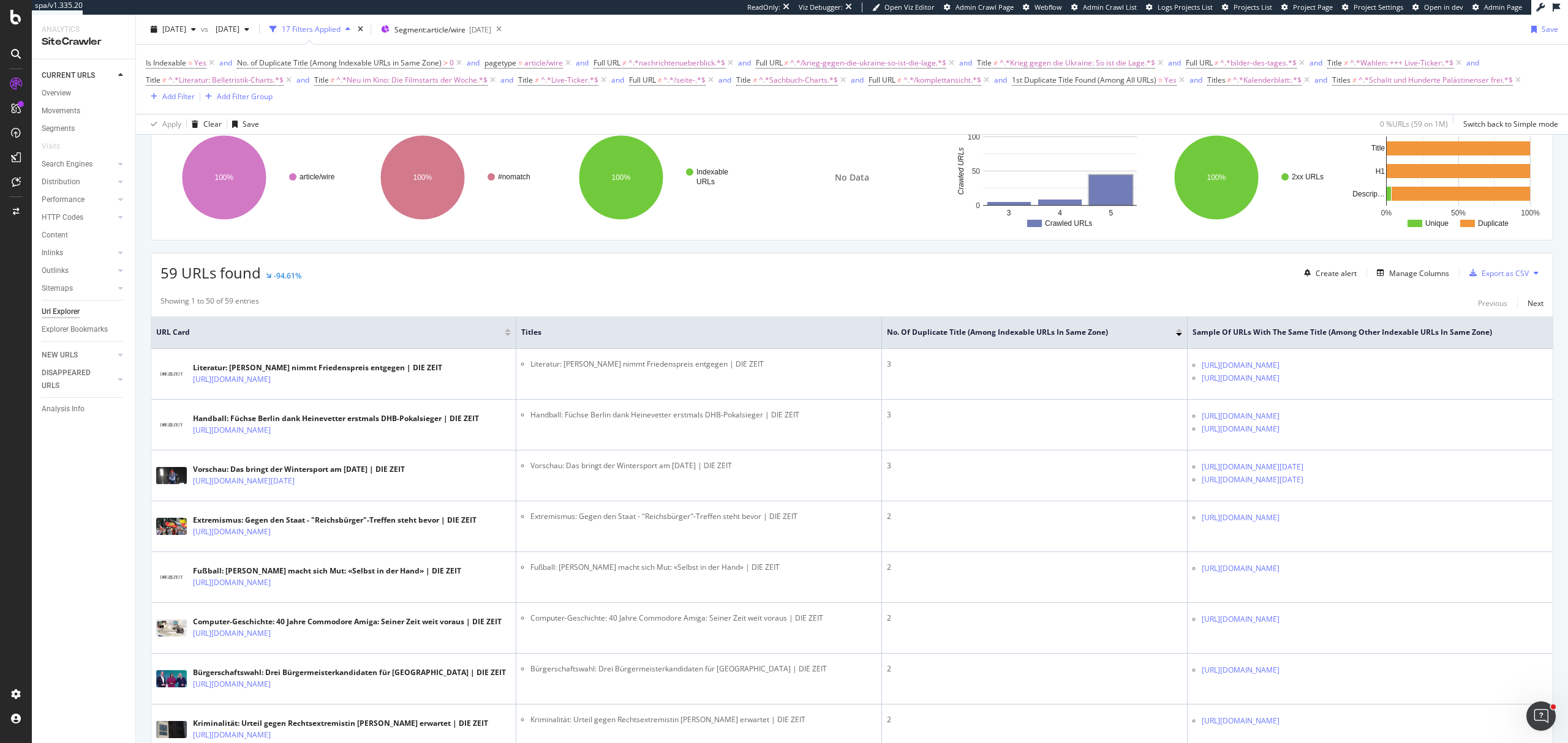
scroll to position [163, 0]
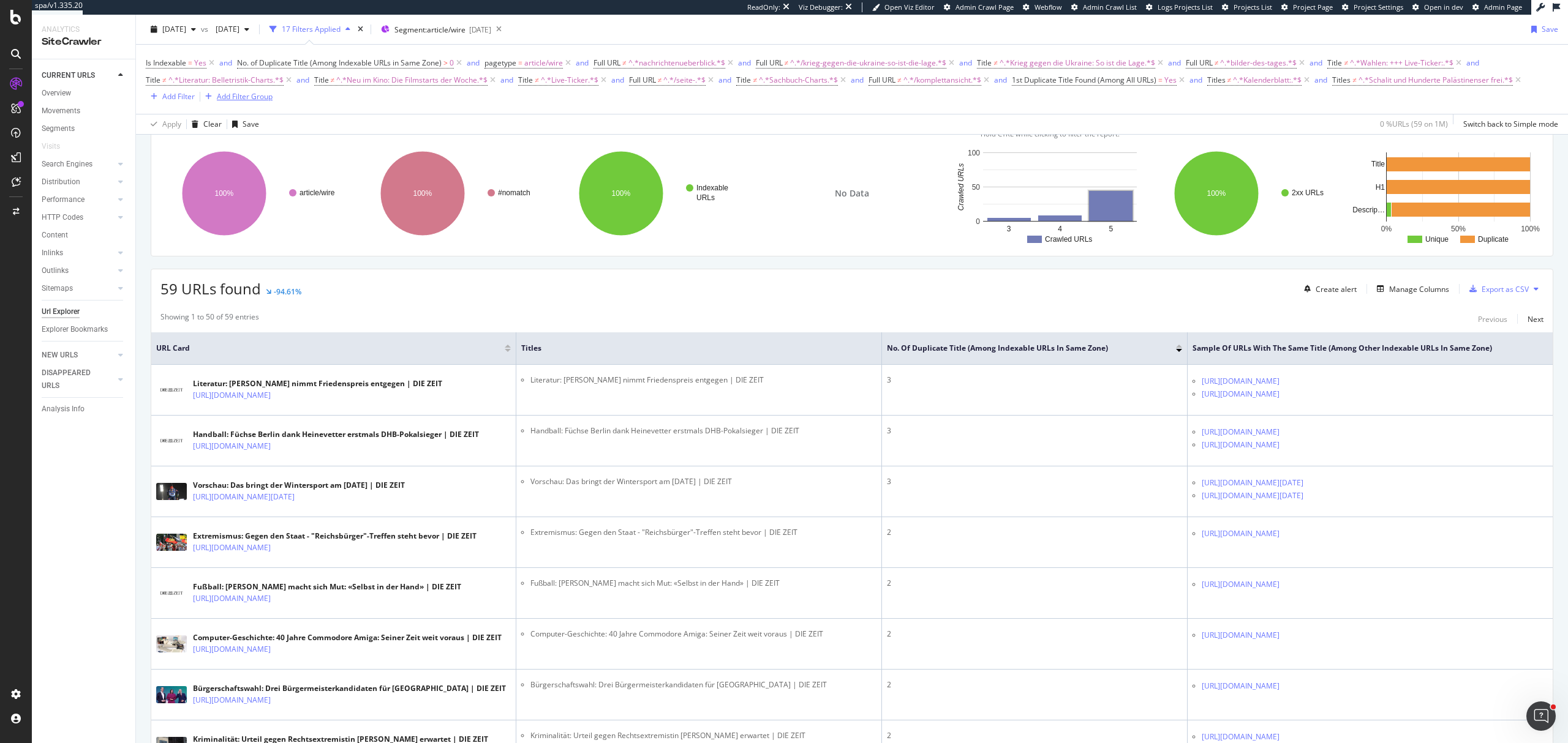
click at [208, 99] on icon "button" at bounding box center [208, 97] width 7 height 7
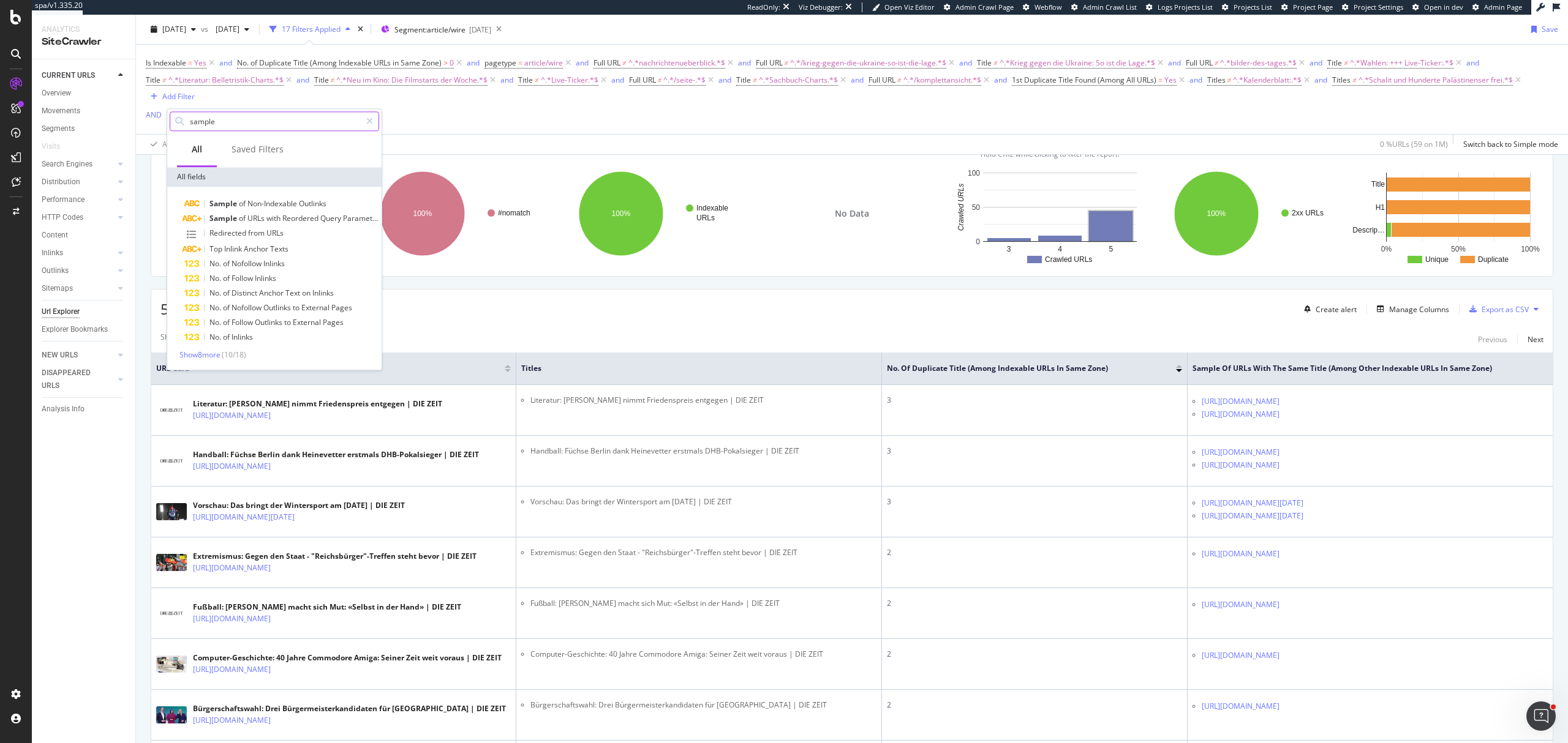
scroll to position [184, 0]
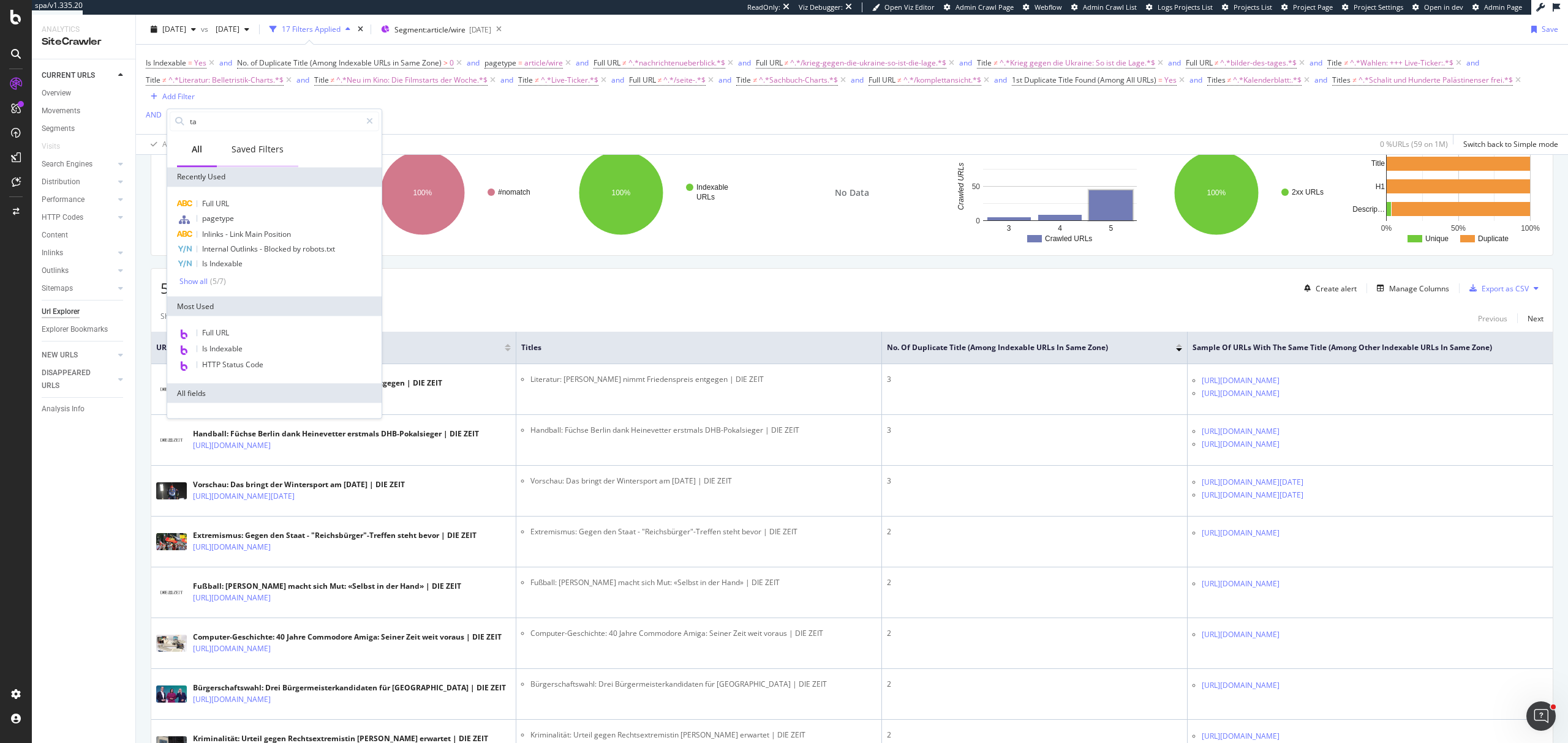
type input "tag"
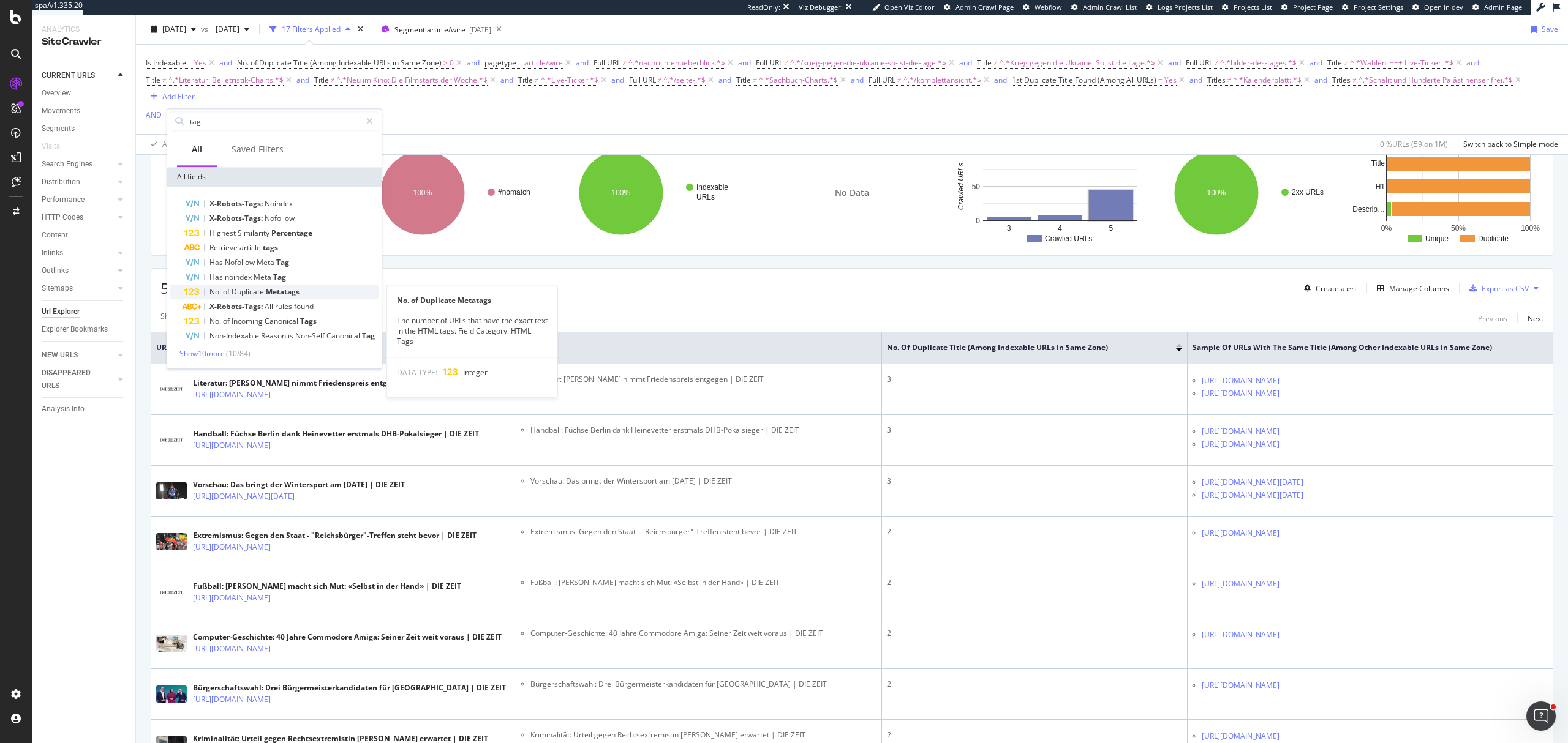
click at [313, 299] on div "No. of Duplicate Metatags" at bounding box center [282, 292] width 195 height 15
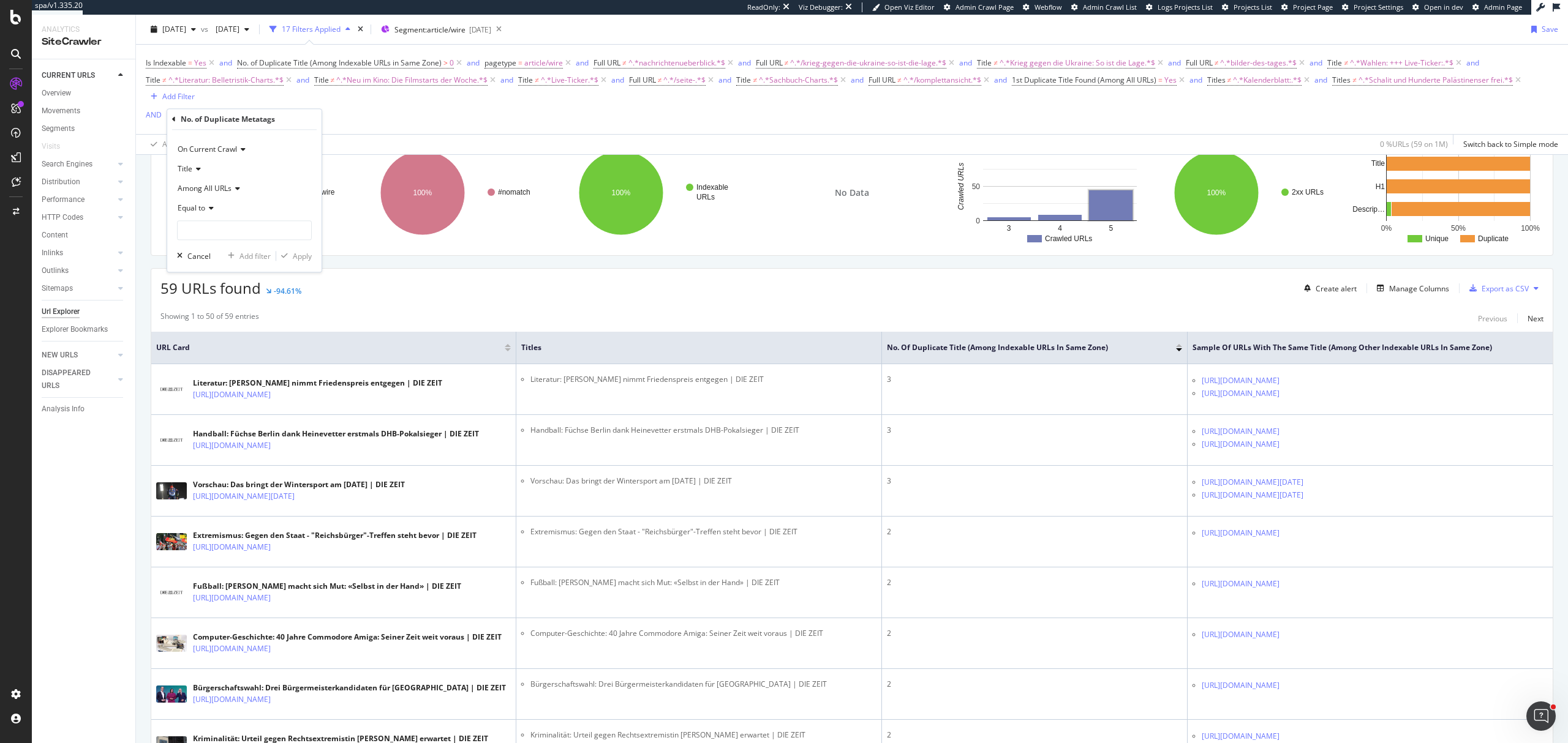
click at [239, 199] on div "Equal to" at bounding box center [245, 208] width 135 height 20
click at [232, 191] on icon at bounding box center [236, 188] width 9 height 7
click at [241, 226] on span "Among Other Indexable URLs in Same Zone" at bounding box center [256, 229] width 148 height 10
click at [360, 148] on div "Apply Clear Save 0 % URLs ( 59 on 1M ) Switch back to Simple mode" at bounding box center [852, 144] width 1432 height 21
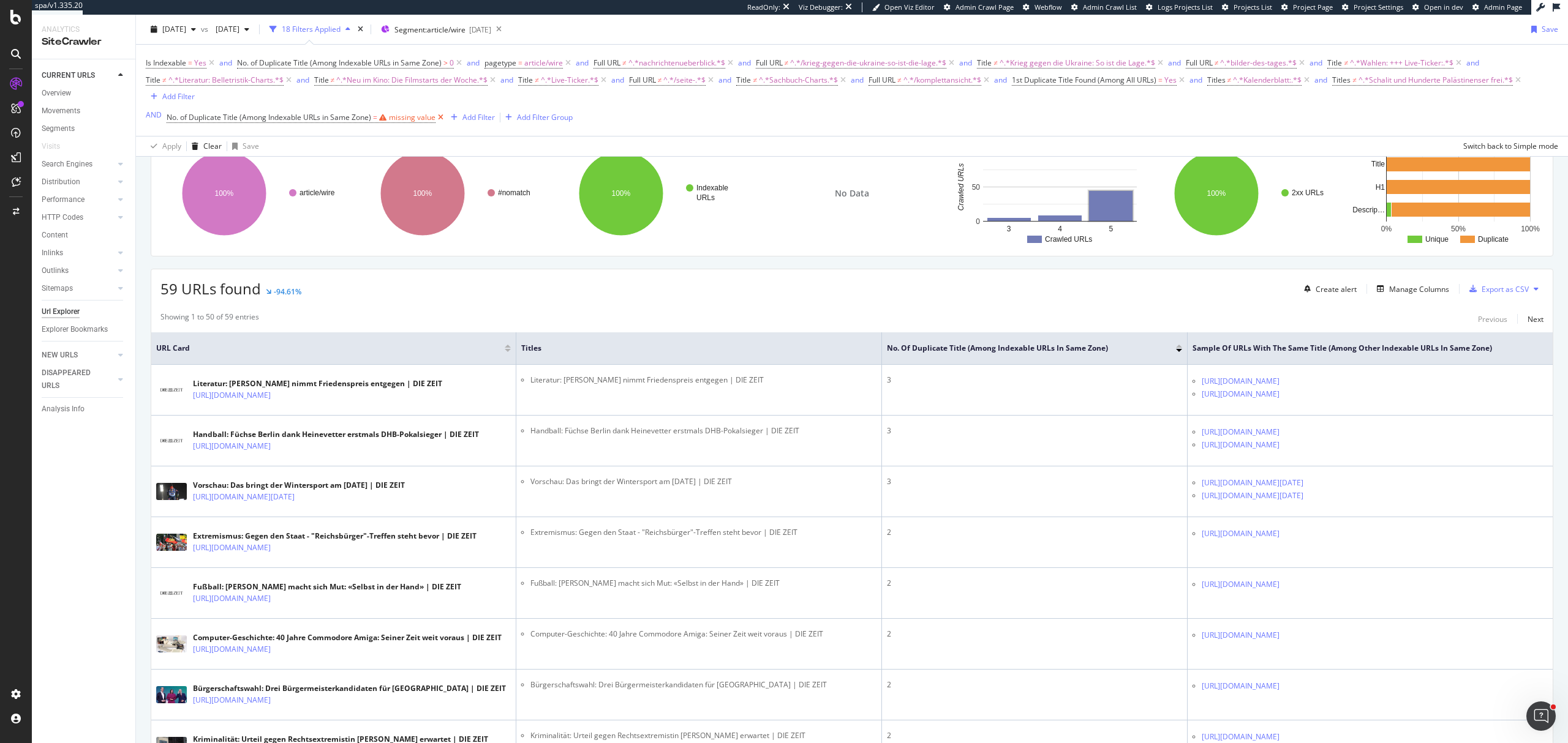
click at [437, 123] on icon at bounding box center [440, 117] width 10 height 12
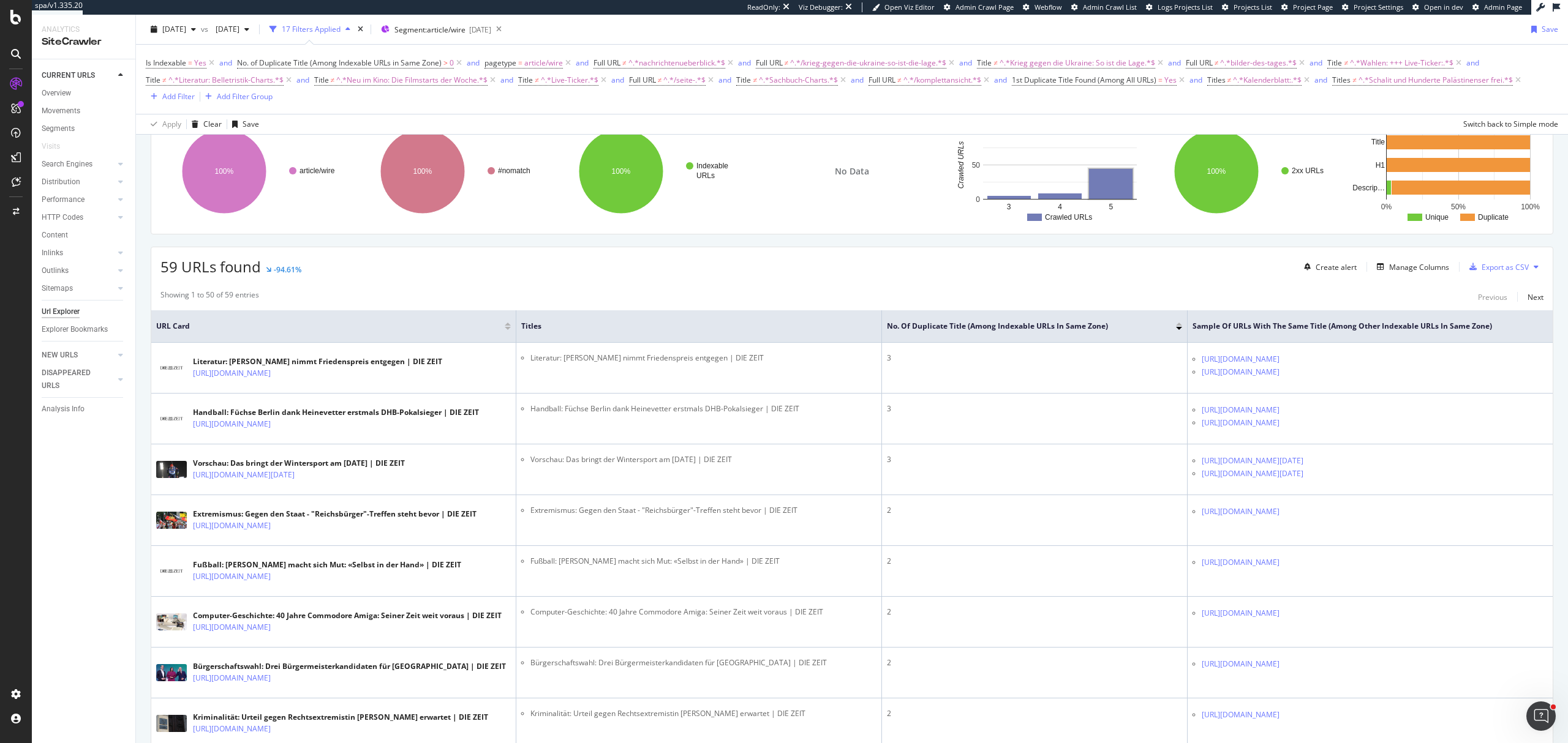
scroll to position [163, 0]
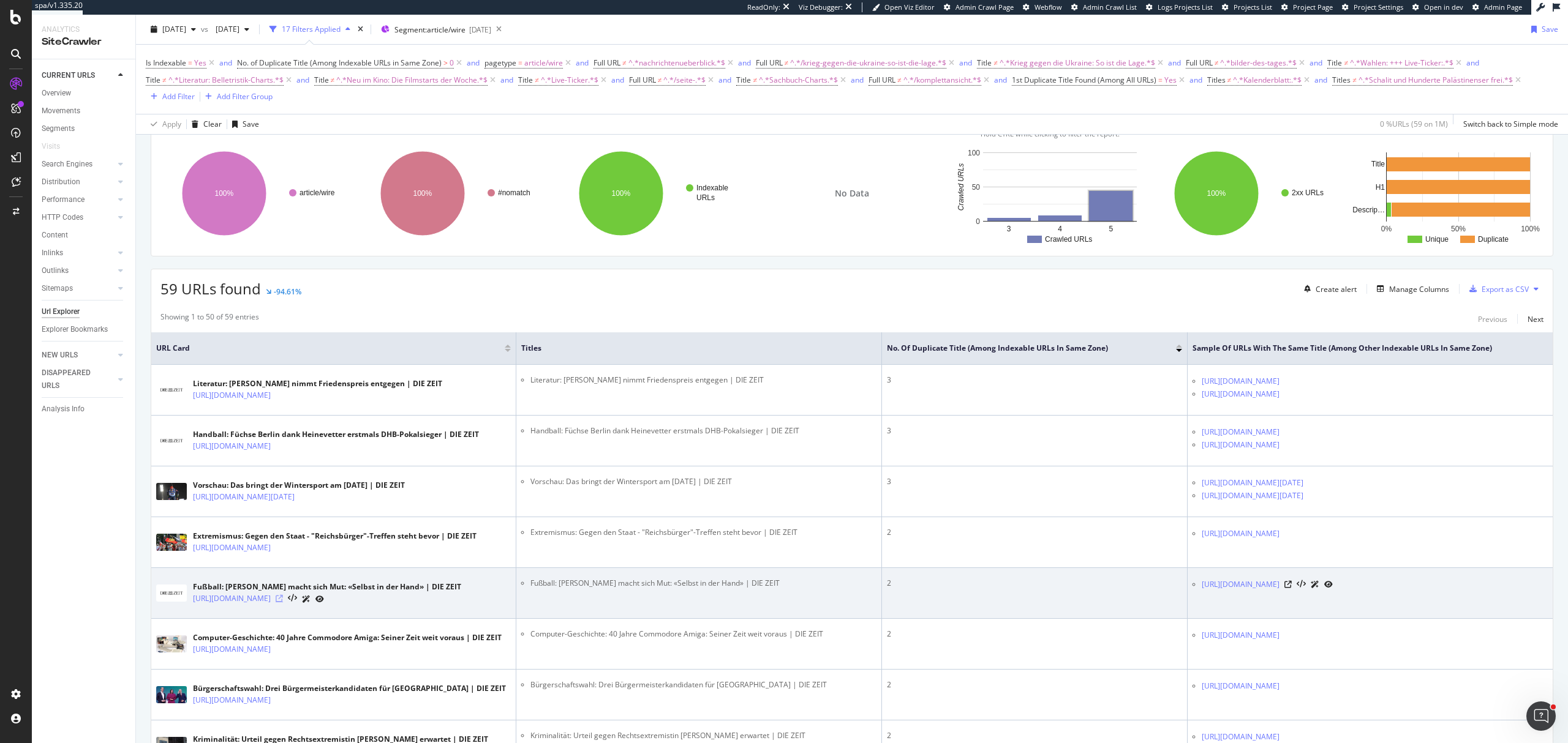
click at [283, 602] on icon at bounding box center [279, 598] width 7 height 7
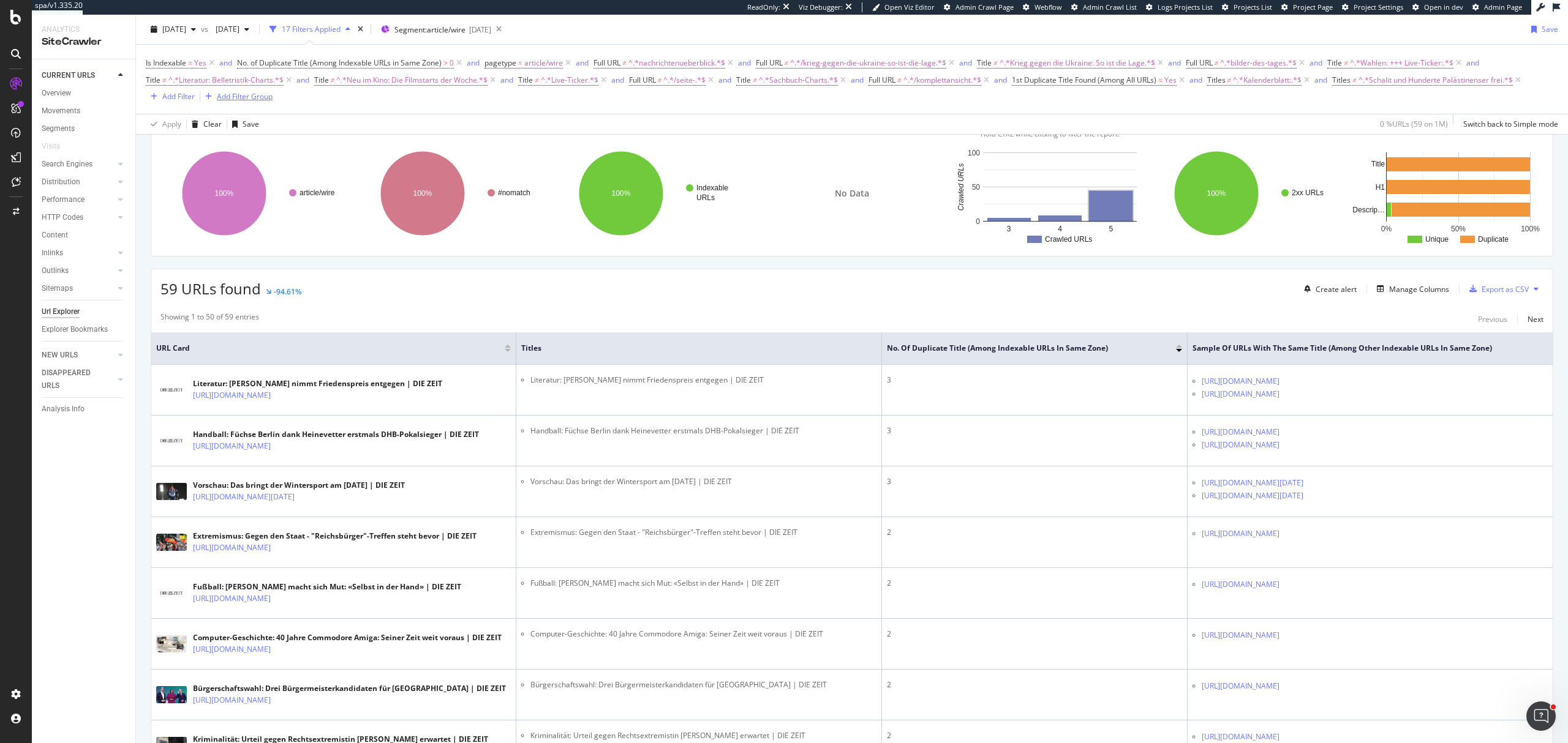
click at [224, 94] on div "Add Filter Group" at bounding box center [245, 96] width 55 height 10
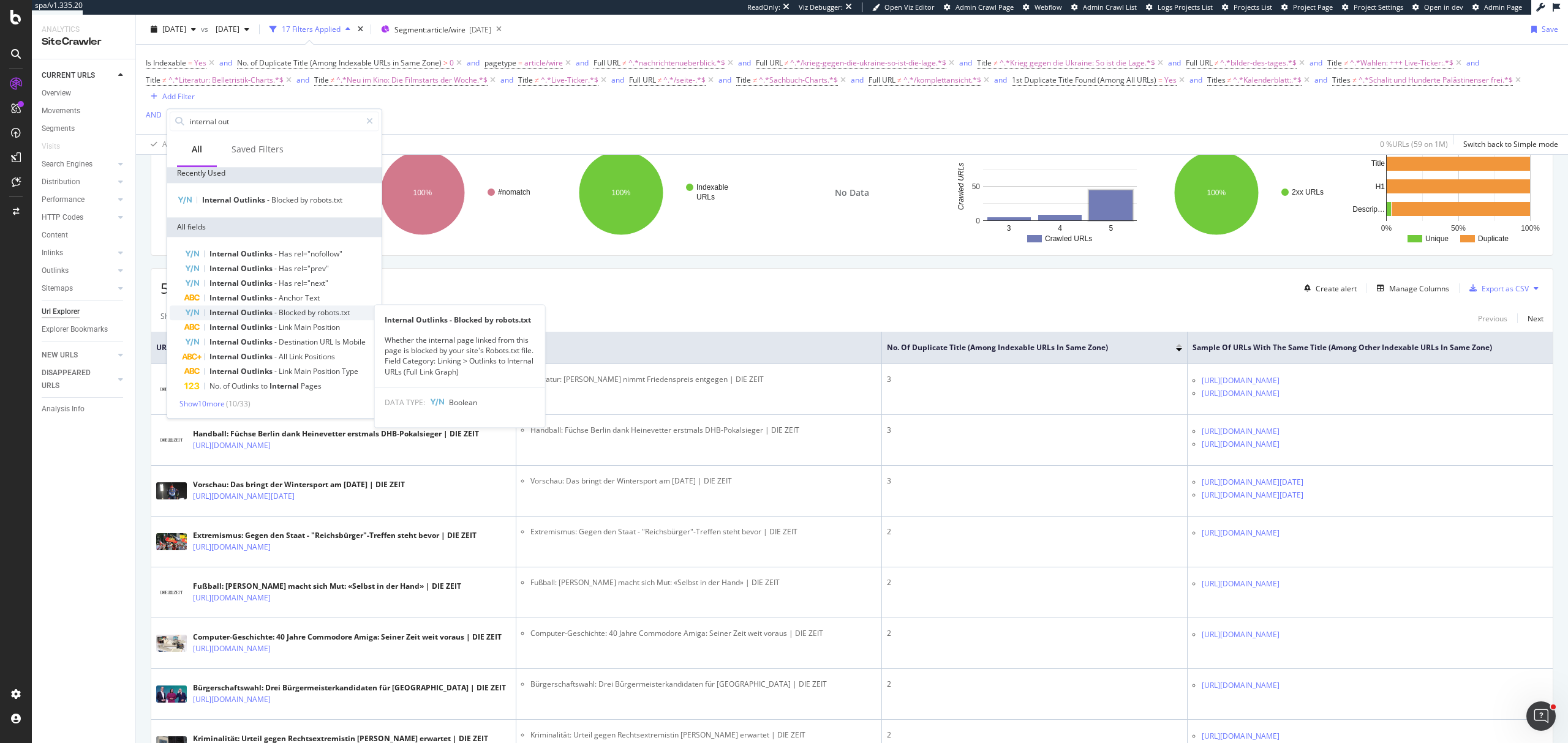
scroll to position [5, 0]
drag, startPoint x: 231, startPoint y: 121, endPoint x: 140, endPoint y: 118, distance: 91.0
click at [140, 118] on body "spa/v1.335.20 ReadOnly: Viz Debugger: Open Viz Editor Admin Crawl Page Webflow …" at bounding box center [784, 371] width 1568 height 743
drag, startPoint x: 188, startPoint y: 118, endPoint x: 256, endPoint y: 116, distance: 68.0
click at [256, 116] on input "internal out" at bounding box center [274, 121] width 172 height 18
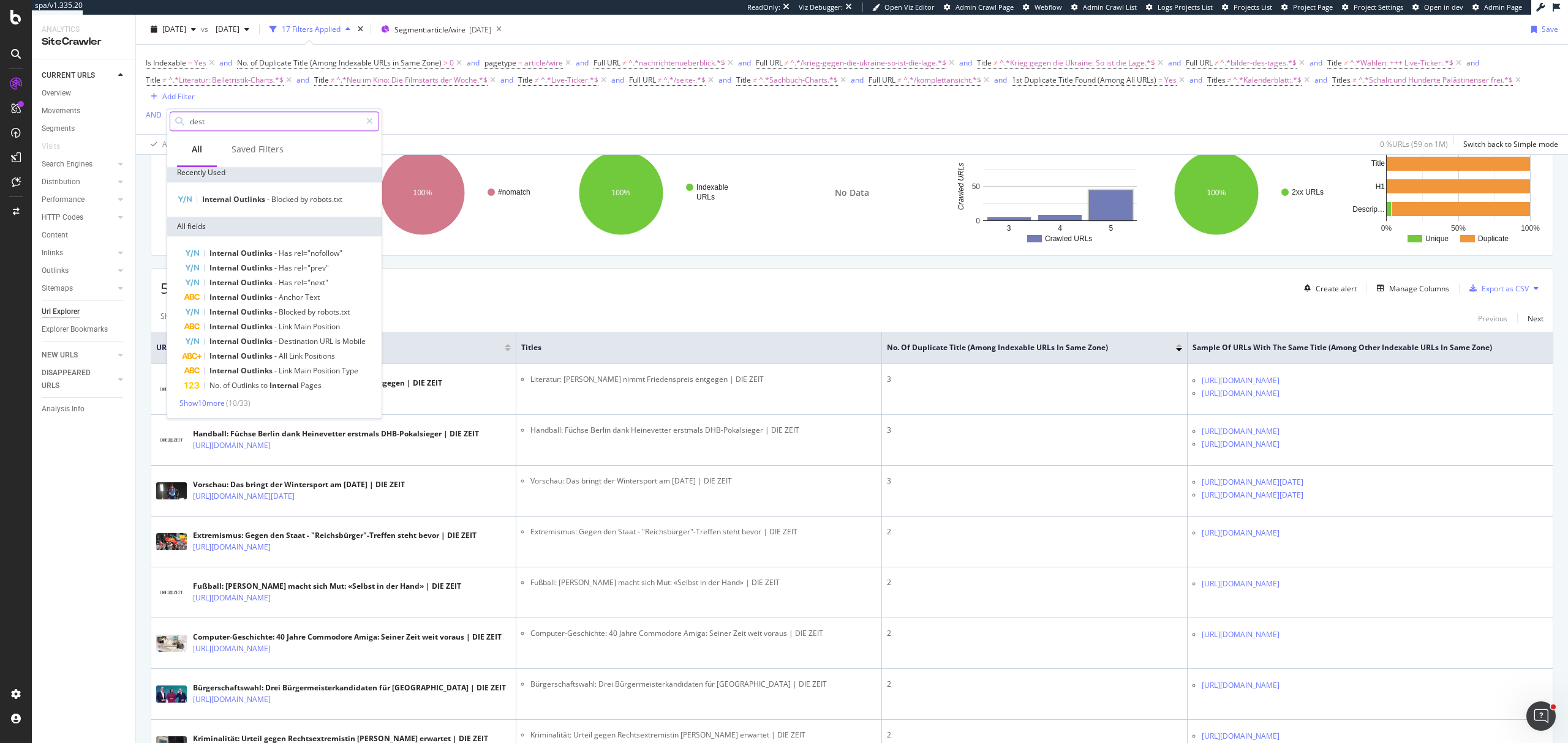
scroll to position [0, 0]
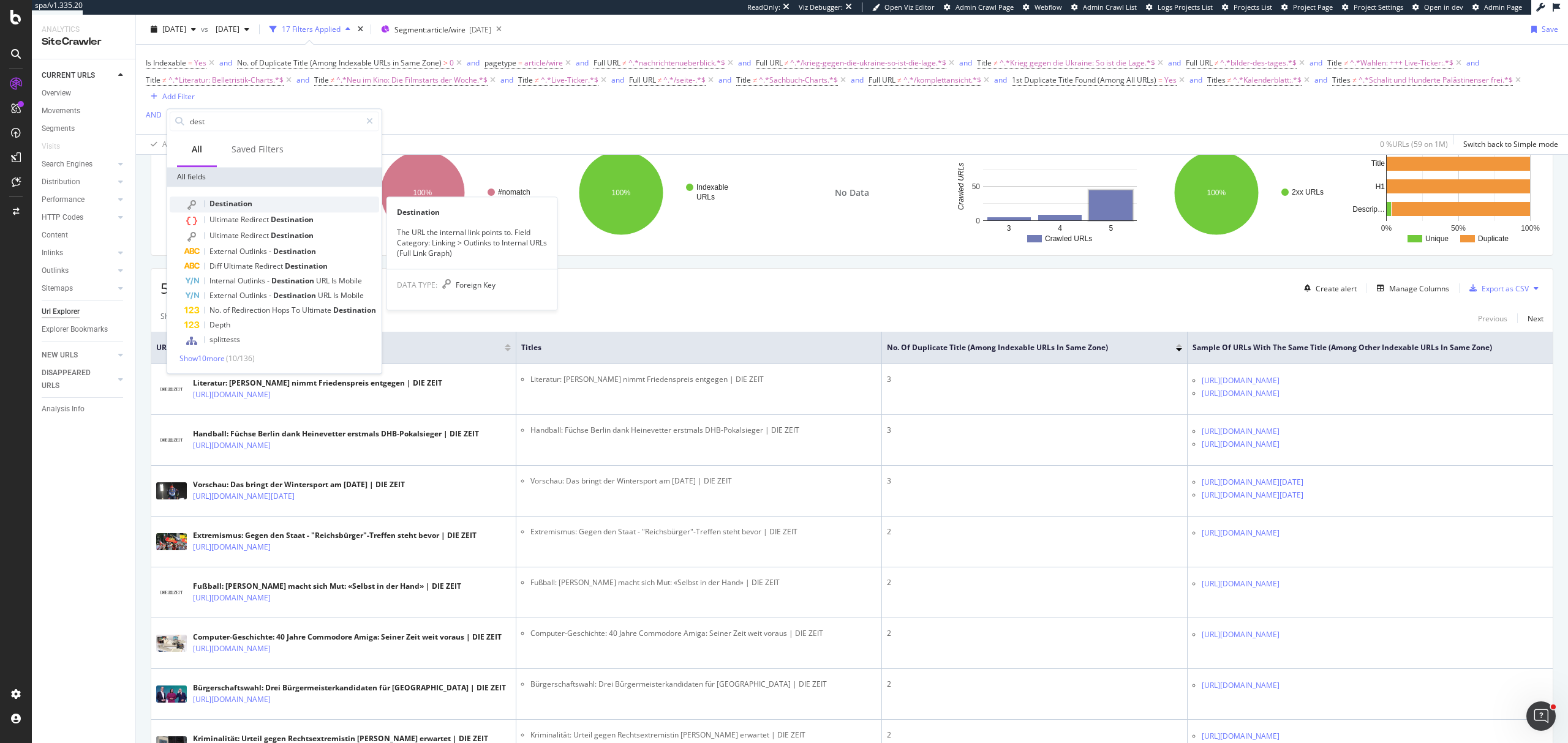
type input "dest"
click at [317, 204] on div "Destination" at bounding box center [282, 204] width 195 height 16
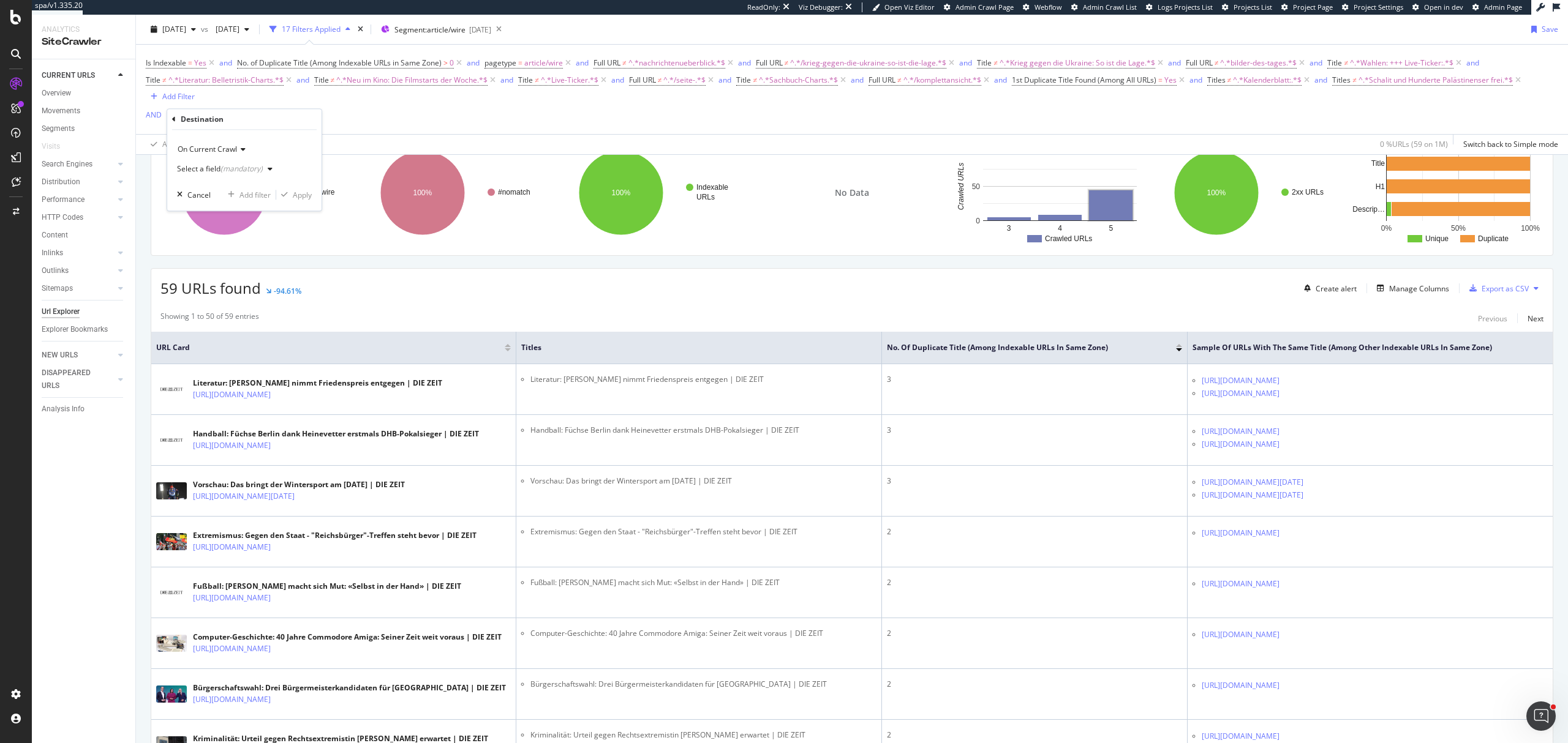
click at [239, 150] on icon at bounding box center [241, 149] width 9 height 7
type input "full"
click at [248, 175] on div "On Current Crawl" at bounding box center [246, 174] width 131 height 16
click at [248, 175] on div "Select a field (mandatory)" at bounding box center [227, 169] width 101 height 18
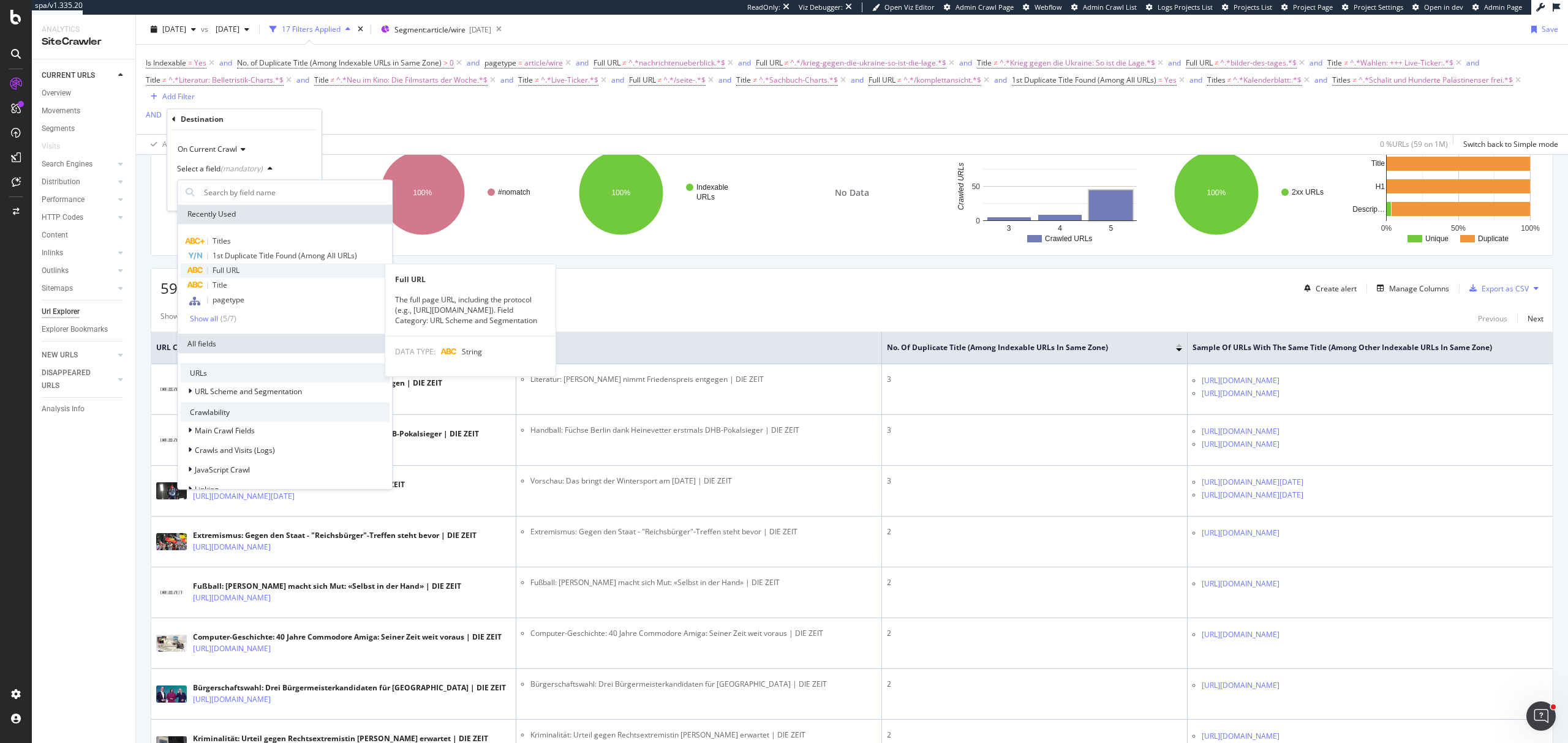
click at [233, 272] on span "Full URL" at bounding box center [226, 270] width 27 height 10
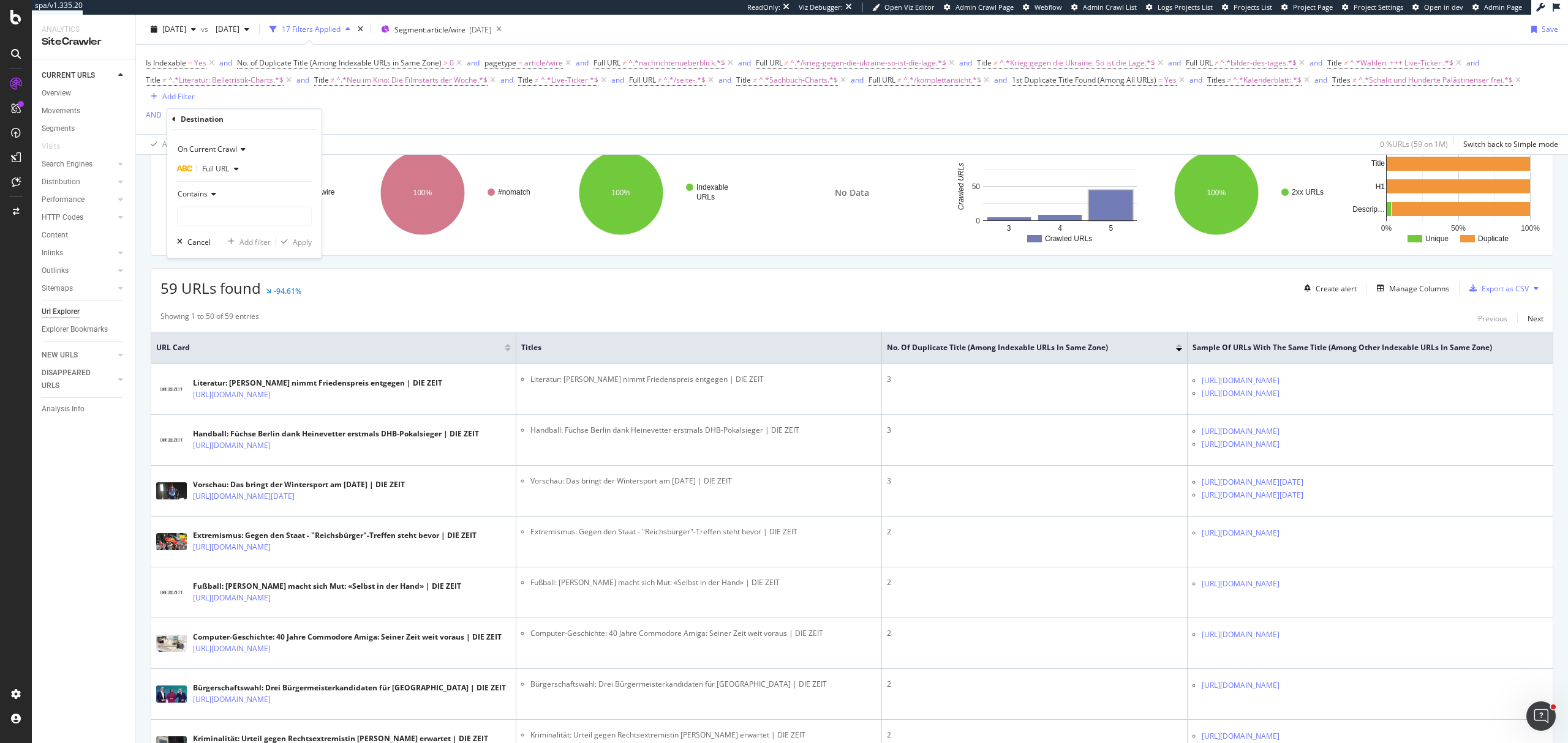
click at [213, 201] on div "Contains" at bounding box center [245, 194] width 135 height 20
click at [221, 335] on span "Doesn't contain" at bounding box center [209, 331] width 53 height 10
click at [221, 218] on input "text" at bounding box center [244, 216] width 134 height 20
type input "/seite-"
click at [286, 242] on icon "button" at bounding box center [284, 241] width 7 height 7
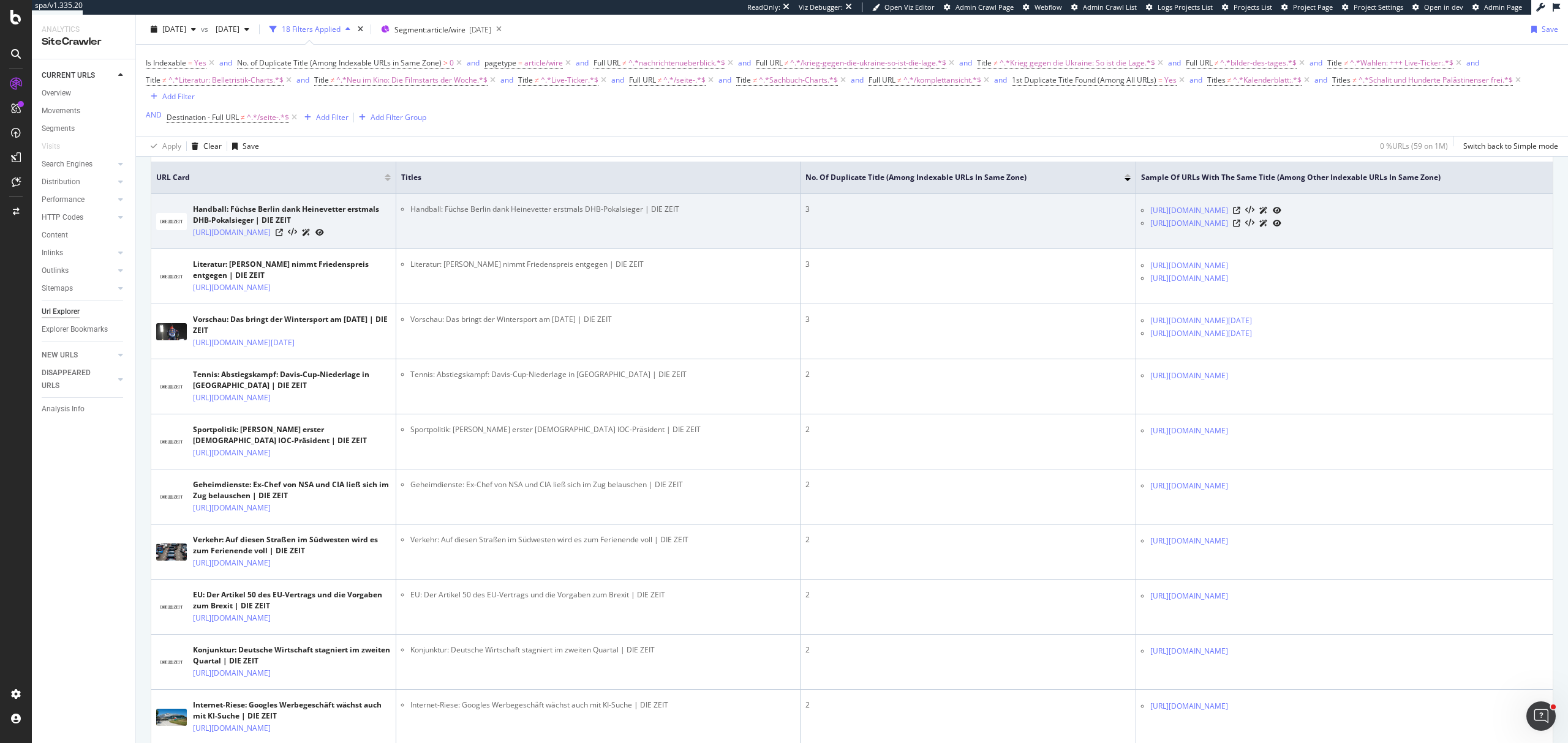
scroll to position [326, 0]
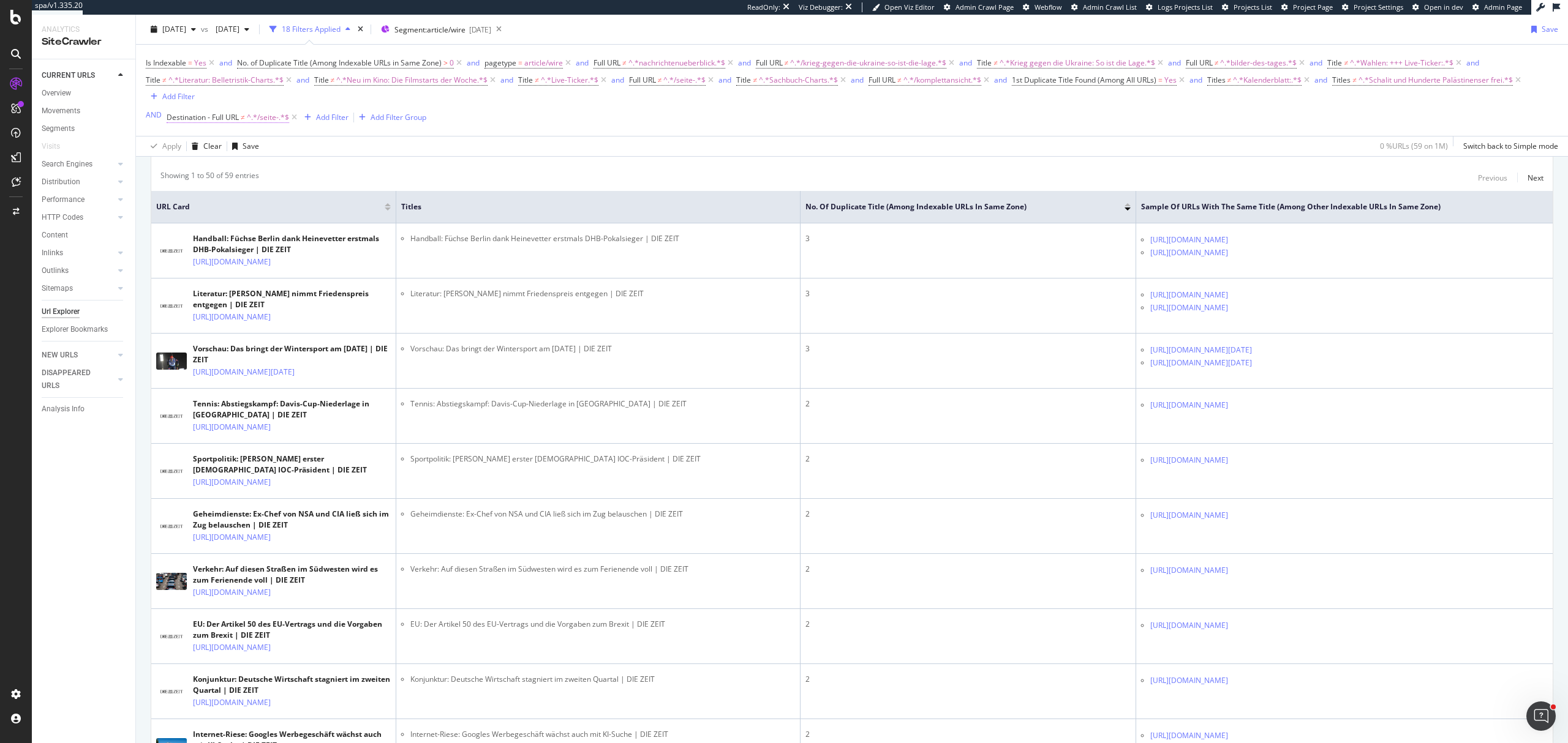
click at [260, 121] on span "^.*/seite-.*$" at bounding box center [268, 118] width 42 height 17
click at [341, 118] on div "Add Filter" at bounding box center [332, 117] width 32 height 10
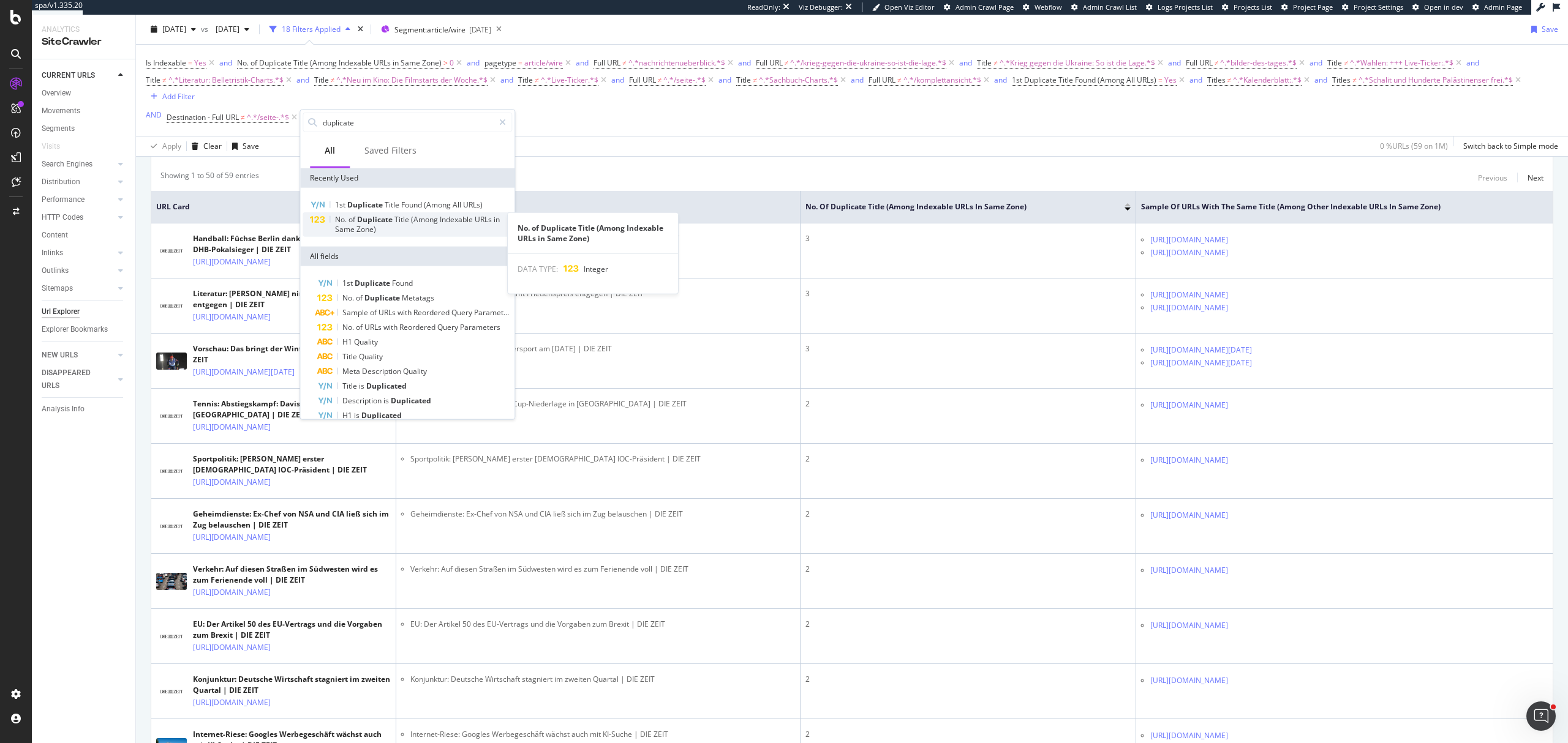
type input "duplicate"
click at [407, 226] on div "No. of Duplicate Title (Among Indexable URLs in Same Zone)" at bounding box center [423, 225] width 177 height 20
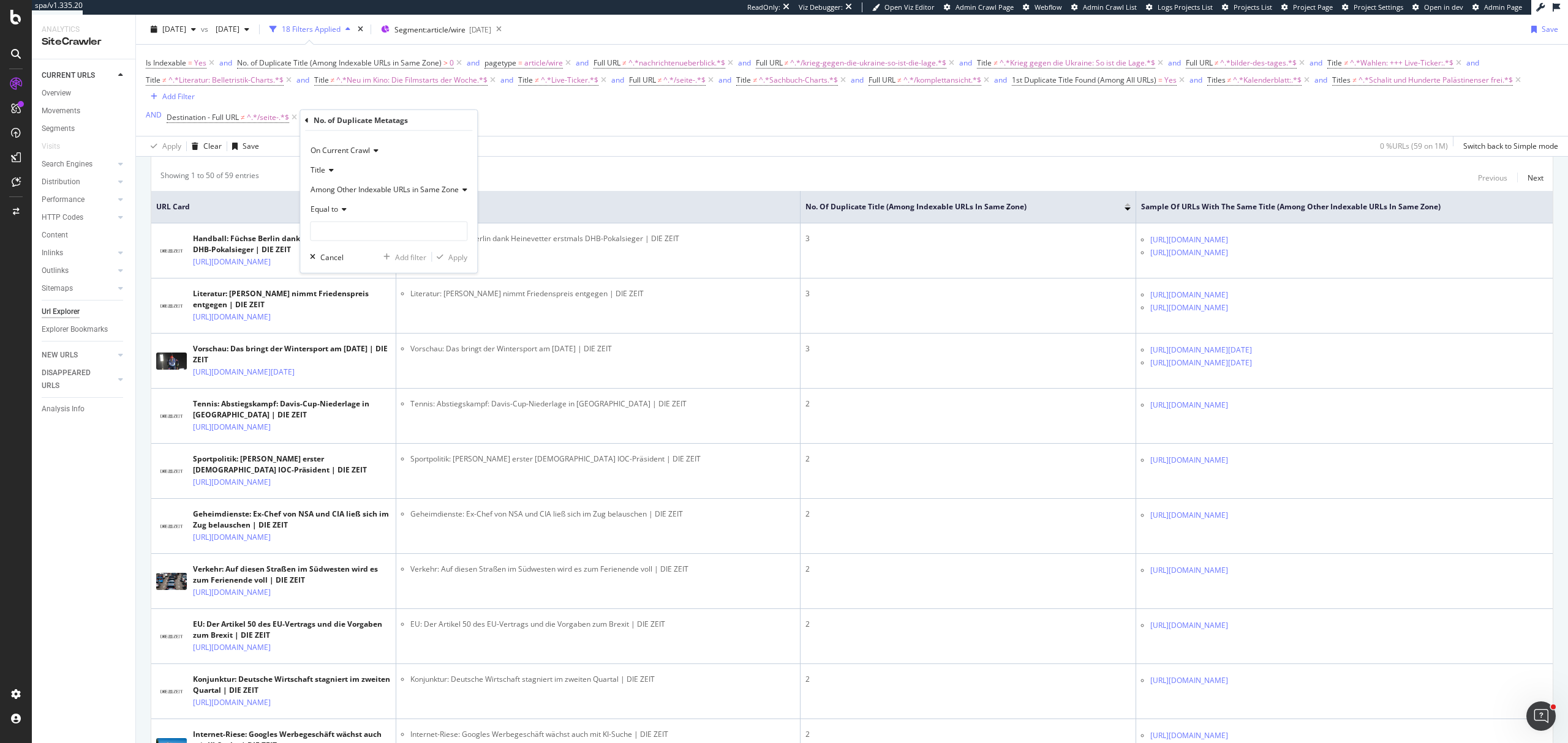
click at [360, 210] on div "Equal to" at bounding box center [389, 209] width 158 height 20
click at [344, 239] on span "Equal to" at bounding box center [331, 233] width 30 height 10
click at [351, 226] on input "number" at bounding box center [389, 231] width 158 height 20
type input "2"
click at [345, 212] on icon at bounding box center [342, 209] width 9 height 7
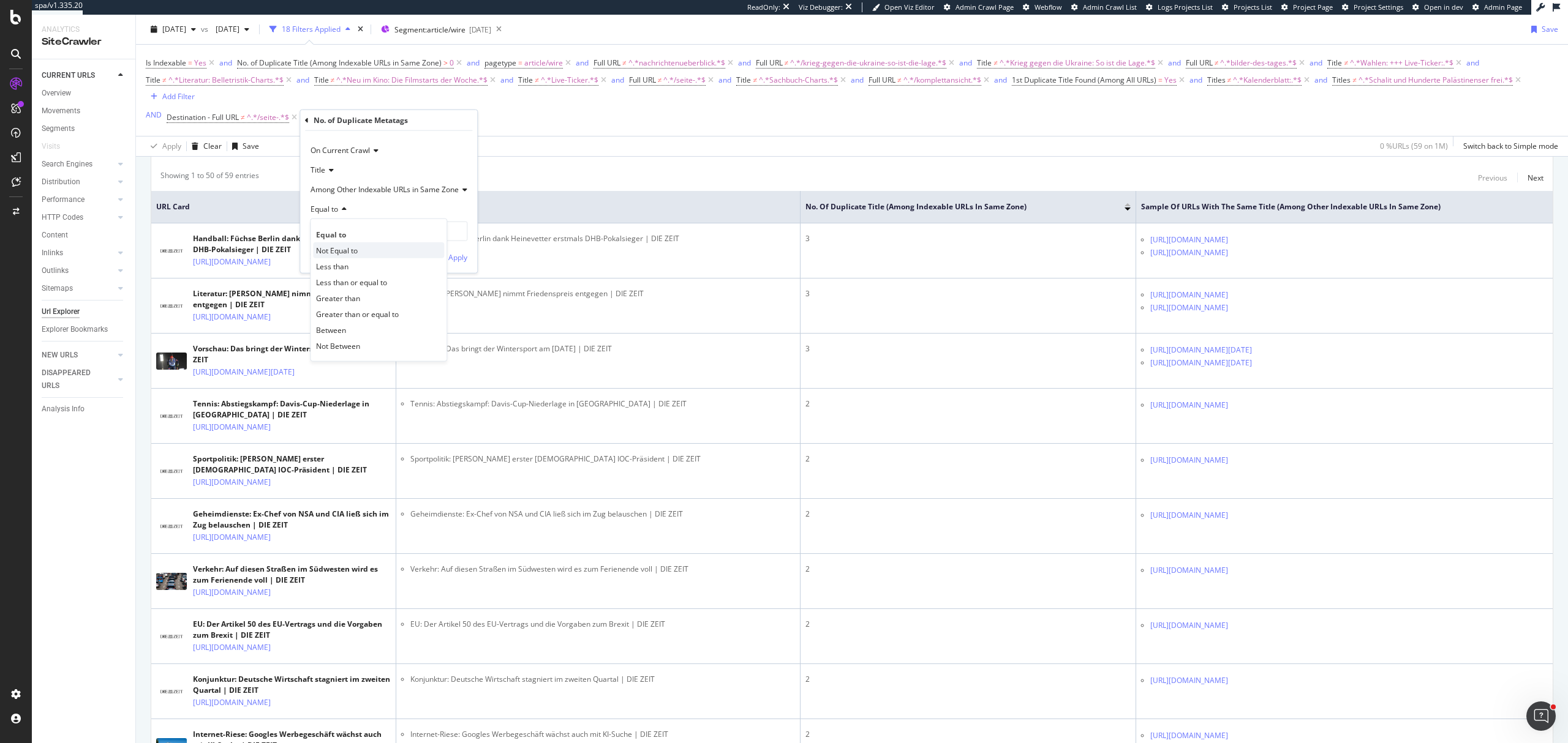
click at [354, 245] on span "Not Equal to" at bounding box center [336, 250] width 42 height 10
click at [456, 259] on div "Apply" at bounding box center [457, 256] width 19 height 10
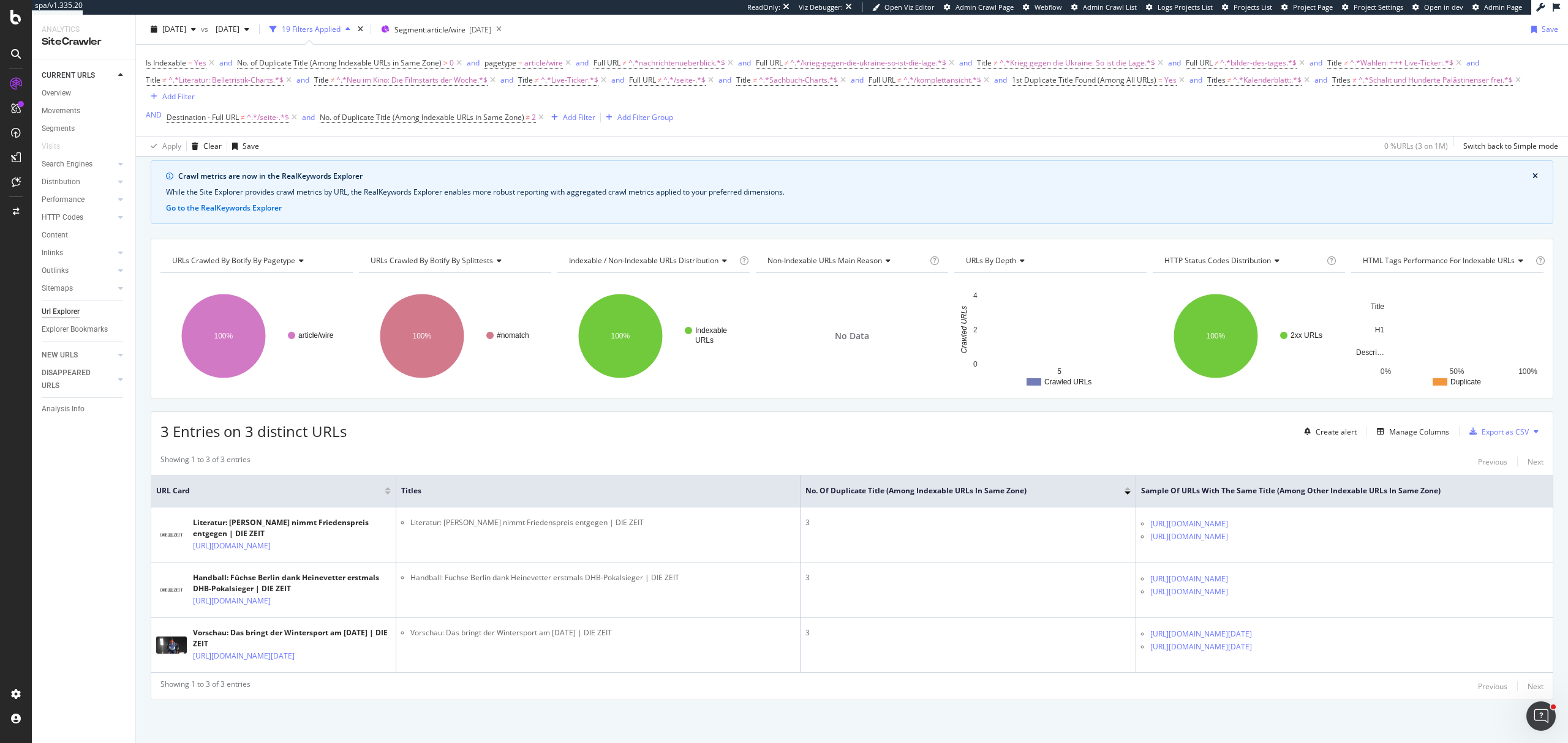
scroll to position [107, 0]
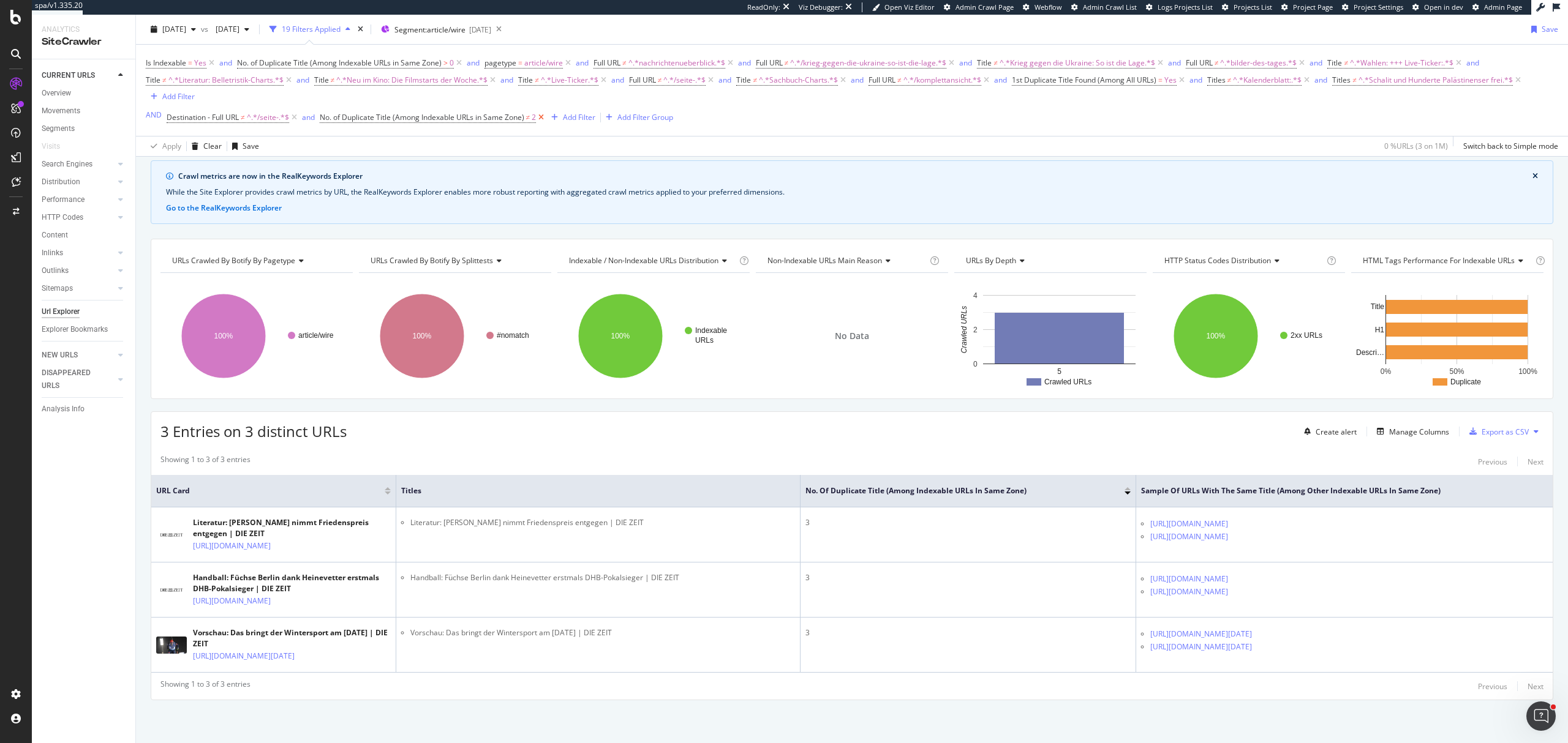
click at [541, 120] on icon at bounding box center [541, 117] width 10 height 12
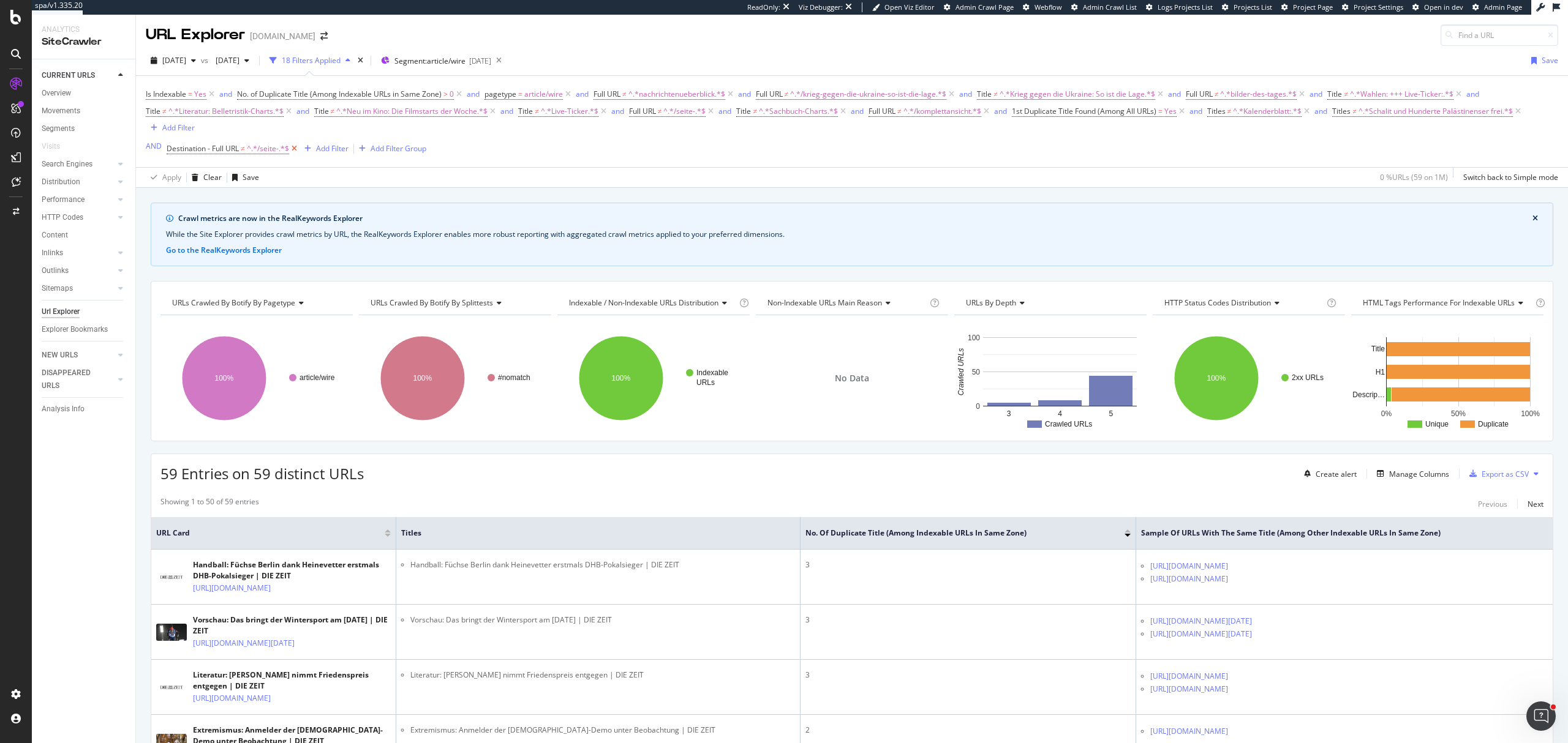
click at [291, 150] on icon at bounding box center [294, 148] width 10 height 12
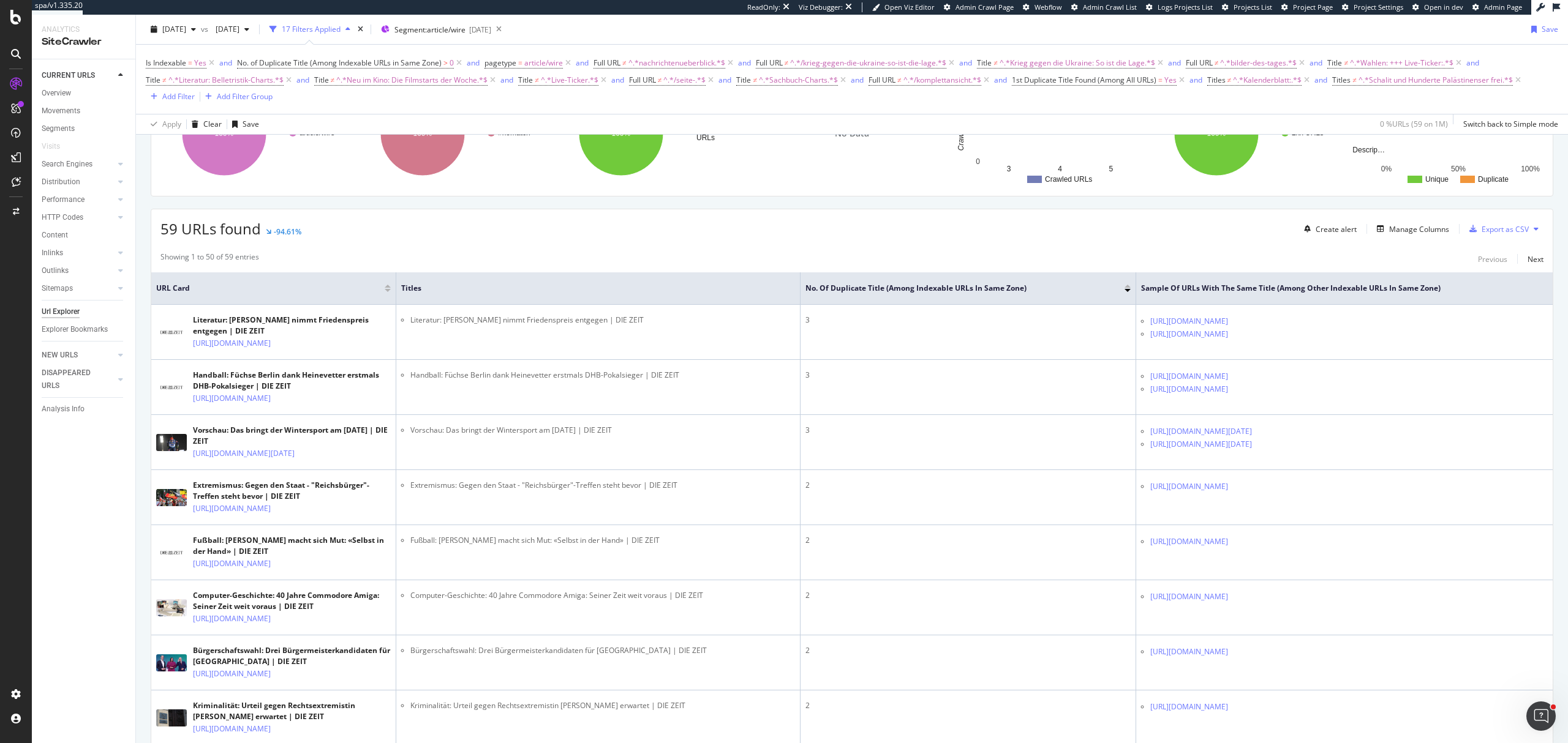
scroll to position [326, 0]
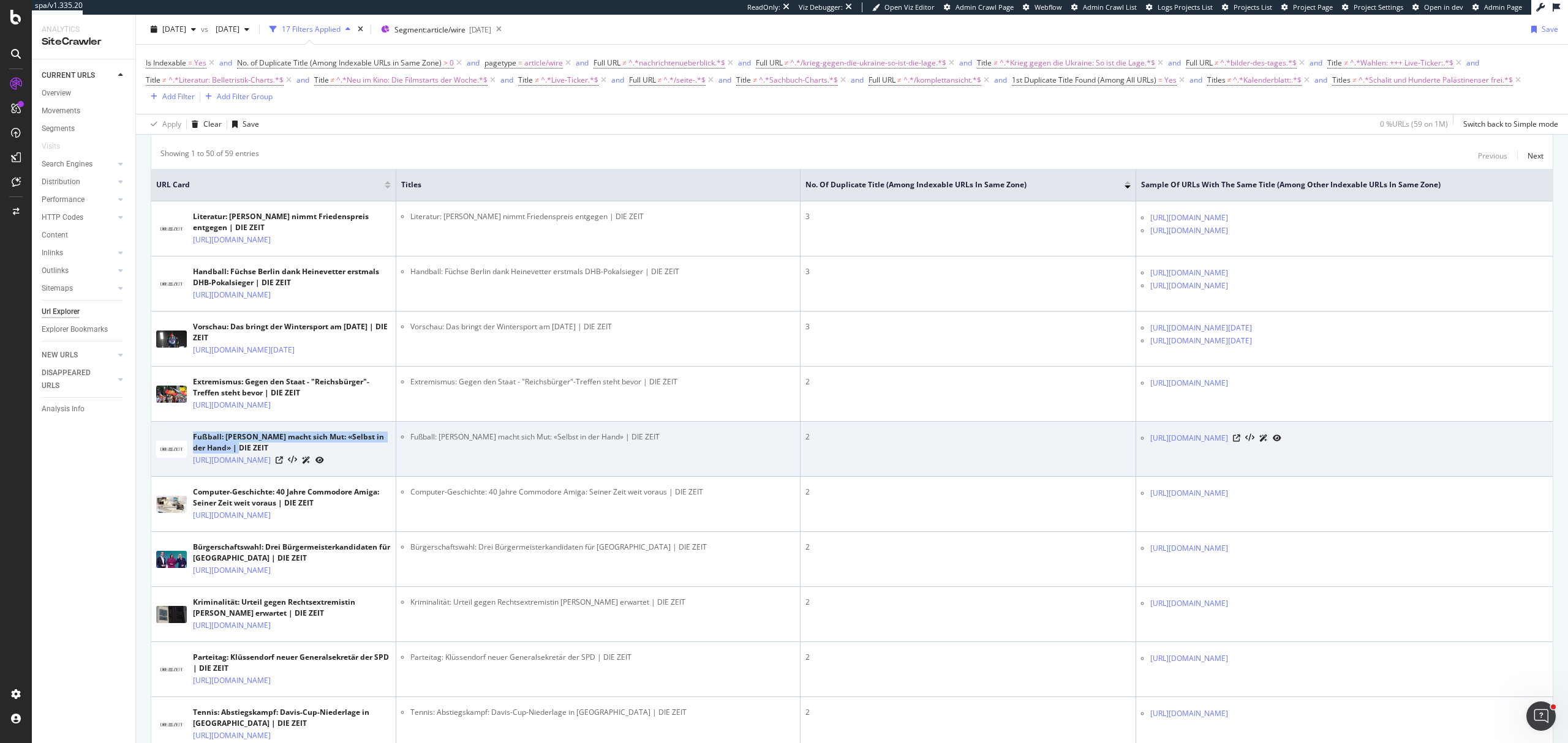
drag, startPoint x: 231, startPoint y: 537, endPoint x: 191, endPoint y: 527, distance: 41.2
click at [191, 467] on div "Fußball: Bayer macht sich Mut: «Selbst in der Hand» | DIE ZEIT [URL][DOMAIN_NAM…" at bounding box center [273, 449] width 234 height 35
copy div "Fußball: [PERSON_NAME] macht sich Mut: «Selbst in der Hand» | DIE ZEIT"
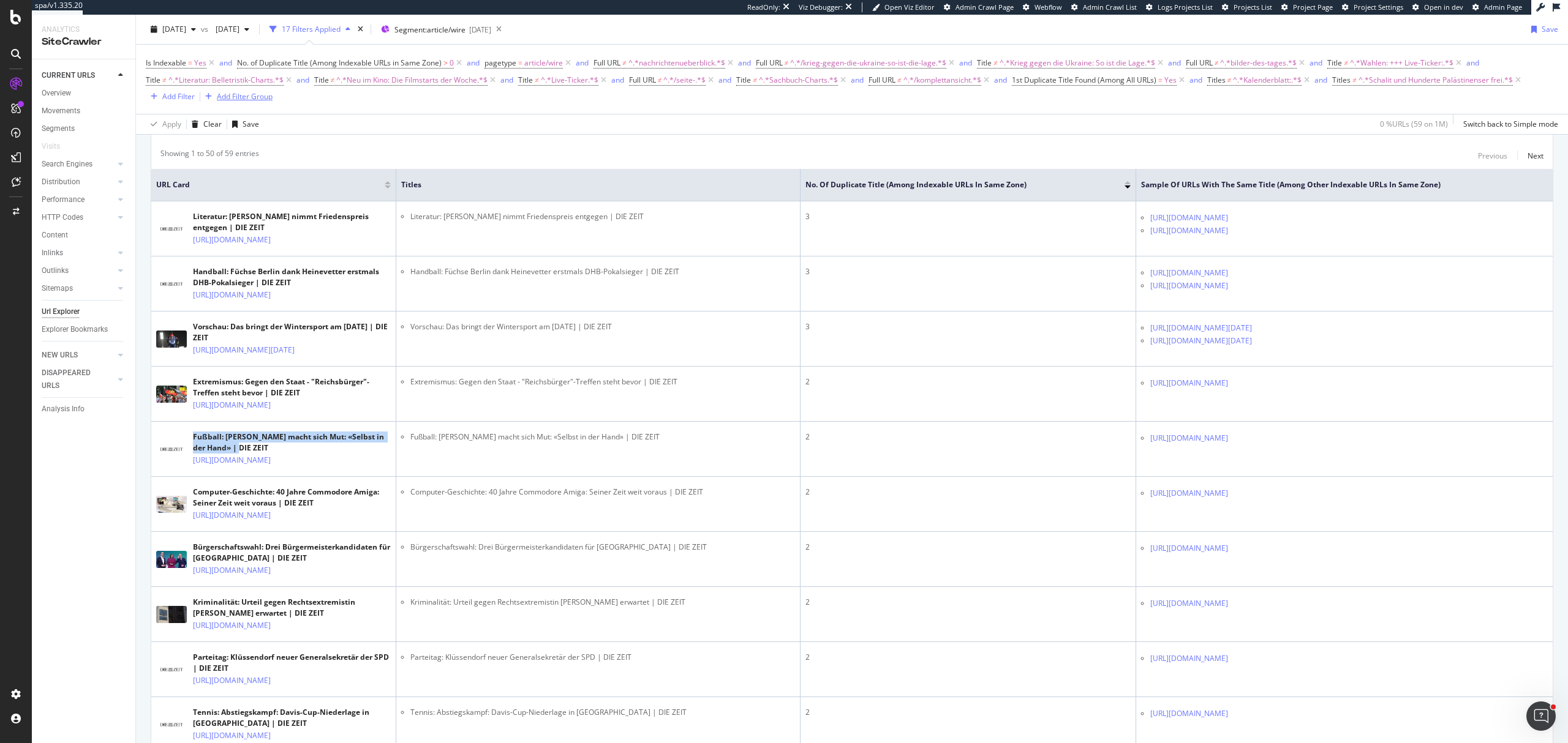
click at [246, 98] on div "Add Filter Group" at bounding box center [245, 96] width 55 height 10
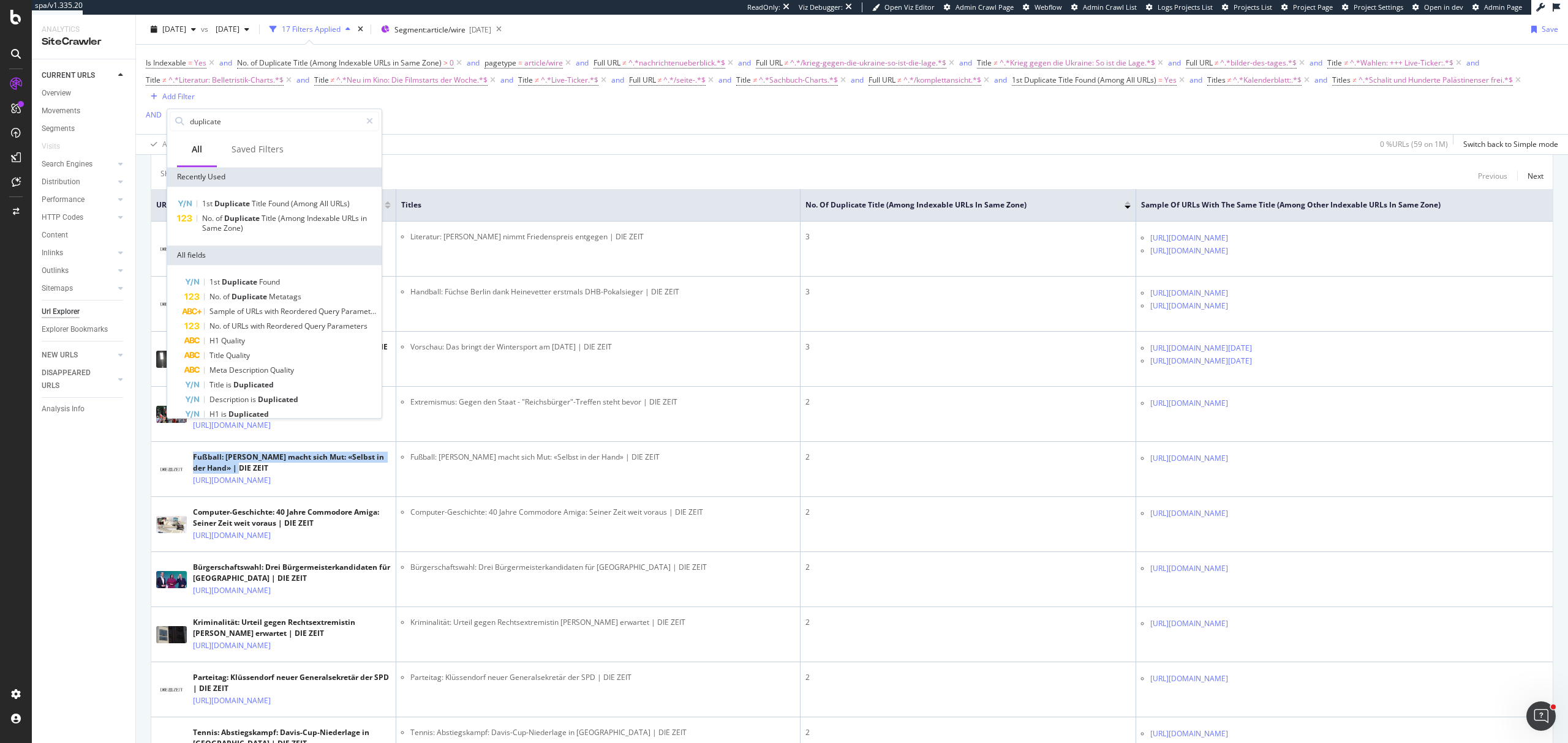
scroll to position [347, 0]
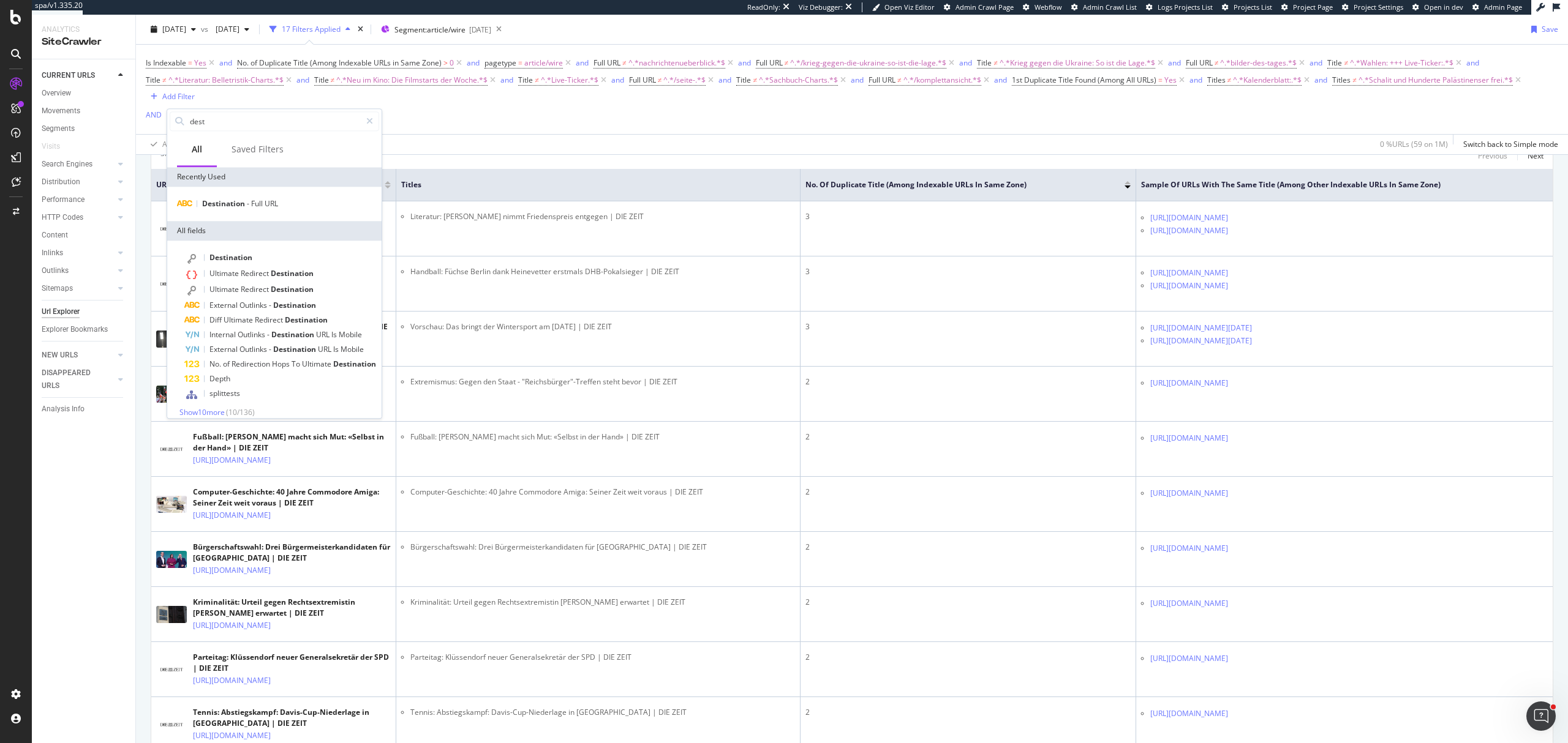
type input "dest"
click at [239, 195] on div "Destination - Full URL" at bounding box center [274, 203] width 215 height 34
click at [240, 202] on span "Destination" at bounding box center [224, 203] width 44 height 10
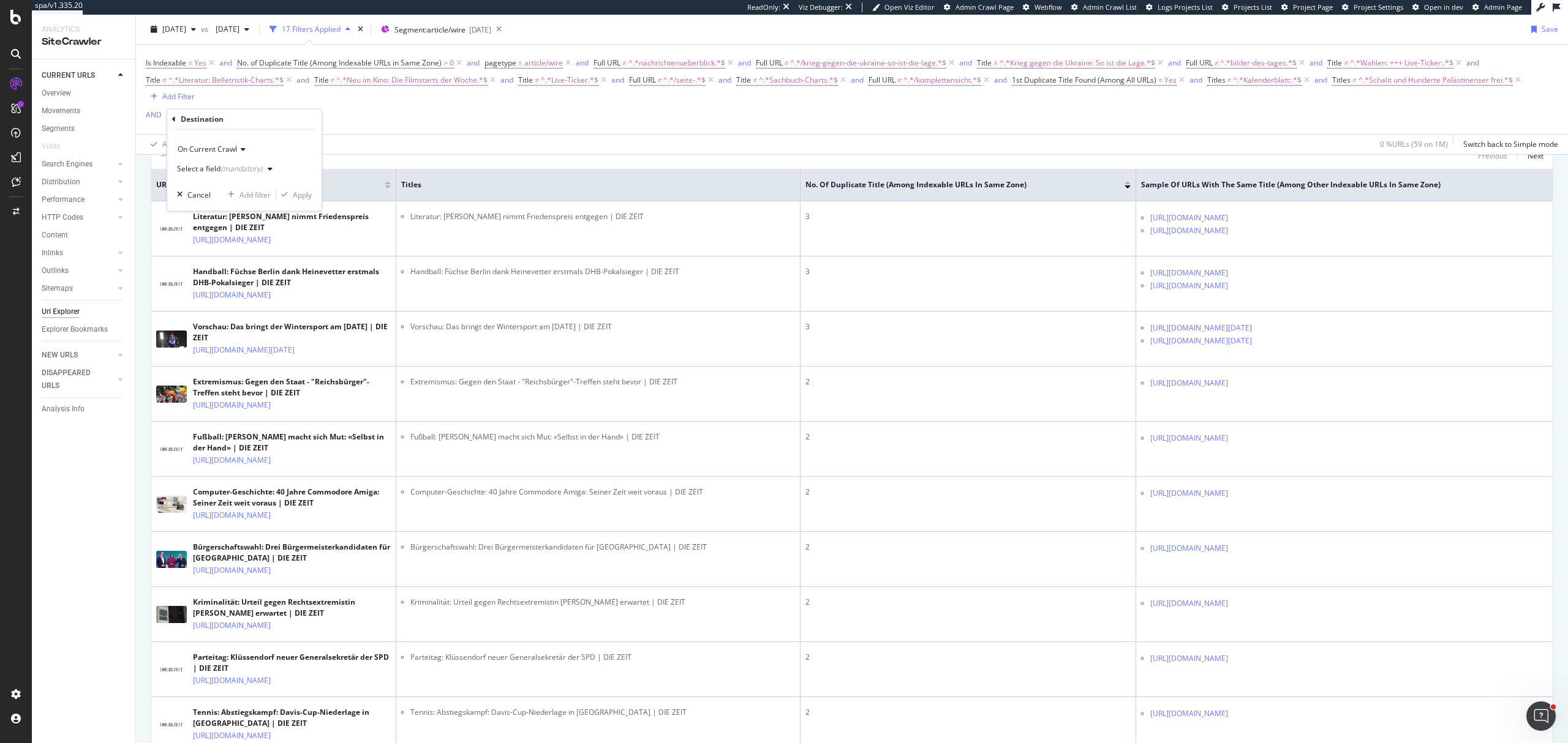
click at [231, 146] on span "On Current Crawl" at bounding box center [207, 149] width 59 height 10
click at [231, 150] on span "On Current Crawl" at bounding box center [207, 149] width 59 height 10
click at [224, 169] on div "(mandatory)" at bounding box center [241, 169] width 42 height 10
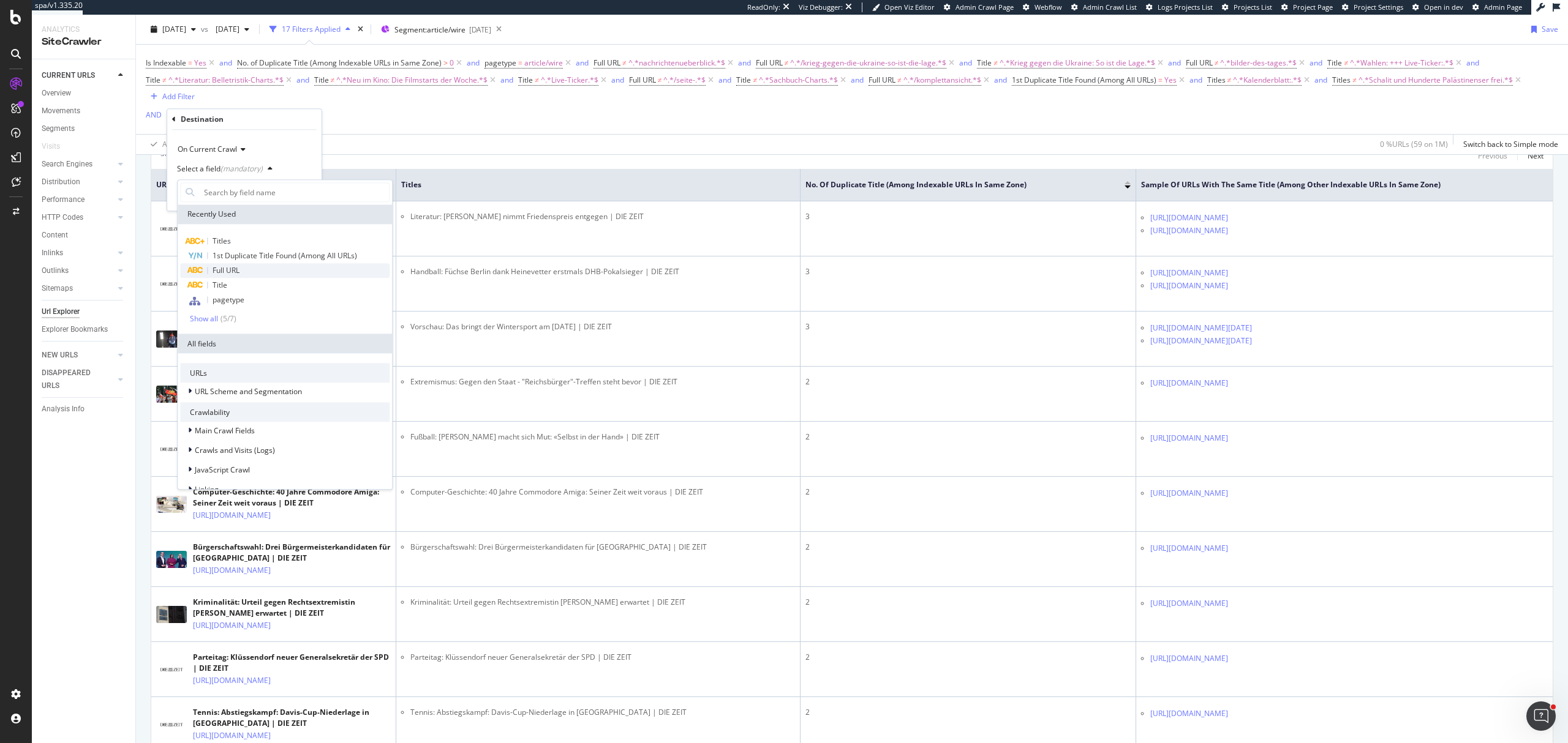
click at [237, 272] on span "Full URL" at bounding box center [226, 270] width 27 height 10
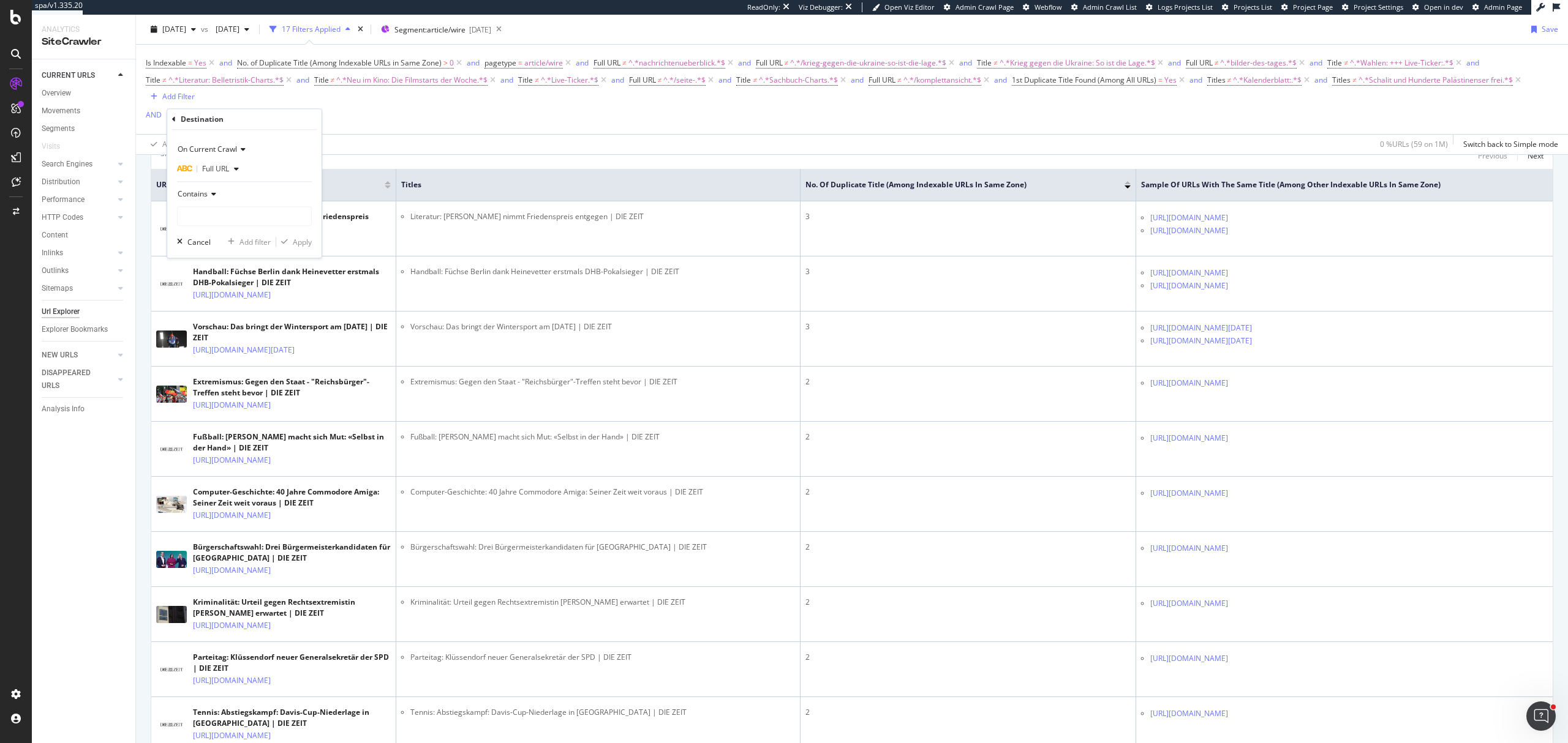
click at [235, 202] on div "Contains" at bounding box center [245, 194] width 135 height 20
click at [236, 324] on div "Doesn't contain" at bounding box center [246, 331] width 131 height 16
click at [221, 208] on input "text" at bounding box center [244, 216] width 134 height 20
type input "/seite-"
click at [311, 237] on div "Apply" at bounding box center [302, 241] width 19 height 10
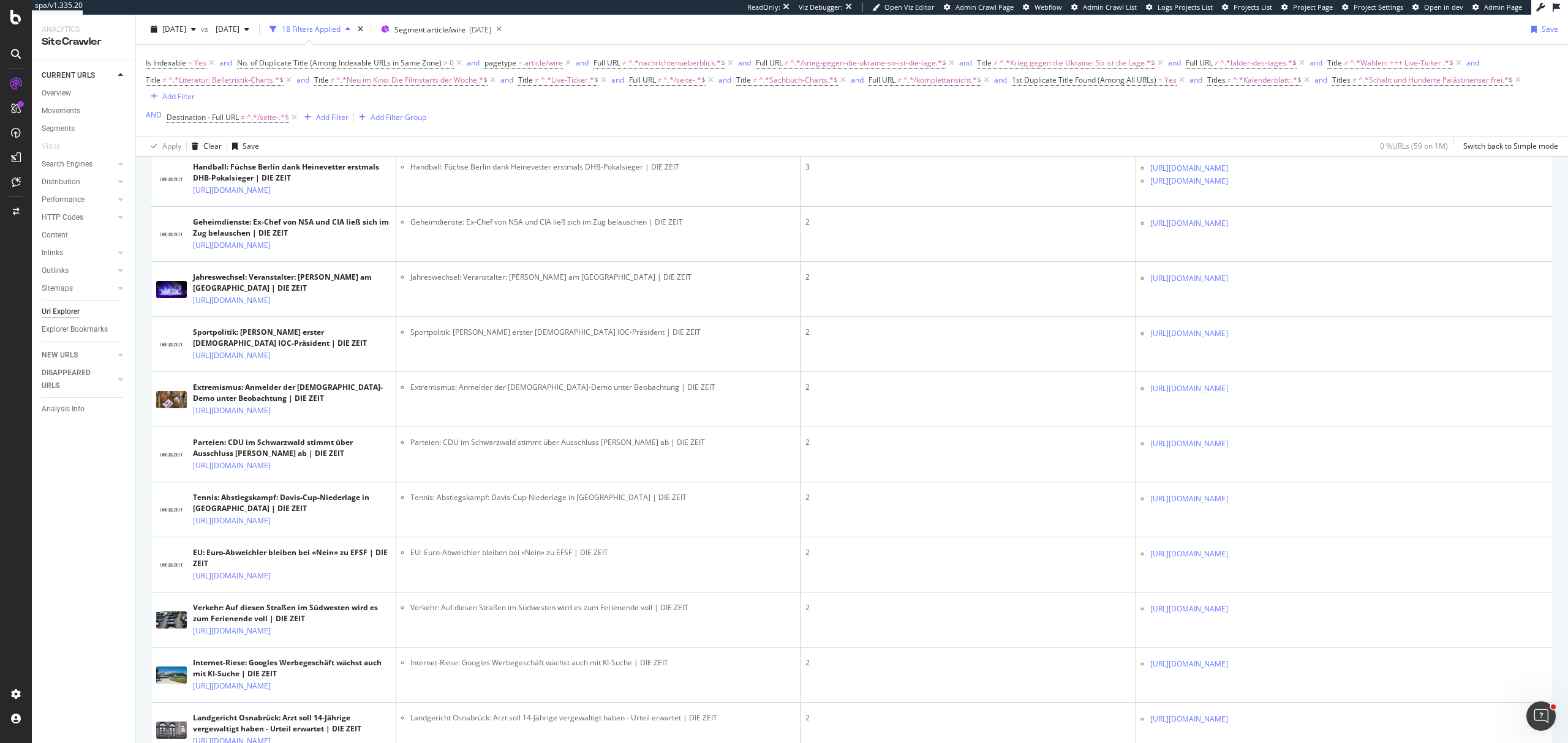
scroll to position [490, 0]
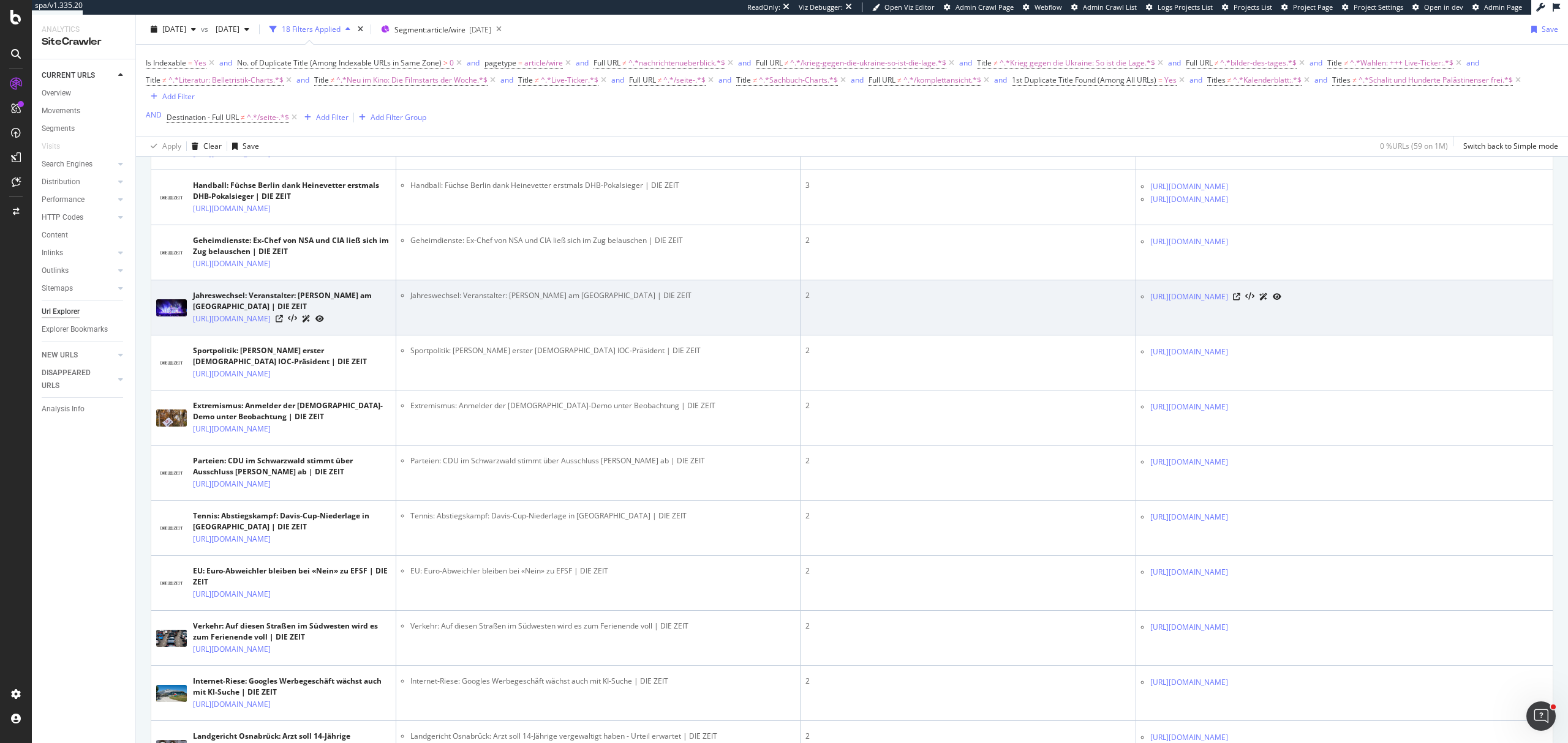
click at [898, 335] on td "2" at bounding box center [968, 308] width 336 height 55
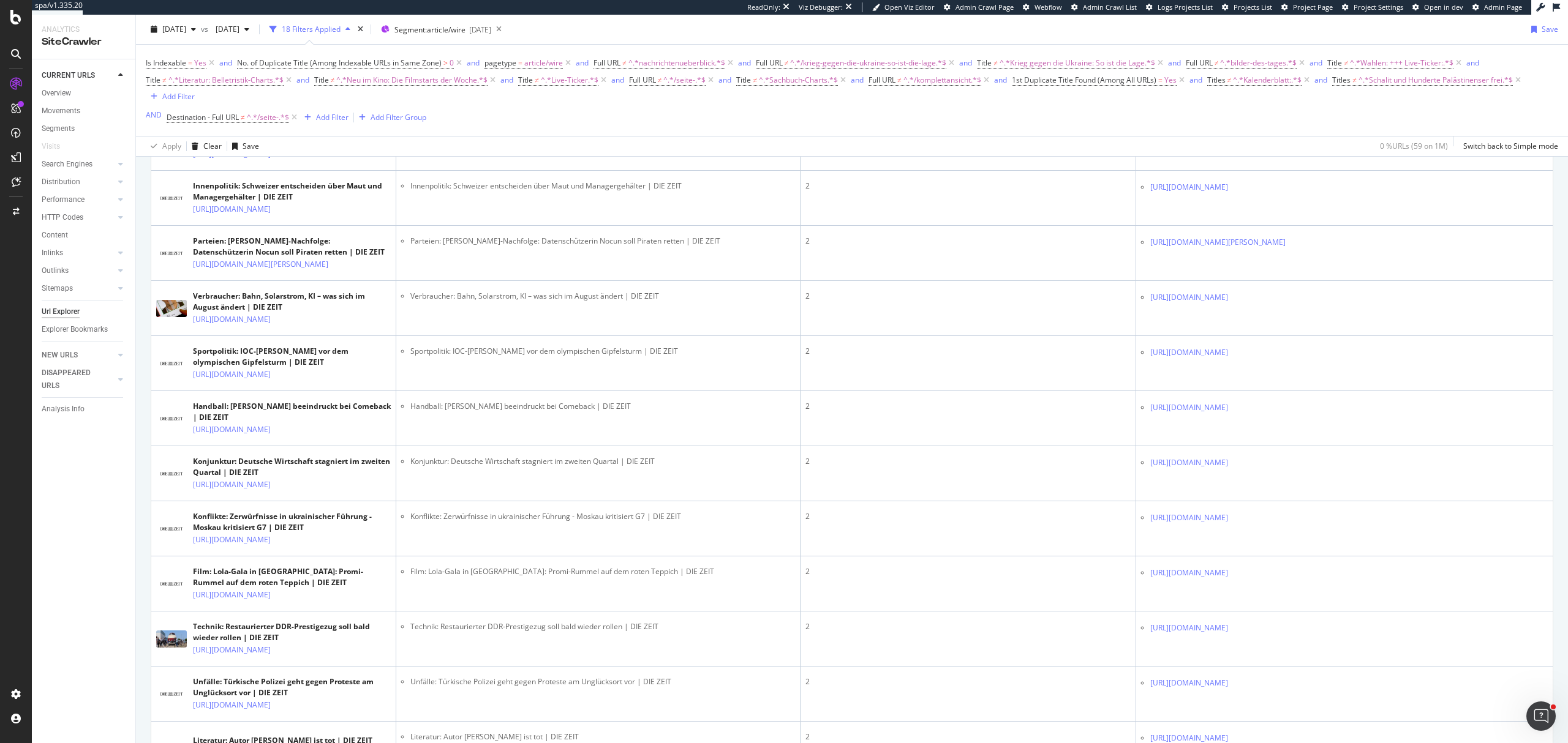
scroll to position [1680, 0]
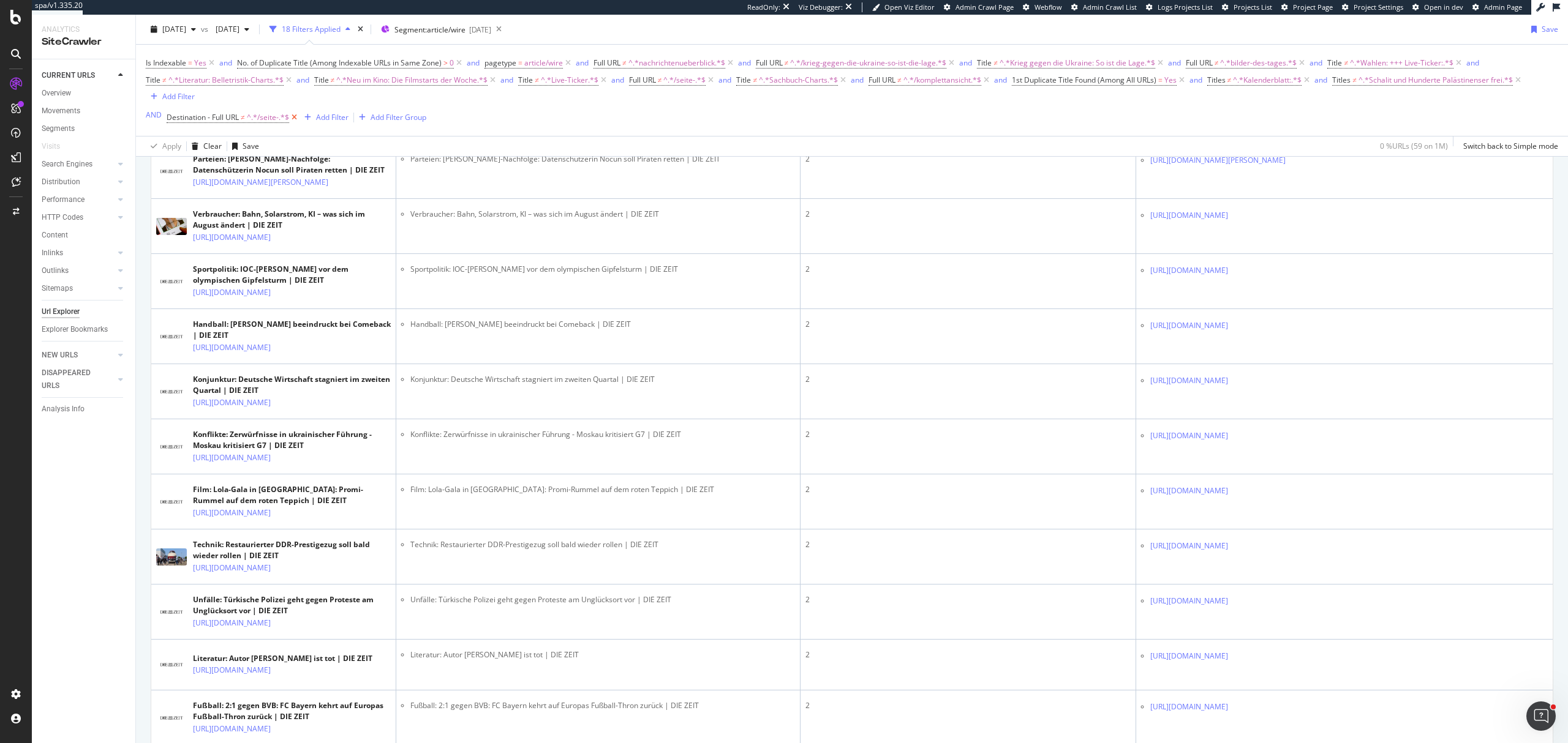
click at [292, 123] on icon at bounding box center [294, 117] width 10 height 12
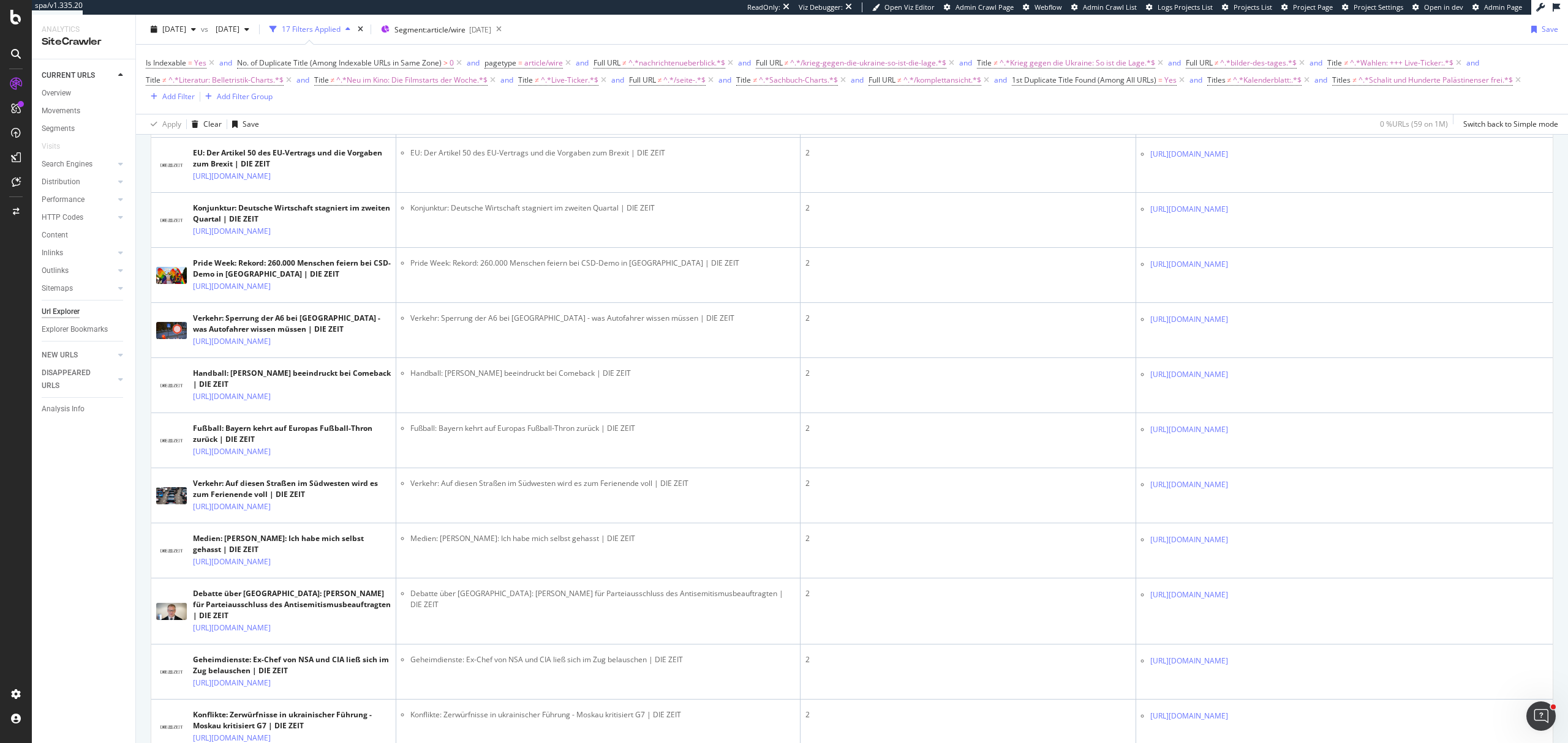
scroll to position [2122, 0]
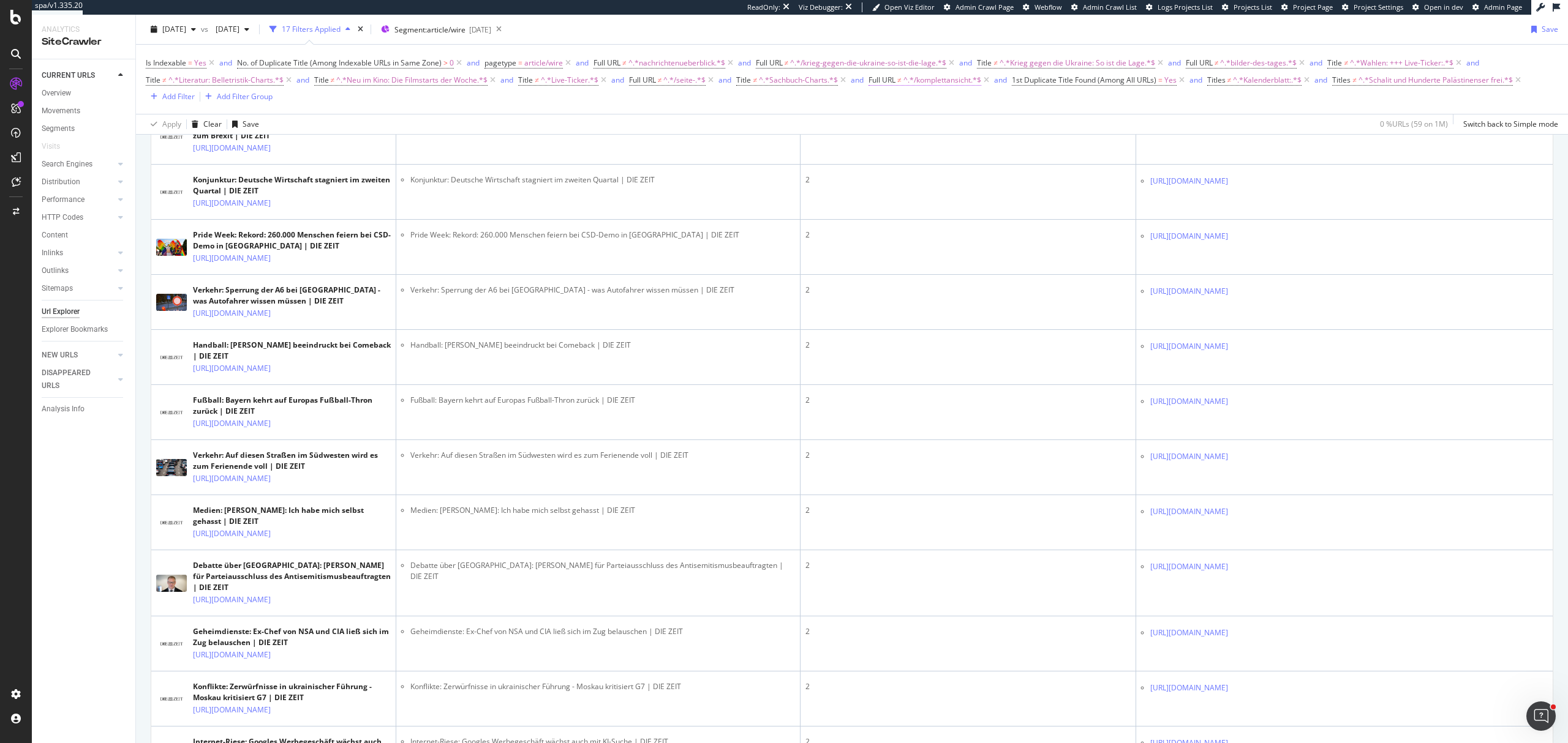
click at [919, 78] on span "^.*/komplettansicht.*$" at bounding box center [942, 81] width 78 height 17
click at [922, 134] on input "/komplettansicht" at bounding box center [938, 132] width 116 height 20
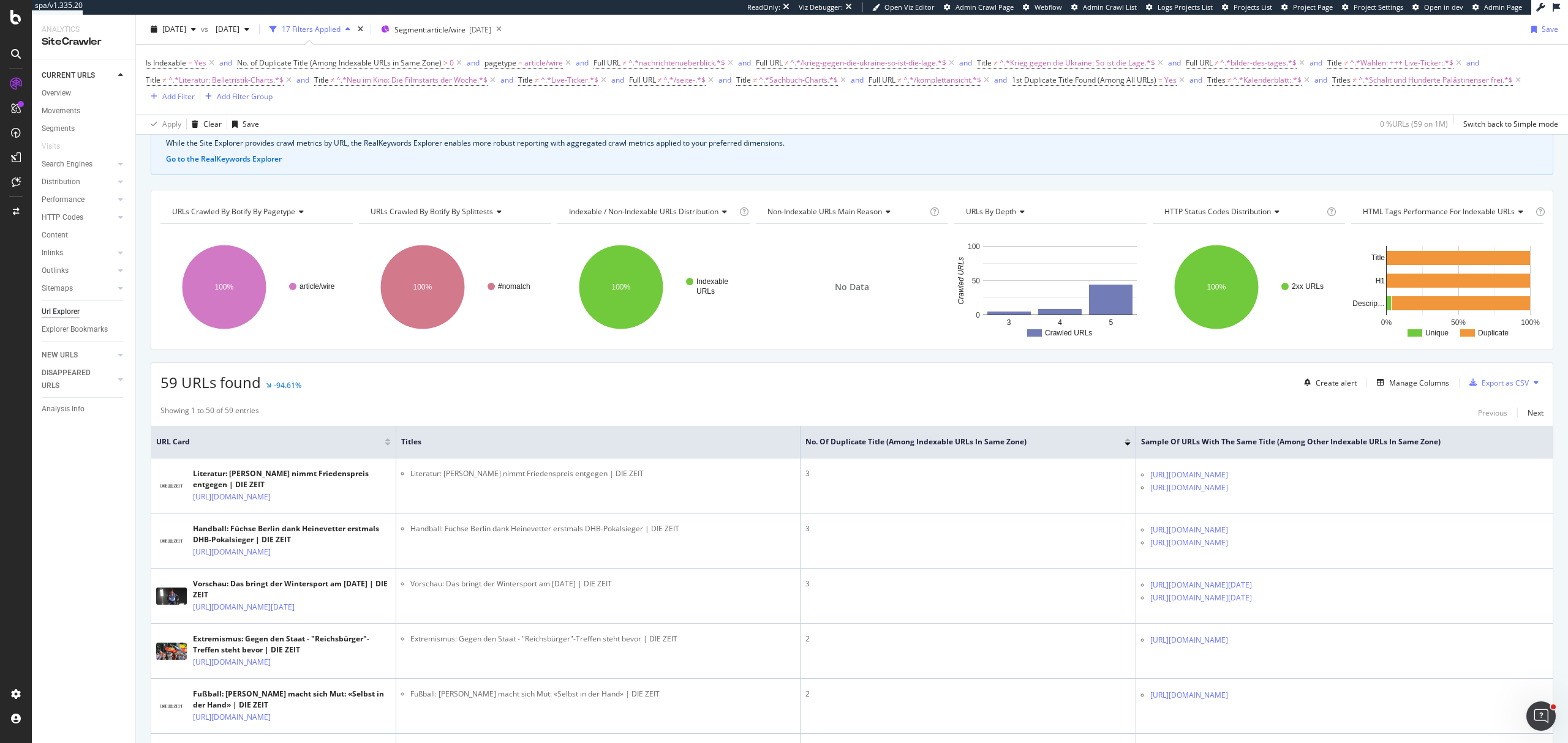
scroll to position [0, 0]
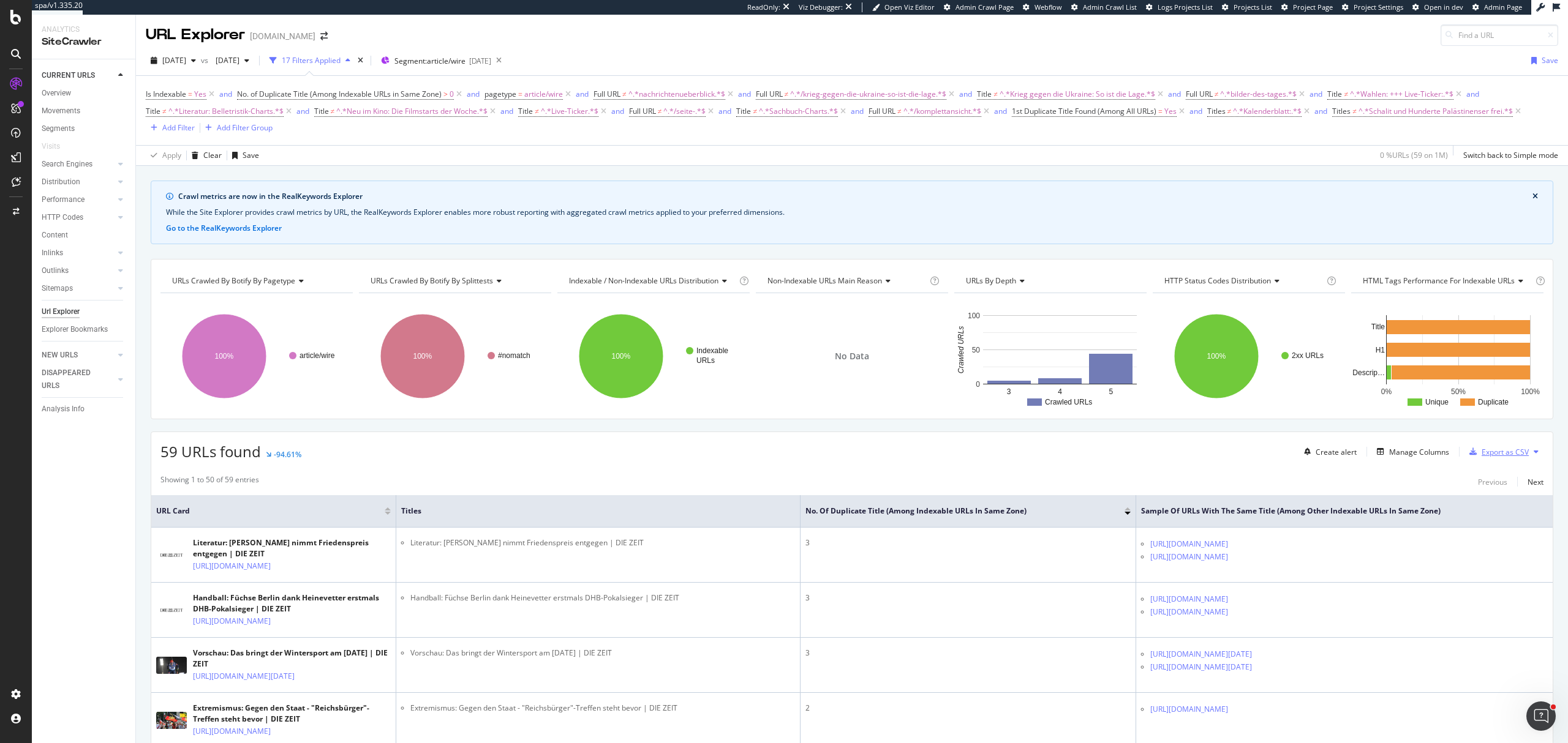
click at [1516, 457] on div "Export as CSV" at bounding box center [1505, 452] width 47 height 10
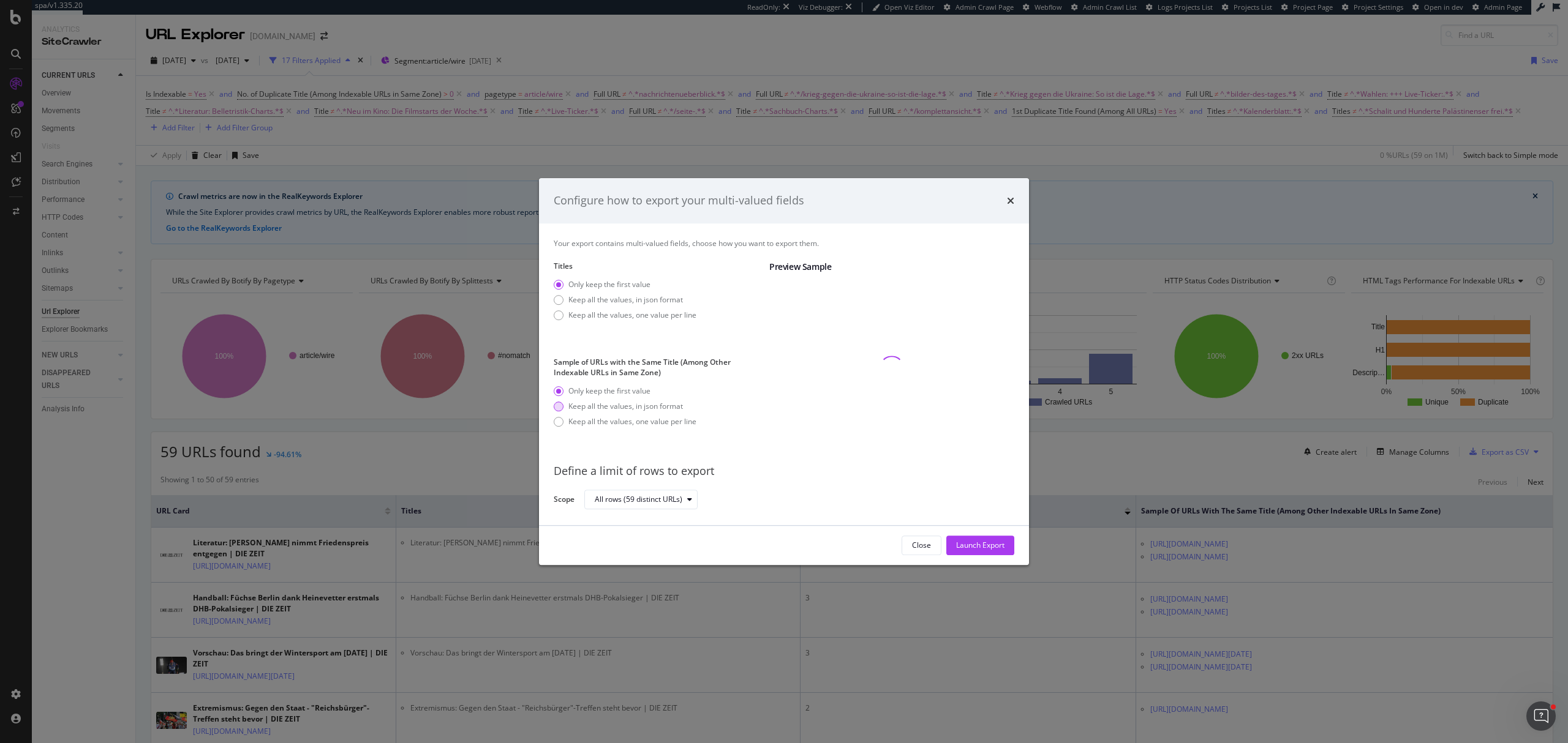
click at [655, 402] on div "Keep all the values, in json format" at bounding box center [625, 406] width 115 height 10
click at [996, 551] on div "Launch Export" at bounding box center [980, 545] width 48 height 18
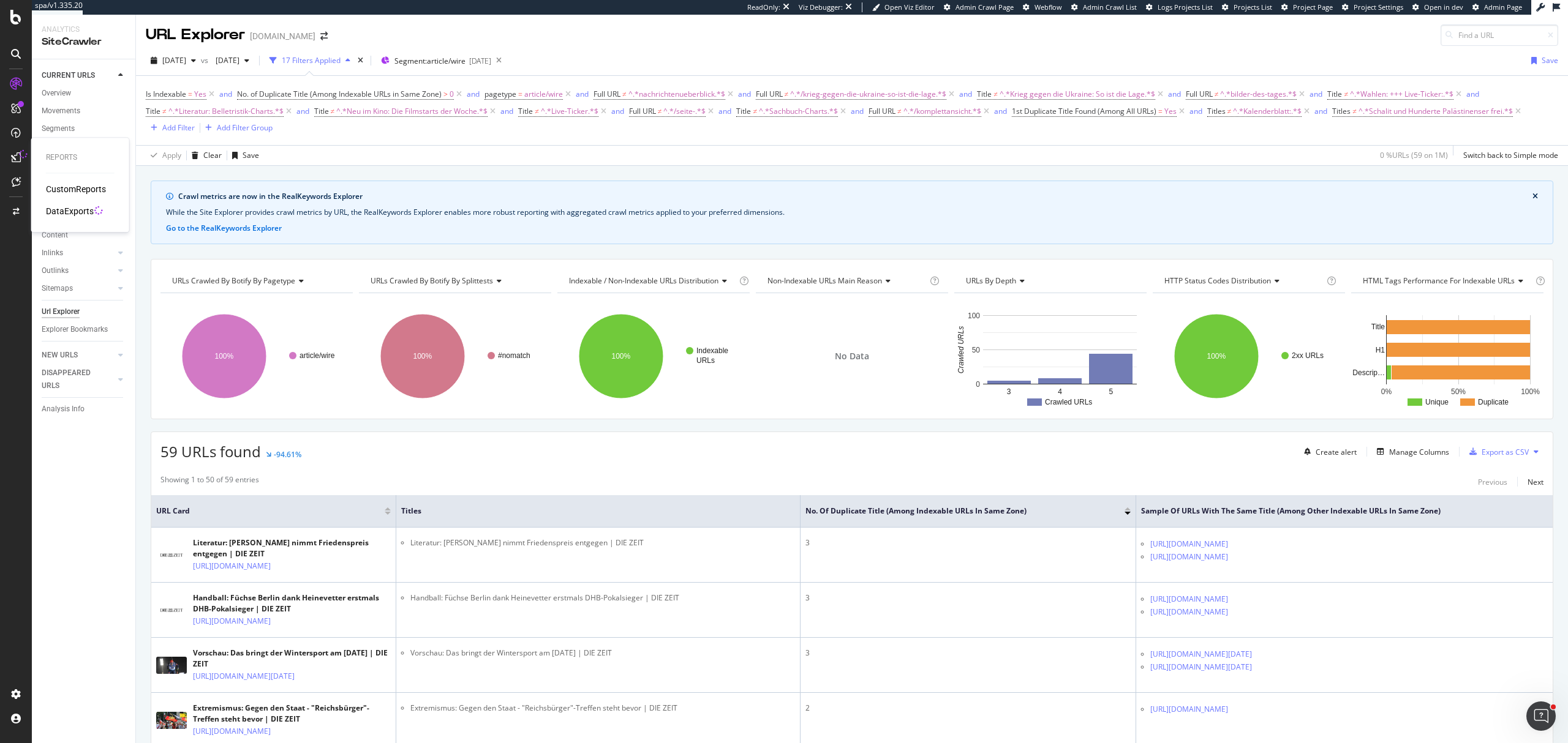
click at [22, 153] on icon at bounding box center [23, 154] width 9 height 9
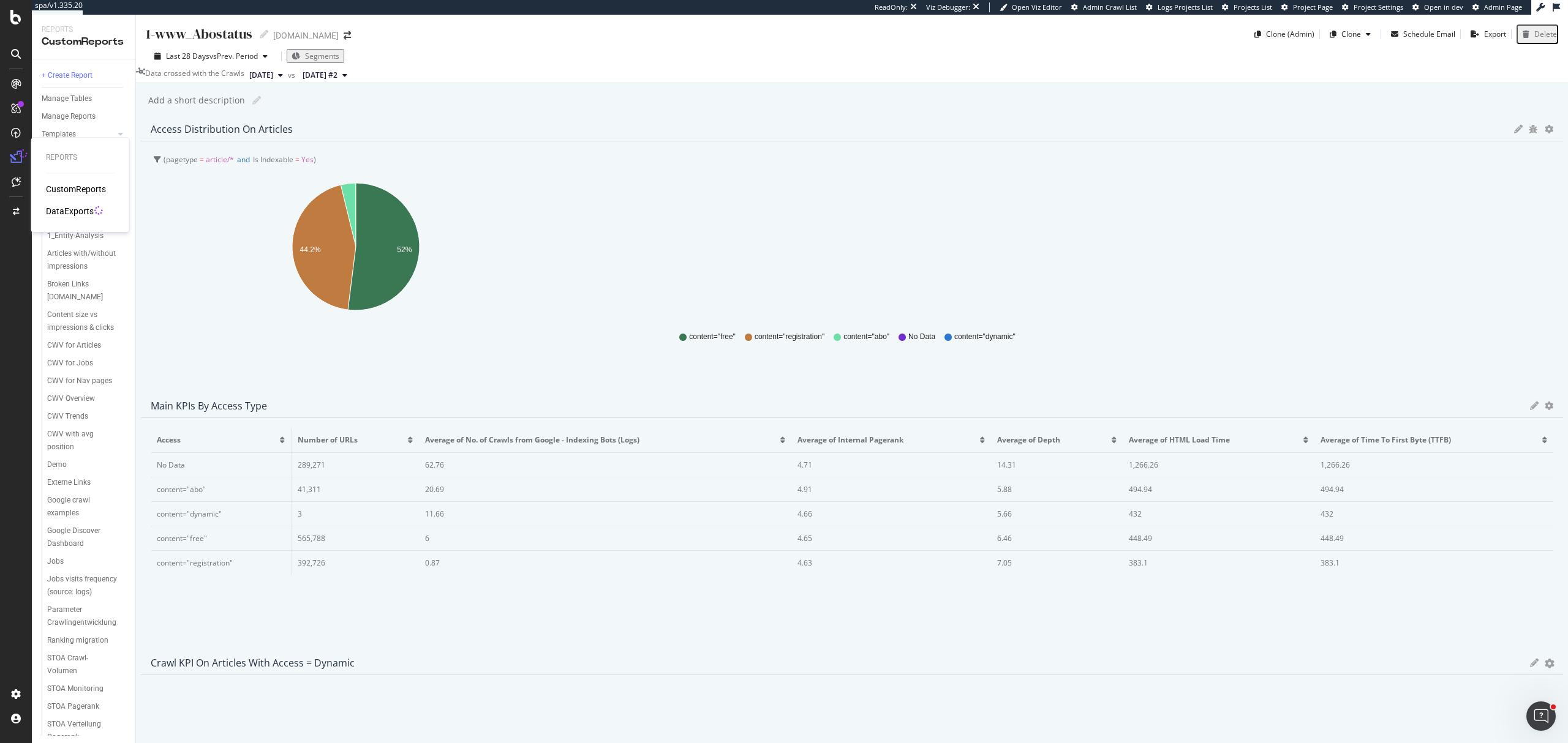
click at [60, 207] on div "DataExports" at bounding box center [70, 210] width 47 height 12
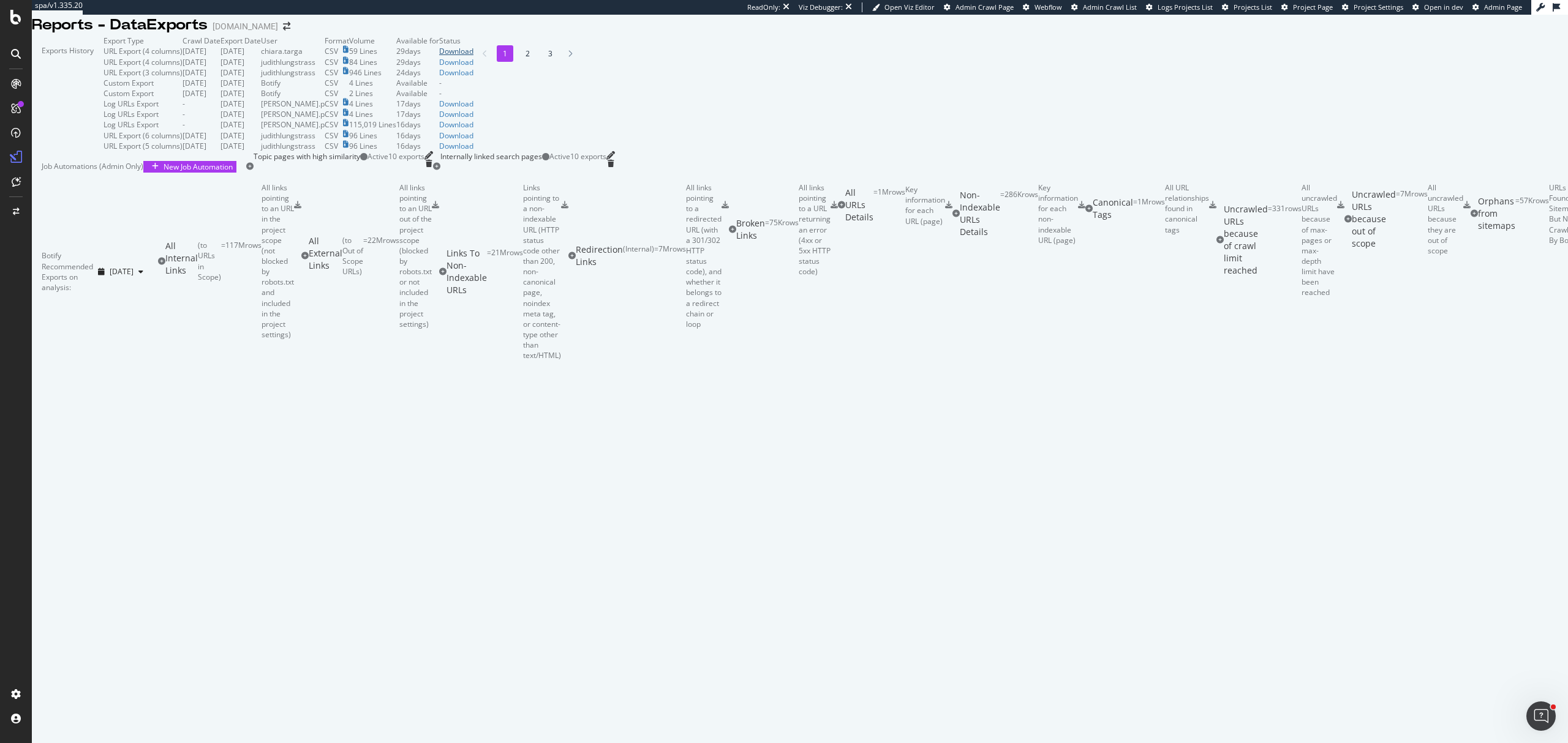
click at [473, 56] on div "Download" at bounding box center [456, 51] width 34 height 10
